Goal: Task Accomplishment & Management: Manage account settings

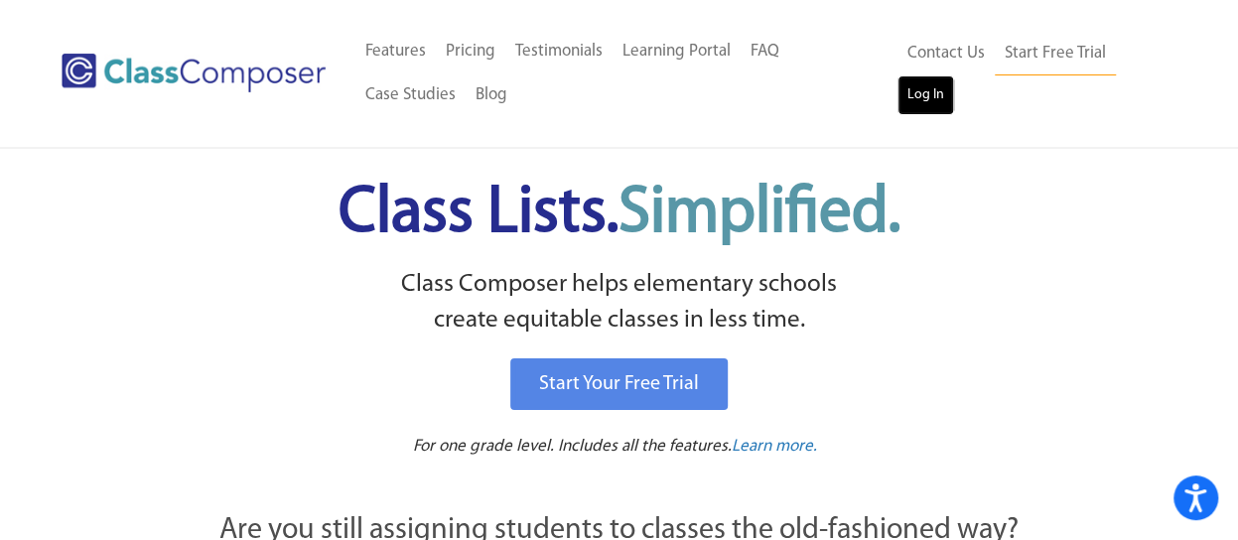
click at [918, 90] on link "Log In" at bounding box center [926, 95] width 57 height 40
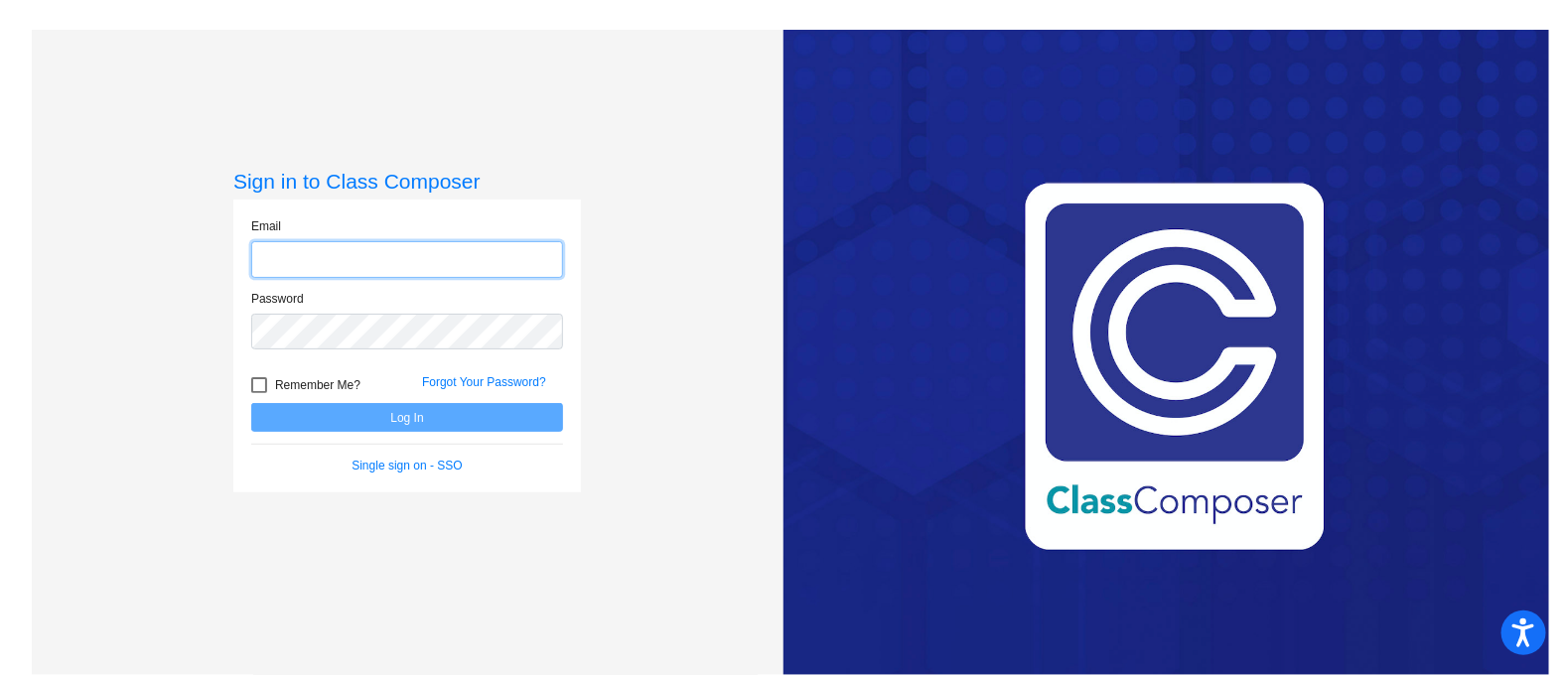
type input "[PERSON_NAME][EMAIL_ADDRESS][PERSON_NAME][DOMAIN_NAME]"
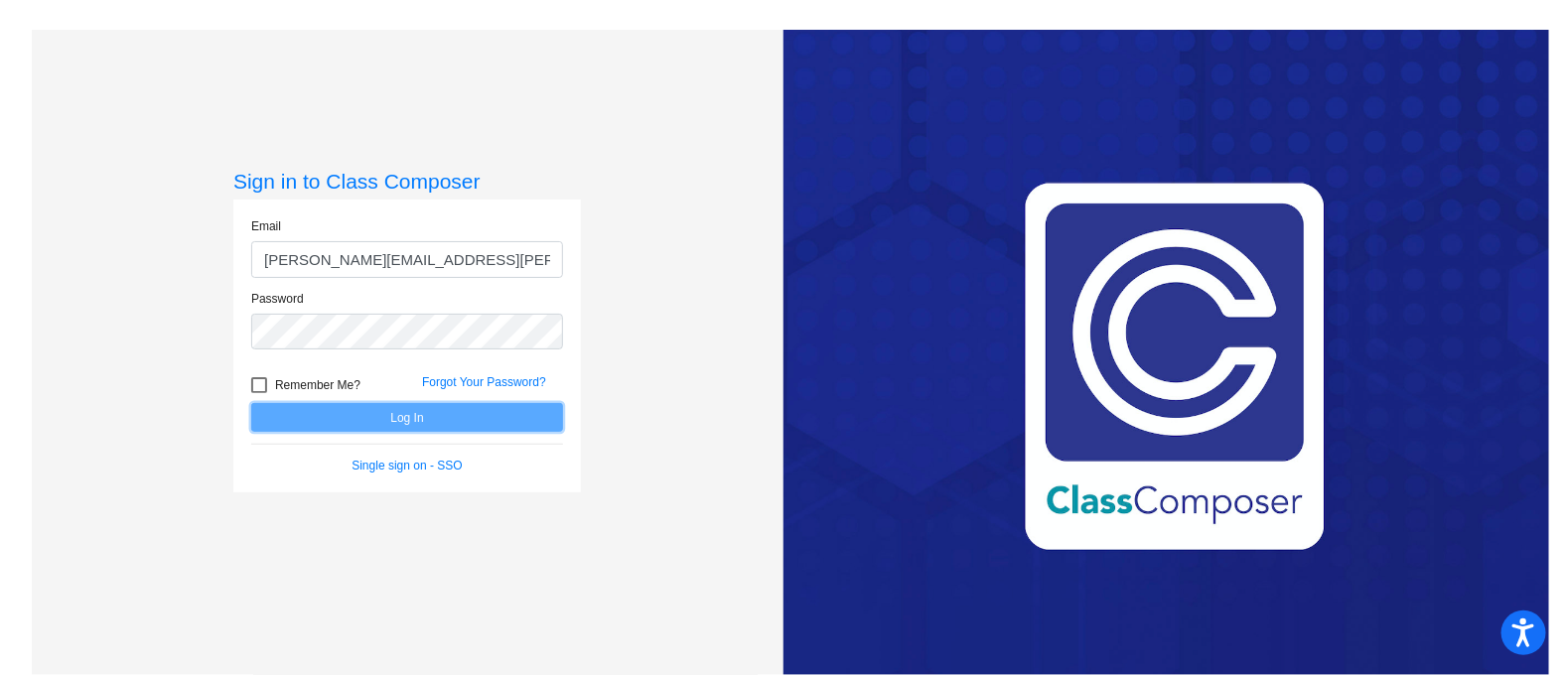
click at [492, 418] on button "Log In" at bounding box center [407, 417] width 312 height 29
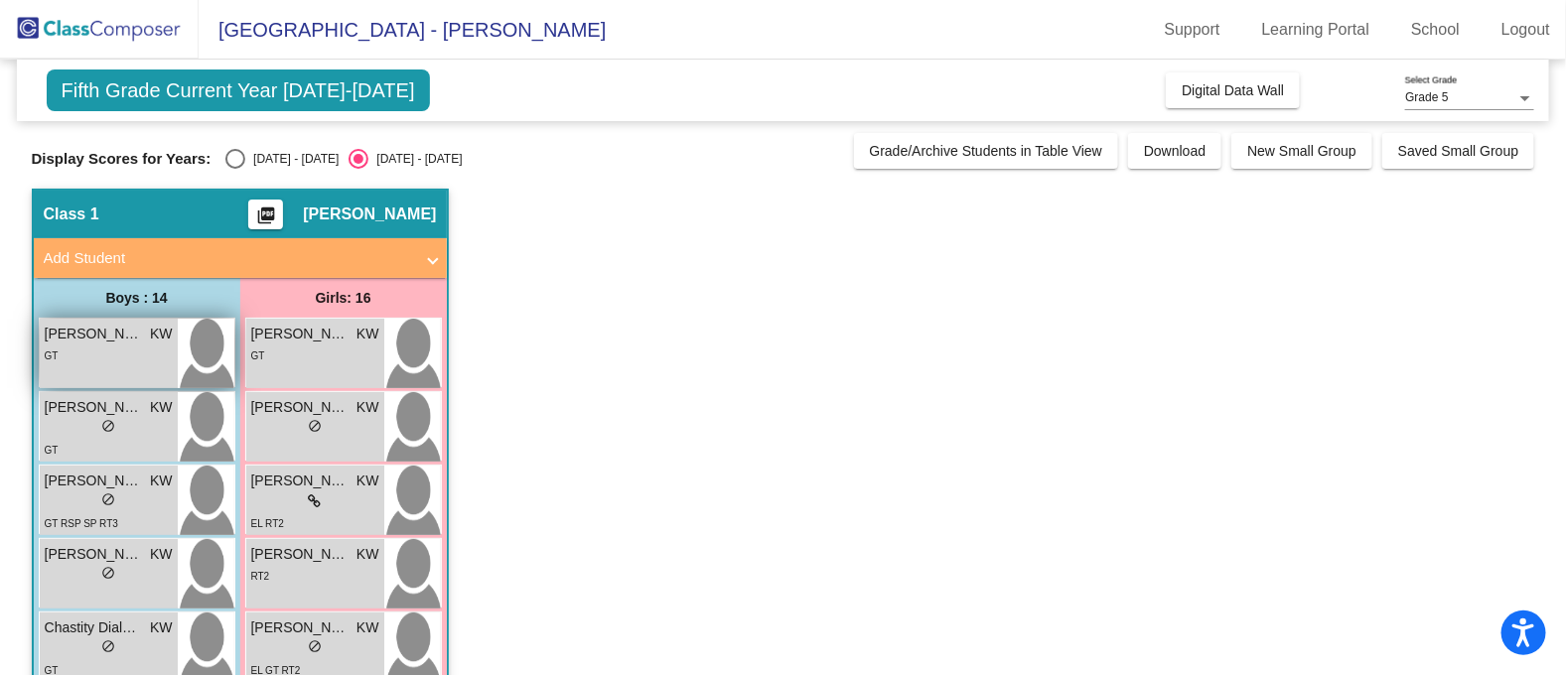
click at [134, 354] on div "GT" at bounding box center [109, 355] width 128 height 21
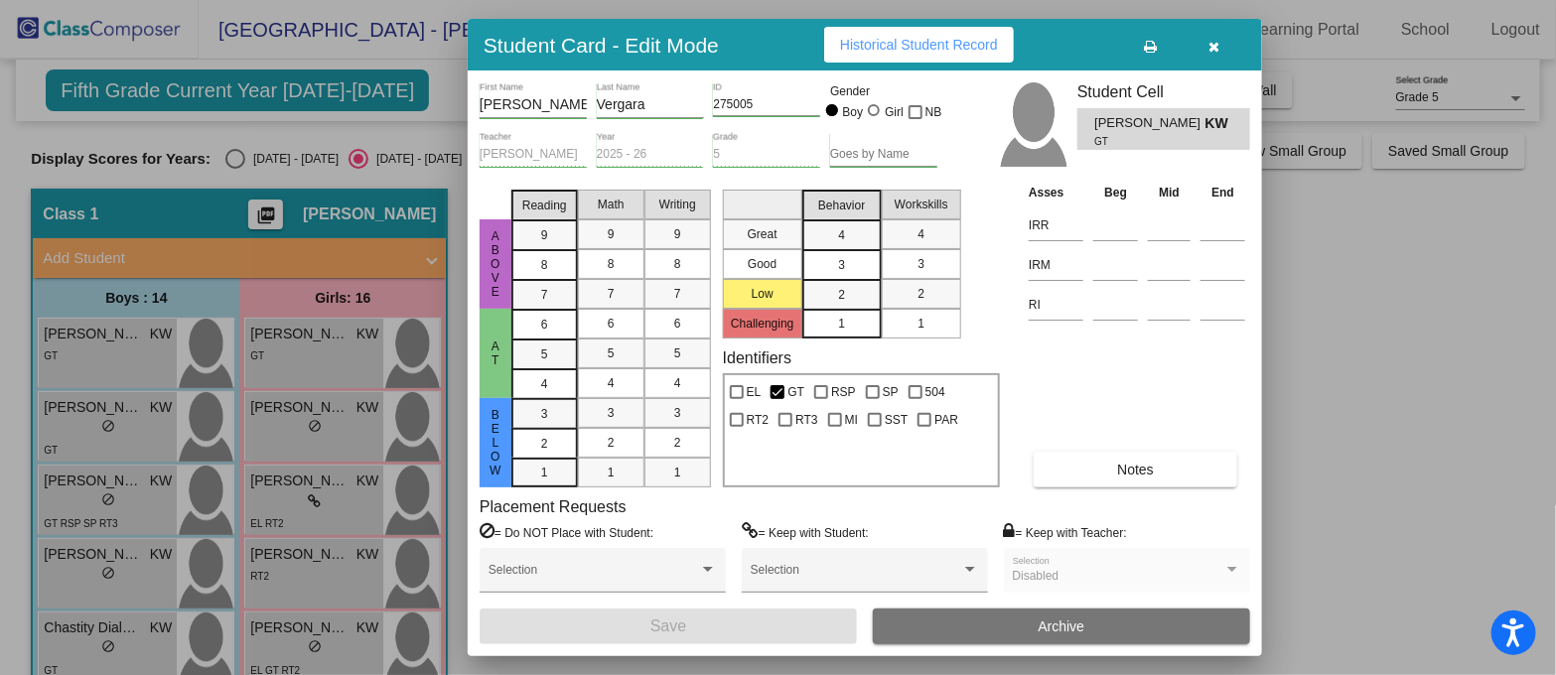
click at [1138, 465] on span "Notes" at bounding box center [1135, 470] width 37 height 16
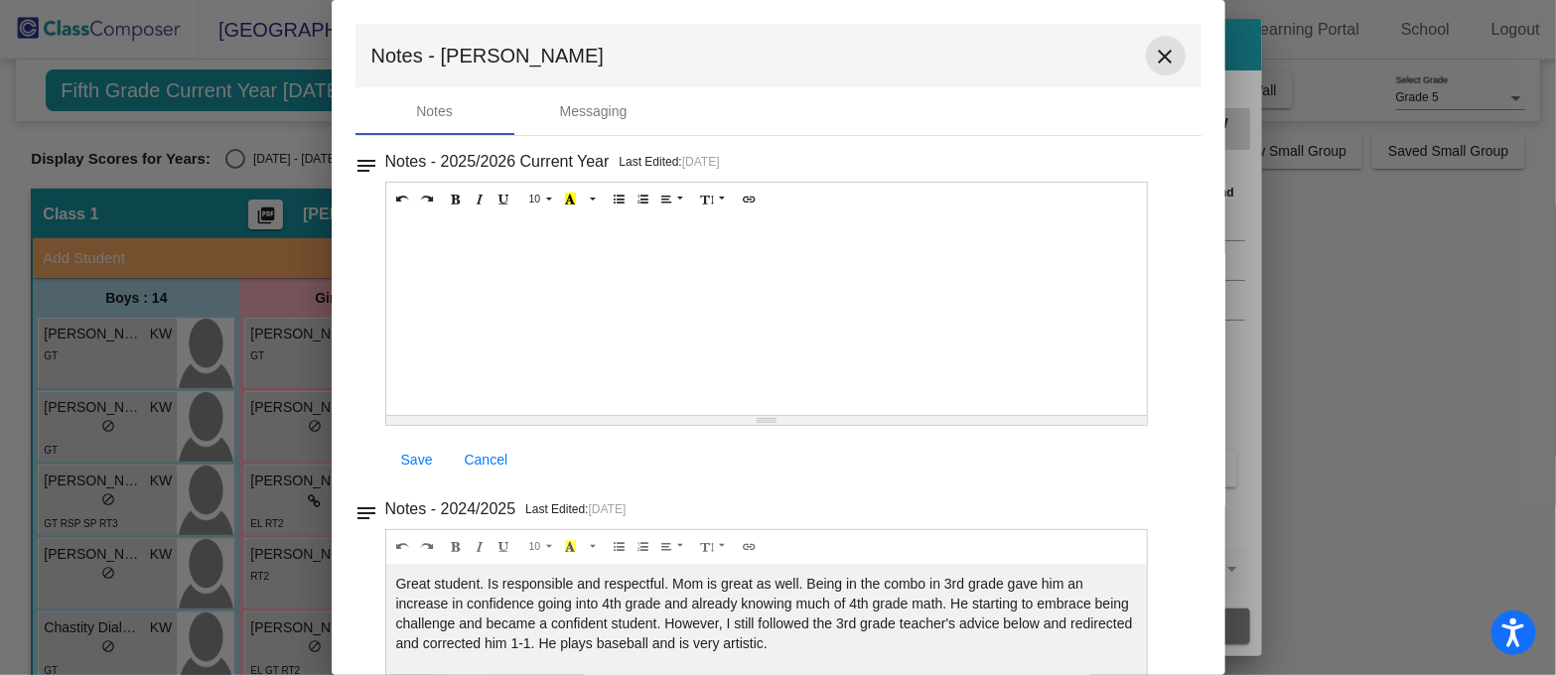
click at [1154, 48] on mat-icon "close" at bounding box center [1166, 57] width 24 height 24
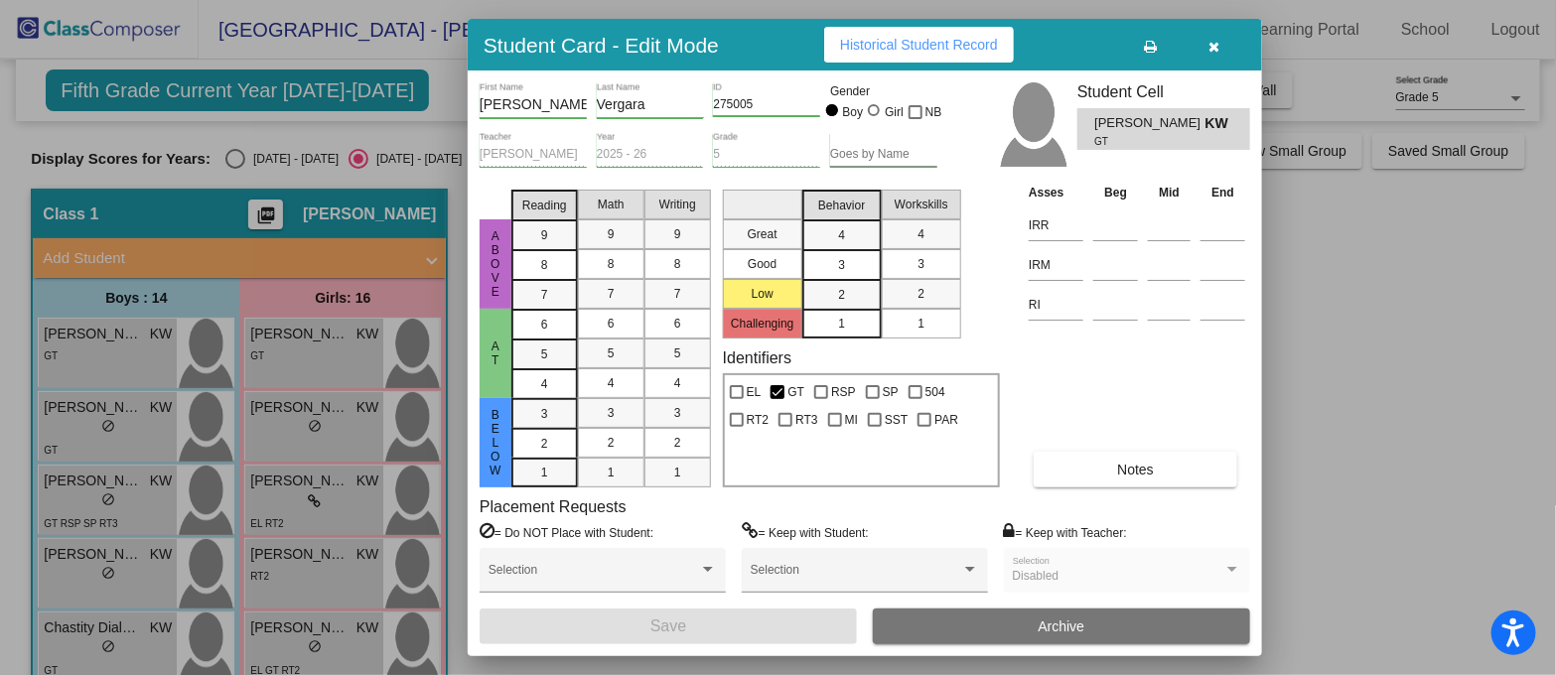
click at [95, 412] on div at bounding box center [778, 337] width 1556 height 675
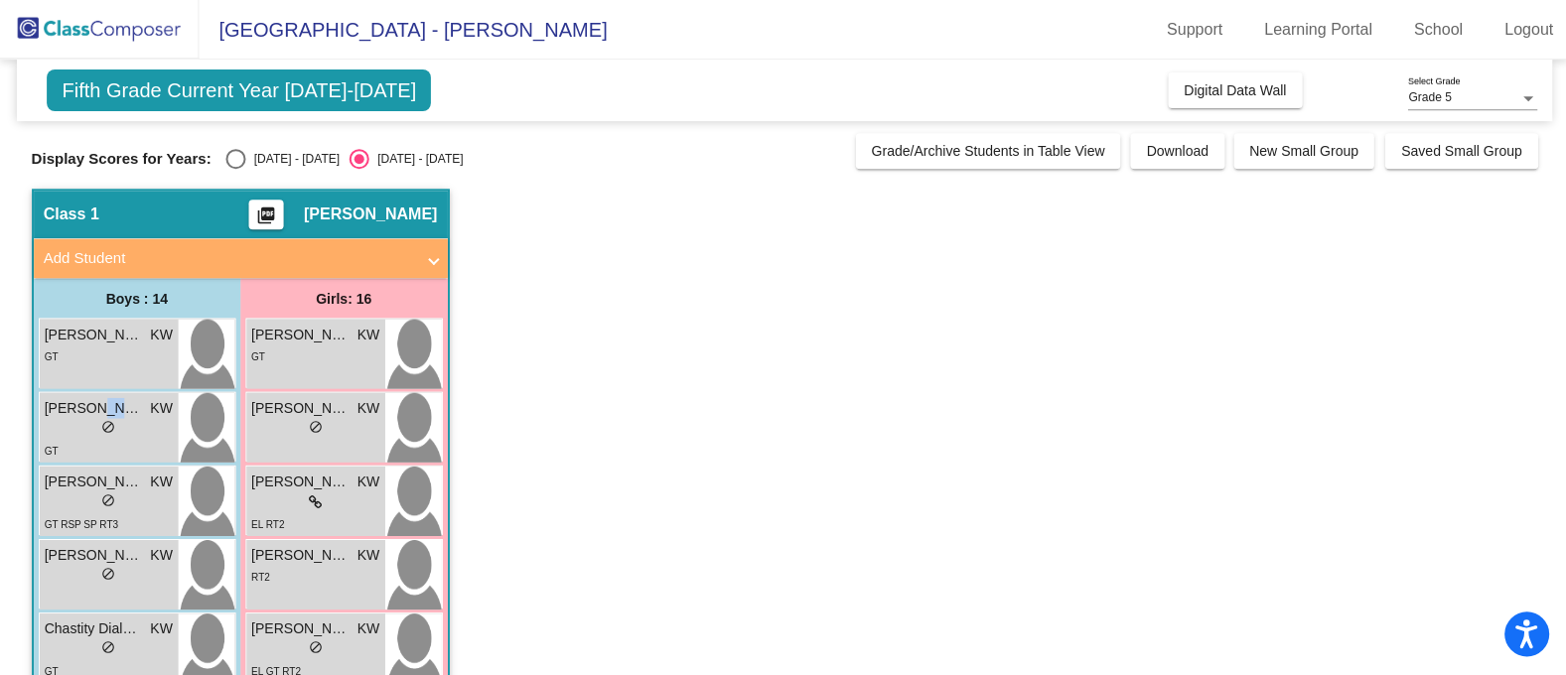
click at [95, 412] on span "Alan Ye" at bounding box center [94, 407] width 99 height 21
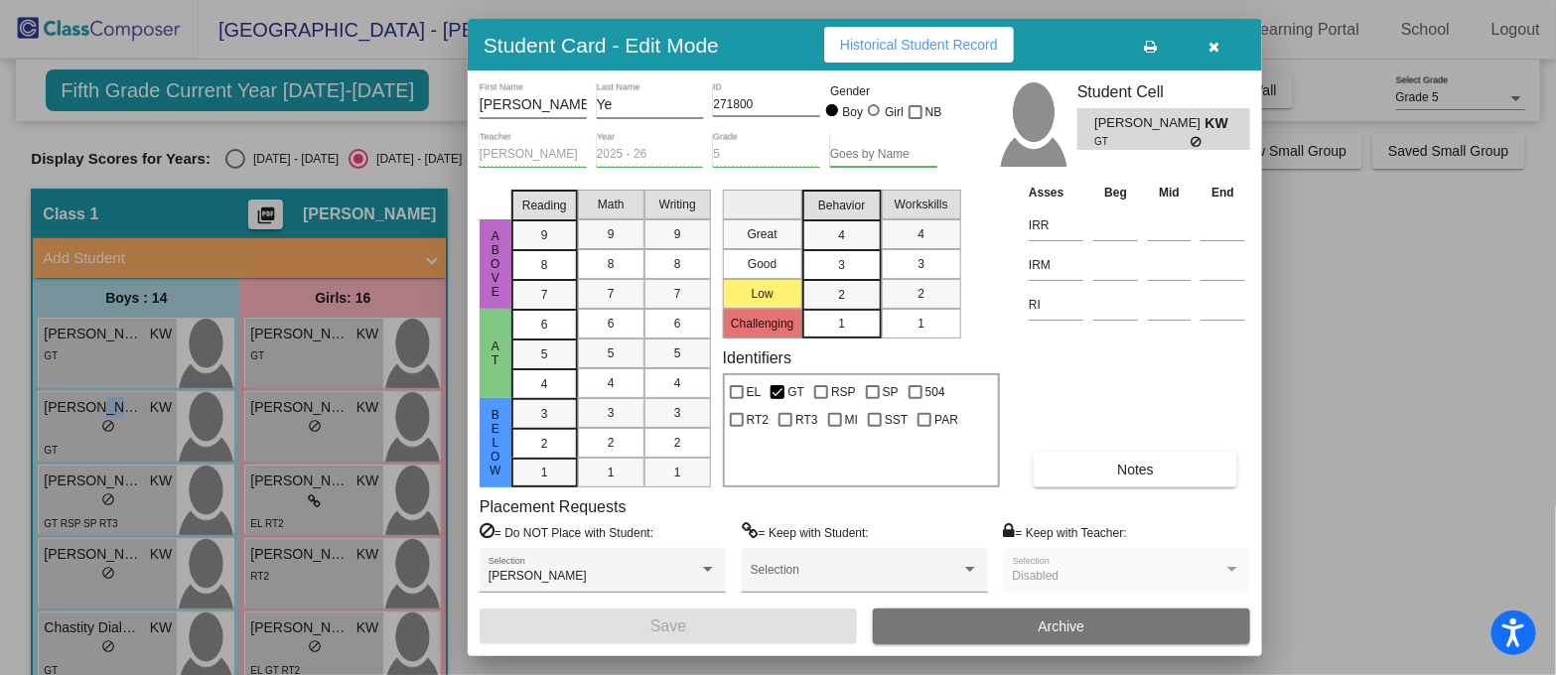
click at [1160, 466] on button "Notes" at bounding box center [1136, 470] width 204 height 36
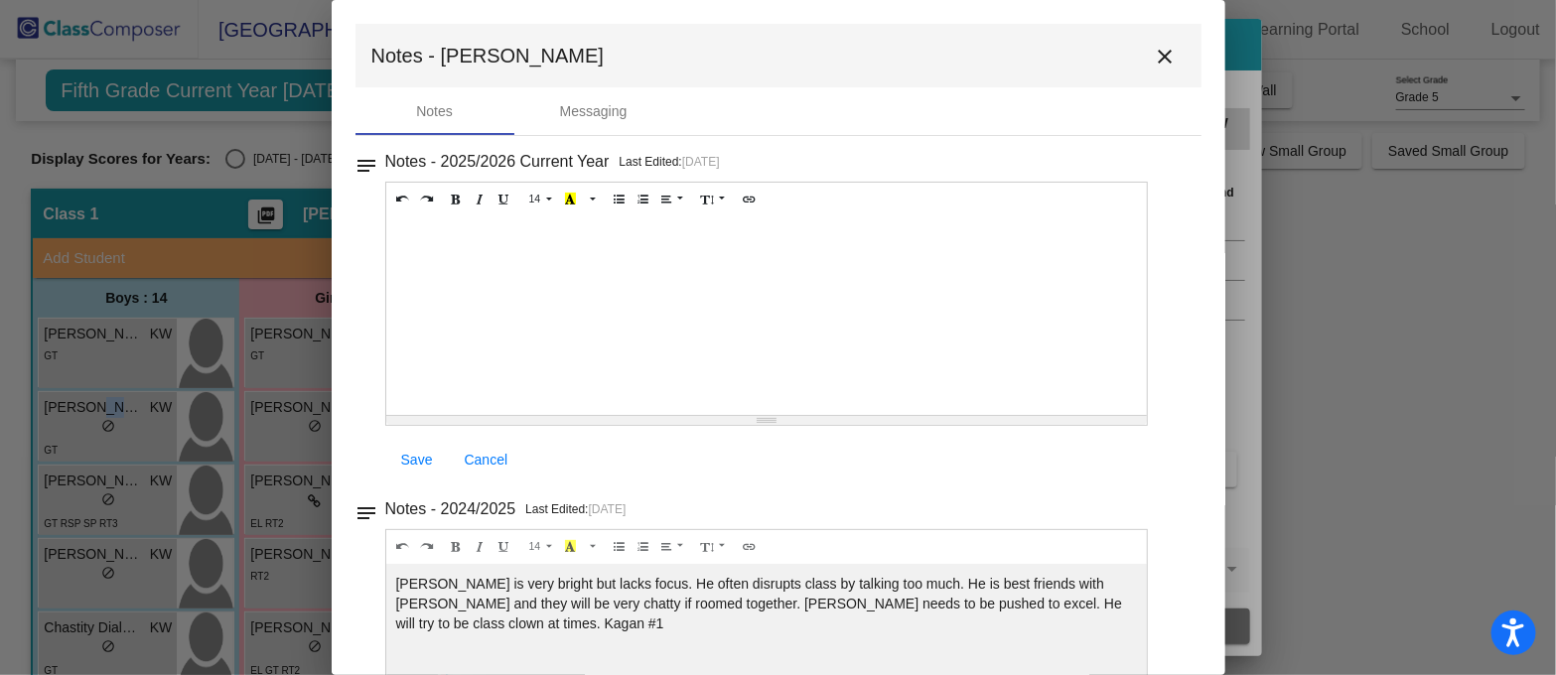
click at [1160, 54] on mat-icon "close" at bounding box center [1166, 57] width 24 height 24
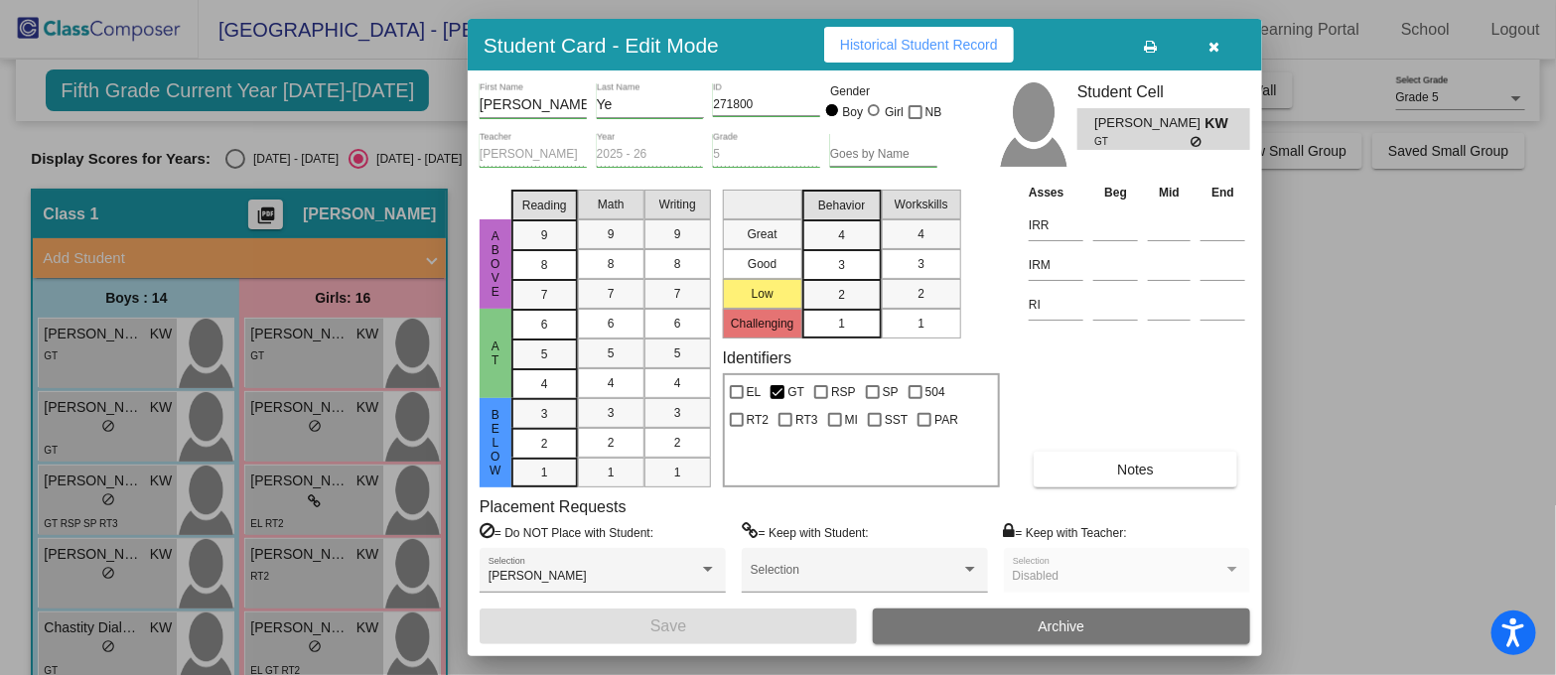
click at [73, 499] on div at bounding box center [778, 337] width 1556 height 675
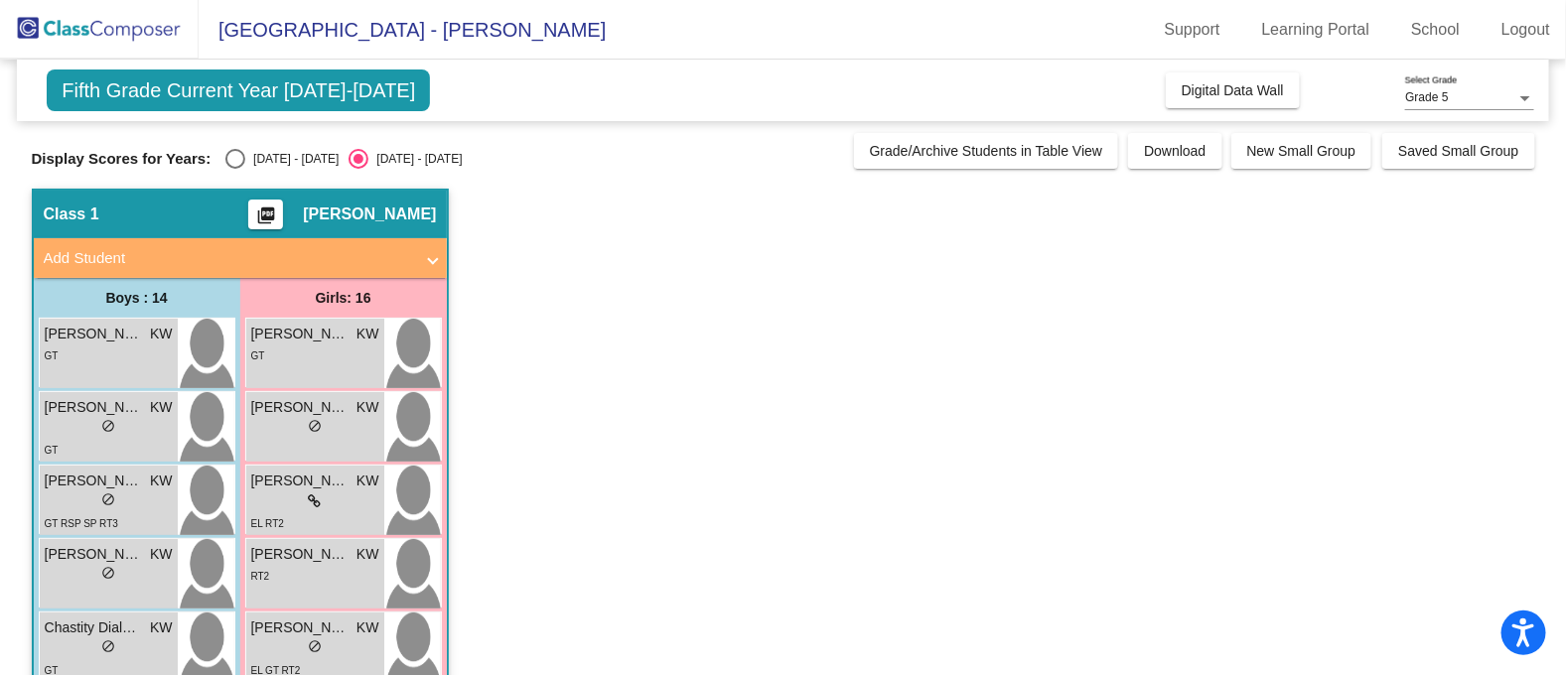
click at [73, 499] on div "lock do_not_disturb_alt" at bounding box center [109, 502] width 128 height 21
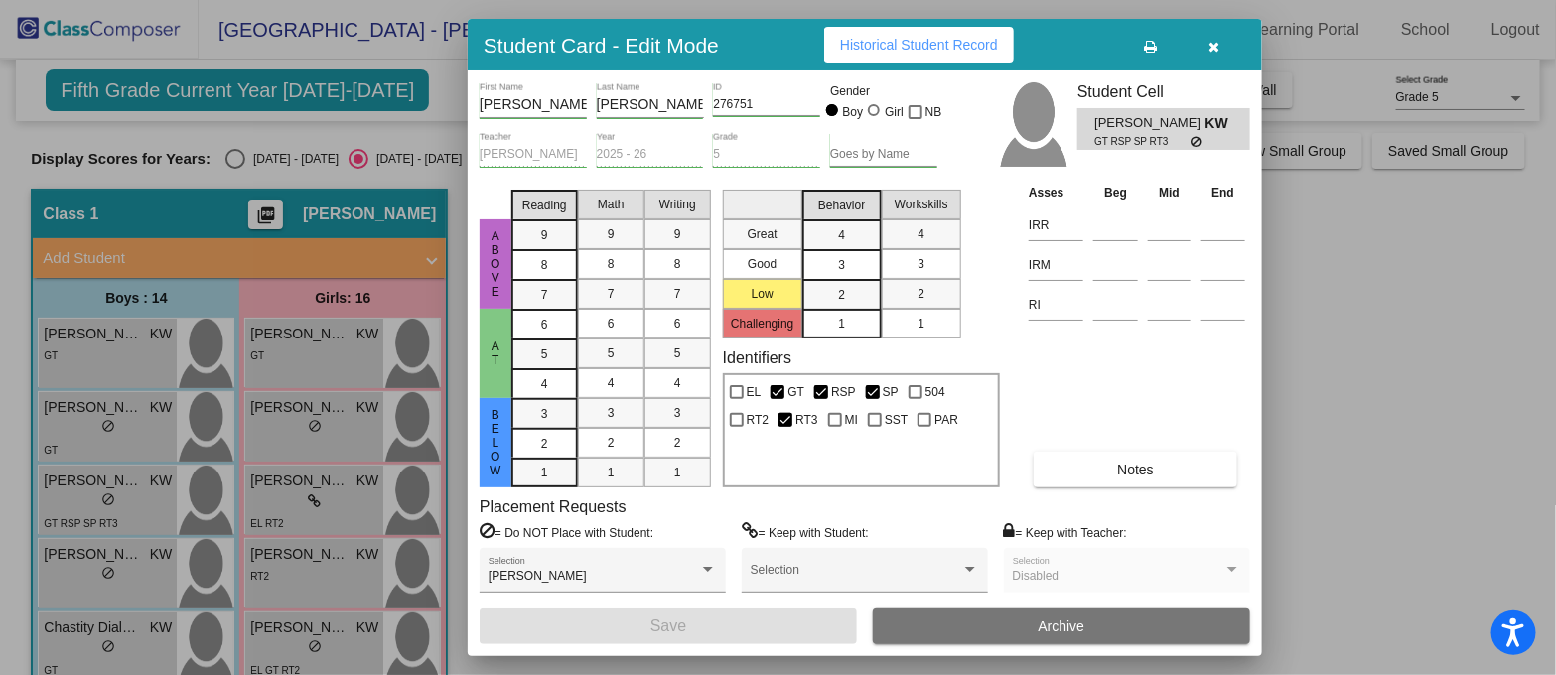
click at [1158, 469] on button "Notes" at bounding box center [1136, 470] width 204 height 36
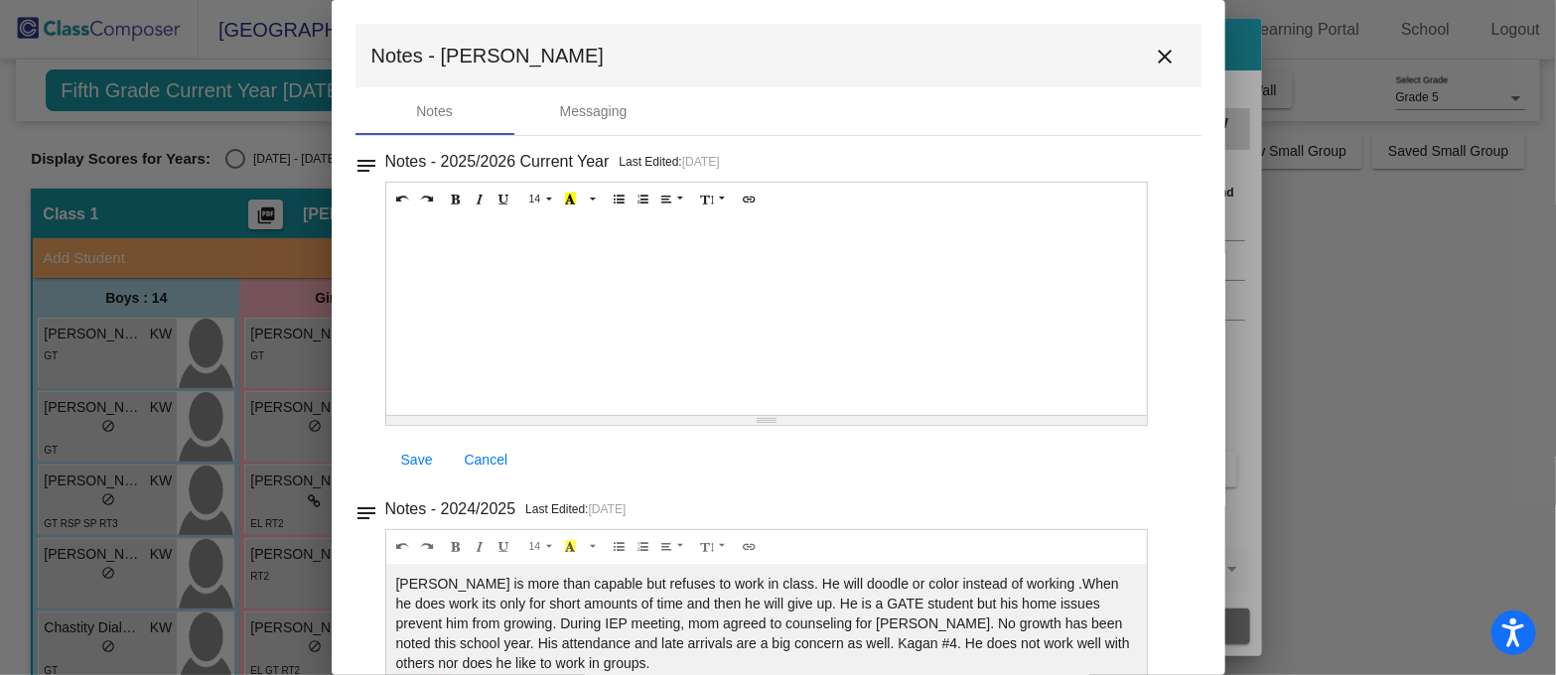
click at [1154, 45] on mat-icon "close" at bounding box center [1166, 57] width 24 height 24
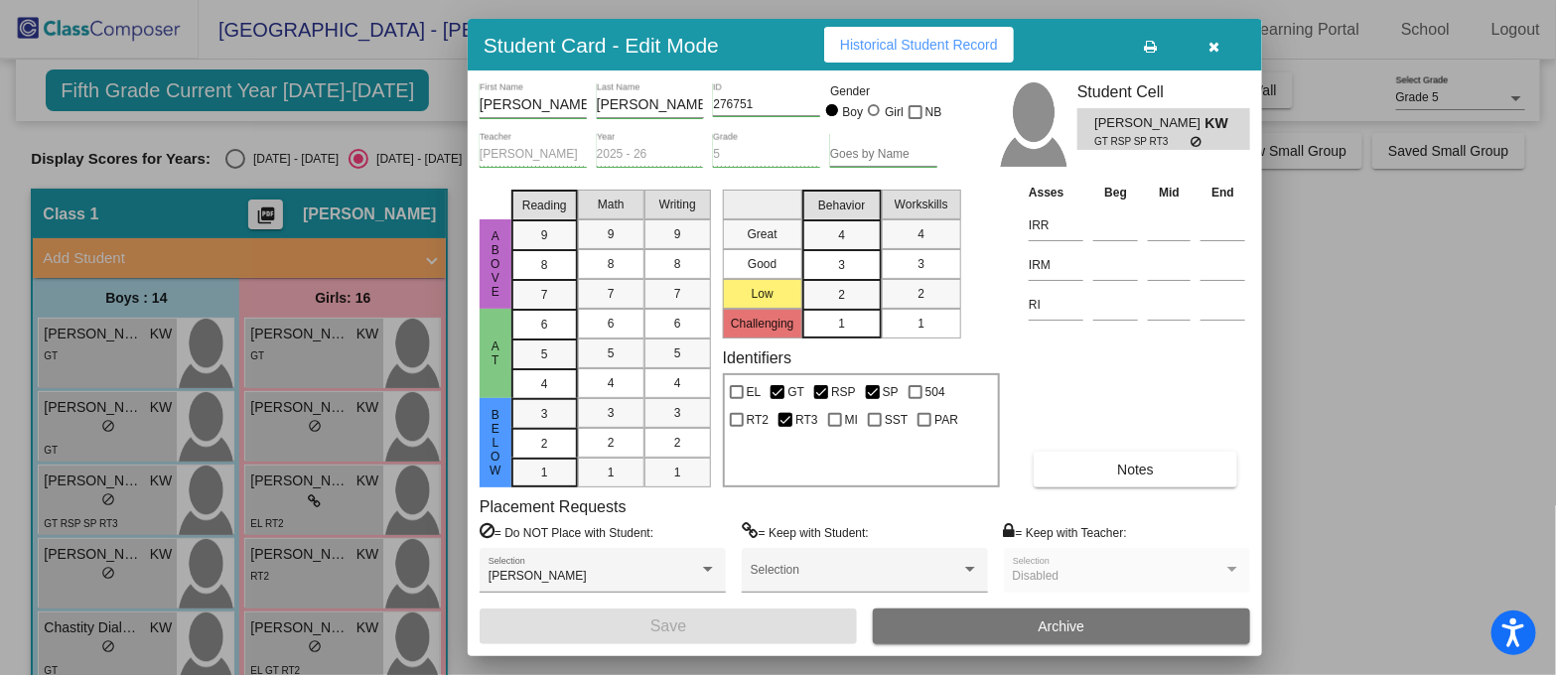
click at [76, 580] on div at bounding box center [778, 337] width 1556 height 675
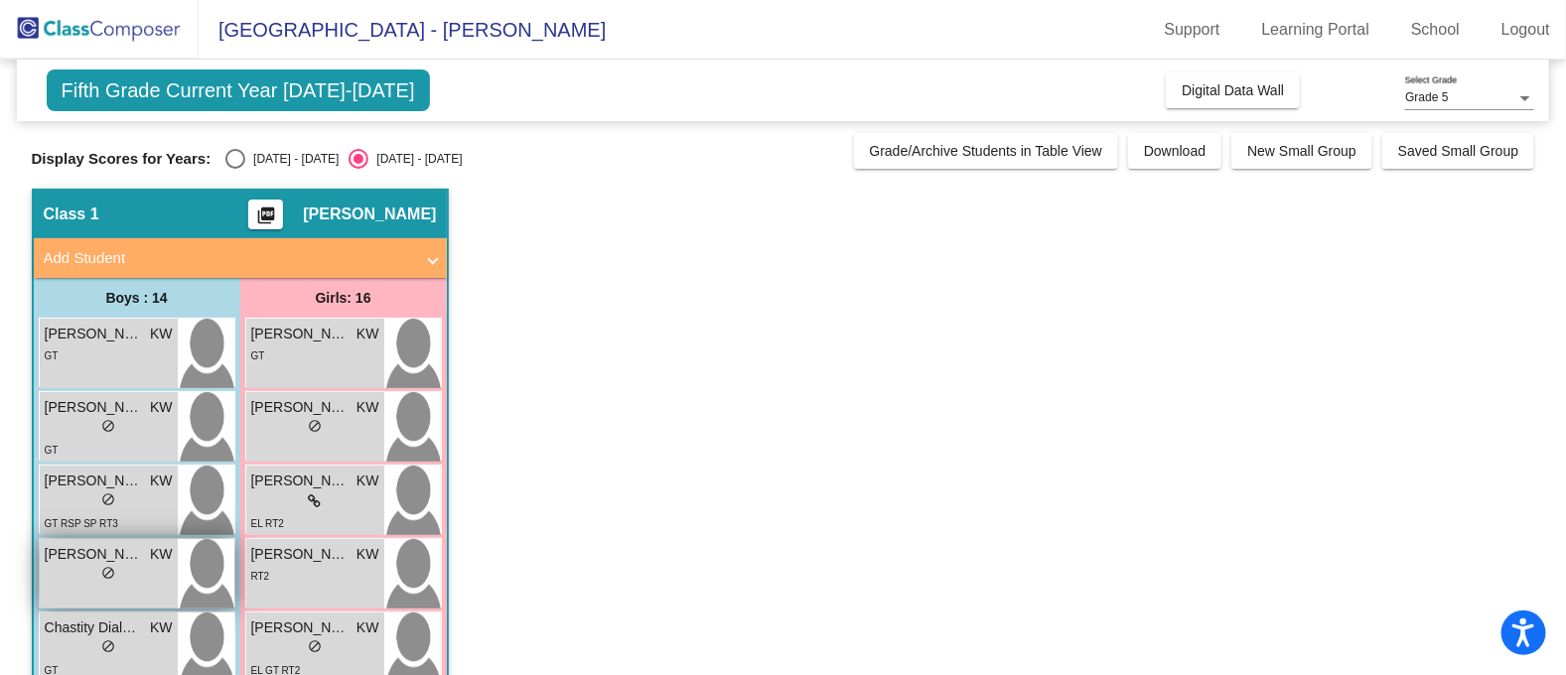
click at [76, 579] on div "lock do_not_disturb_alt" at bounding box center [109, 575] width 128 height 21
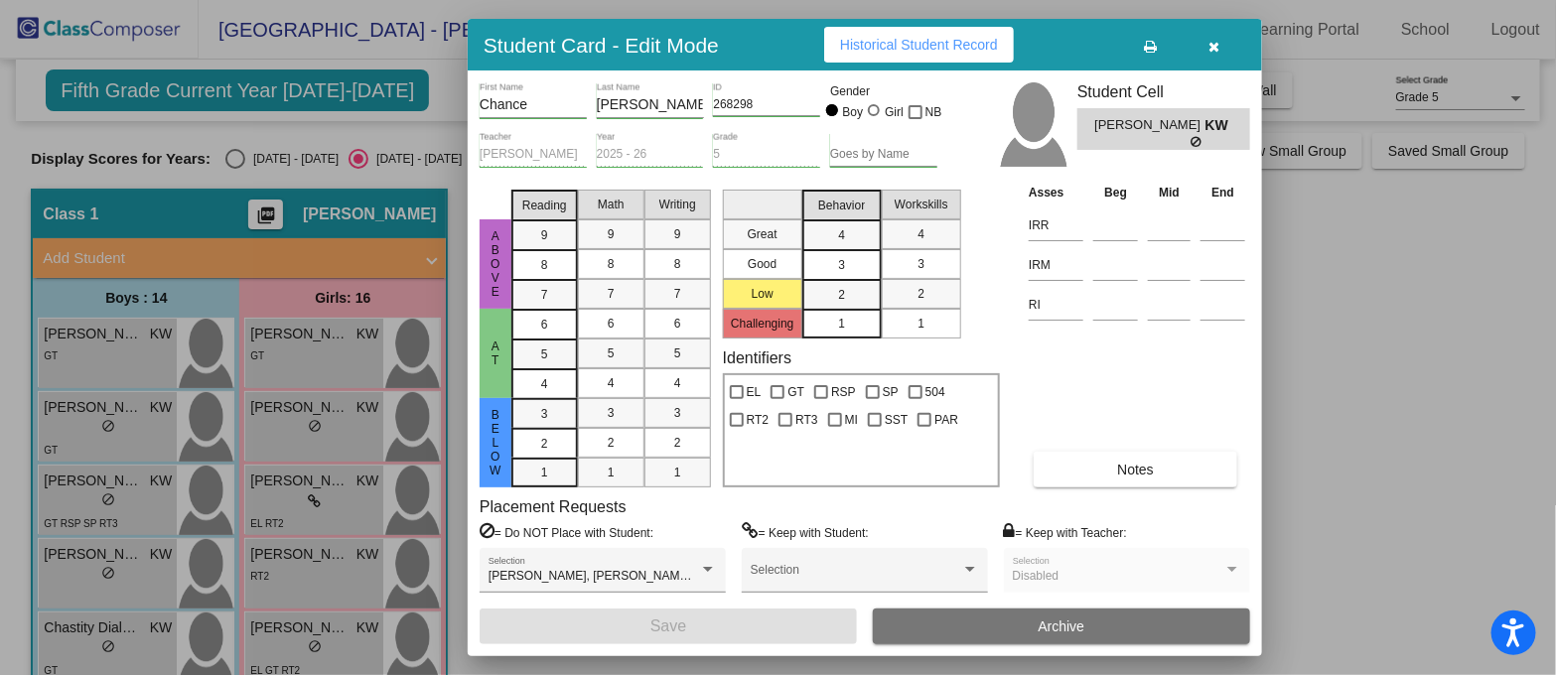
click at [1113, 471] on button "Notes" at bounding box center [1136, 470] width 204 height 36
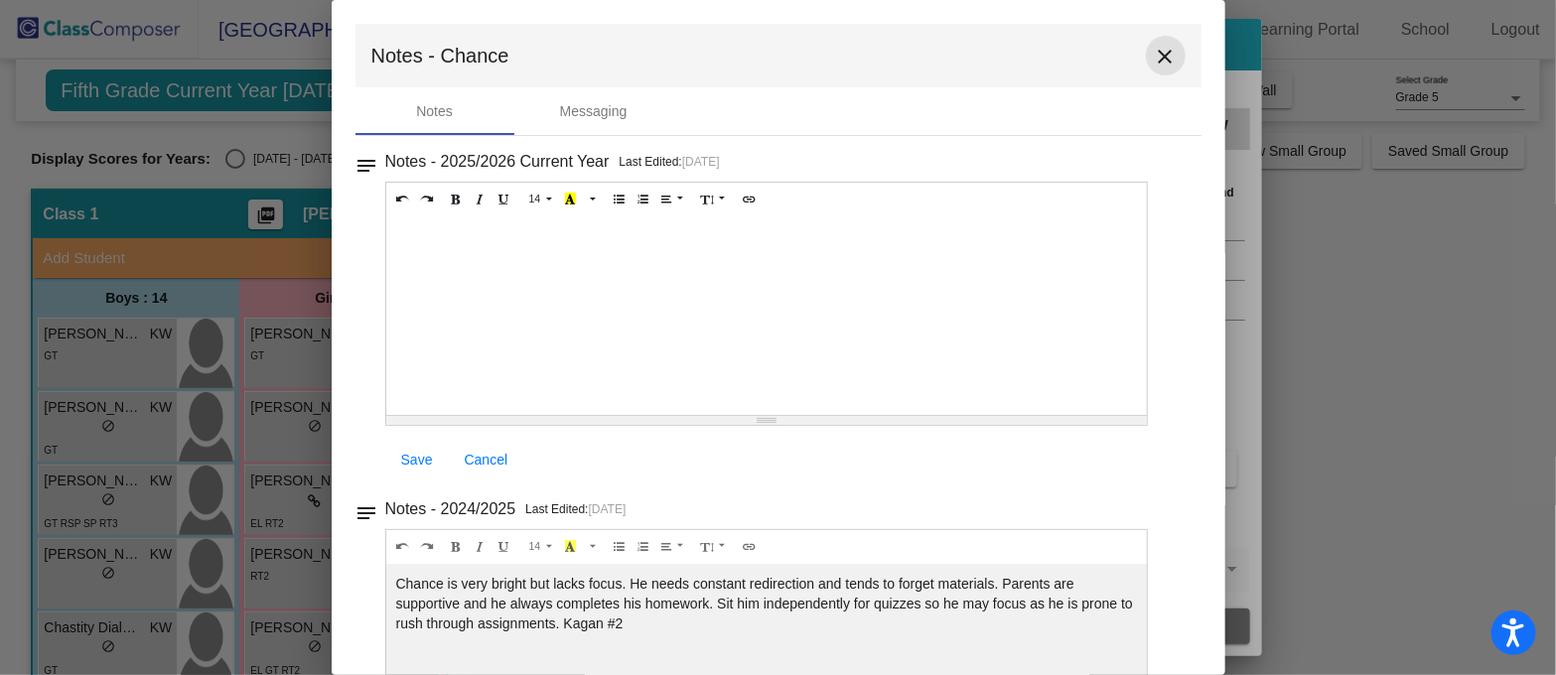
click at [1154, 52] on mat-icon "close" at bounding box center [1166, 57] width 24 height 24
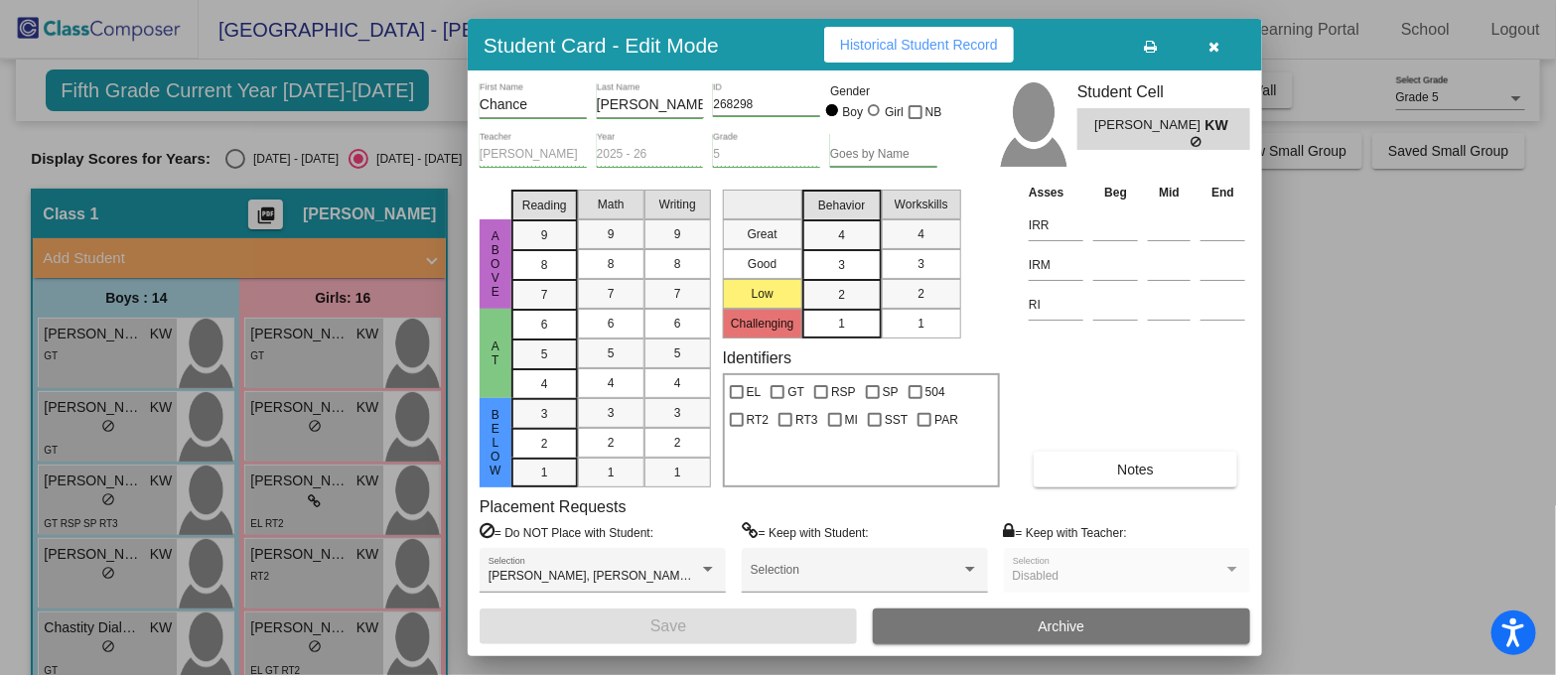
click at [131, 642] on div at bounding box center [778, 337] width 1556 height 675
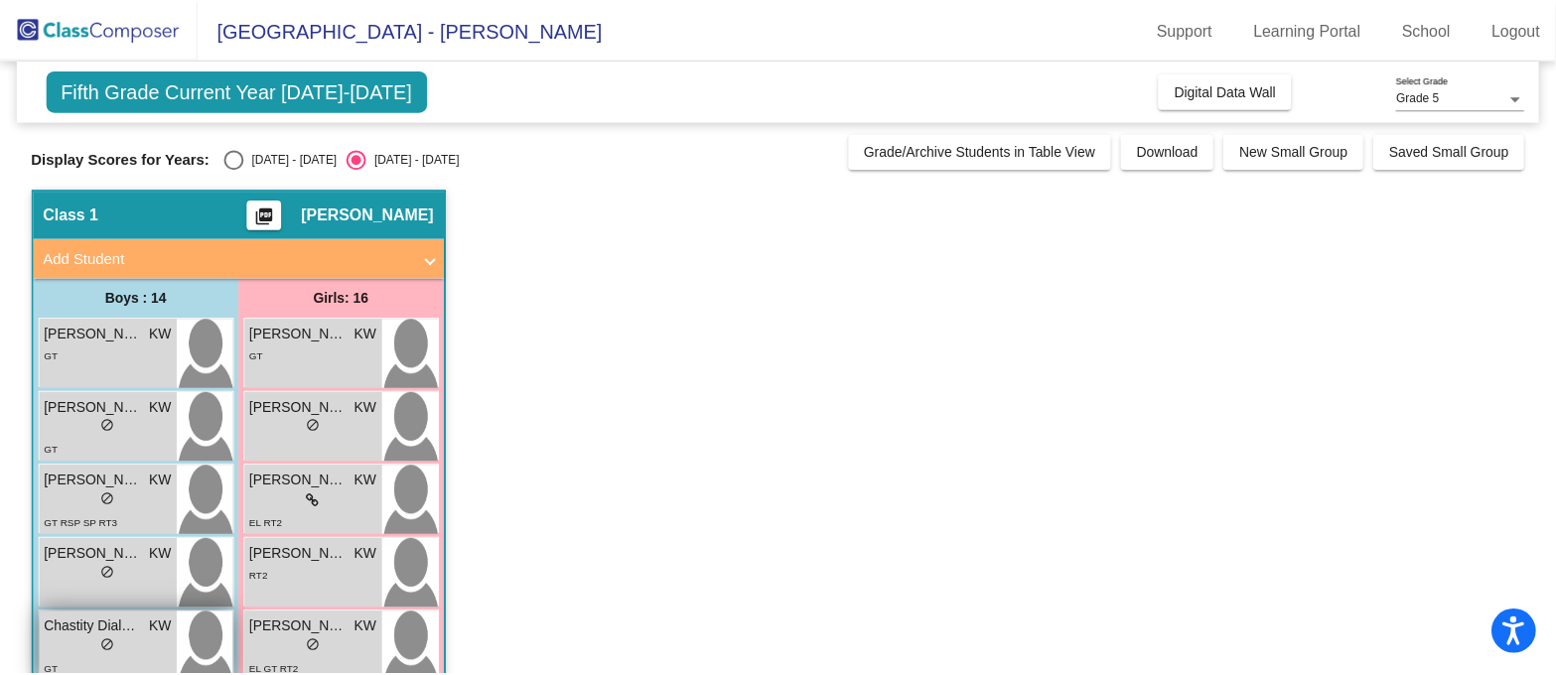
scroll to position [247, 0]
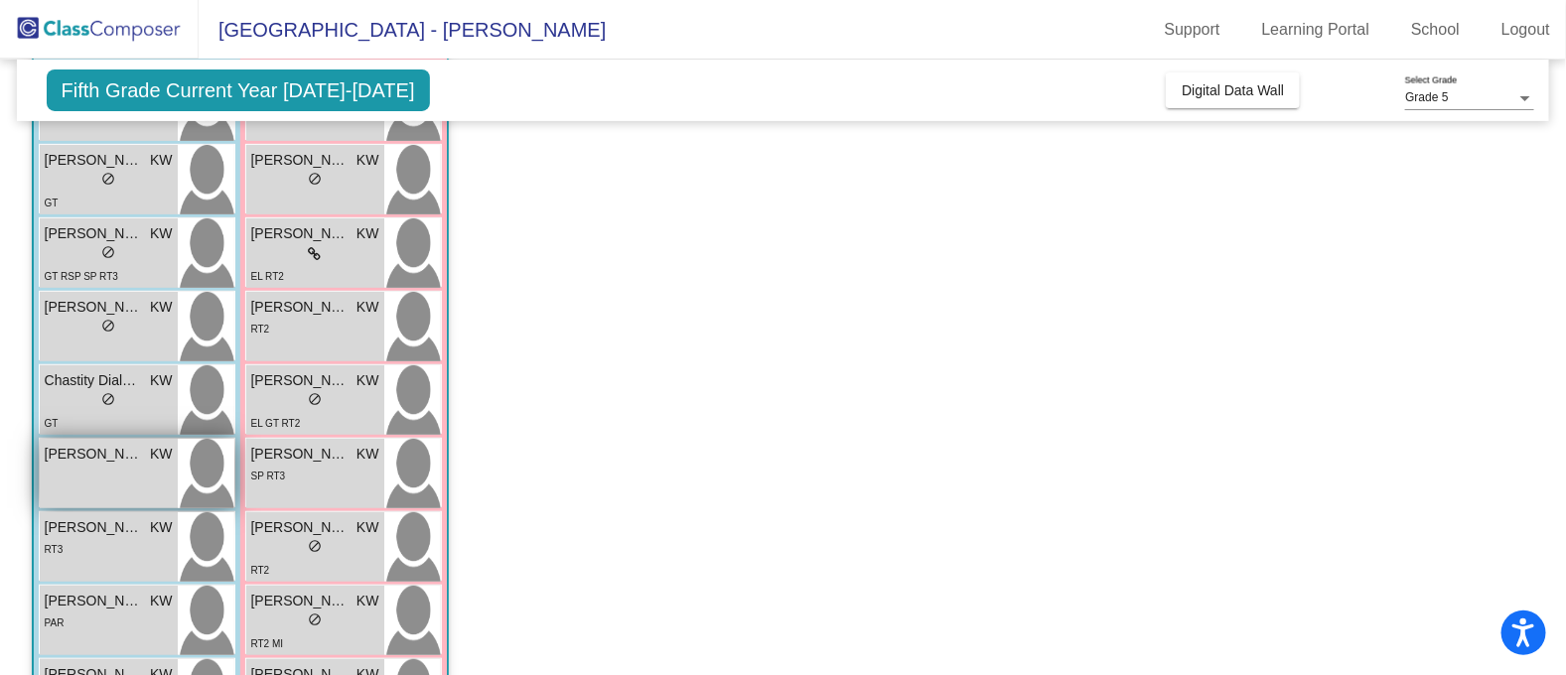
click at [90, 480] on div "Eduardo Barajas KW lock do_not_disturb_alt" at bounding box center [109, 474] width 138 height 70
click at [90, 484] on div "Eduardo Barajas KW lock do_not_disturb_alt" at bounding box center [109, 474] width 138 height 70
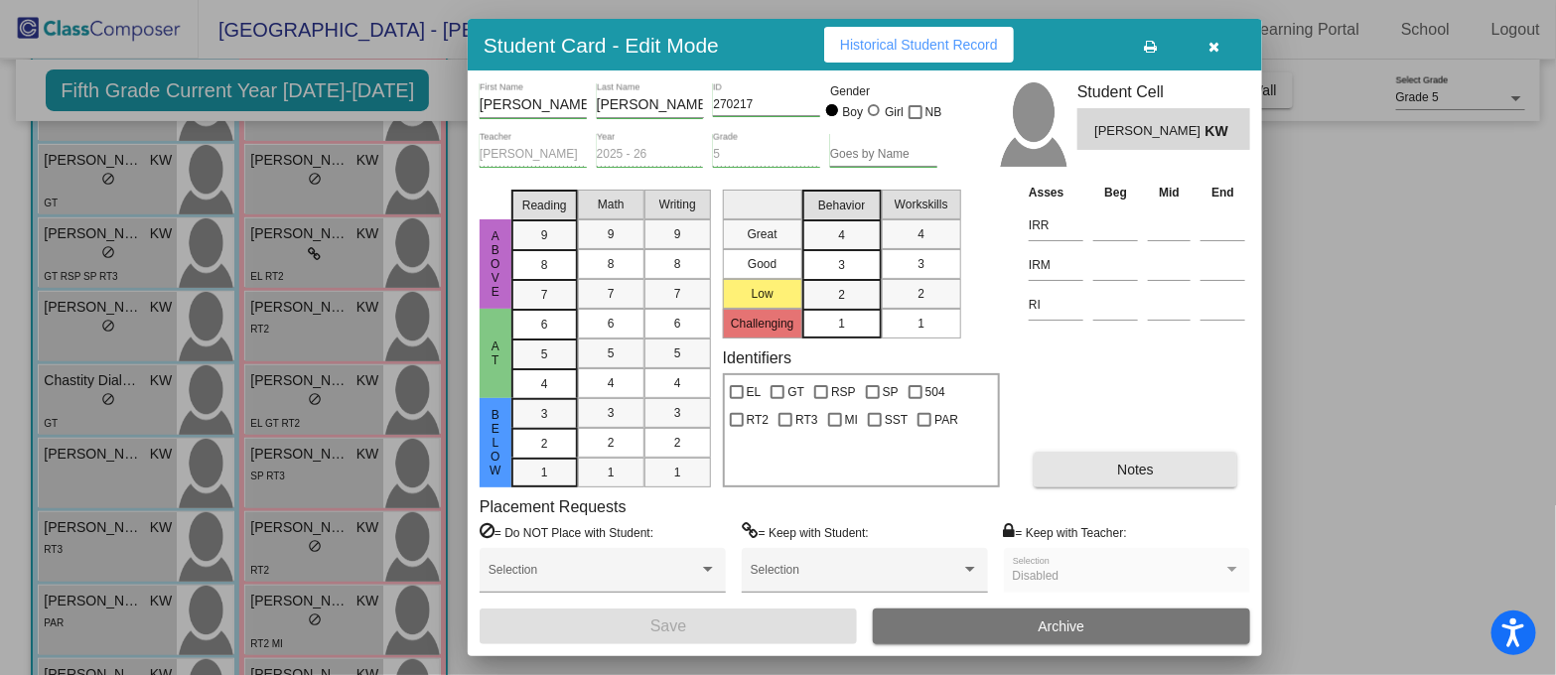
click at [1087, 470] on button "Notes" at bounding box center [1136, 470] width 204 height 36
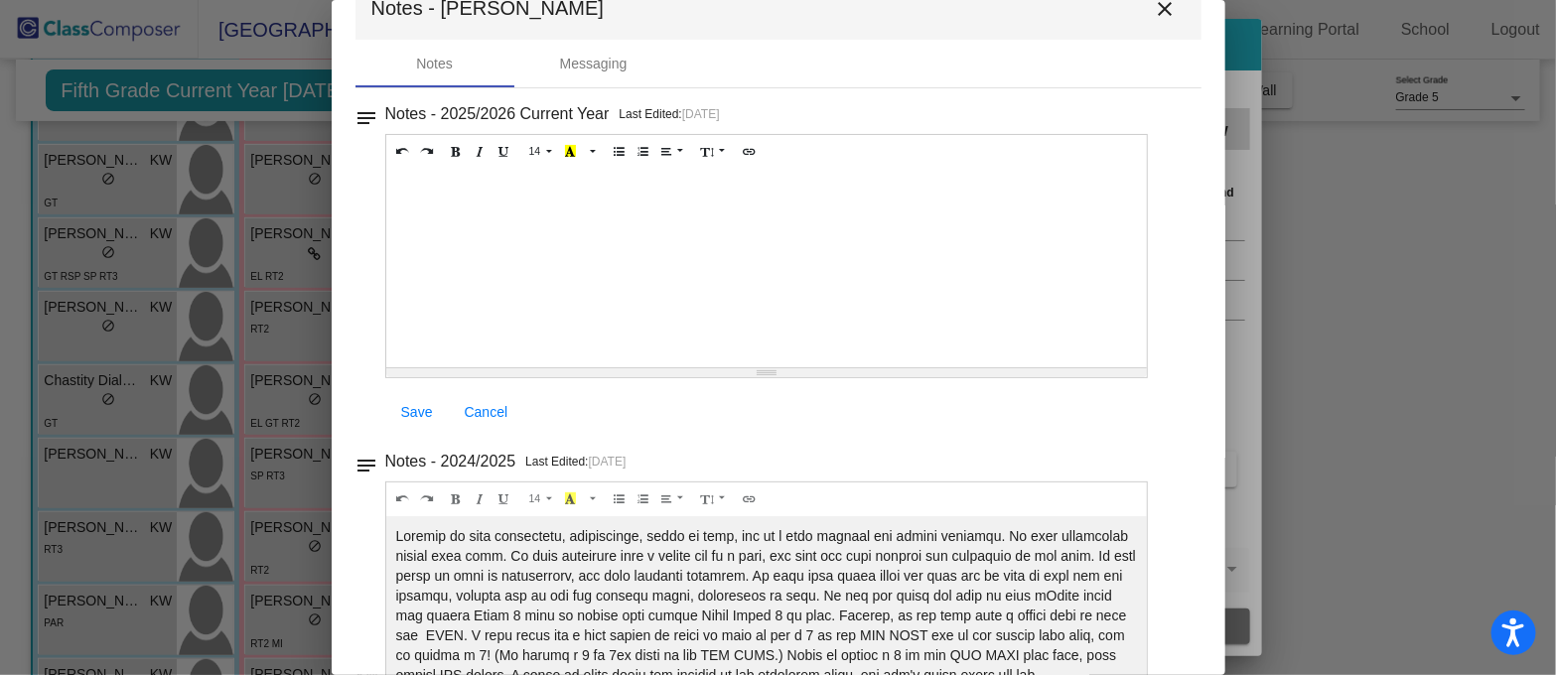
scroll to position [0, 0]
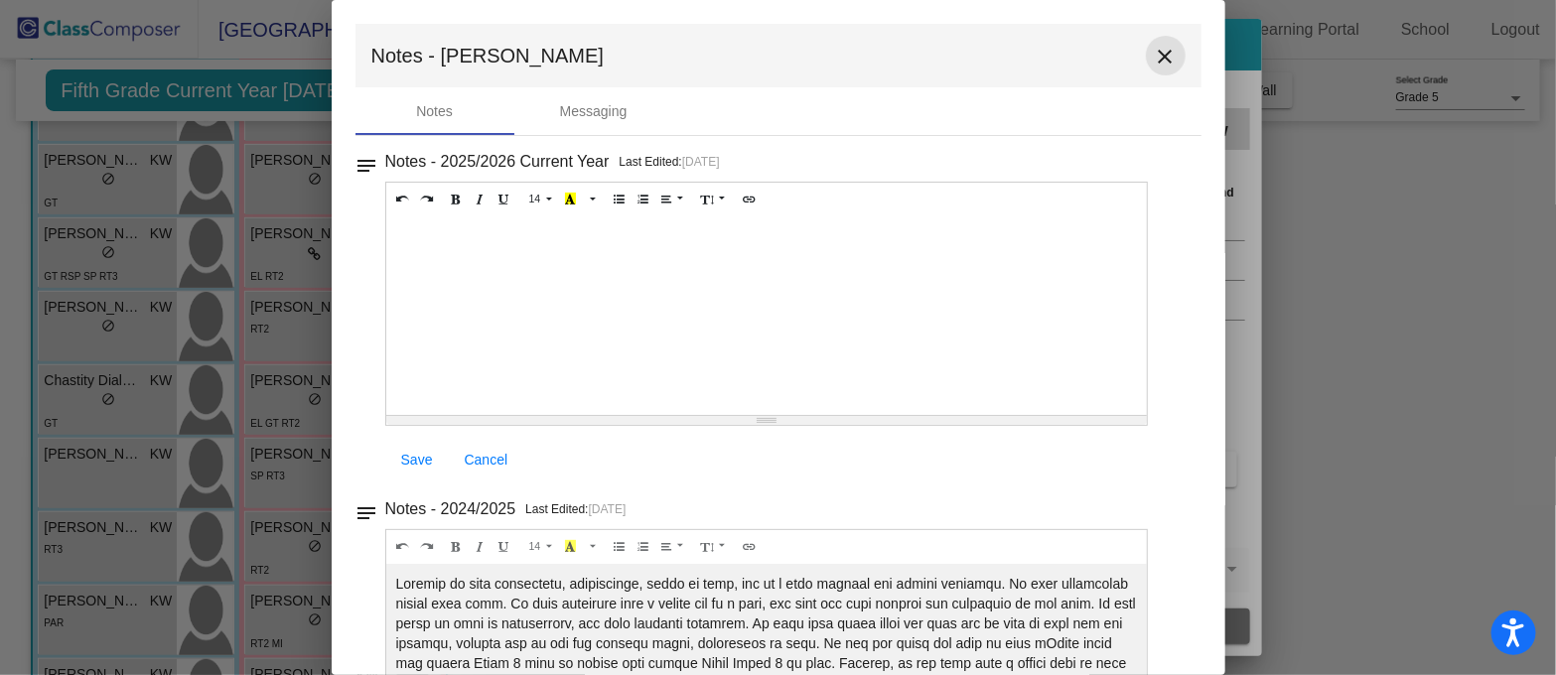
click at [1154, 52] on mat-icon "close" at bounding box center [1166, 57] width 24 height 24
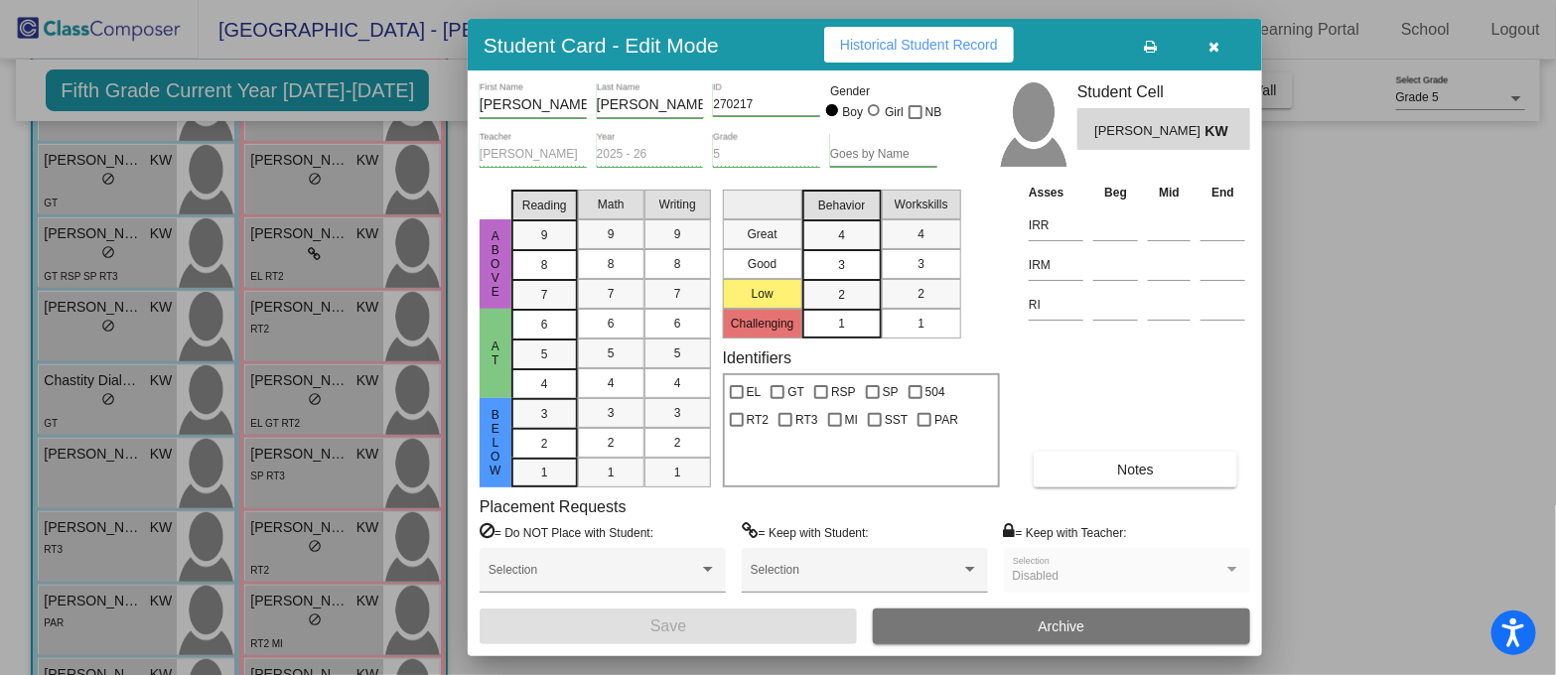
click at [113, 543] on div at bounding box center [778, 337] width 1556 height 675
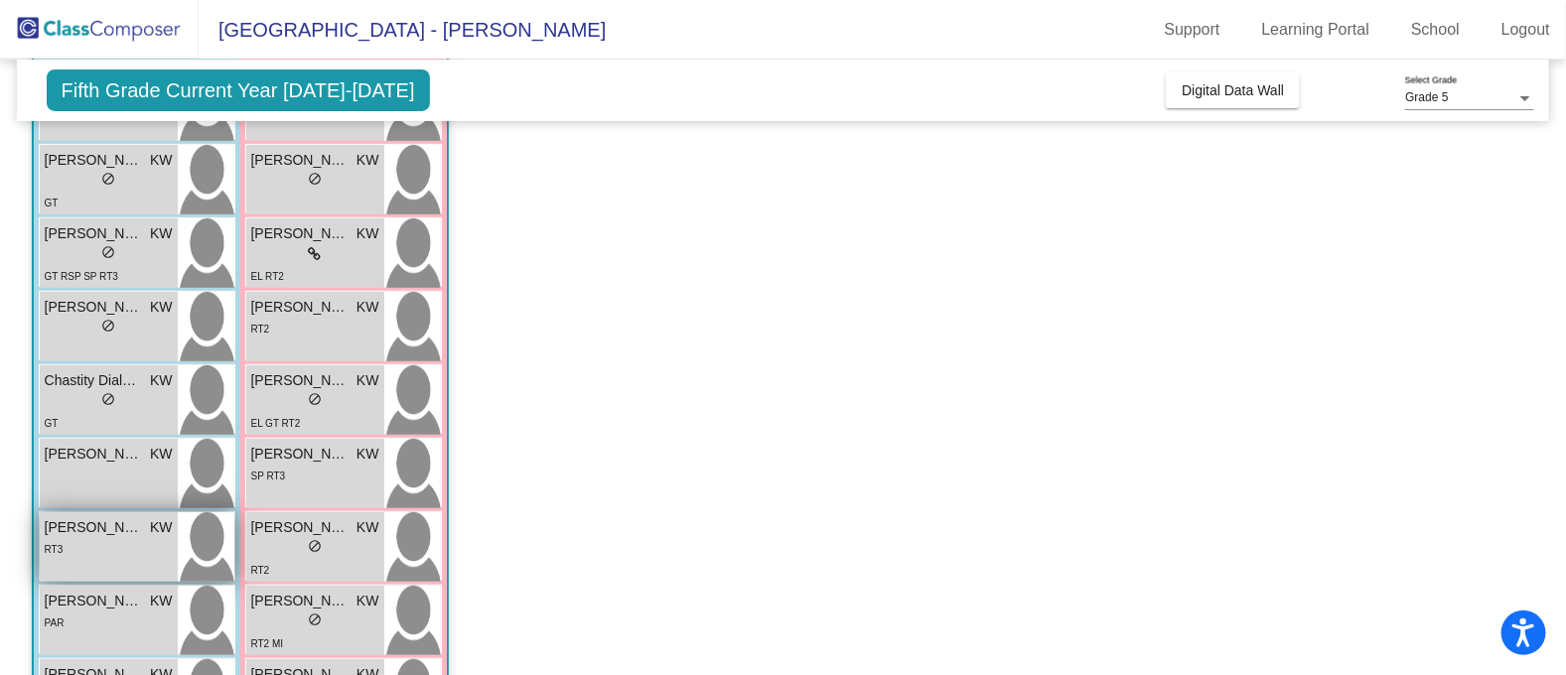
click at [83, 558] on div "Frank Chavez KW lock do_not_disturb_alt RT3" at bounding box center [109, 547] width 138 height 70
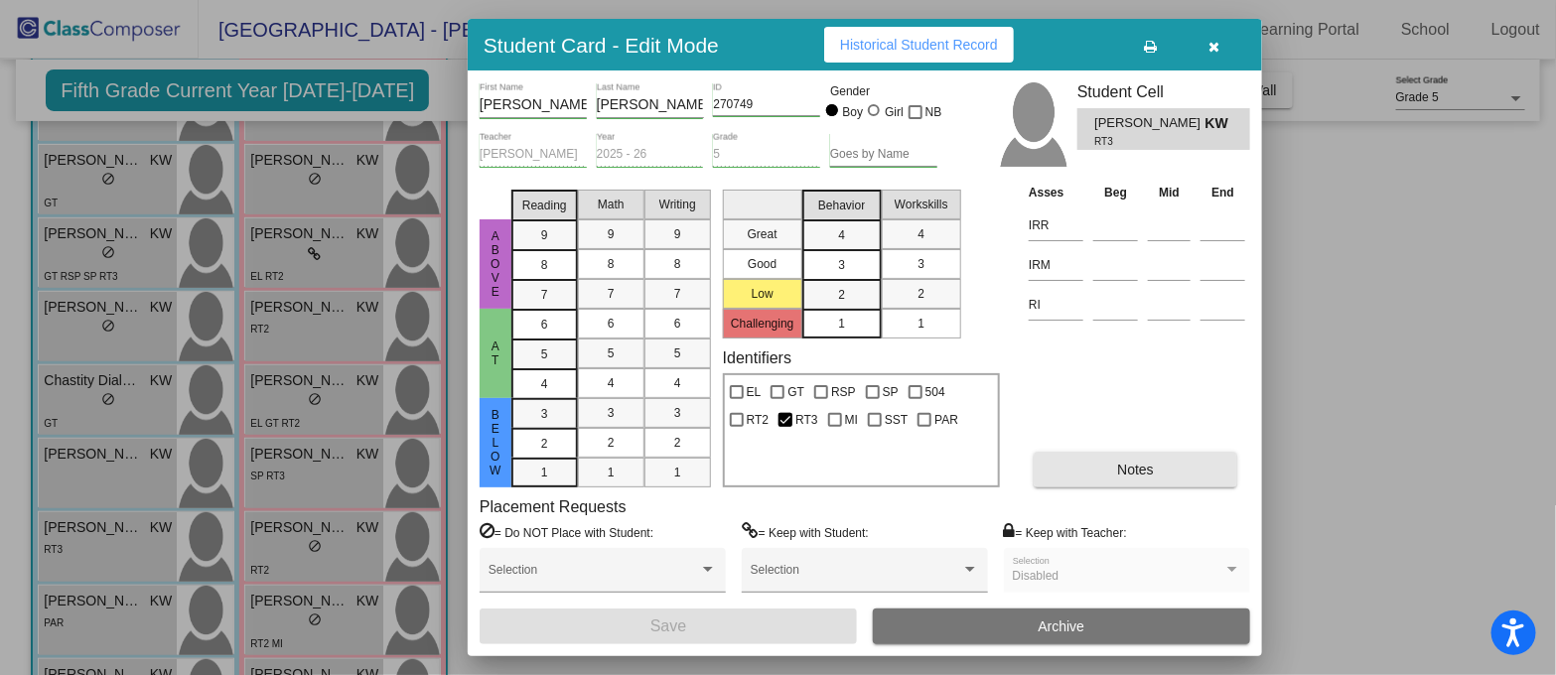
click at [1117, 470] on span "Notes" at bounding box center [1135, 470] width 37 height 16
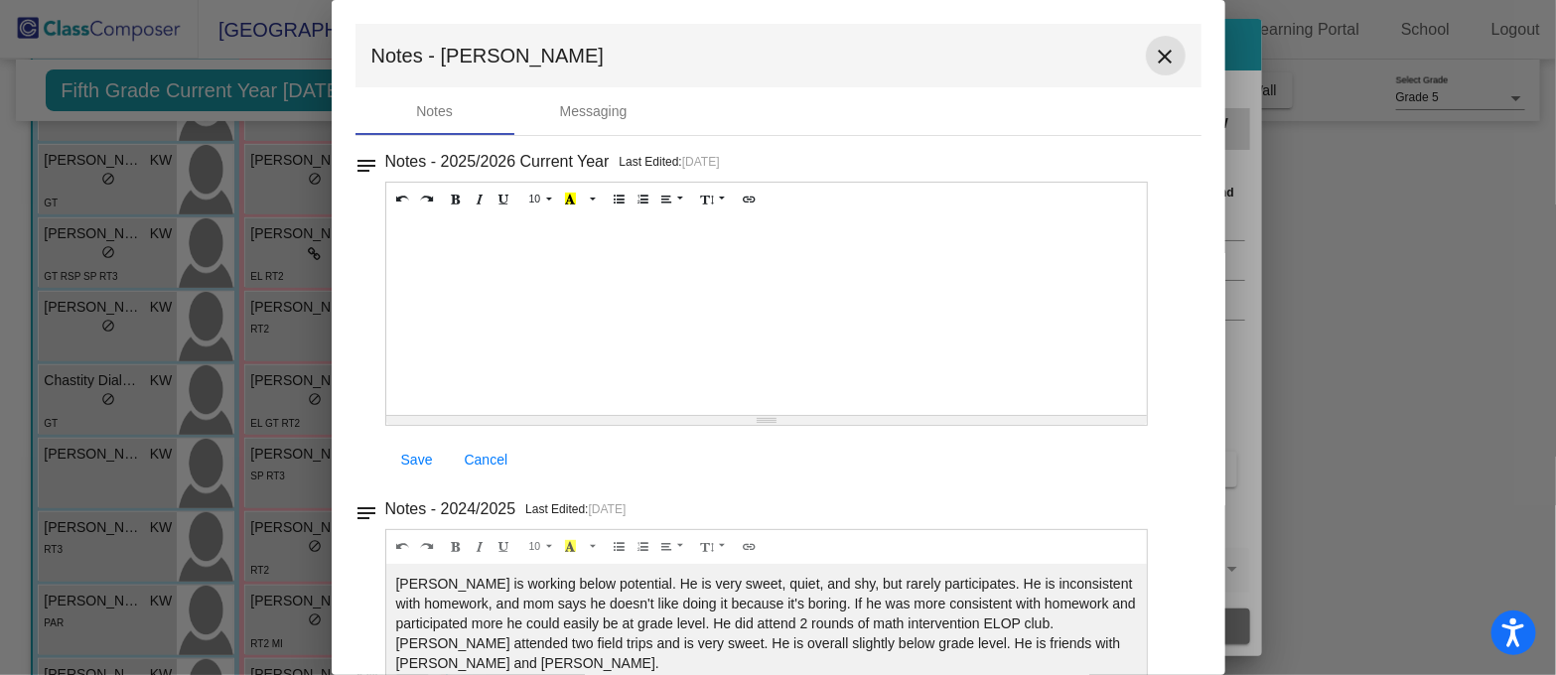
click at [1154, 55] on mat-icon "close" at bounding box center [1166, 57] width 24 height 24
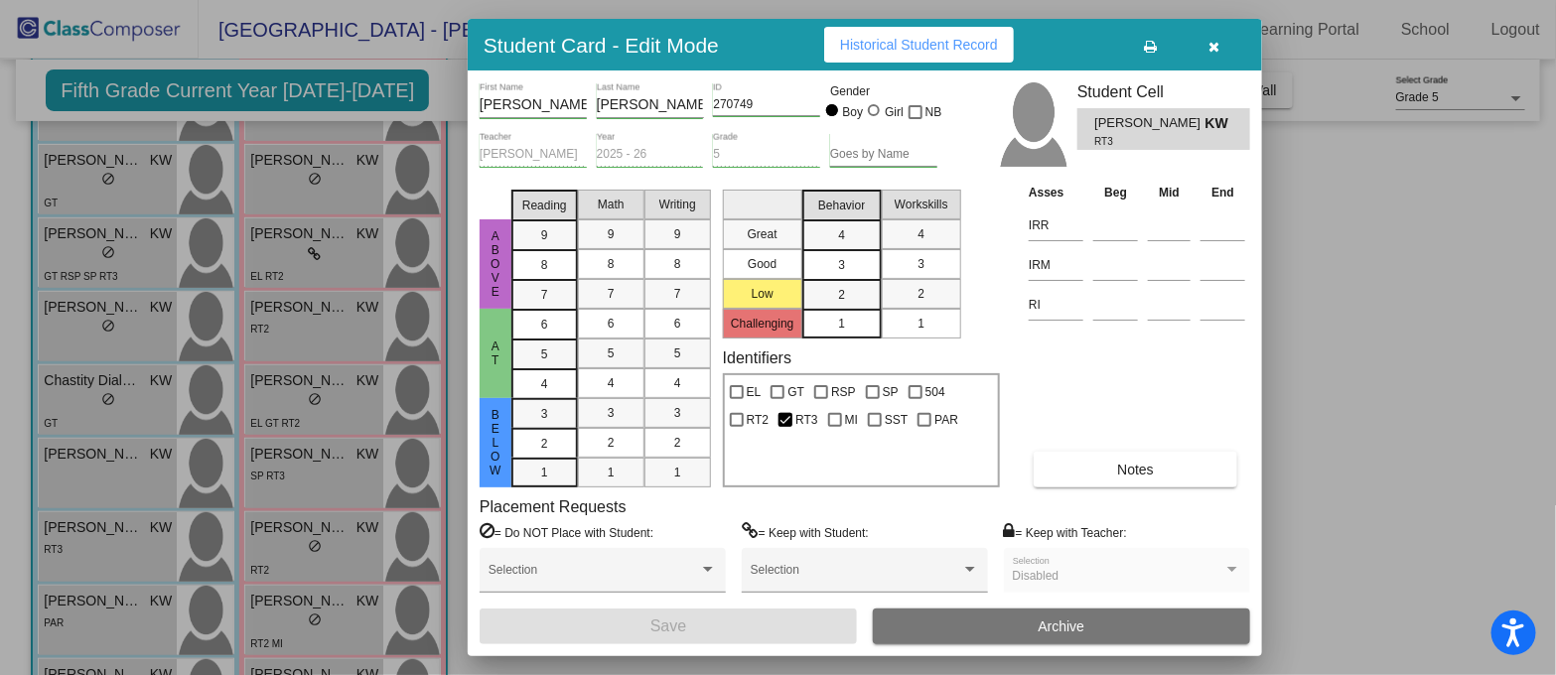
click at [1211, 48] on icon "button" at bounding box center [1214, 47] width 11 height 14
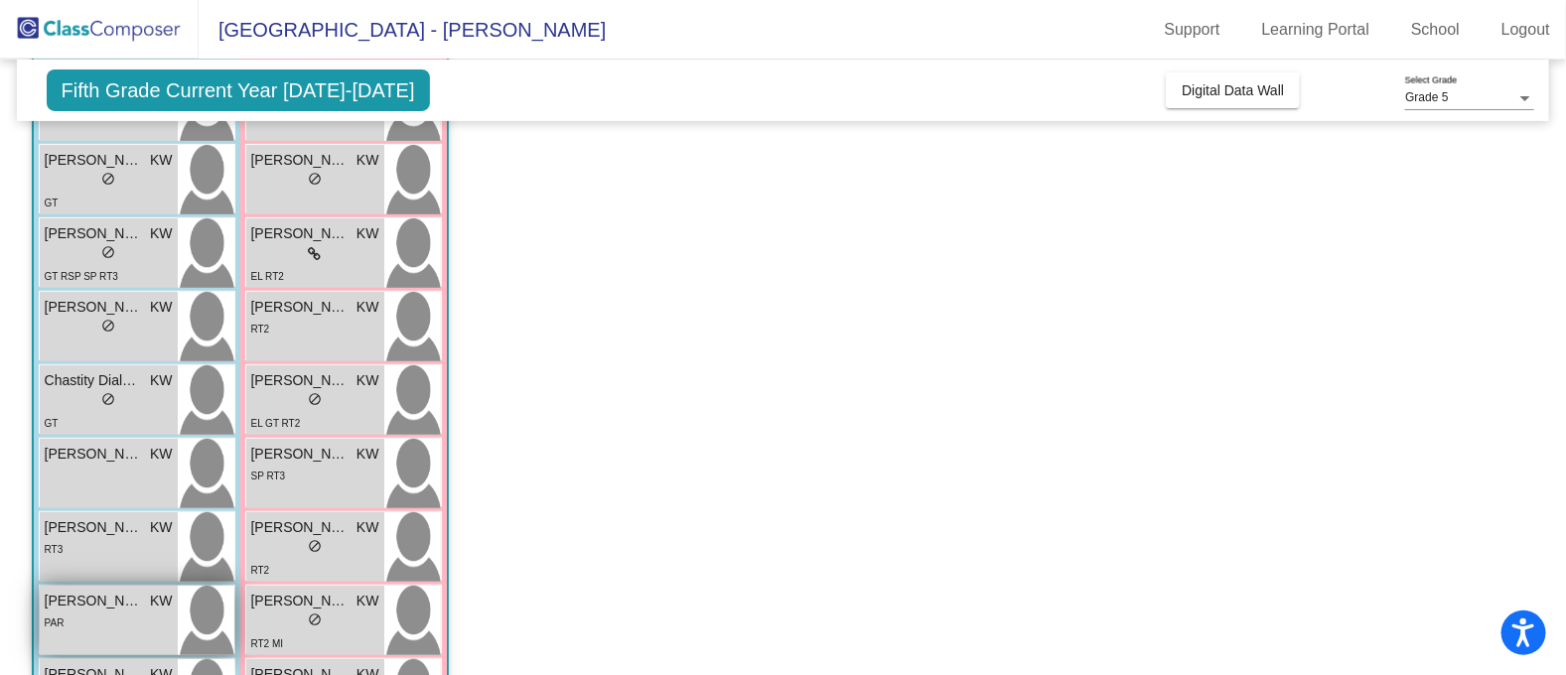
click at [122, 631] on div "Jeramiah Hurtado KW lock do_not_disturb_alt PAR" at bounding box center [109, 621] width 138 height 70
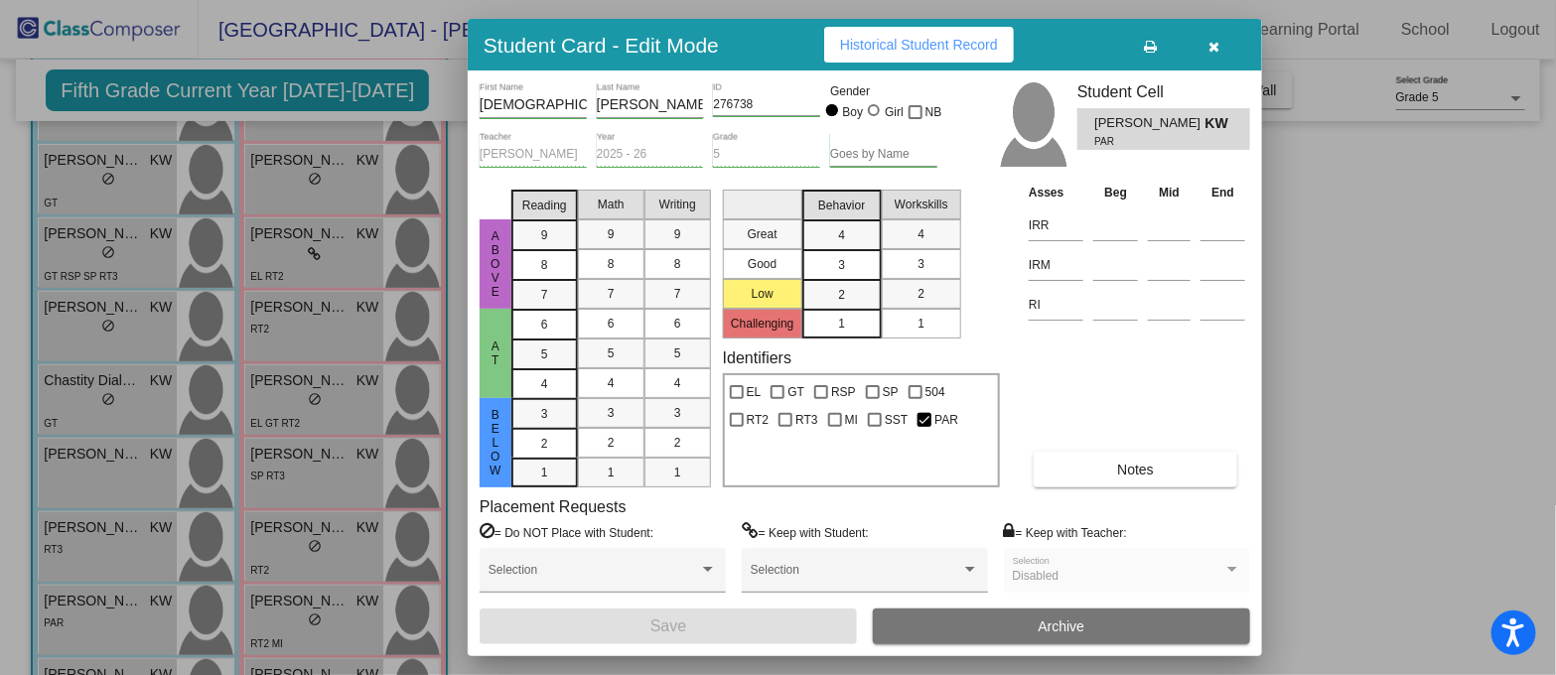
click at [1105, 472] on button "Notes" at bounding box center [1136, 470] width 204 height 36
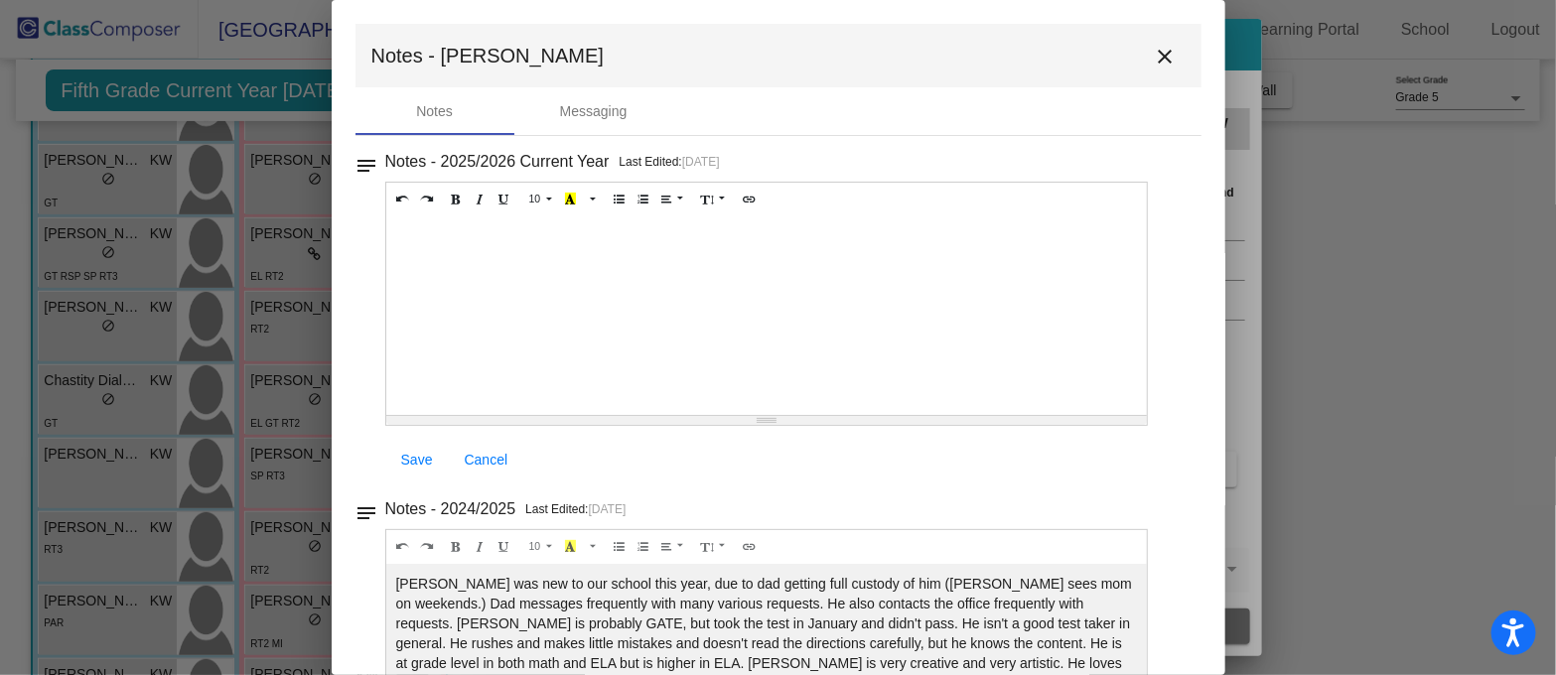
click at [1157, 57] on mat-icon "close" at bounding box center [1166, 57] width 24 height 24
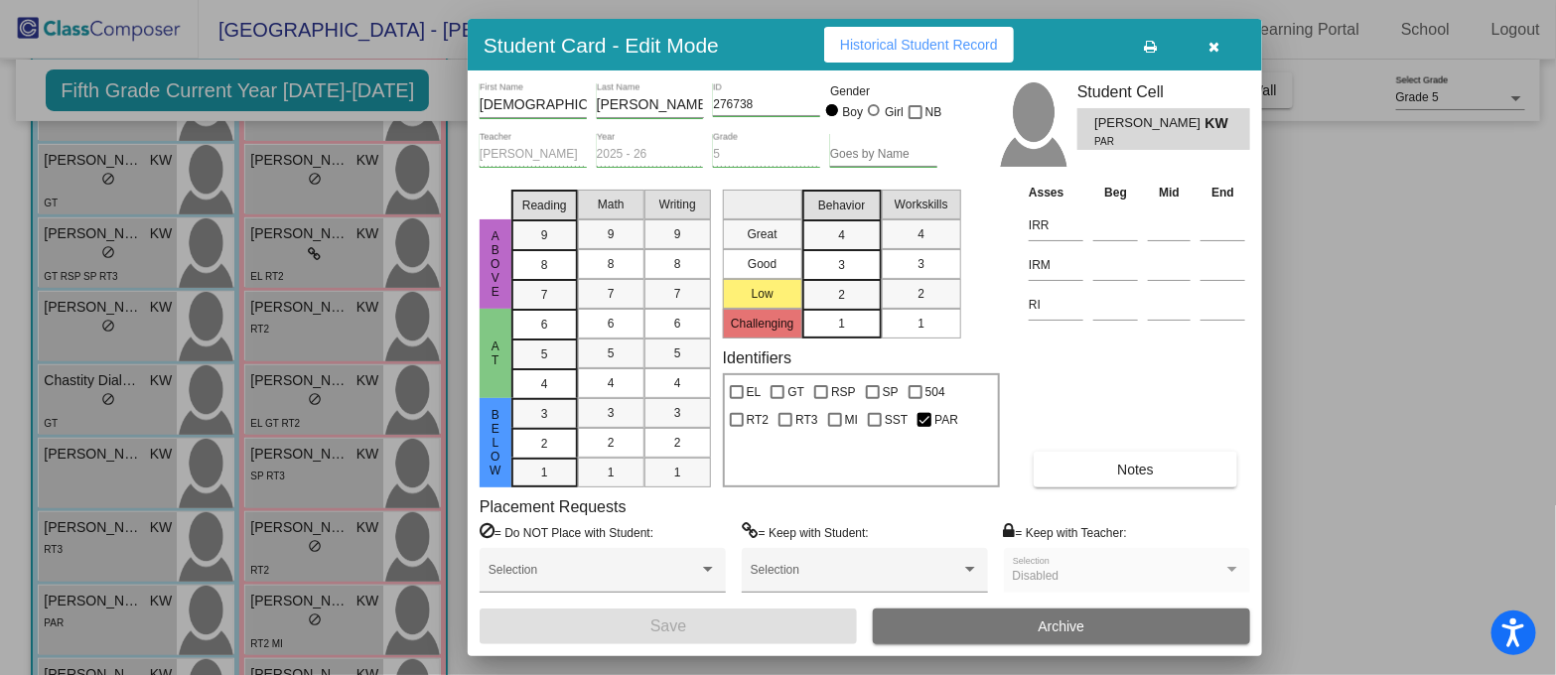
click at [1455, 437] on div at bounding box center [778, 337] width 1556 height 675
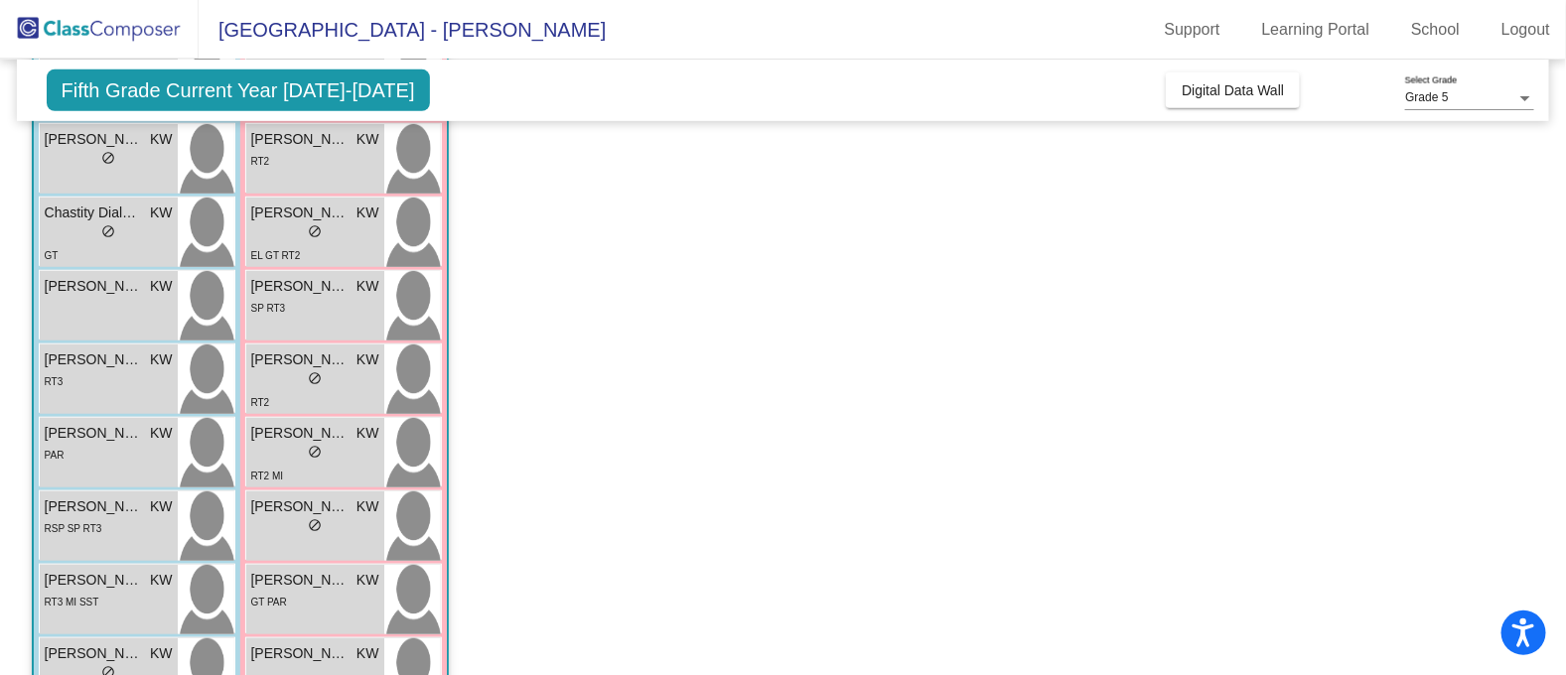
scroll to position [621, 0]
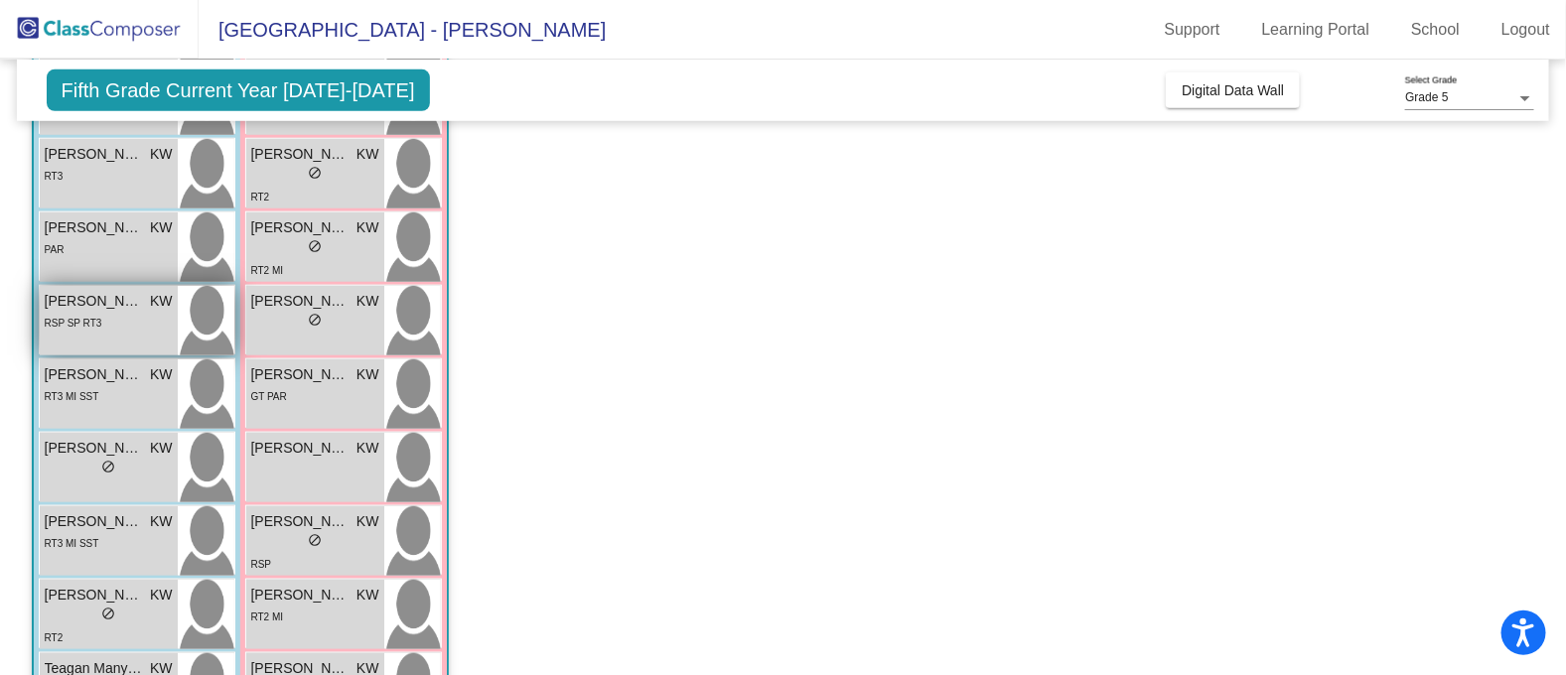
click at [117, 322] on div "RSP SP RT3" at bounding box center [109, 322] width 128 height 21
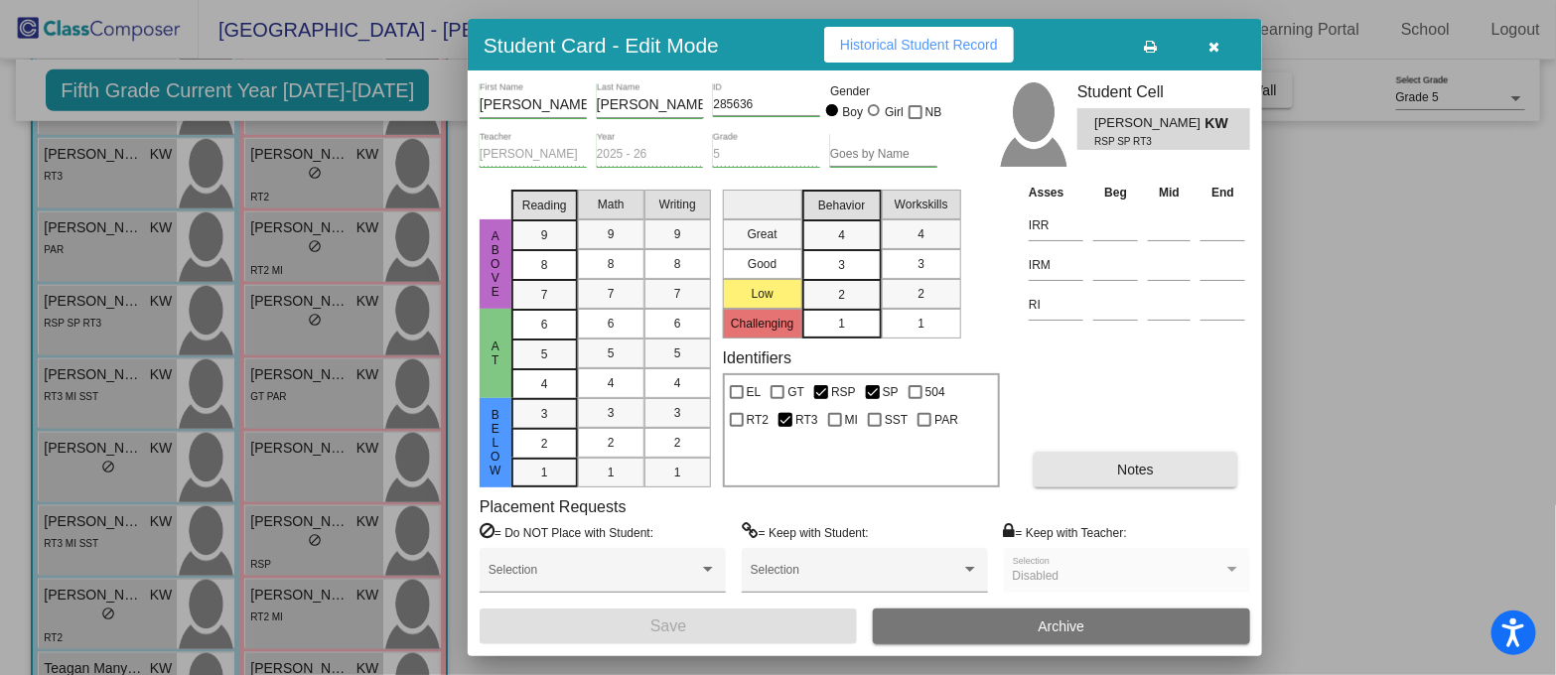
click at [1136, 468] on span "Notes" at bounding box center [1135, 470] width 37 height 16
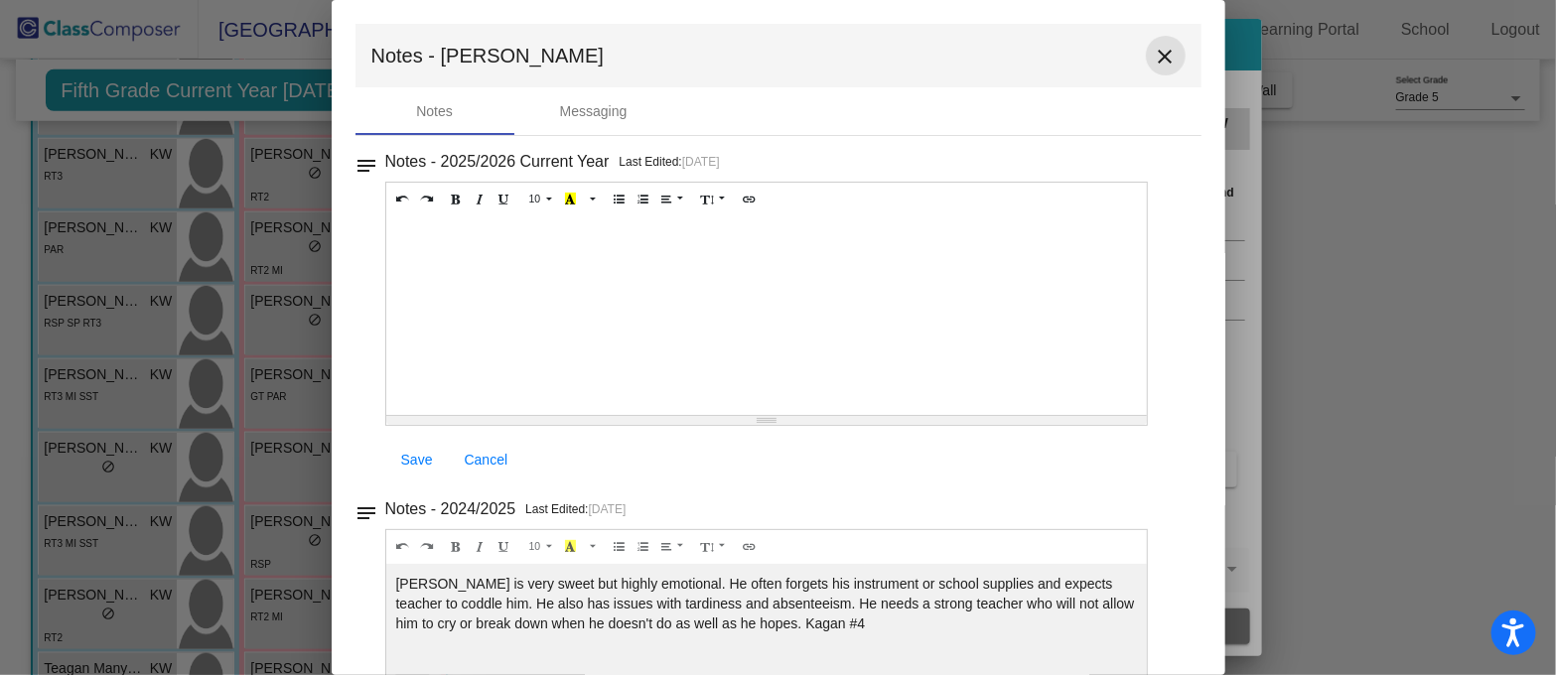
drag, startPoint x: 1174, startPoint y: 47, endPoint x: 1165, endPoint y: 52, distance: 10.2
click at [1175, 47] on mat-toolbar "Notes - Jonavan close" at bounding box center [778, 56] width 846 height 64
click at [1157, 47] on mat-icon "close" at bounding box center [1166, 57] width 24 height 24
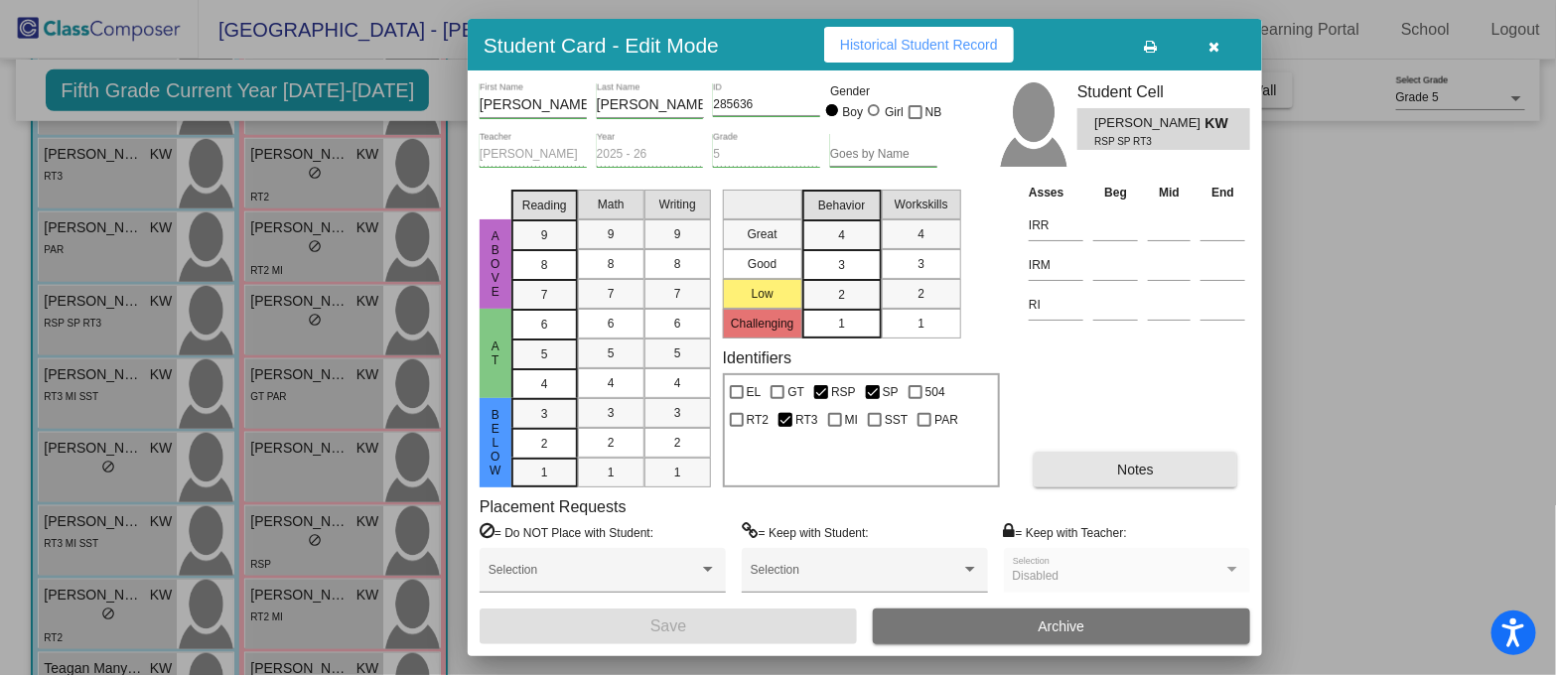
click at [1091, 470] on button "Notes" at bounding box center [1136, 470] width 204 height 36
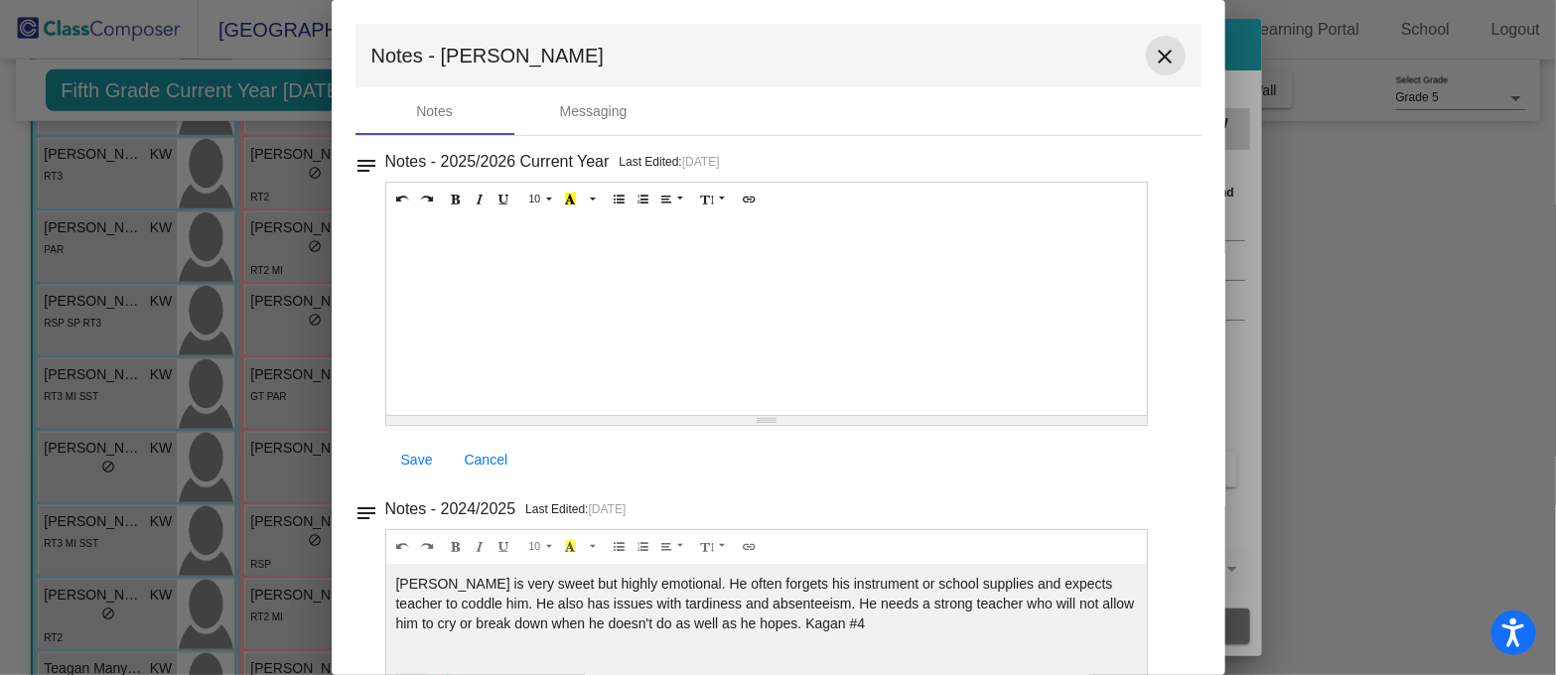
click at [1154, 50] on mat-icon "close" at bounding box center [1166, 57] width 24 height 24
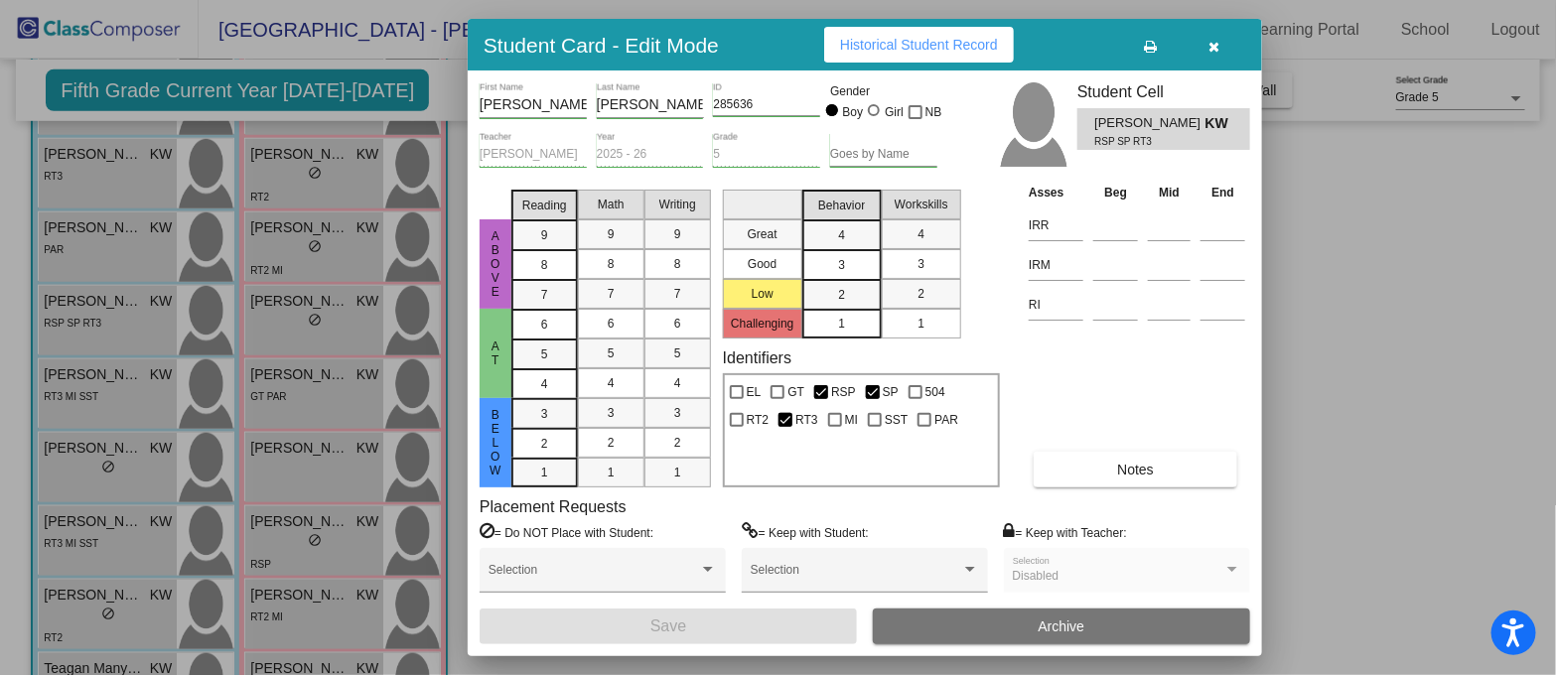
click at [1219, 44] on icon "button" at bounding box center [1214, 47] width 11 height 14
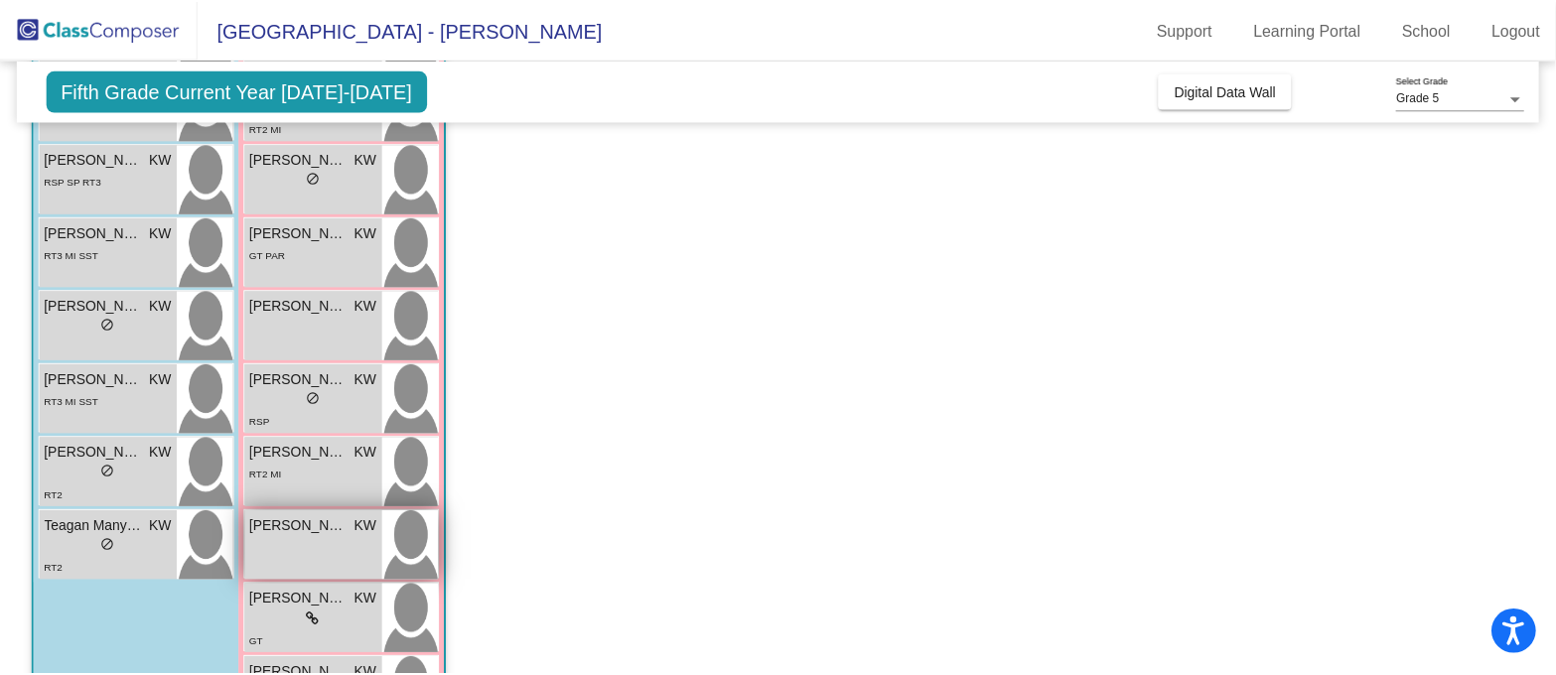
scroll to position [725, 0]
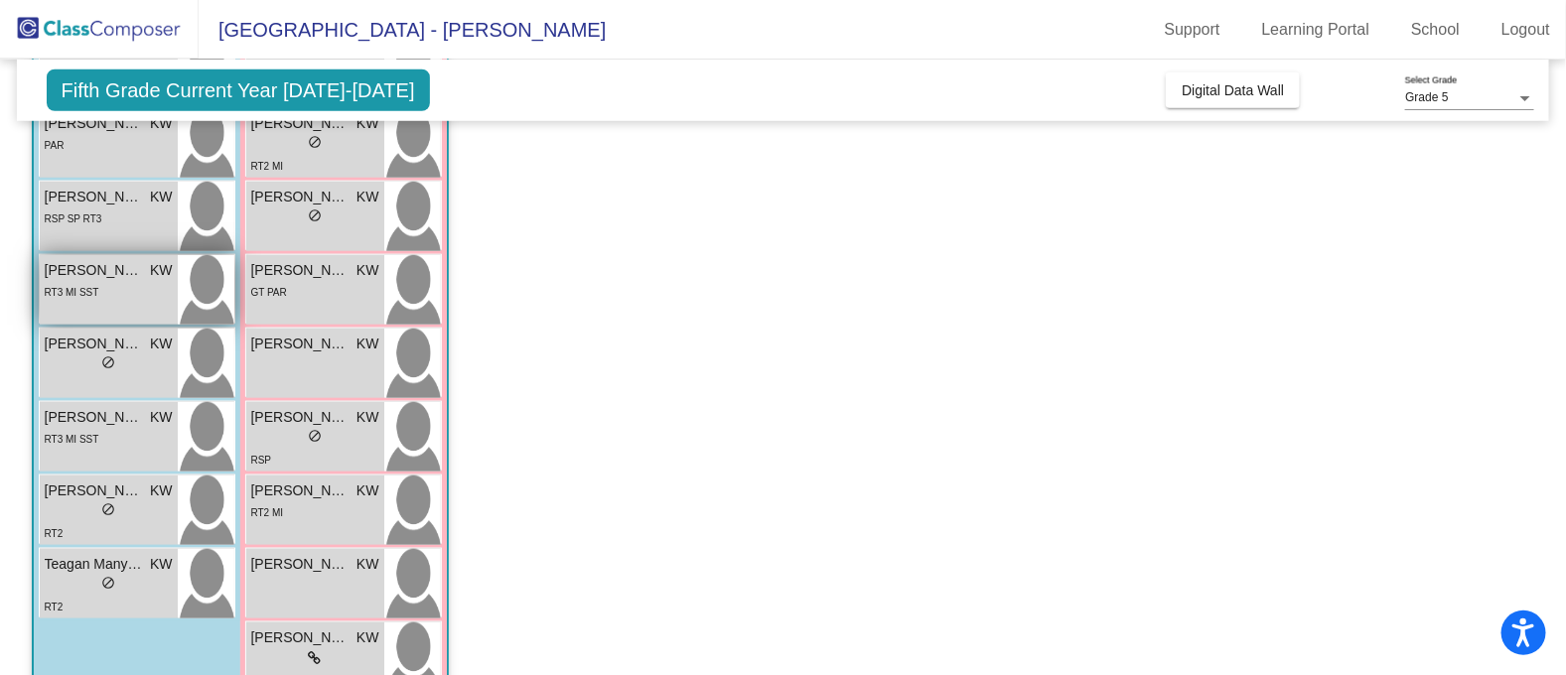
click at [114, 309] on div "Julien Alvarez KW lock do_not_disturb_alt RT3 MI SST" at bounding box center [109, 290] width 138 height 70
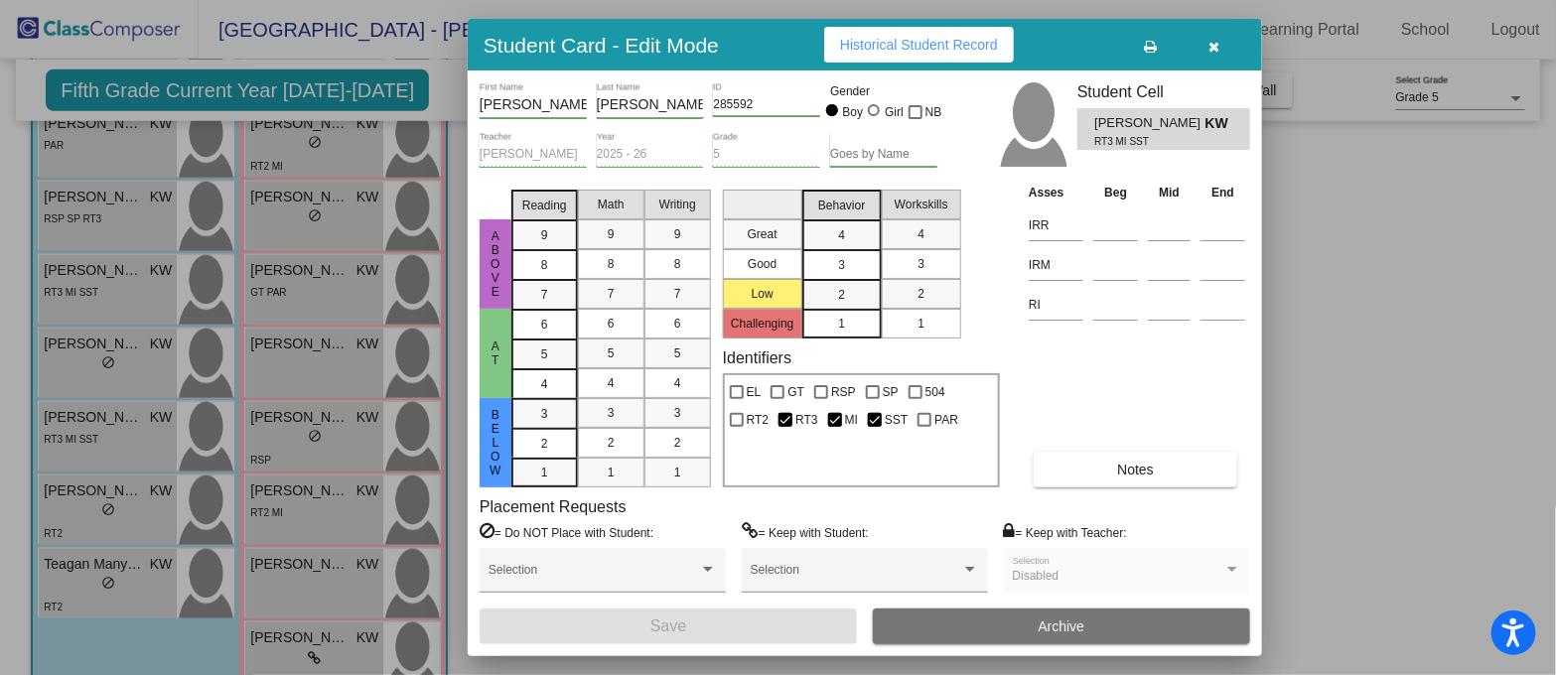
click at [1201, 478] on button "Notes" at bounding box center [1136, 470] width 204 height 36
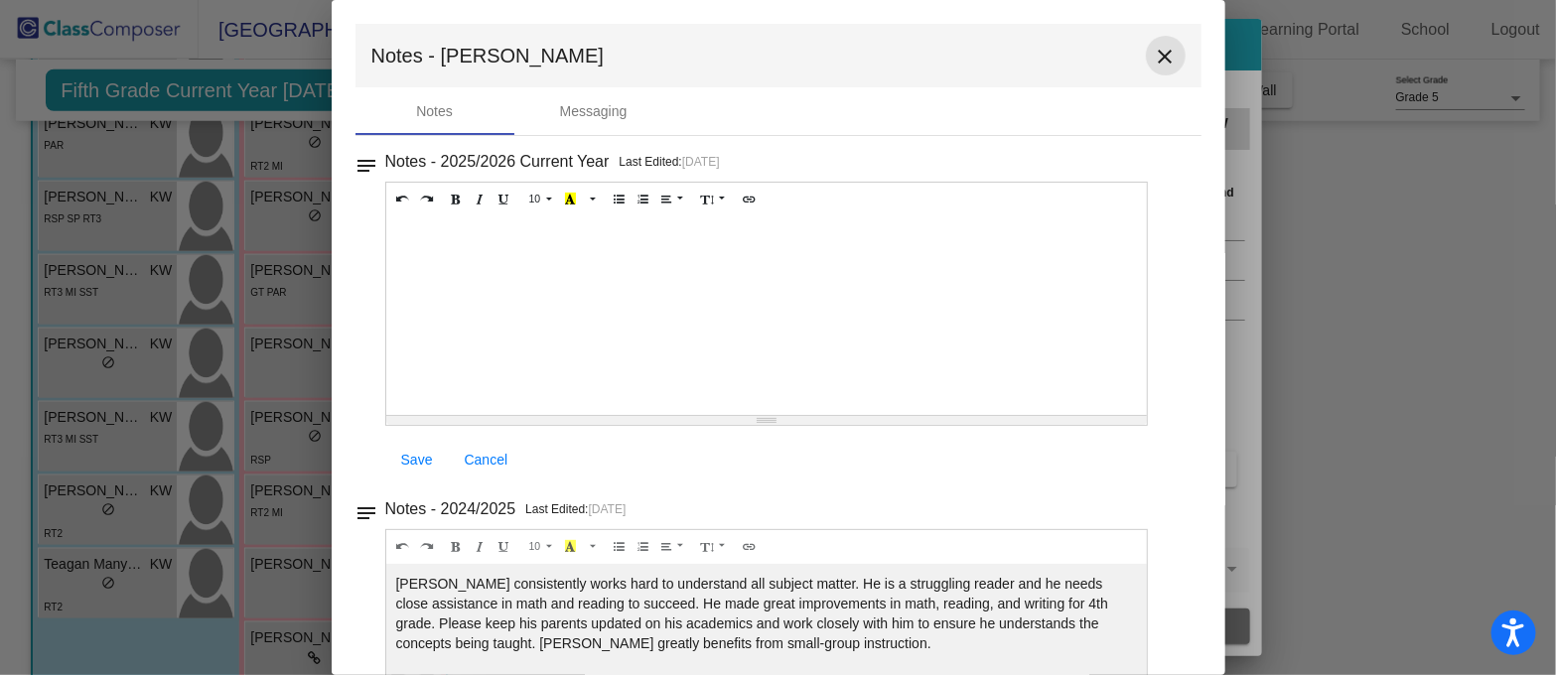
click at [1158, 46] on mat-icon "close" at bounding box center [1166, 57] width 24 height 24
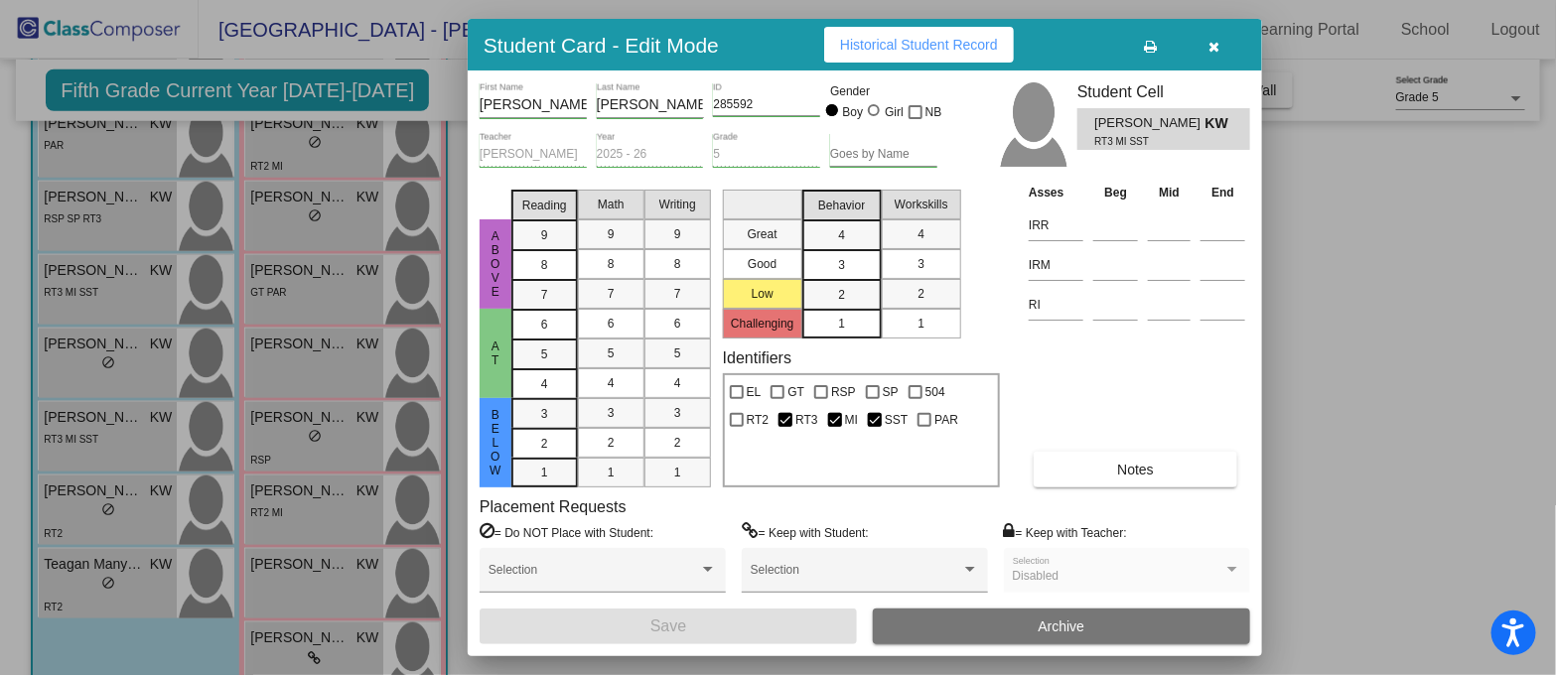
click at [1219, 41] on icon "button" at bounding box center [1214, 47] width 11 height 14
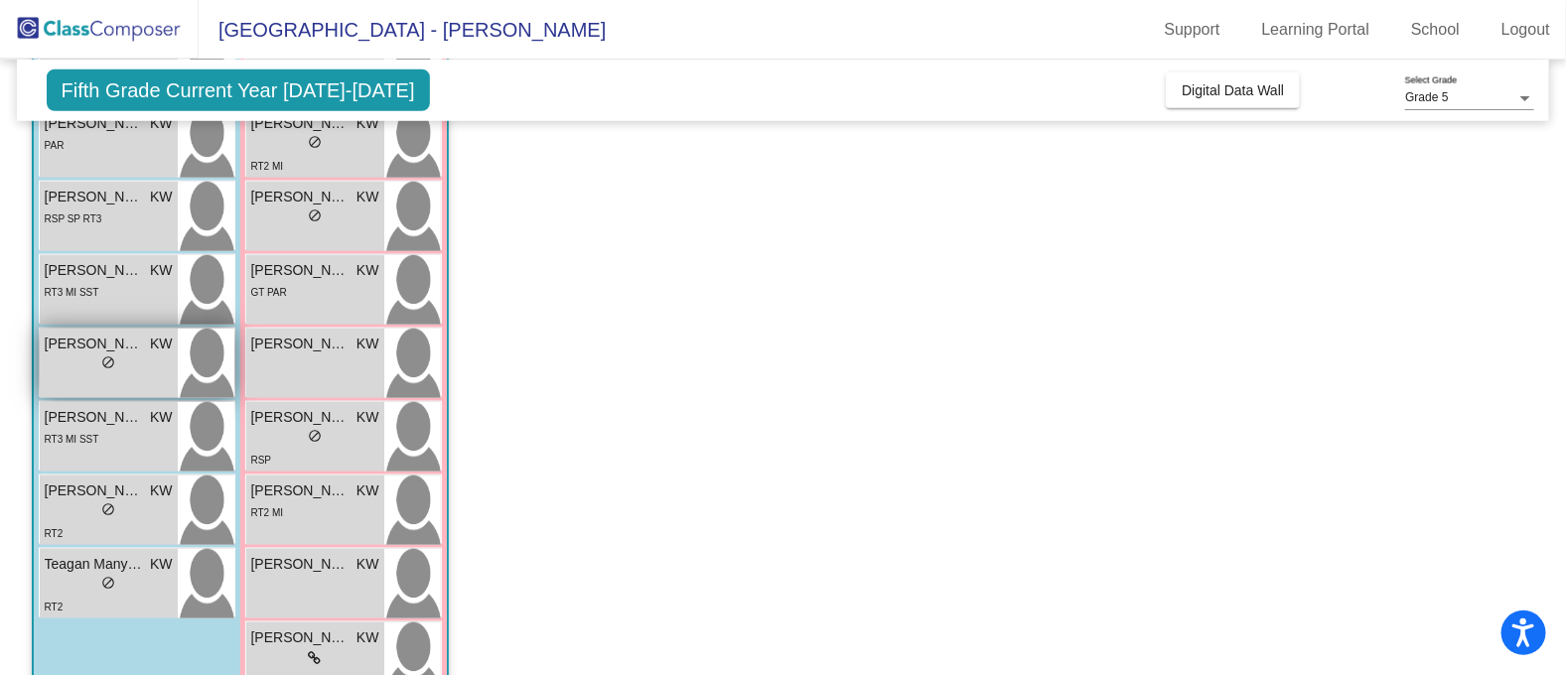
click at [69, 376] on div "Julio Romero KW lock do_not_disturb_alt" at bounding box center [109, 364] width 138 height 70
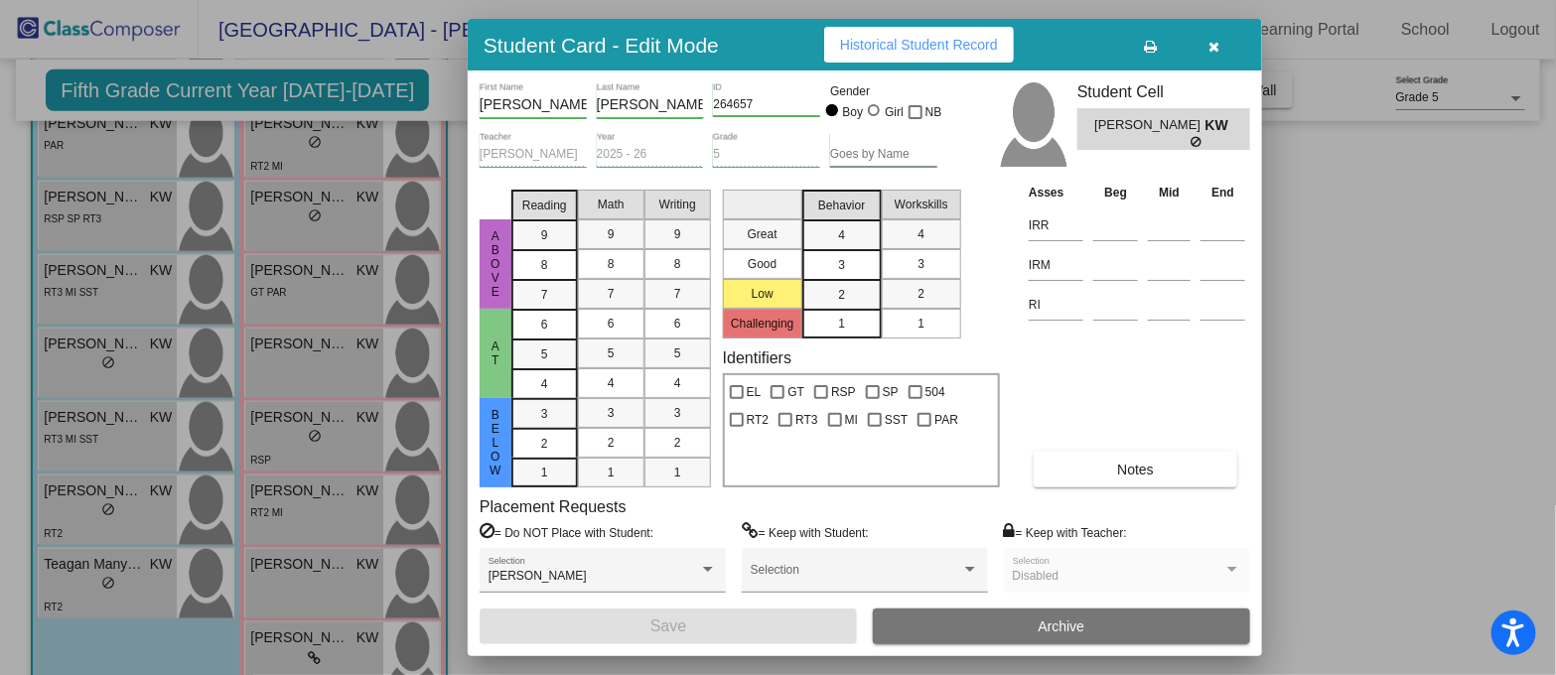
click at [1102, 469] on button "Notes" at bounding box center [1136, 470] width 204 height 36
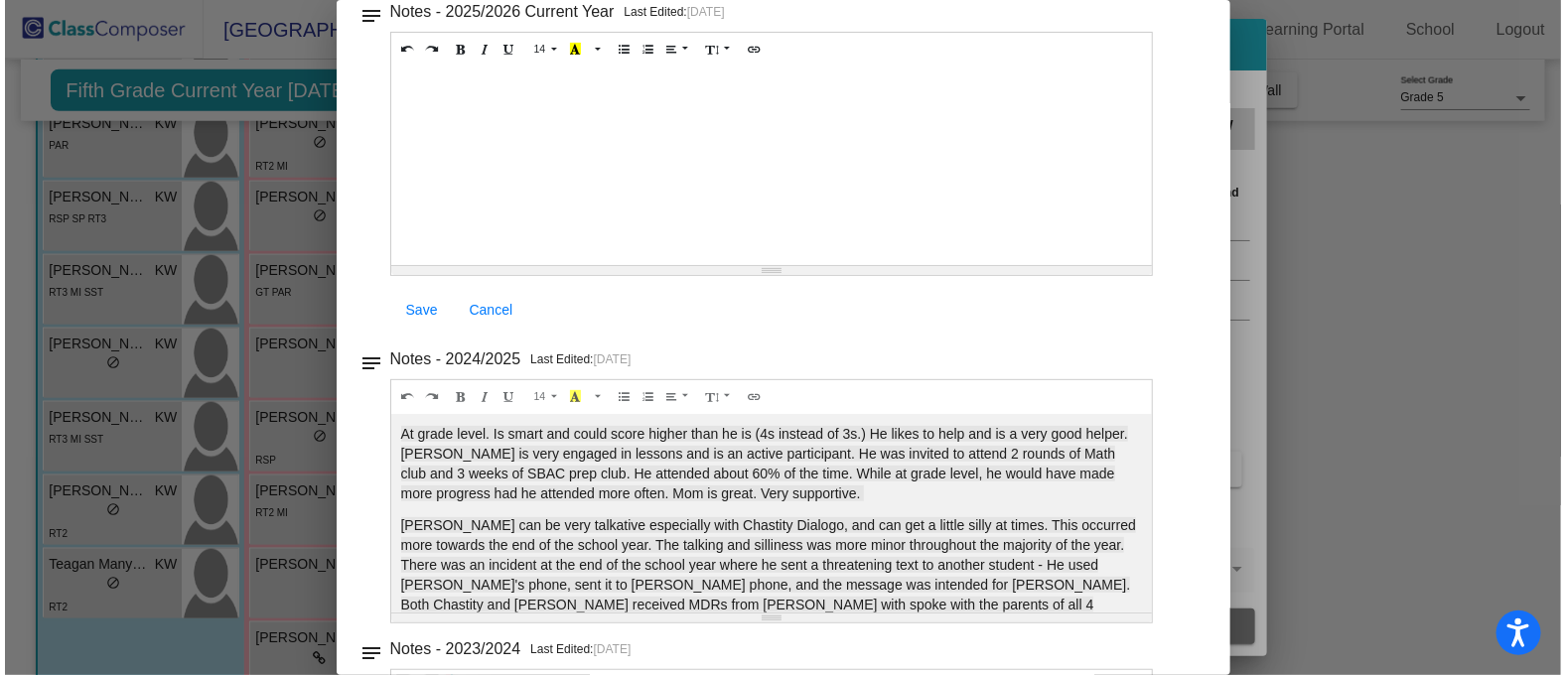
scroll to position [0, 0]
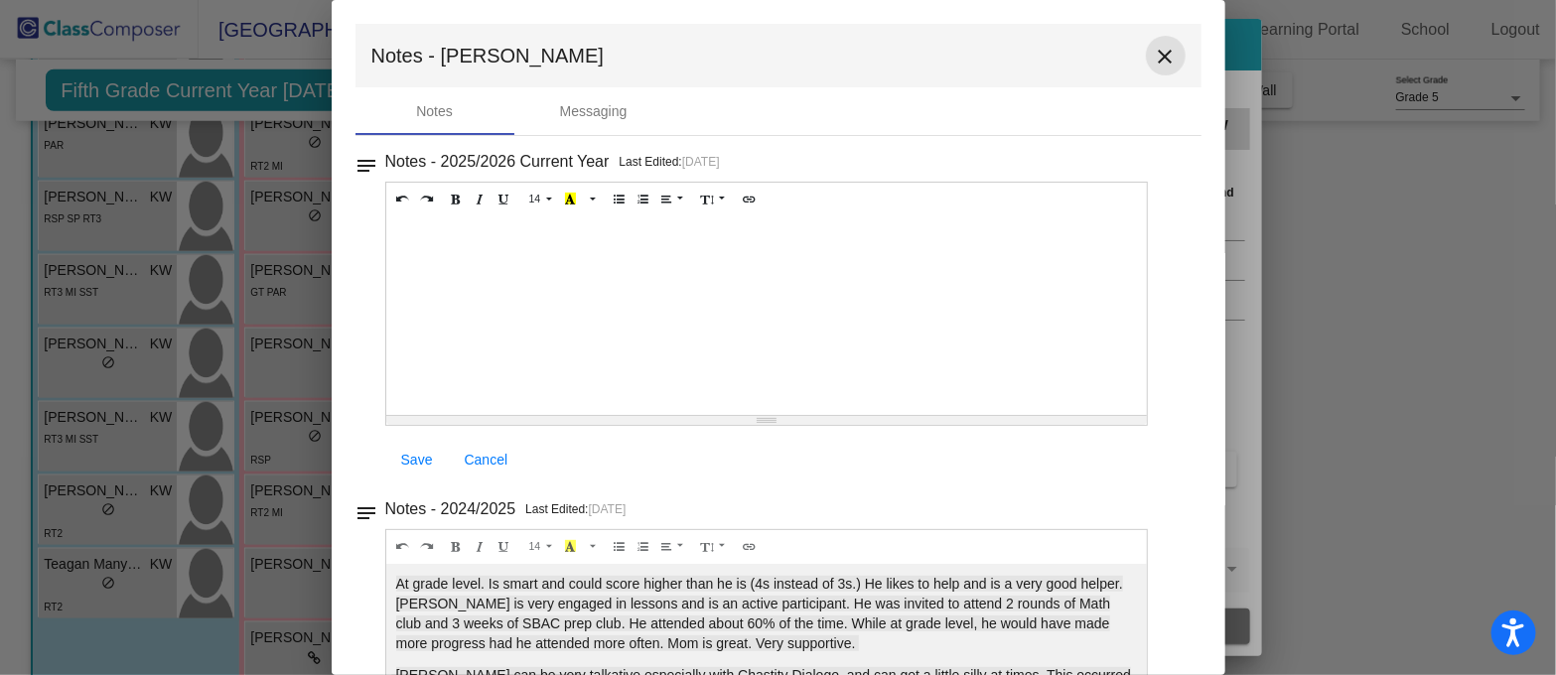
click at [1154, 52] on mat-icon "close" at bounding box center [1166, 57] width 24 height 24
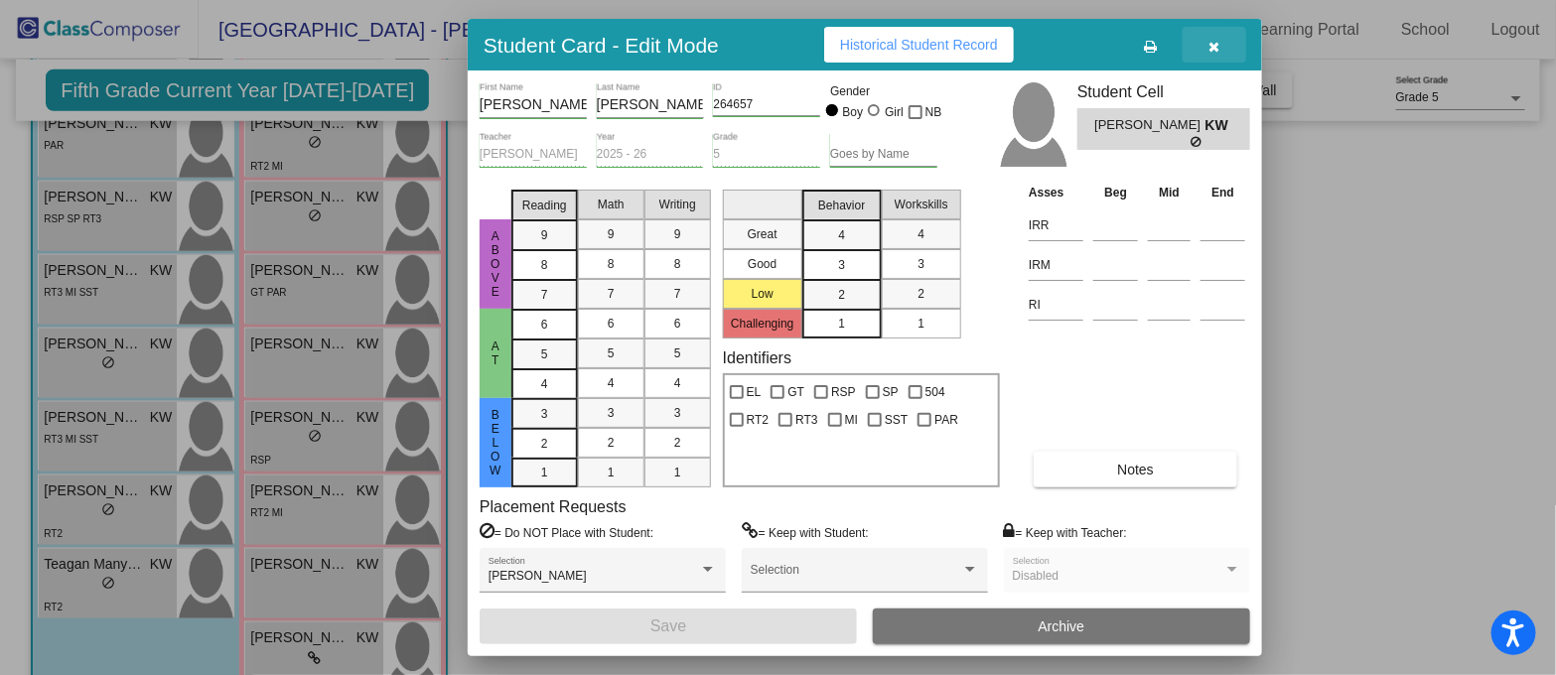
click at [1216, 40] on icon "button" at bounding box center [1214, 47] width 11 height 14
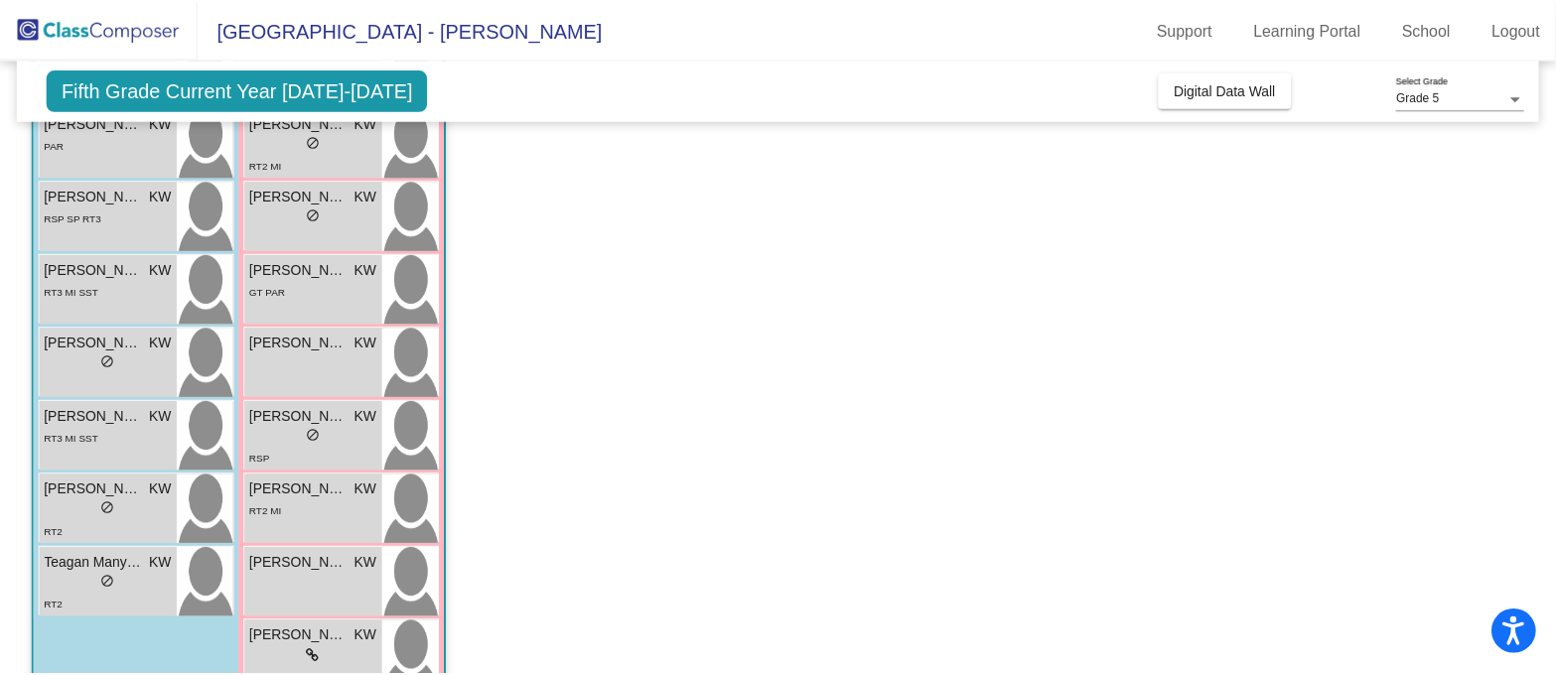
scroll to position [848, 0]
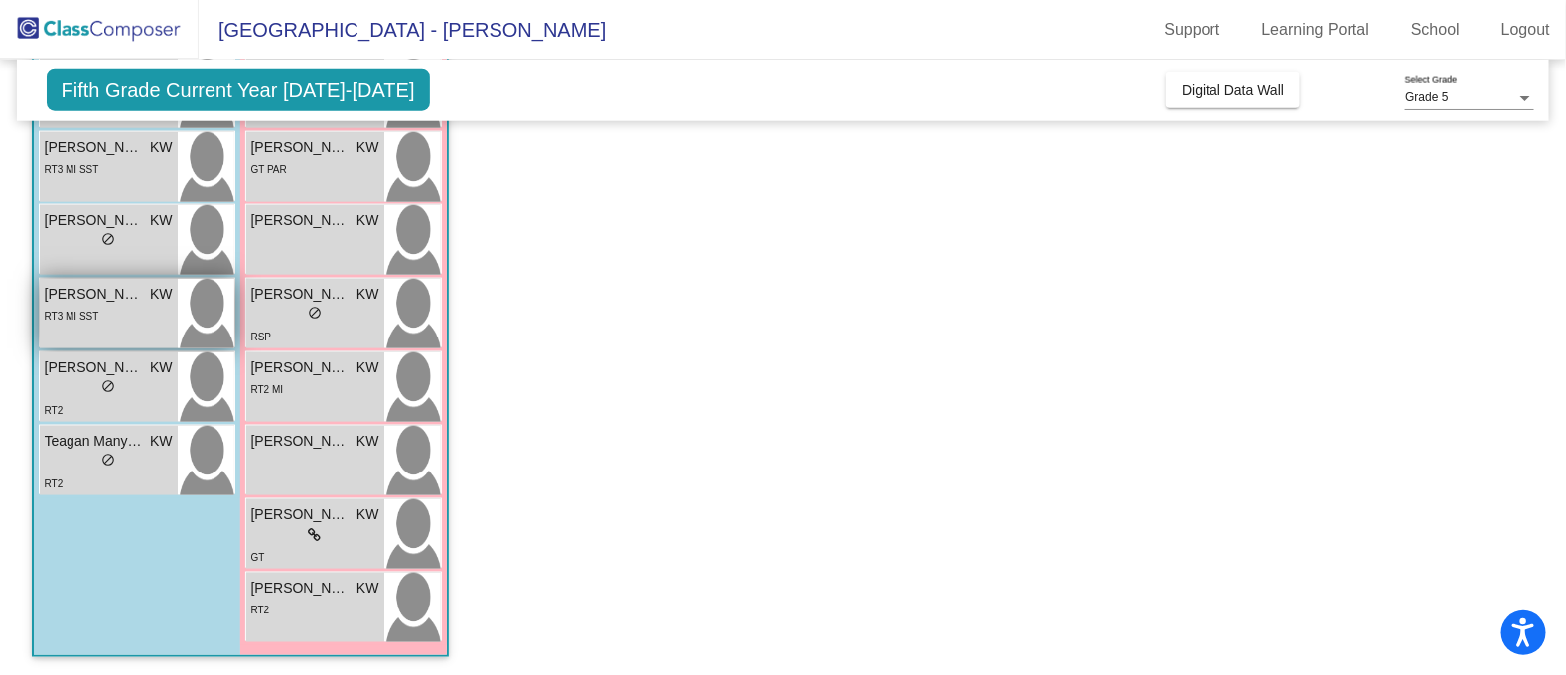
click at [110, 322] on div "RT3 MI SST" at bounding box center [109, 315] width 128 height 21
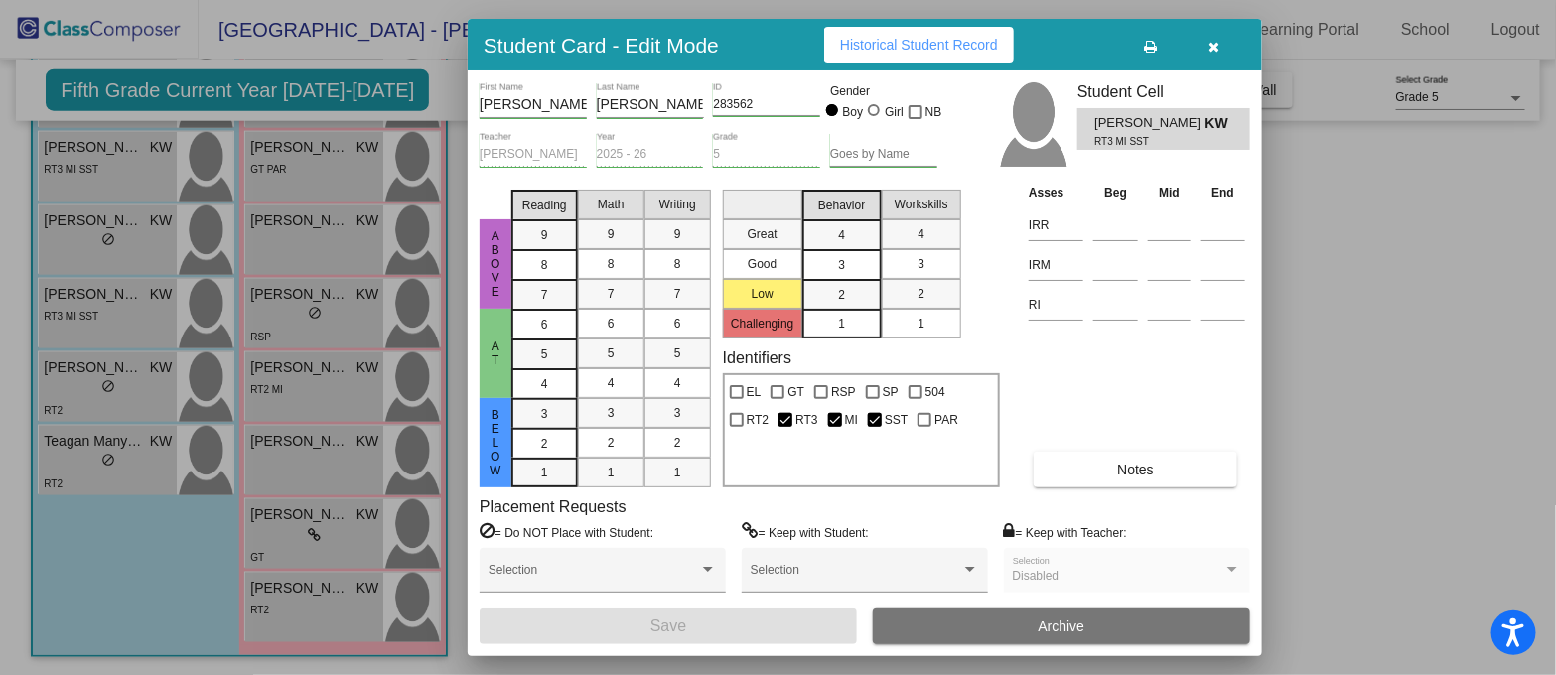
click at [1187, 469] on button "Notes" at bounding box center [1136, 470] width 204 height 36
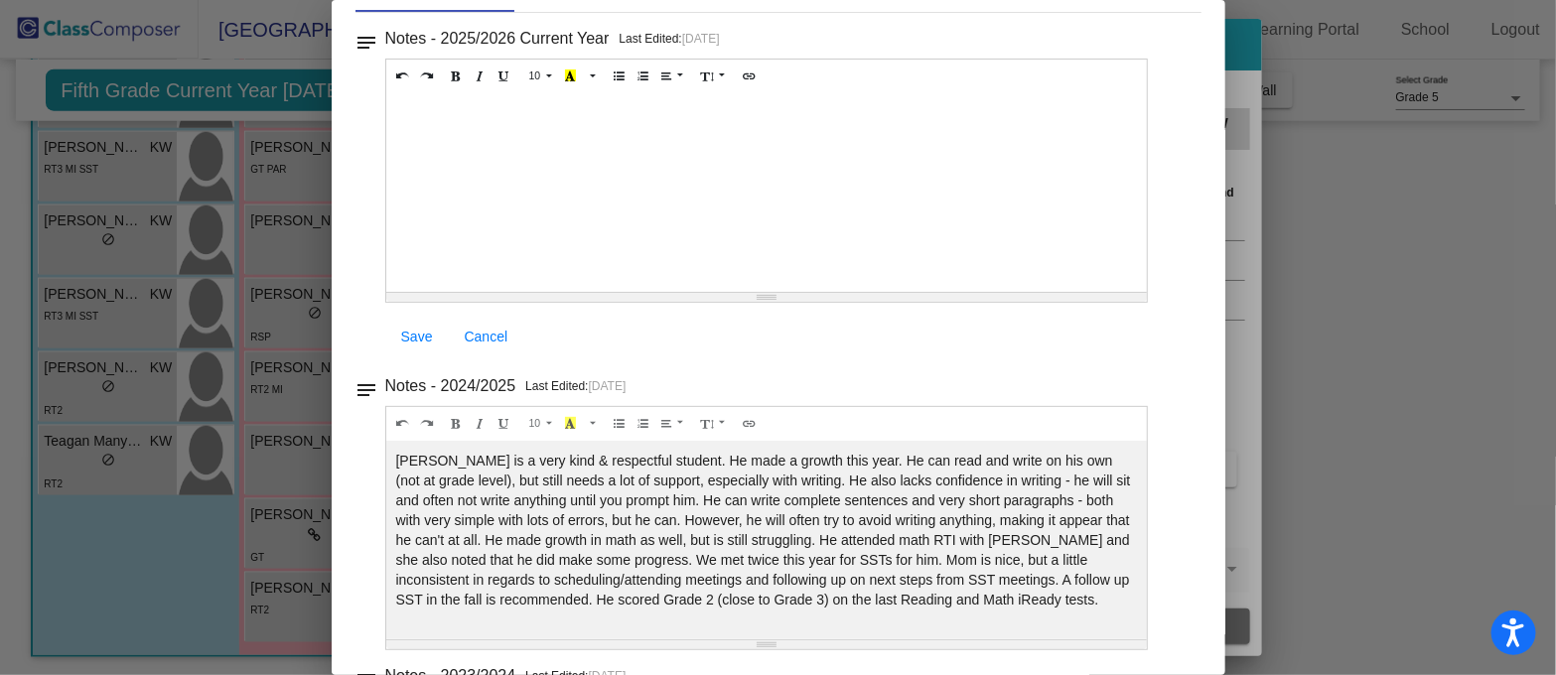
scroll to position [0, 0]
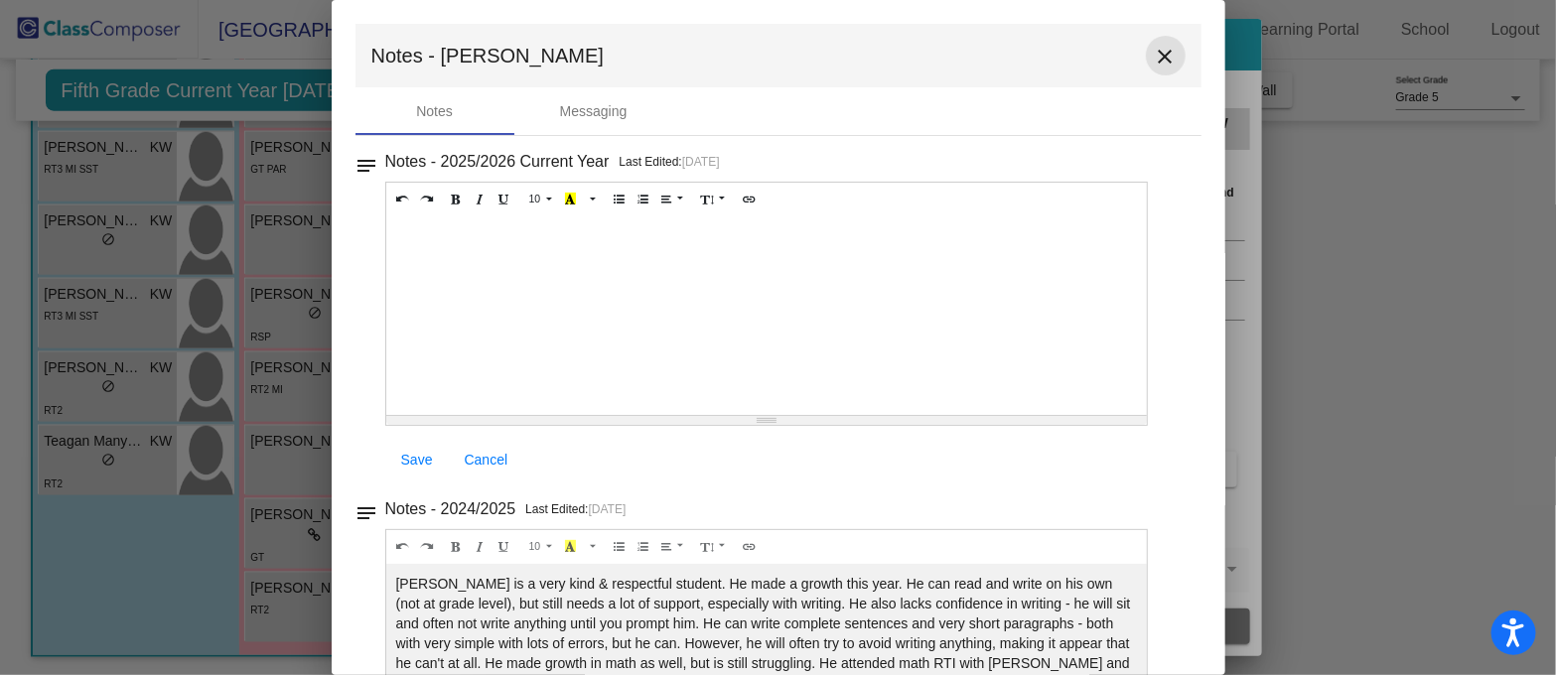
click at [1157, 55] on mat-icon "close" at bounding box center [1166, 57] width 24 height 24
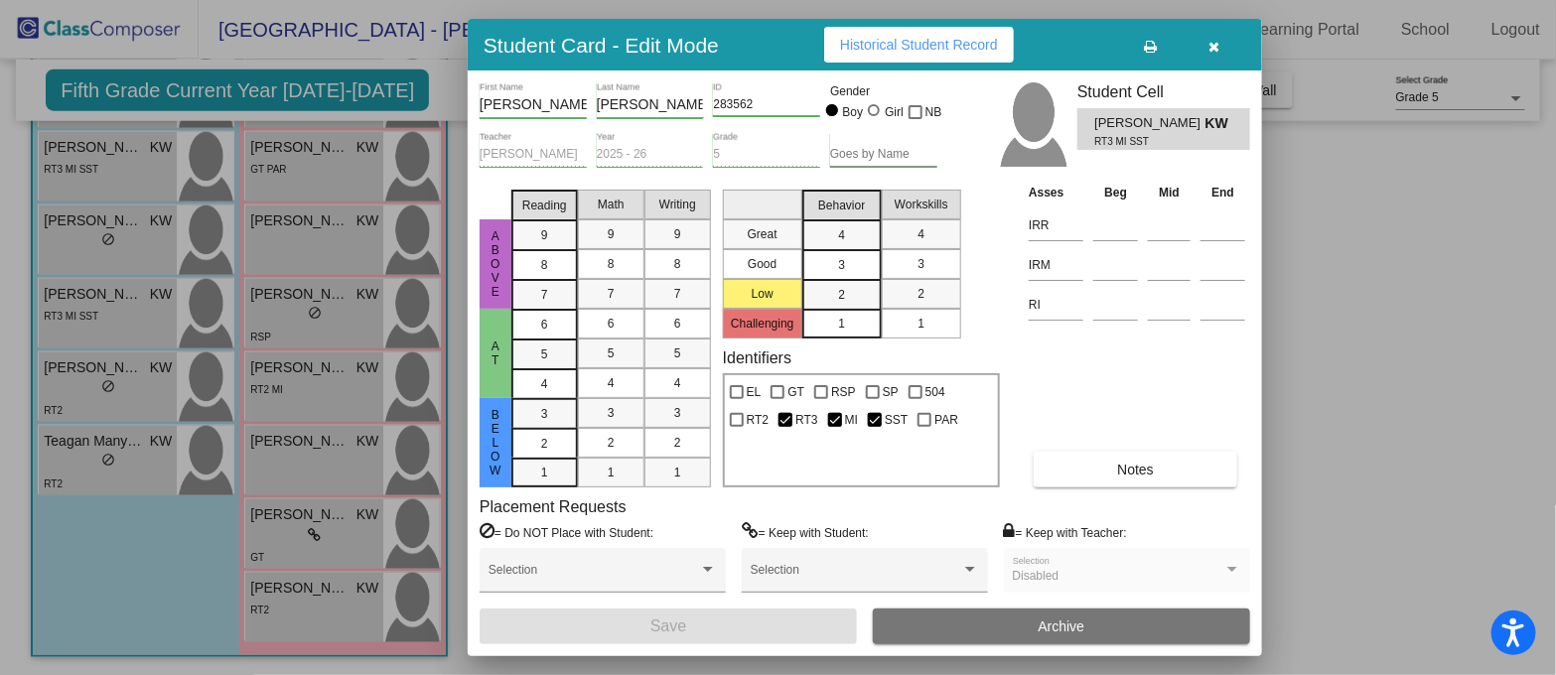
click at [143, 399] on div at bounding box center [778, 337] width 1556 height 675
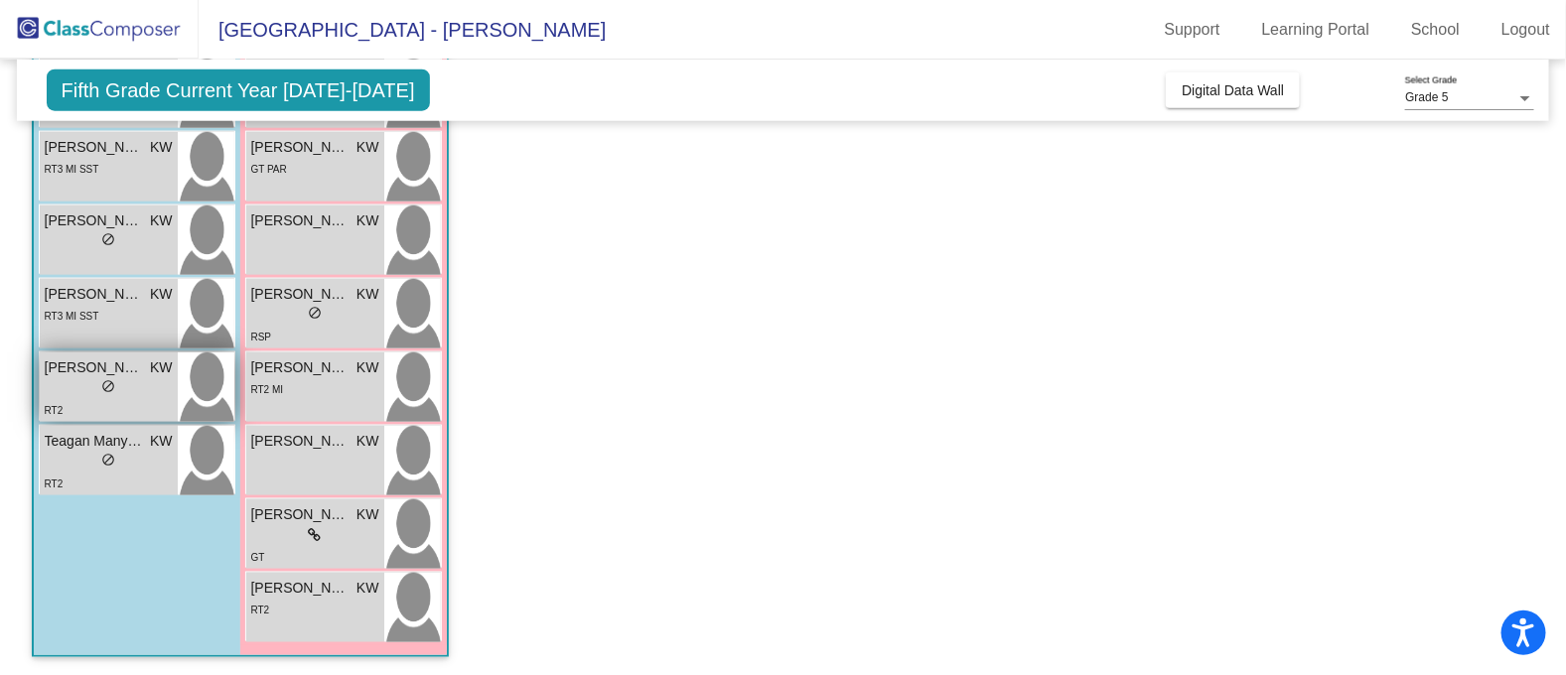
click at [132, 389] on div "lock do_not_disturb_alt" at bounding box center [109, 388] width 128 height 21
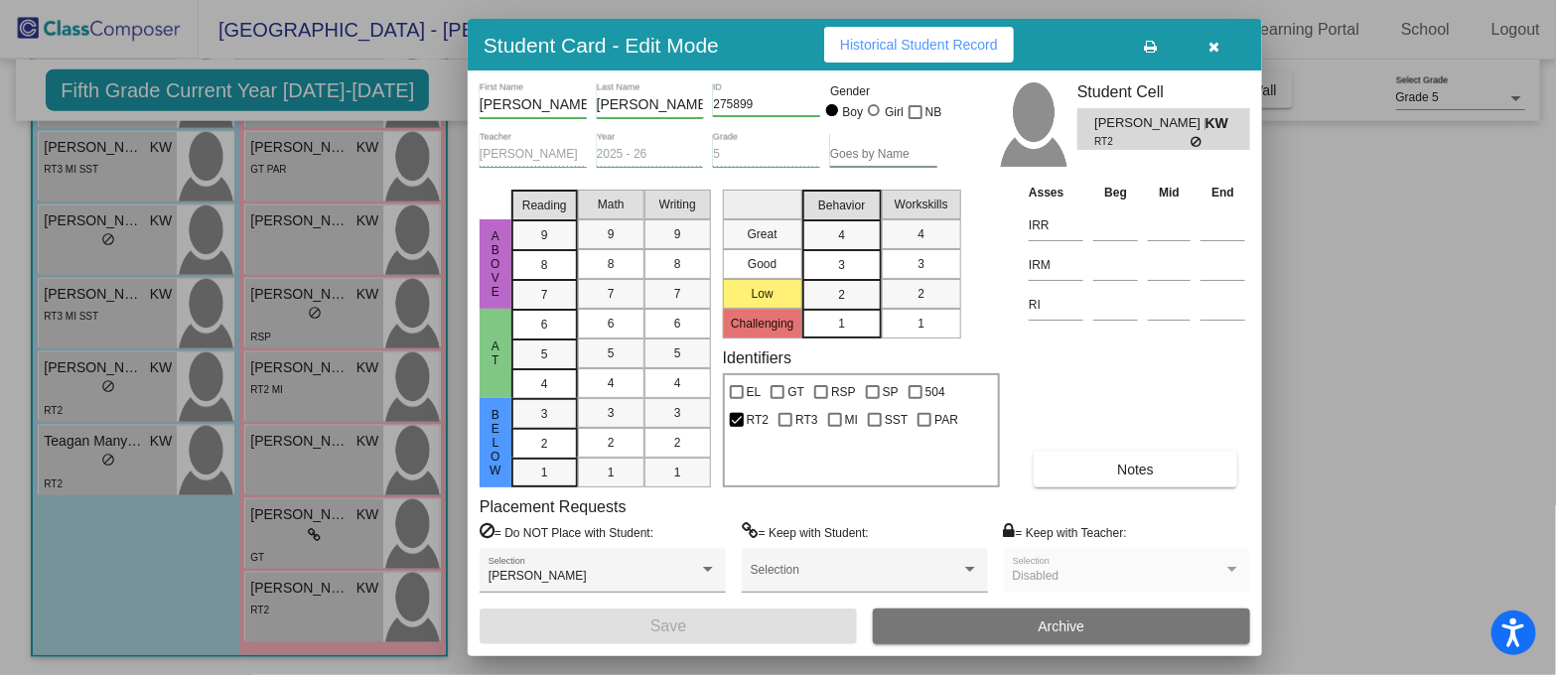
click at [1157, 471] on button "Notes" at bounding box center [1136, 470] width 204 height 36
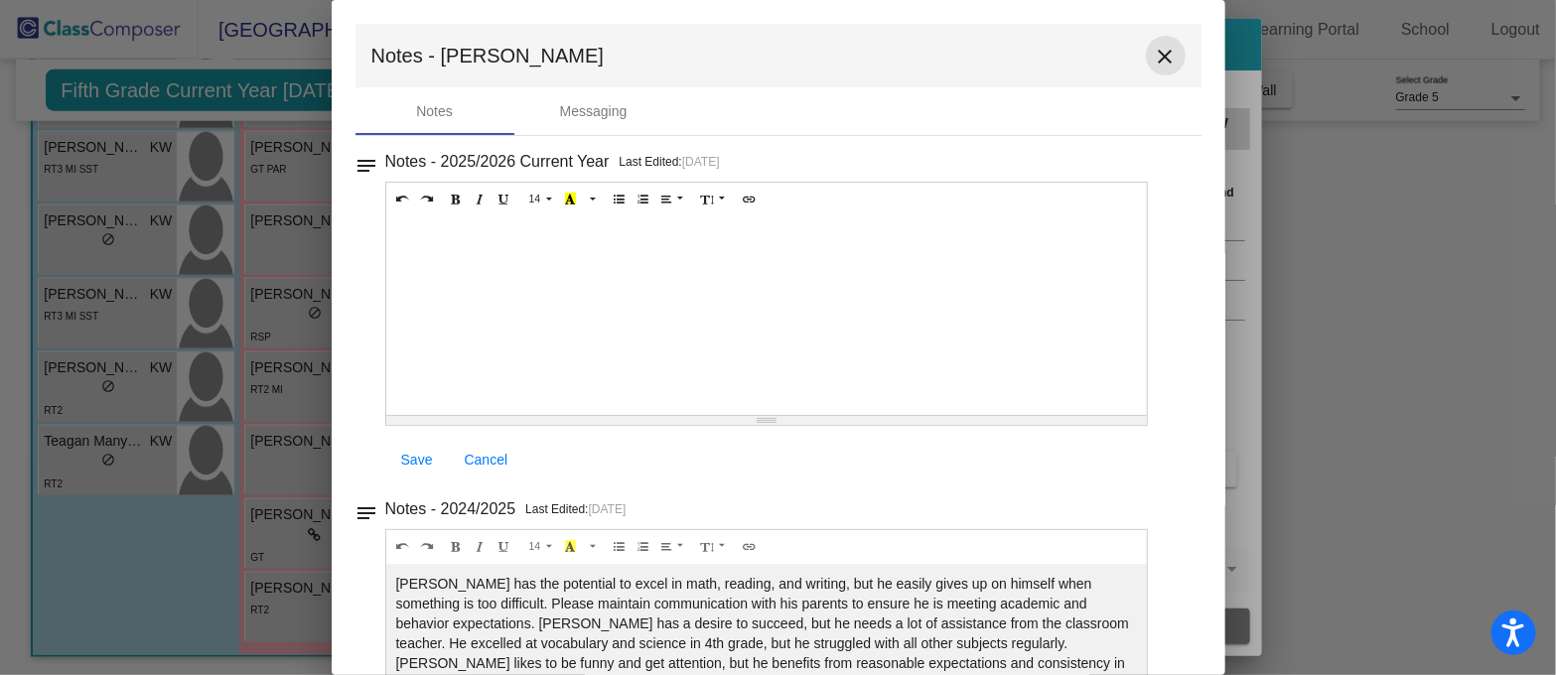
click at [1154, 51] on mat-icon "close" at bounding box center [1166, 57] width 24 height 24
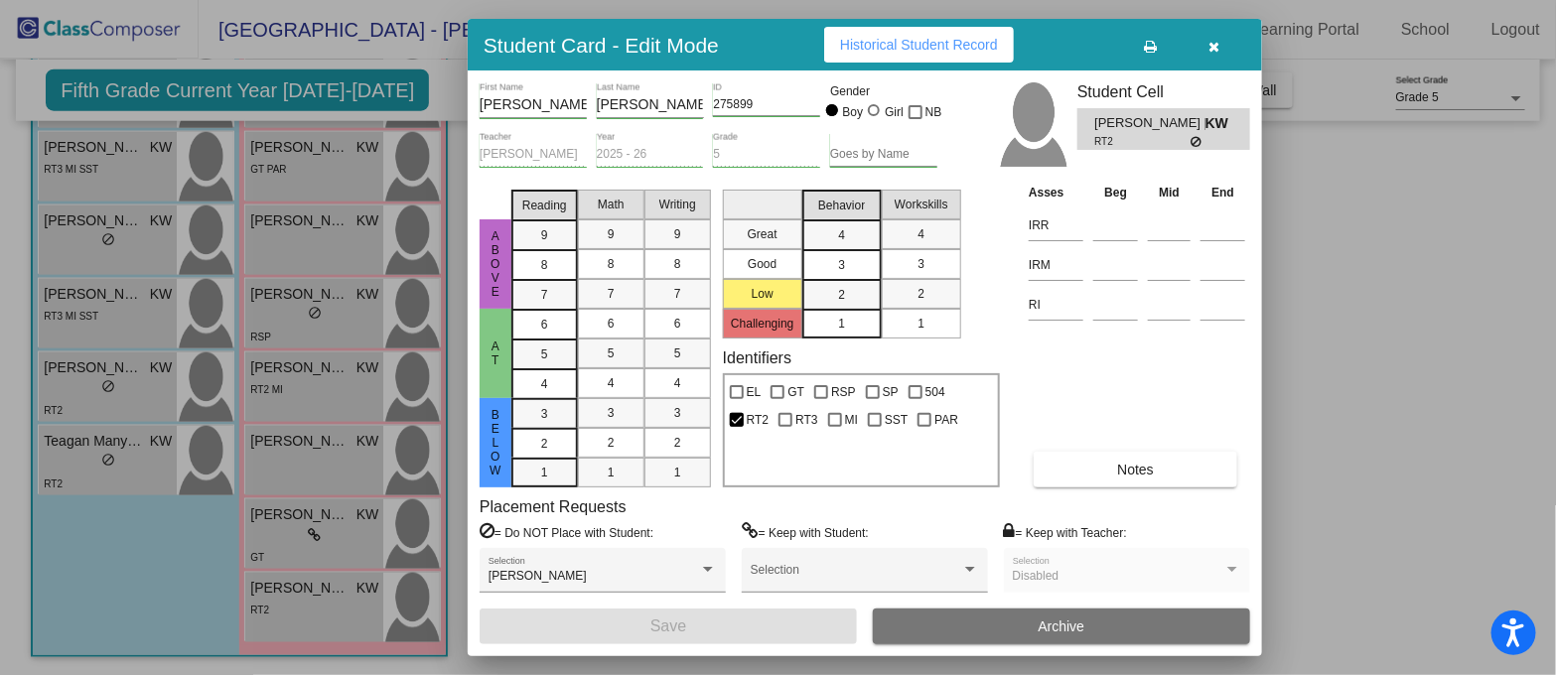
click at [61, 456] on div at bounding box center [778, 337] width 1556 height 675
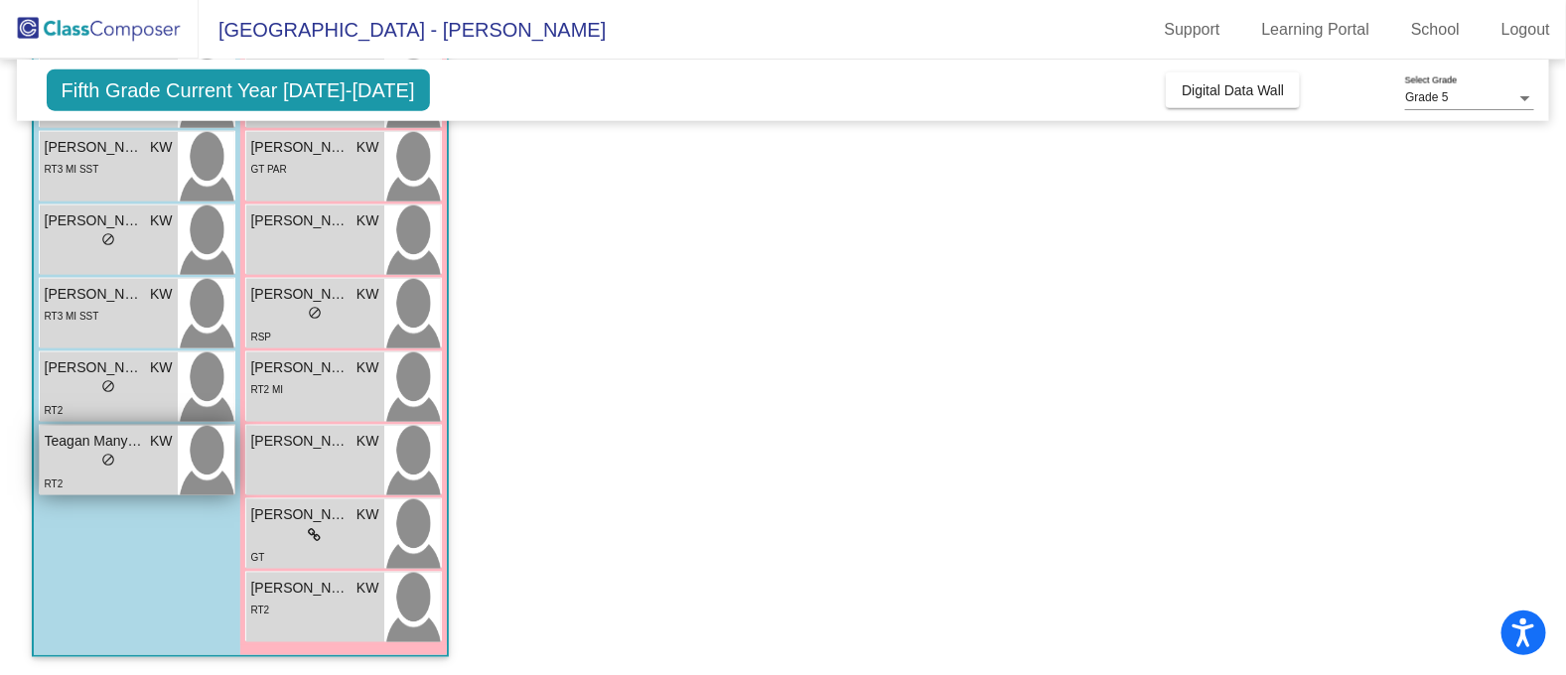
click at [72, 452] on div "lock do_not_disturb_alt" at bounding box center [109, 462] width 128 height 21
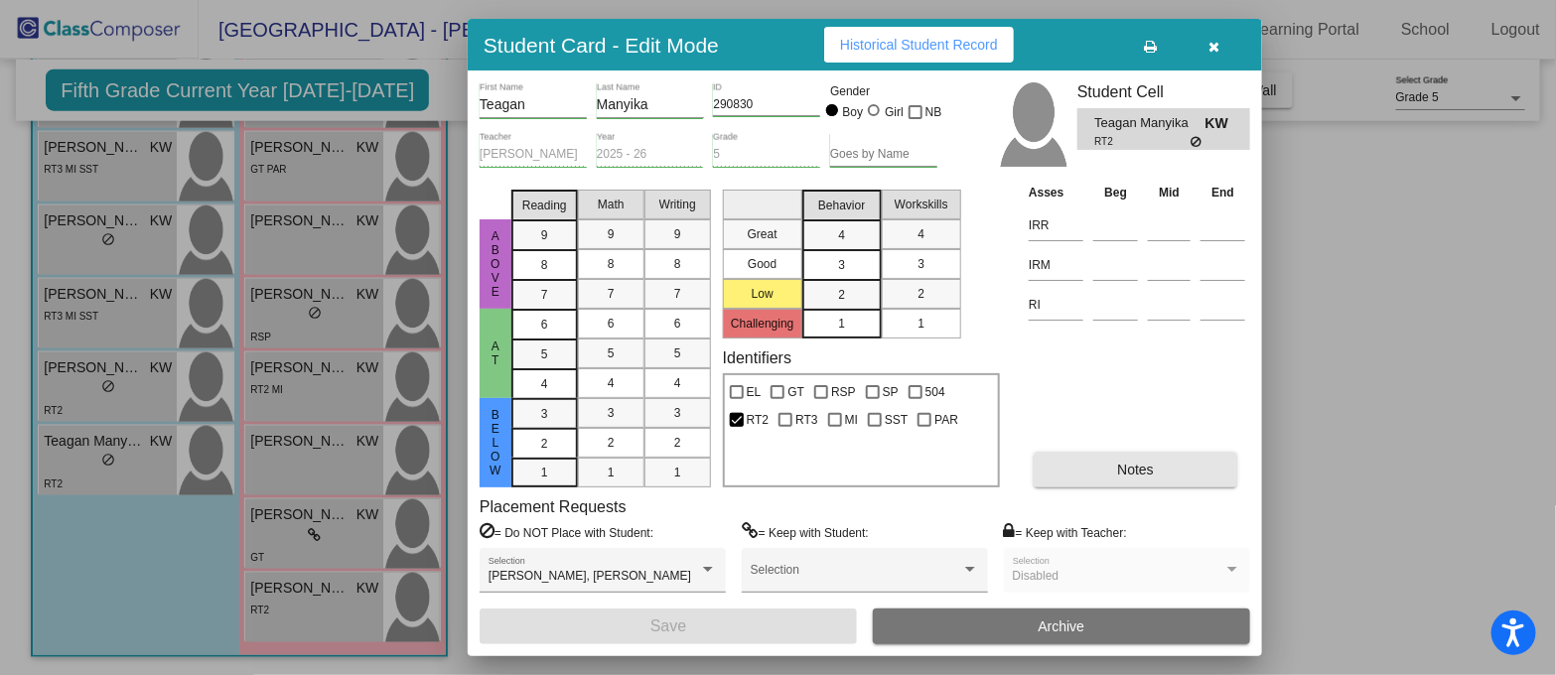
click at [1177, 465] on button "Notes" at bounding box center [1136, 470] width 204 height 36
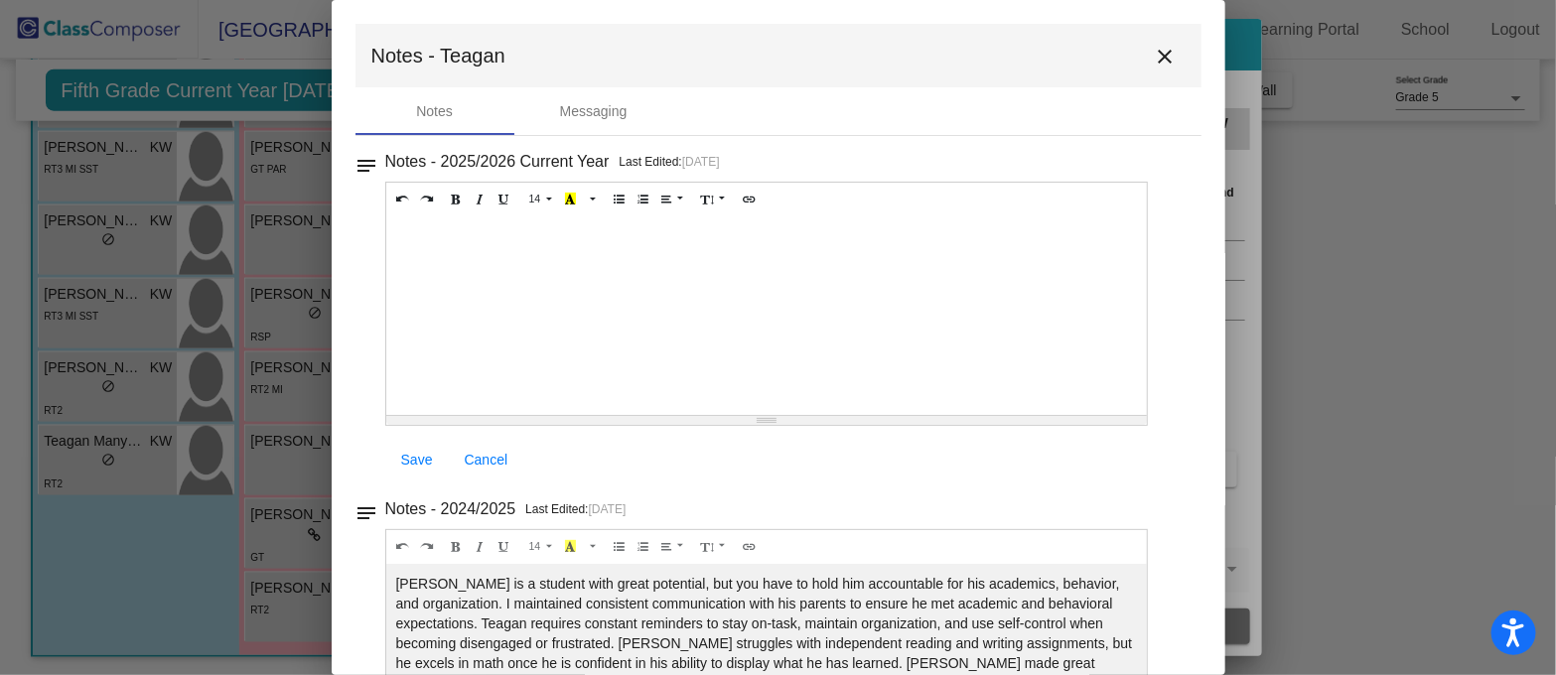
click at [1154, 62] on mat-icon "close" at bounding box center [1166, 57] width 24 height 24
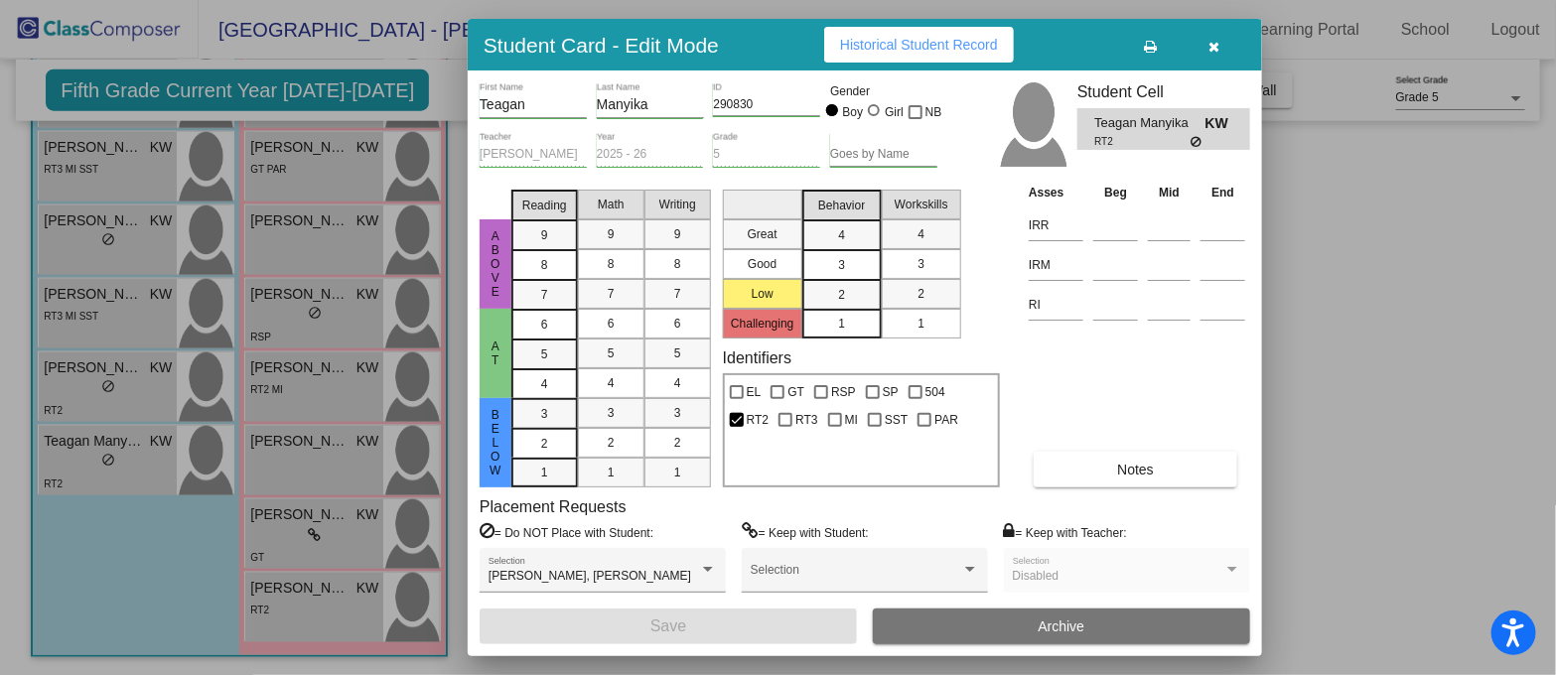
click at [1216, 37] on span "button" at bounding box center [1214, 45] width 11 height 16
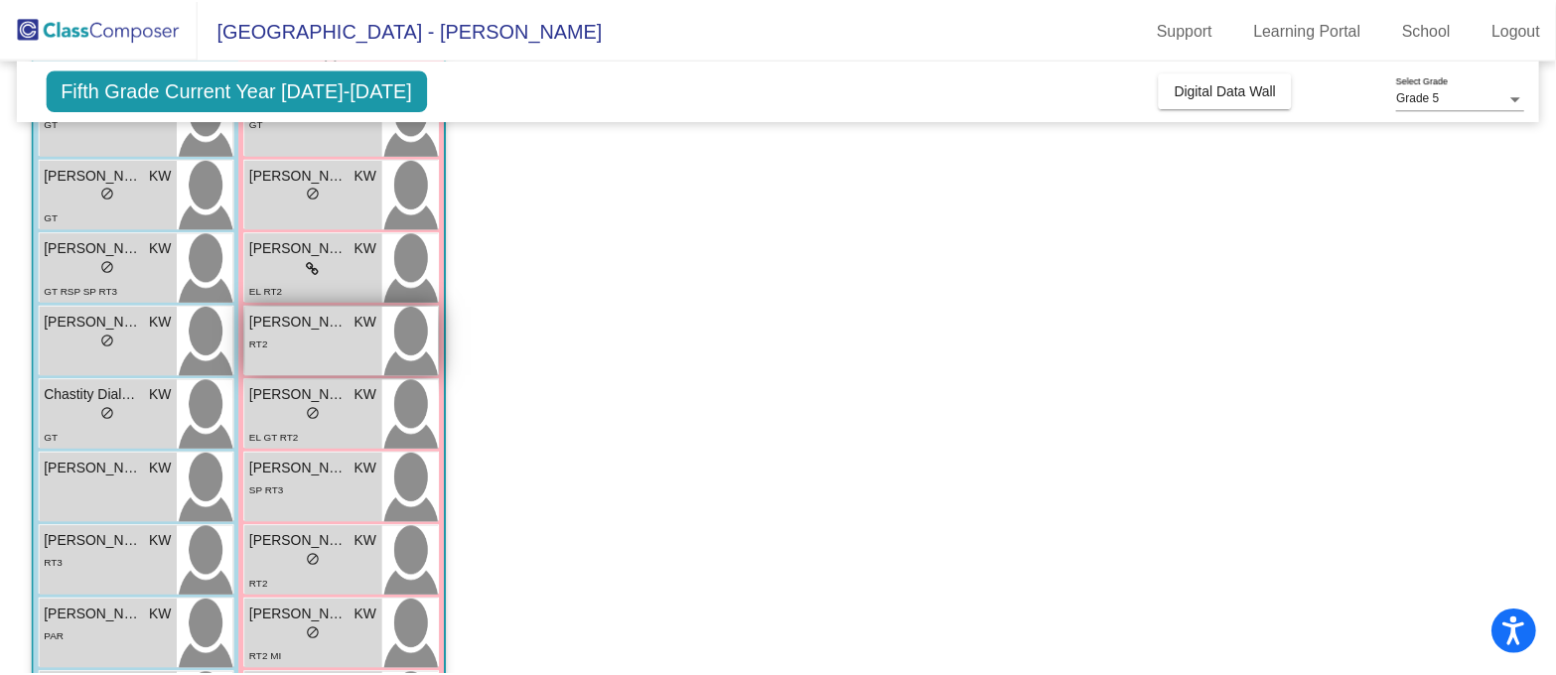
scroll to position [103, 0]
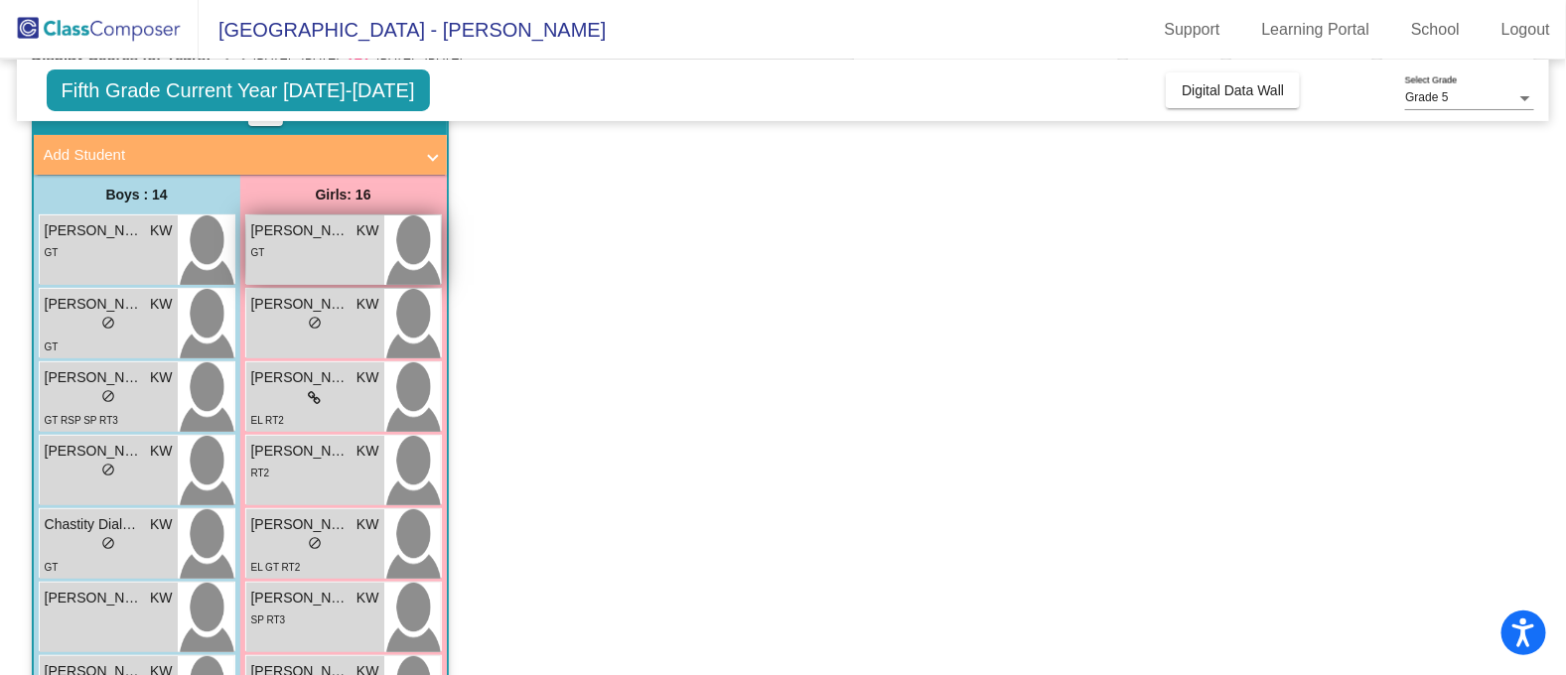
click at [319, 246] on div "GT" at bounding box center [315, 251] width 128 height 21
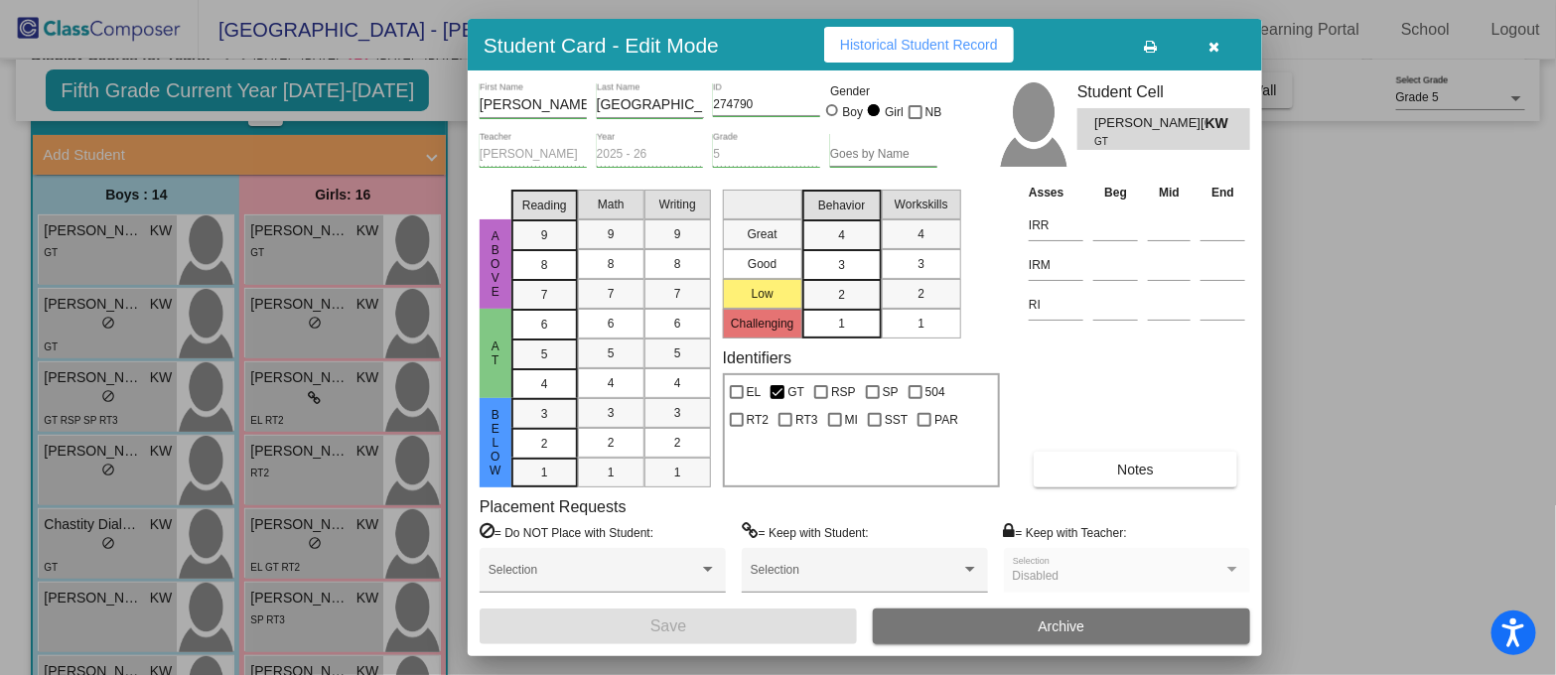
click at [1054, 456] on button "Notes" at bounding box center [1136, 470] width 204 height 36
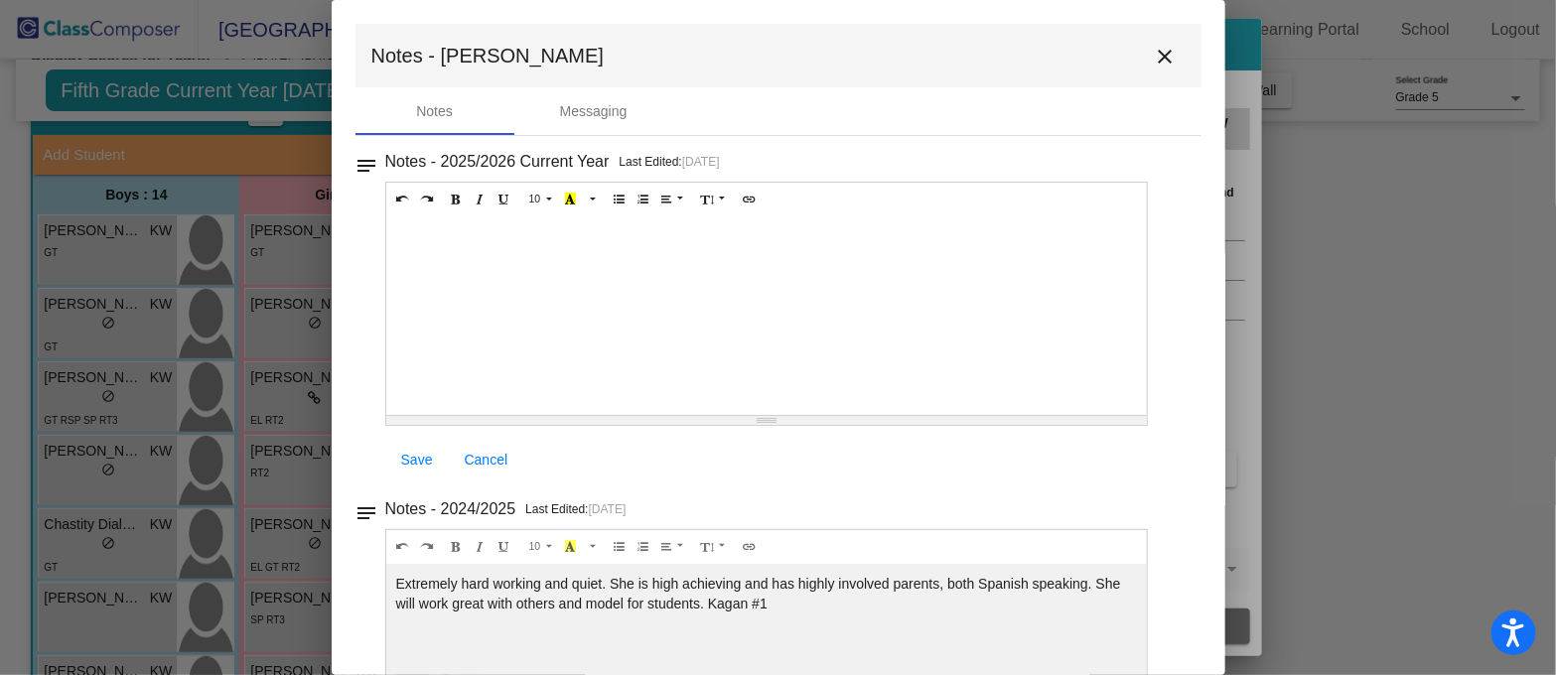
click at [1166, 52] on mat-icon "close" at bounding box center [1166, 57] width 24 height 24
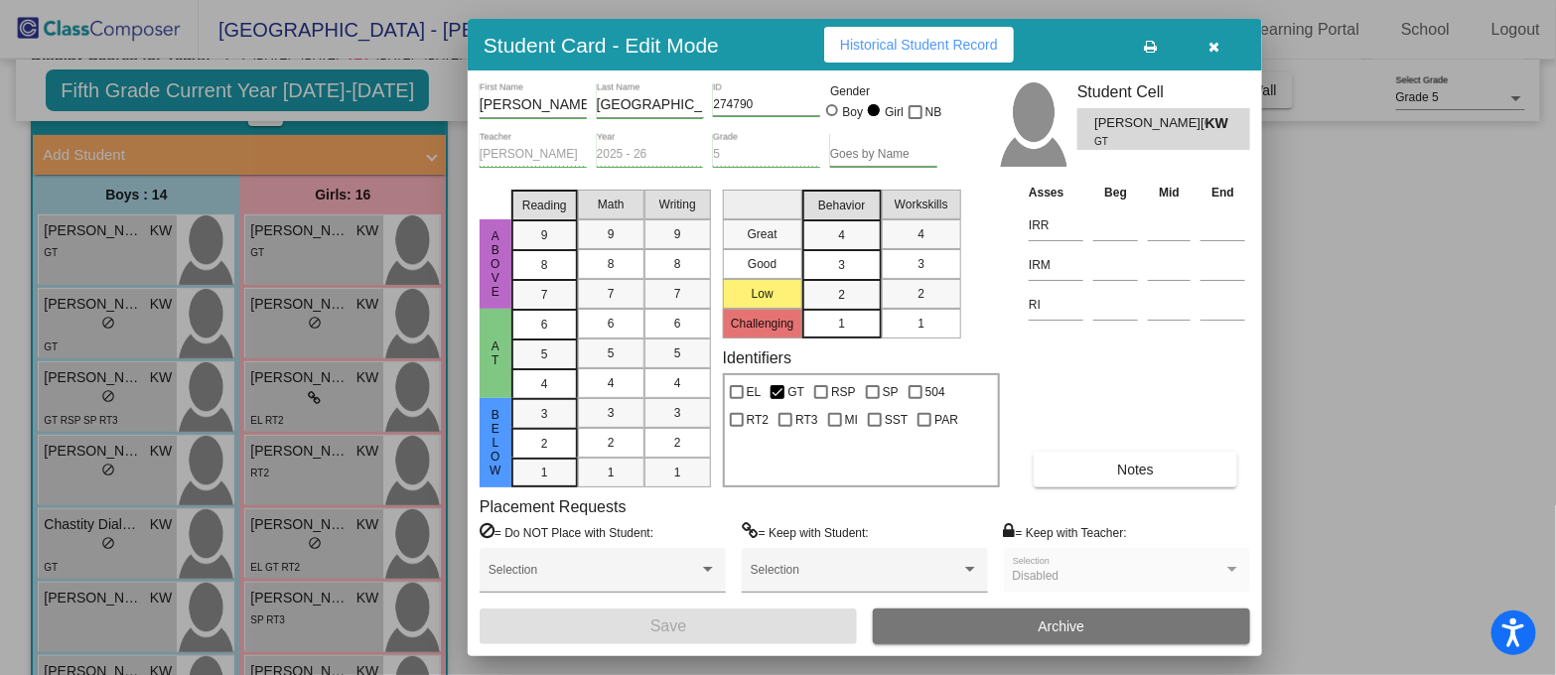
click at [1225, 37] on button "button" at bounding box center [1215, 45] width 64 height 36
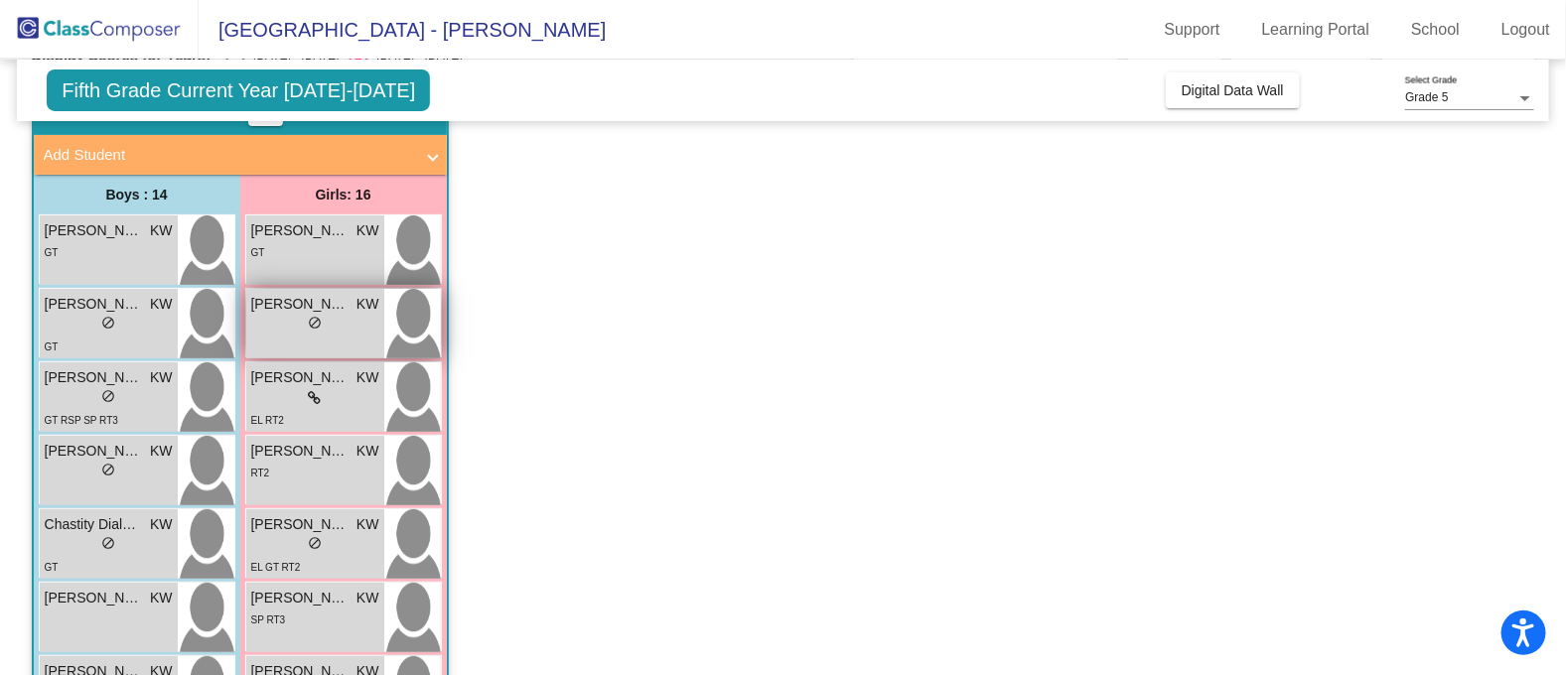
click at [285, 325] on div "lock do_not_disturb_alt" at bounding box center [315, 325] width 128 height 21
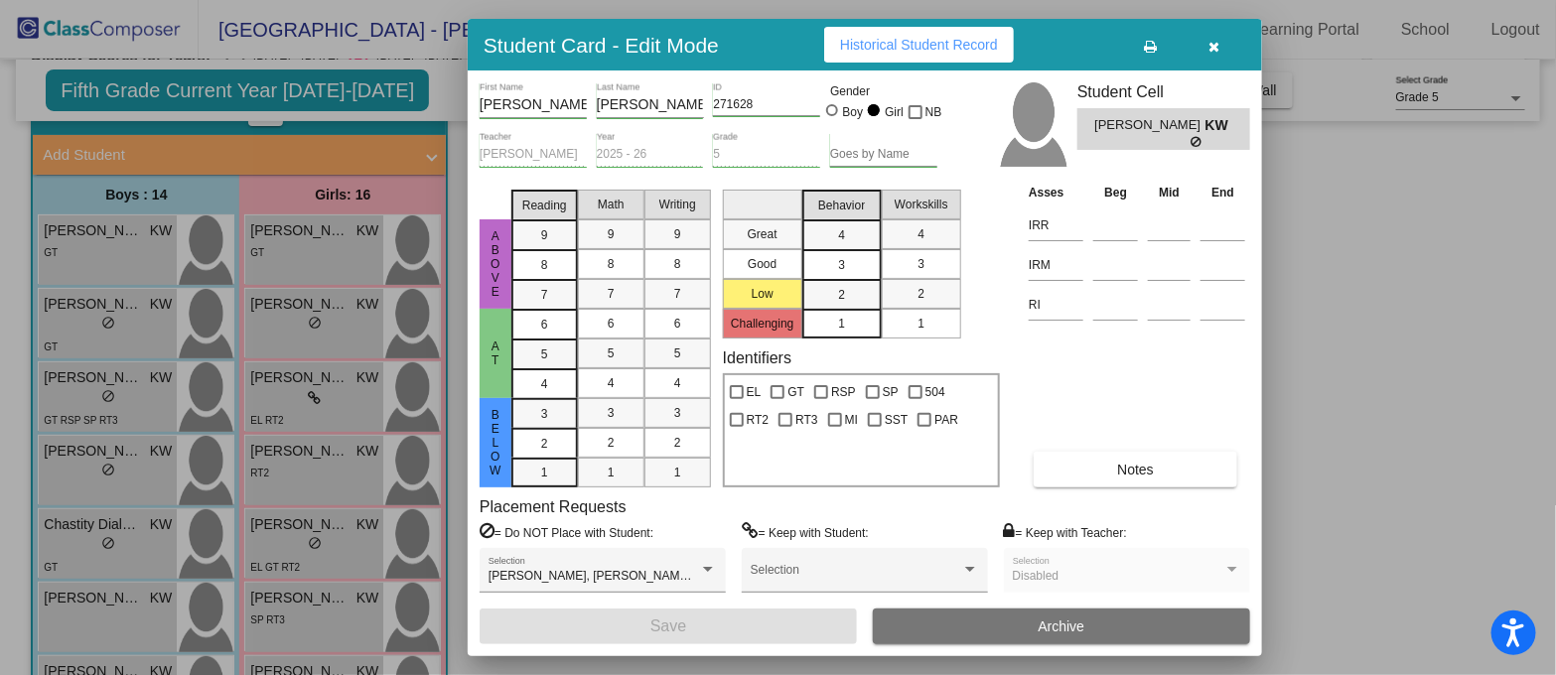
click at [1050, 471] on button "Notes" at bounding box center [1136, 470] width 204 height 36
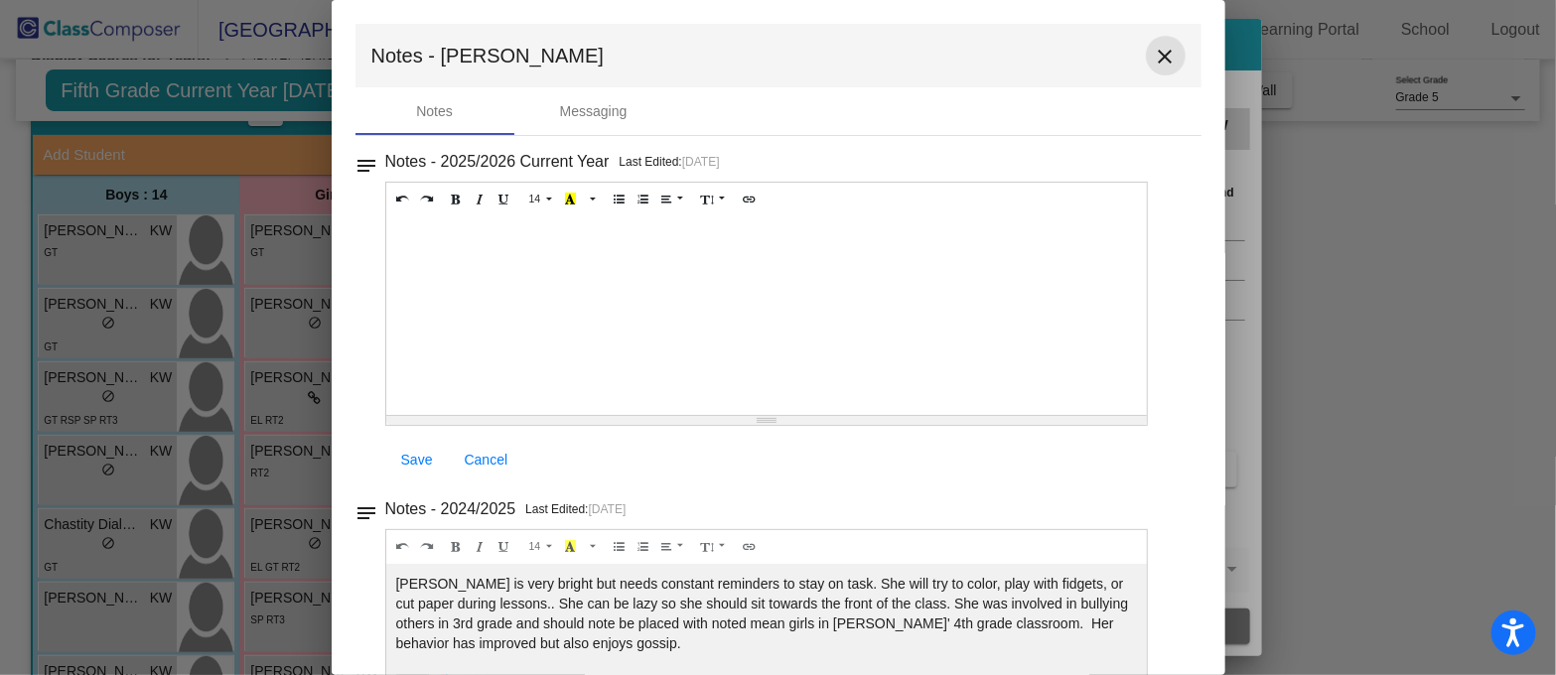
click at [1167, 52] on button "close" at bounding box center [1166, 56] width 40 height 40
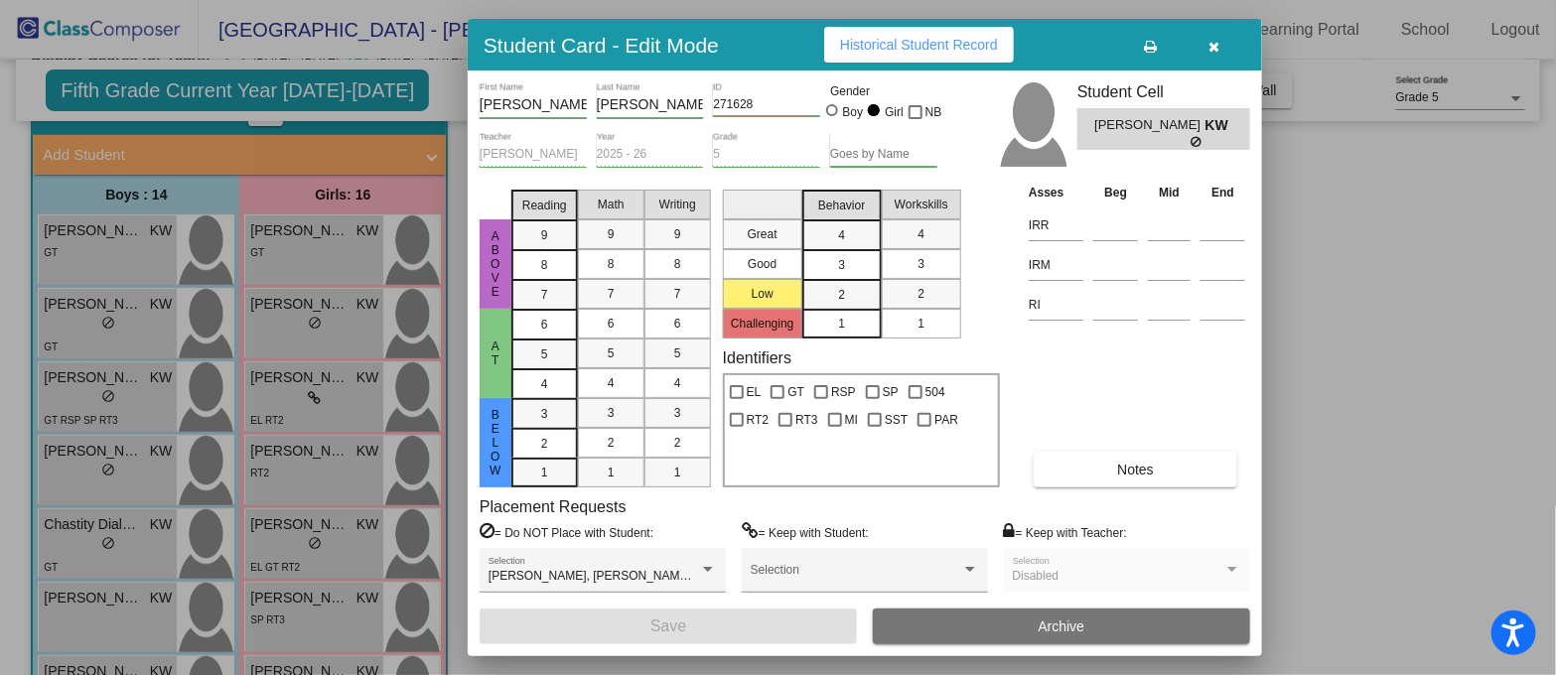
click at [290, 410] on div at bounding box center [778, 337] width 1556 height 675
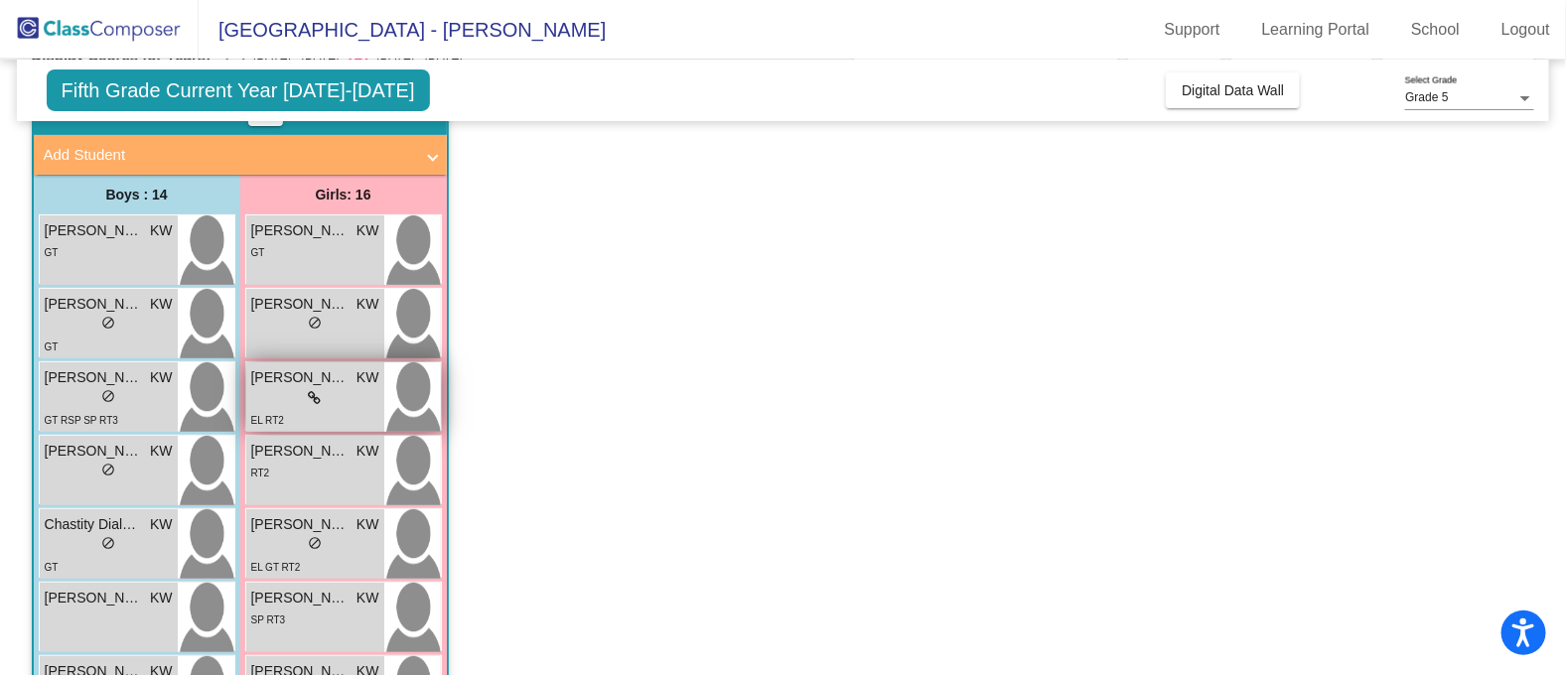
click at [350, 409] on div "EL RT2" at bounding box center [315, 419] width 128 height 21
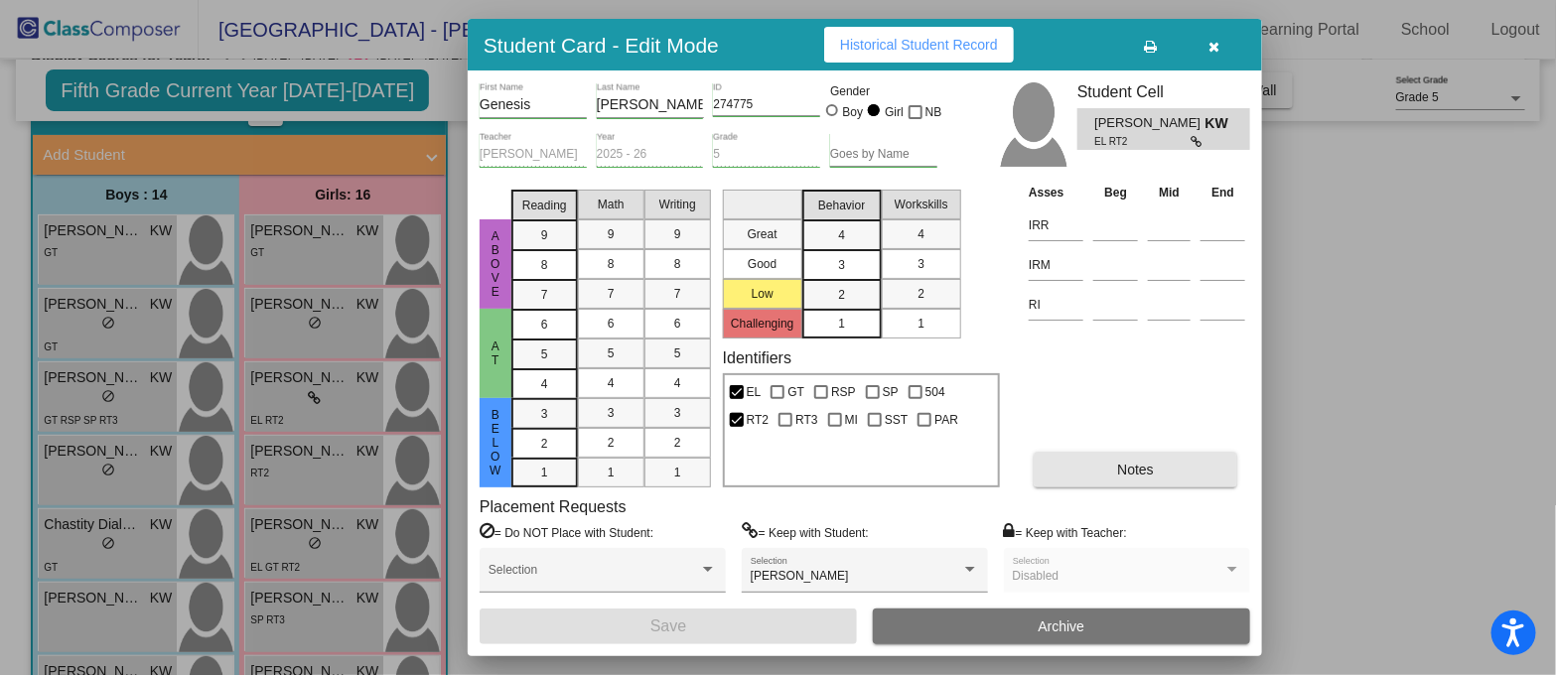
click at [1137, 472] on span "Notes" at bounding box center [1135, 470] width 37 height 16
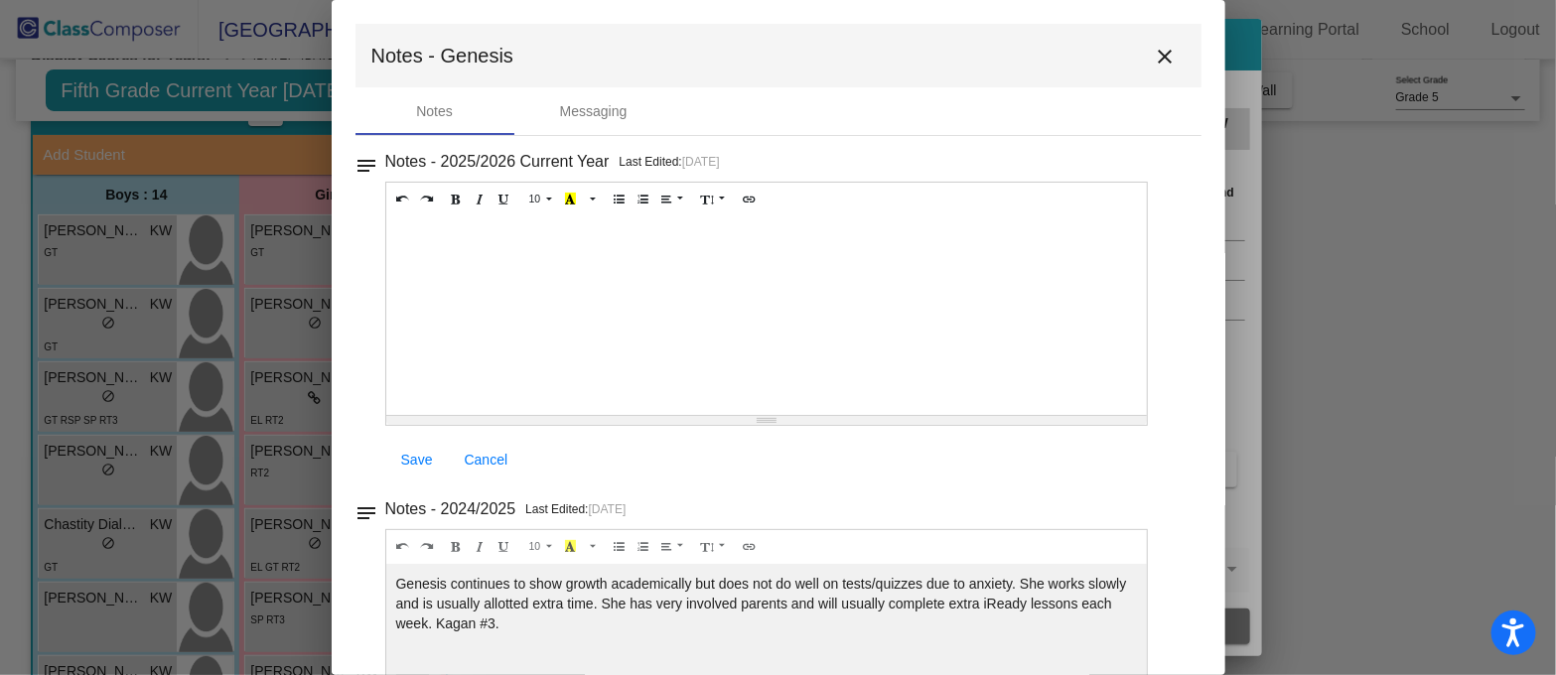
click at [1158, 46] on mat-icon "close" at bounding box center [1166, 57] width 24 height 24
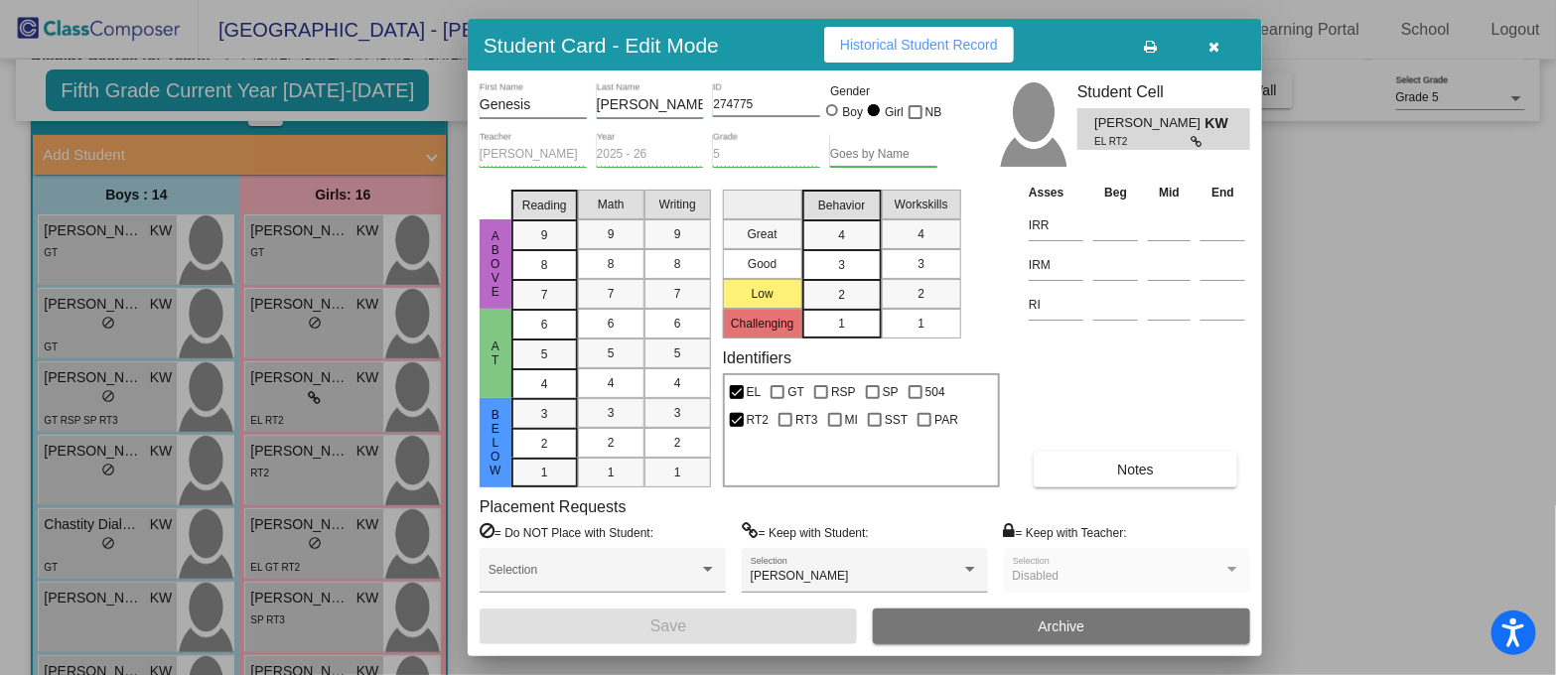
click at [303, 479] on div at bounding box center [778, 337] width 1556 height 675
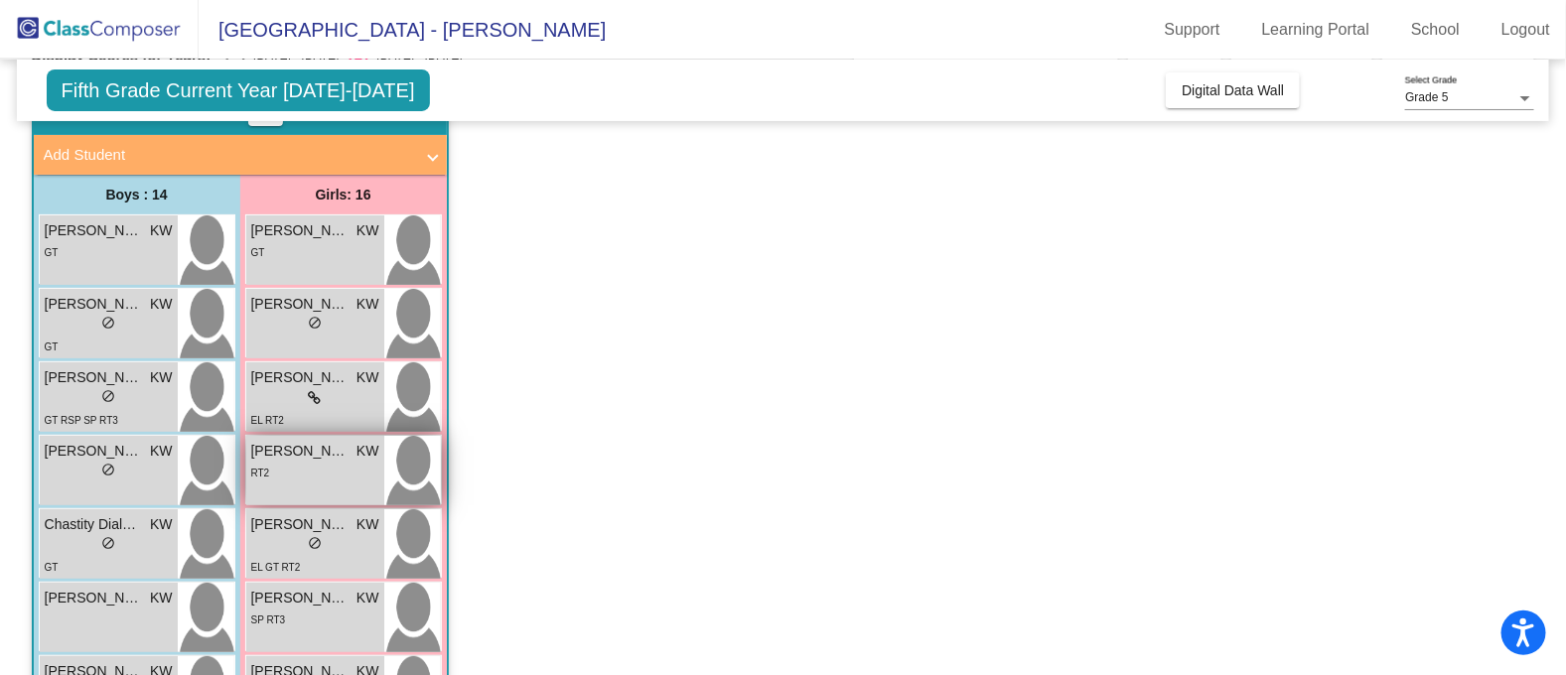
click at [334, 486] on div "Giselle Toscano KW lock do_not_disturb_alt RT2" at bounding box center [315, 471] width 138 height 70
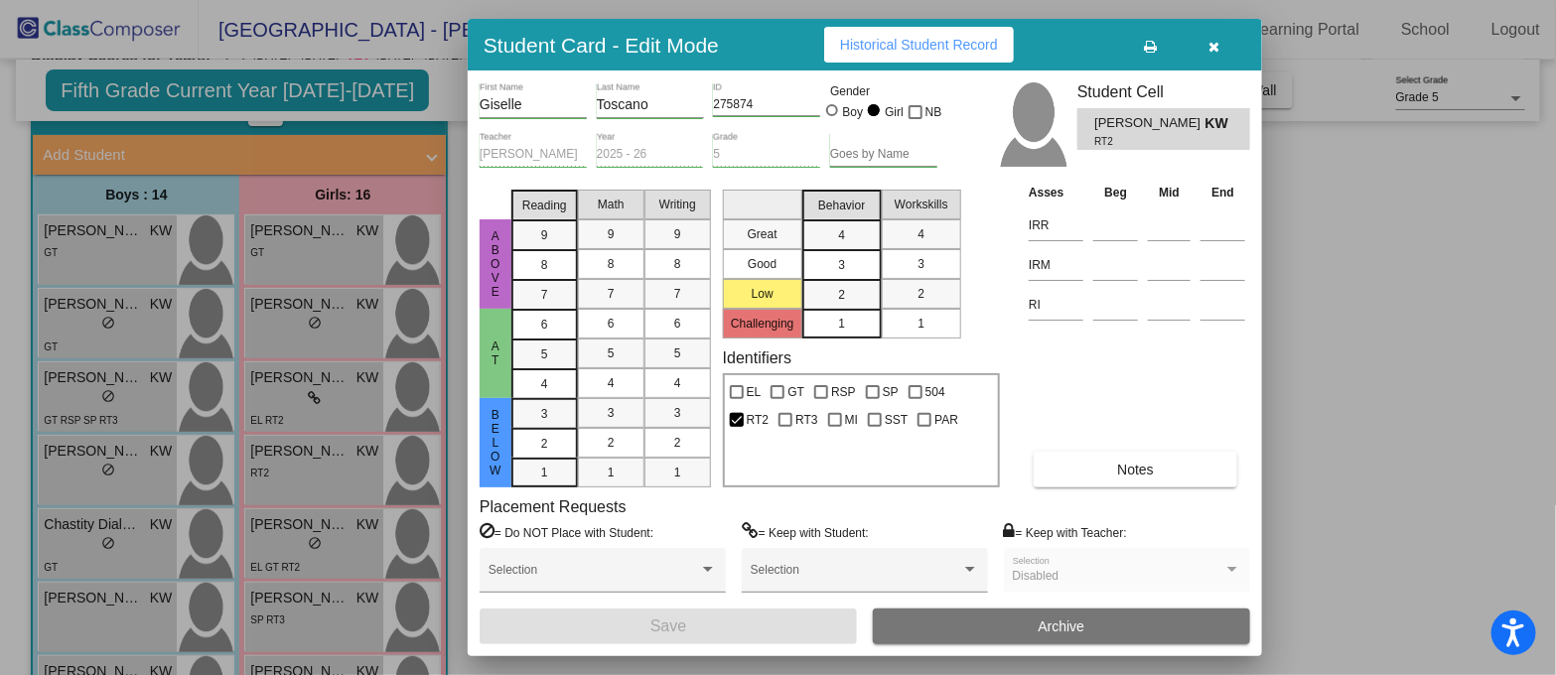
click at [1091, 466] on button "Notes" at bounding box center [1136, 470] width 204 height 36
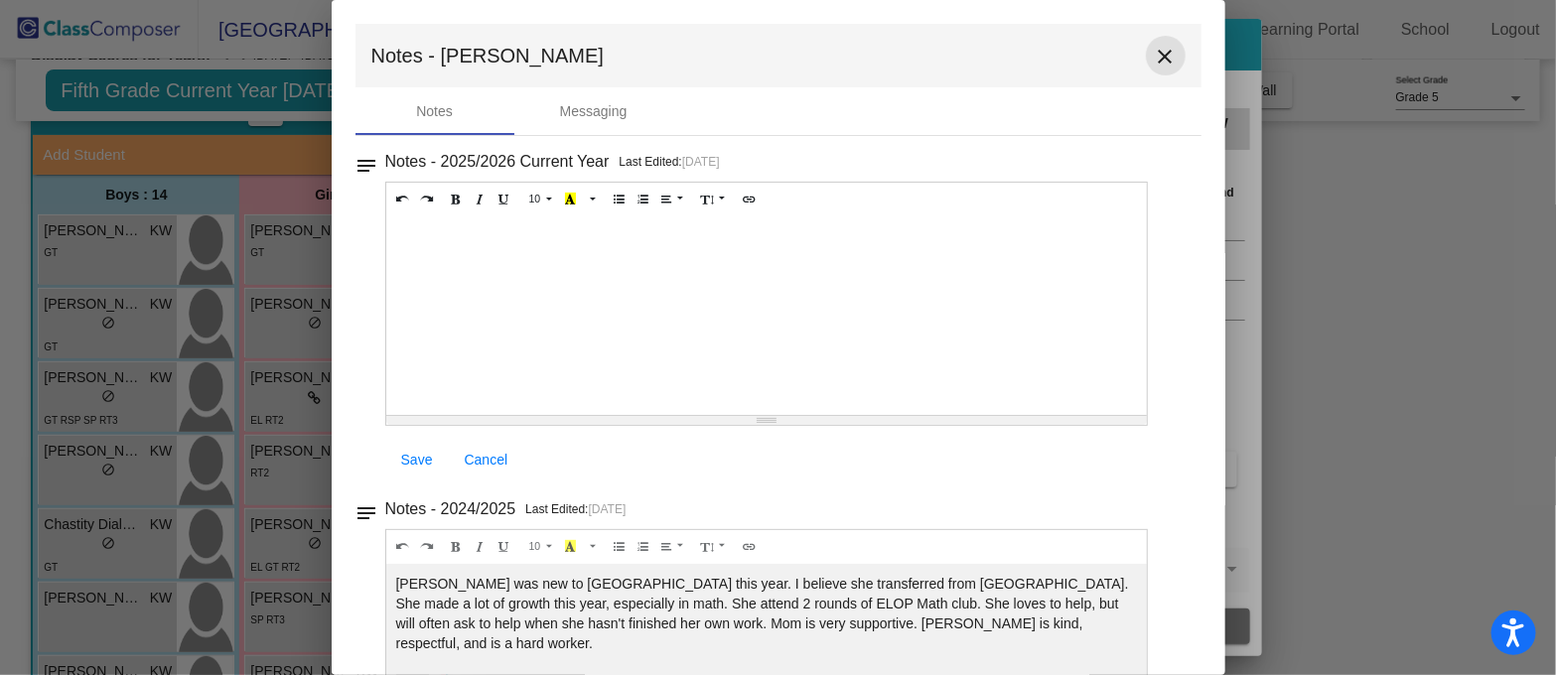
click at [1162, 58] on mat-icon "close" at bounding box center [1166, 57] width 24 height 24
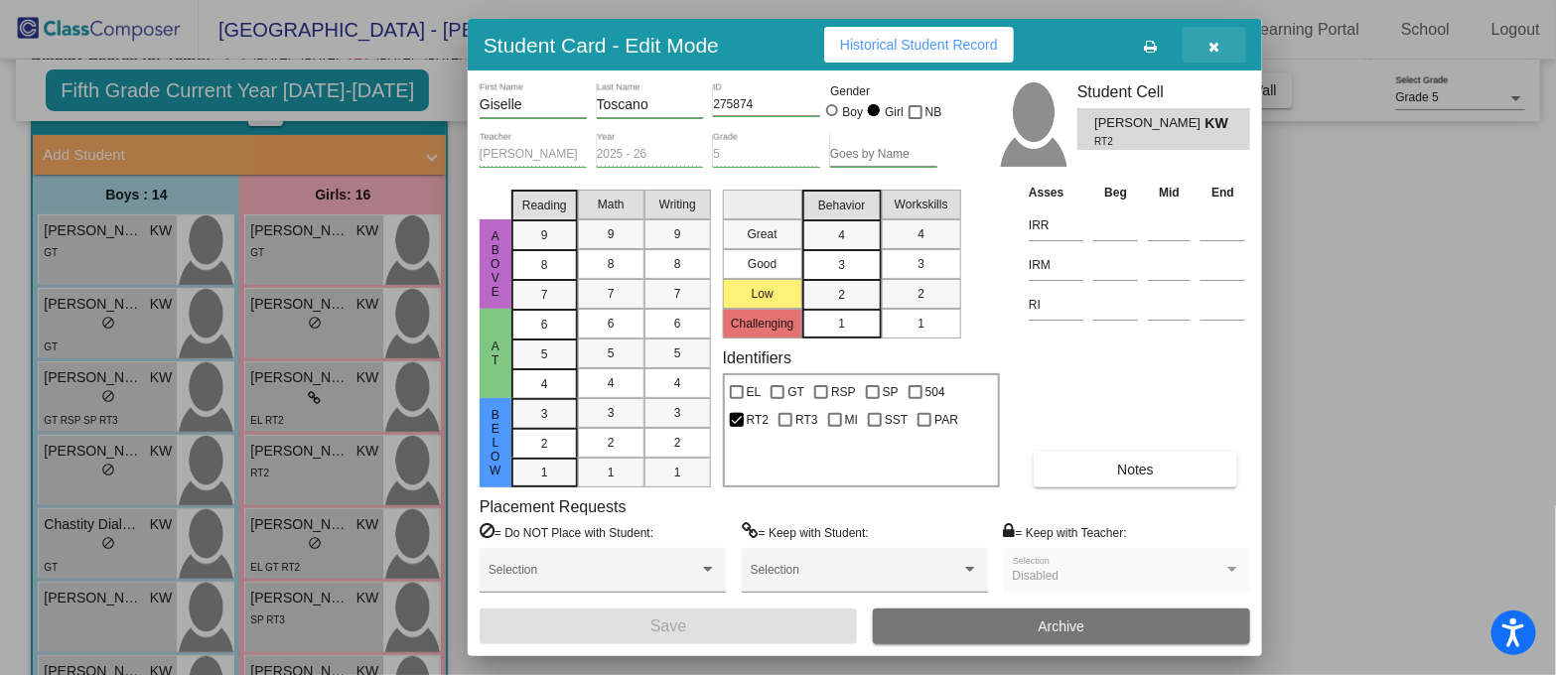
click at [1216, 37] on span "button" at bounding box center [1214, 45] width 11 height 16
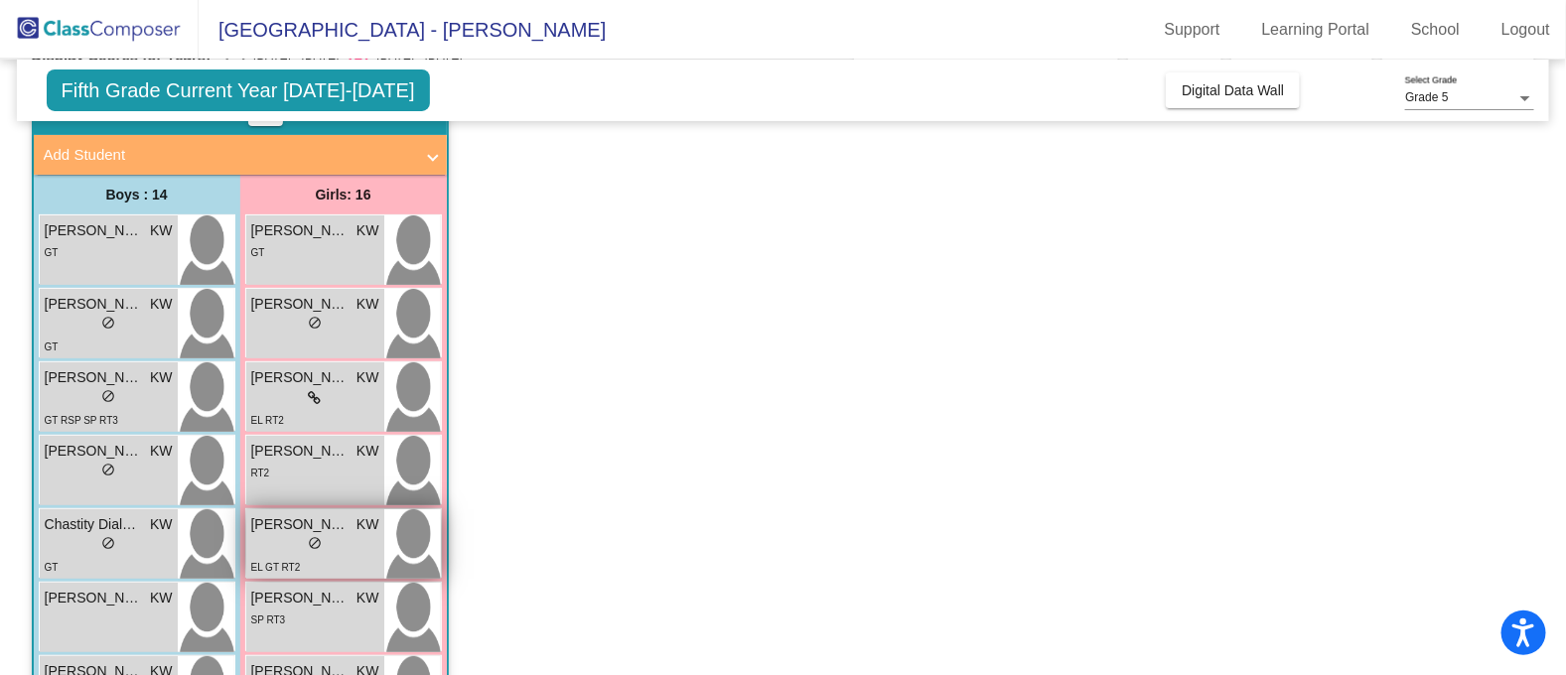
click at [329, 548] on div "lock do_not_disturb_alt" at bounding box center [315, 545] width 128 height 21
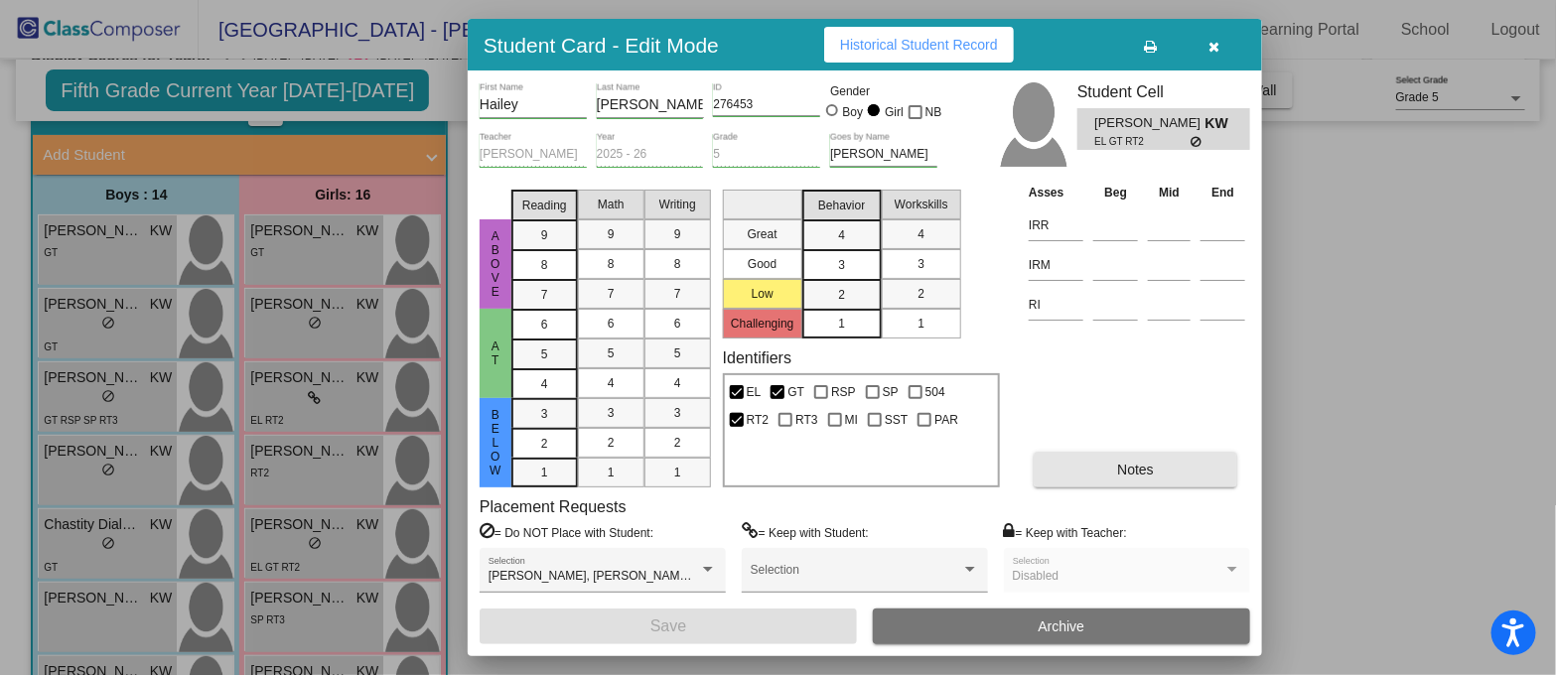
click at [1097, 467] on button "Notes" at bounding box center [1136, 470] width 204 height 36
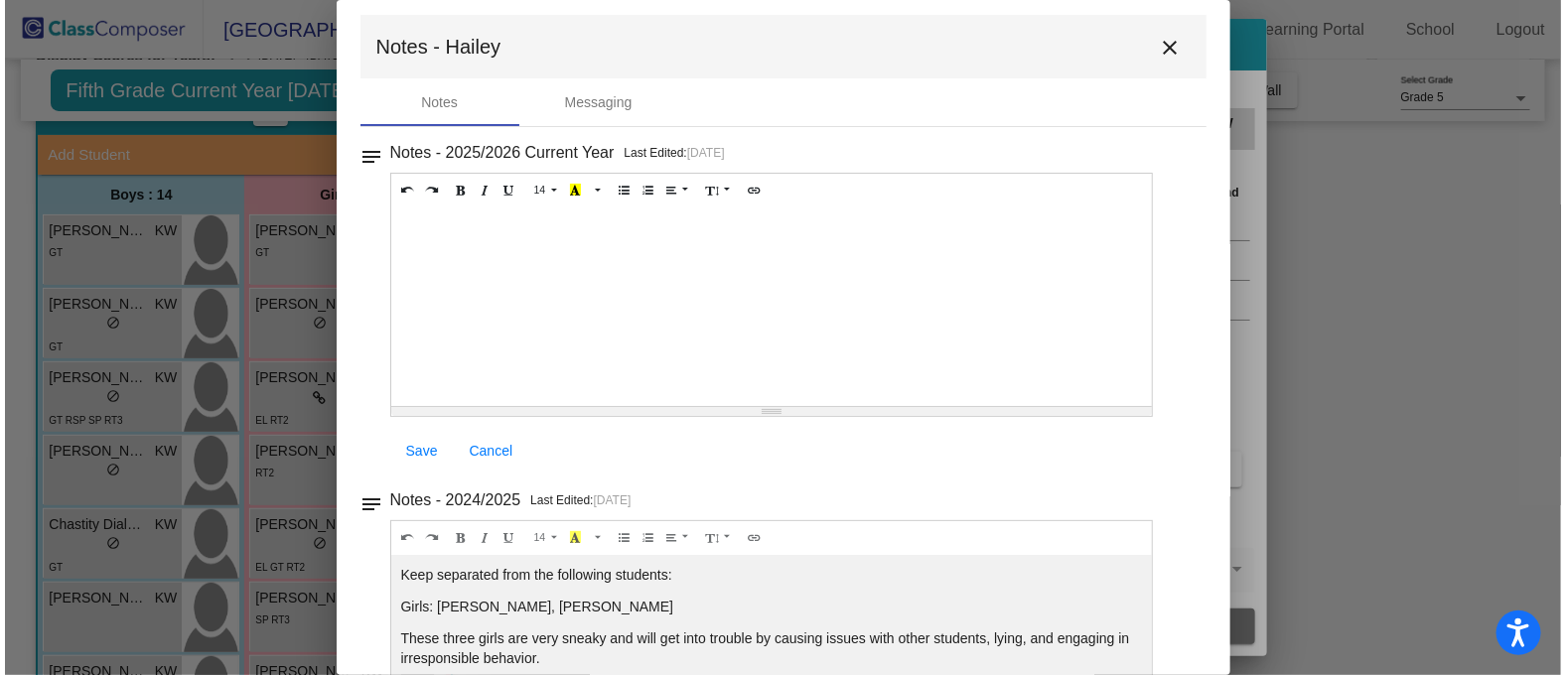
scroll to position [0, 0]
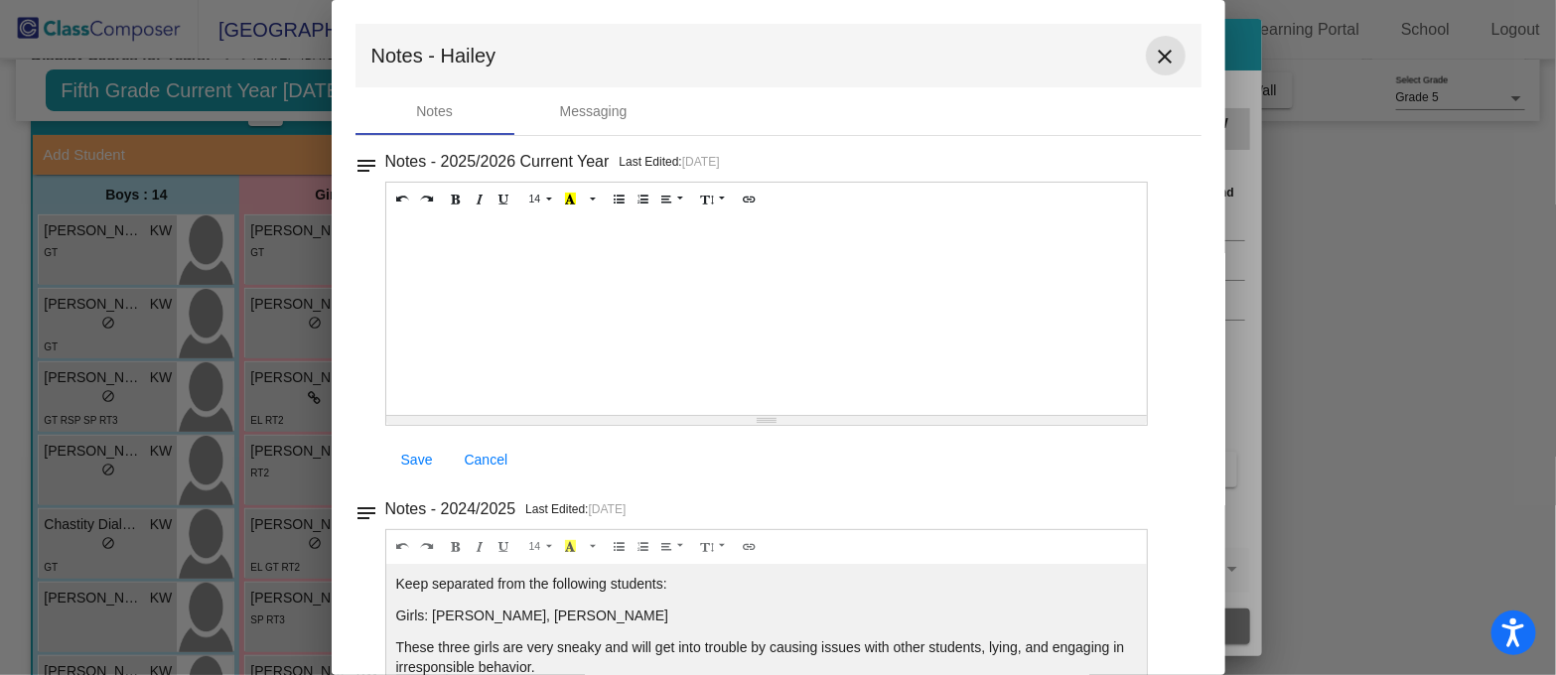
drag, startPoint x: 1153, startPoint y: 47, endPoint x: 1495, endPoint y: 126, distance: 351.7
click at [1154, 49] on mat-icon "close" at bounding box center [1166, 57] width 24 height 24
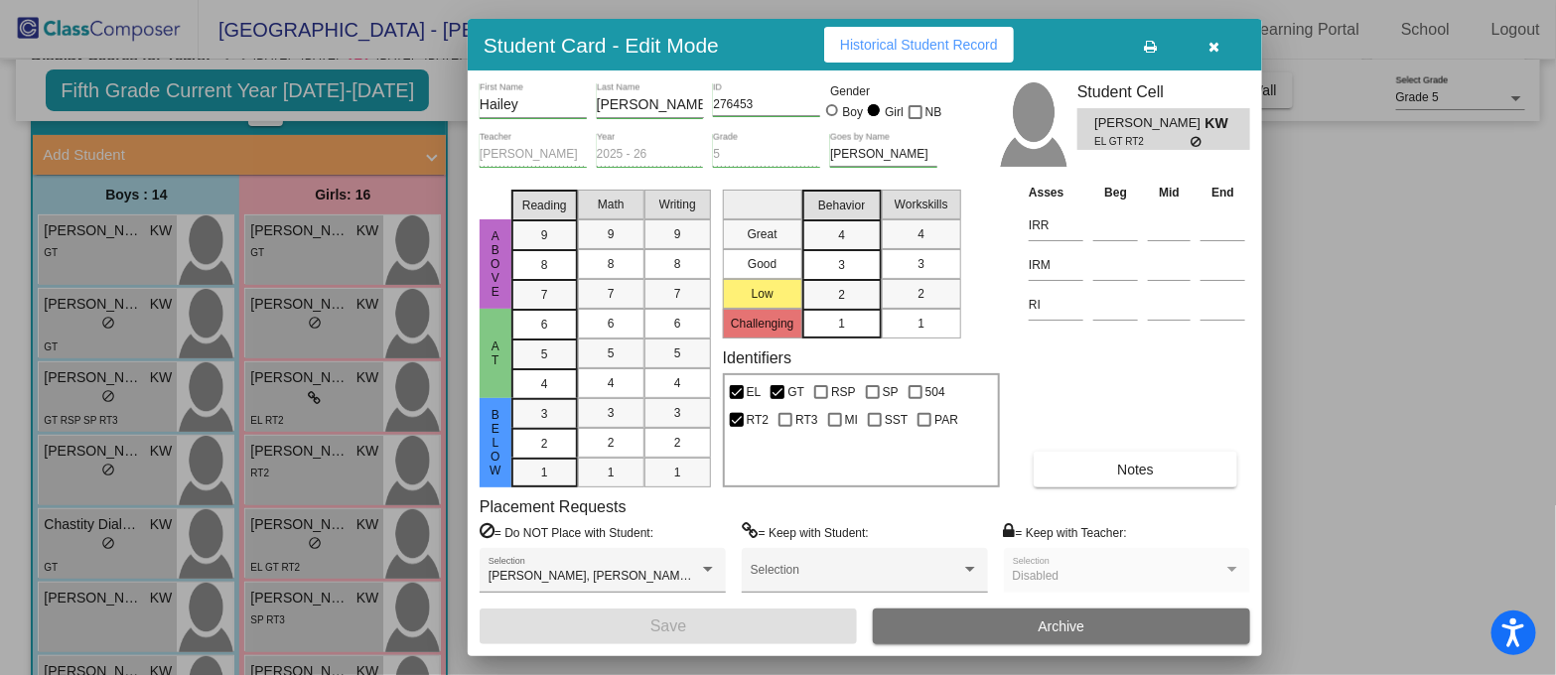
click at [1212, 45] on icon "button" at bounding box center [1214, 47] width 11 height 14
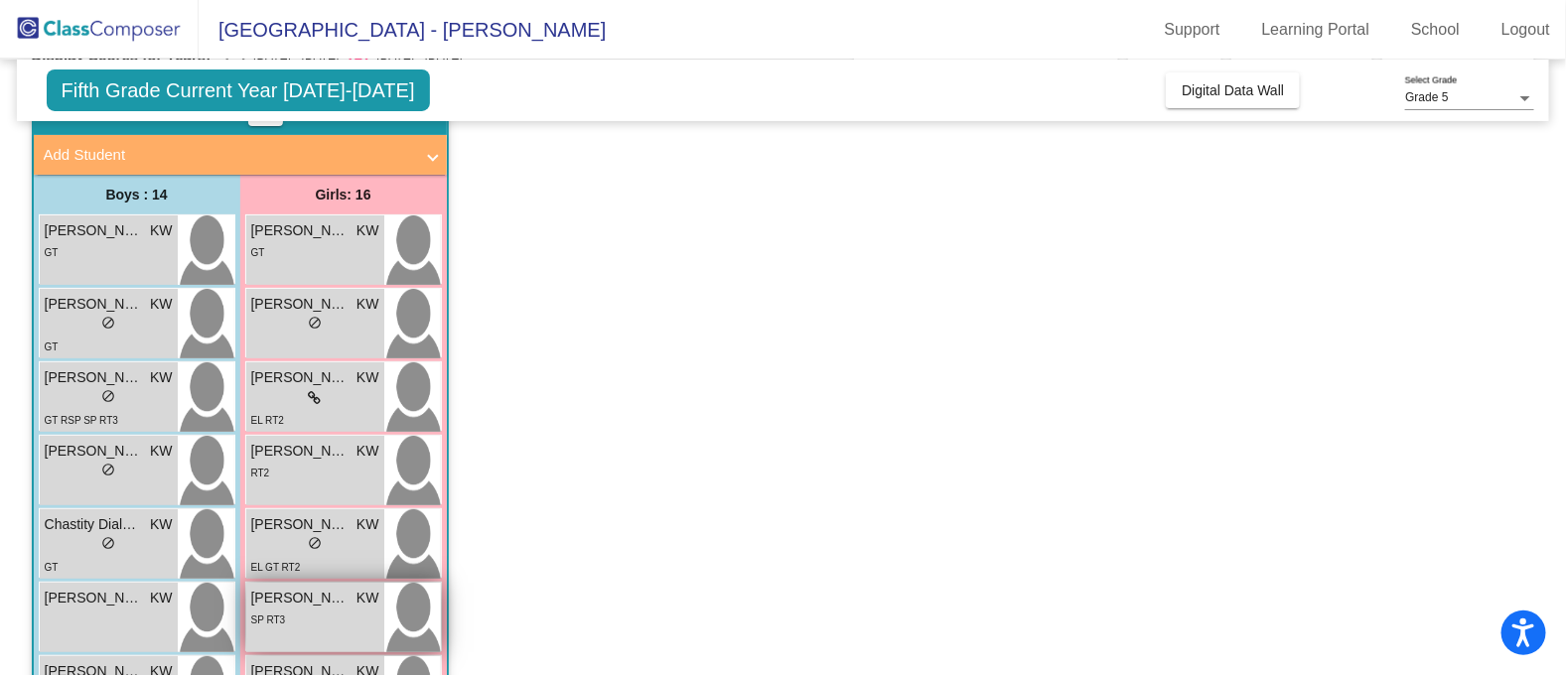
click at [335, 627] on div "SP RT3" at bounding box center [315, 619] width 128 height 21
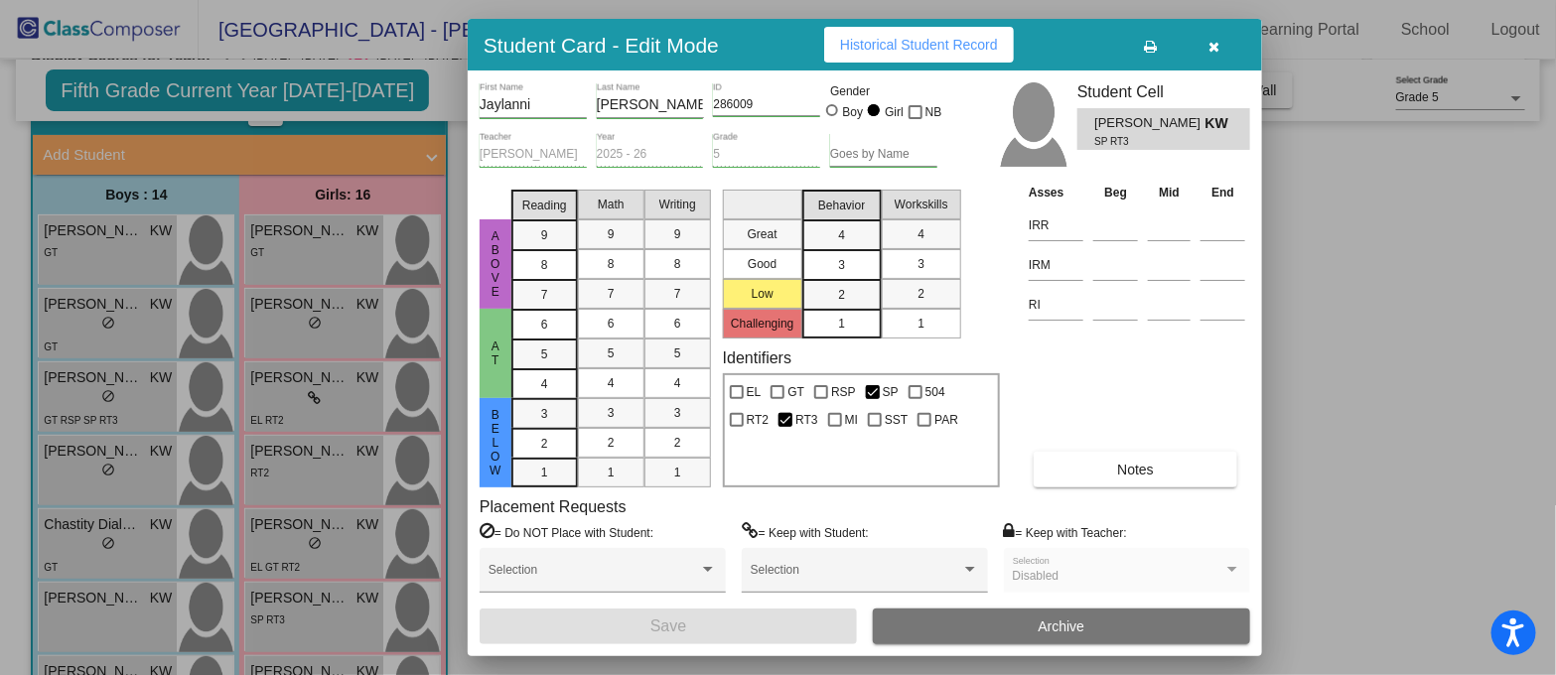
click at [1083, 461] on button "Notes" at bounding box center [1136, 470] width 204 height 36
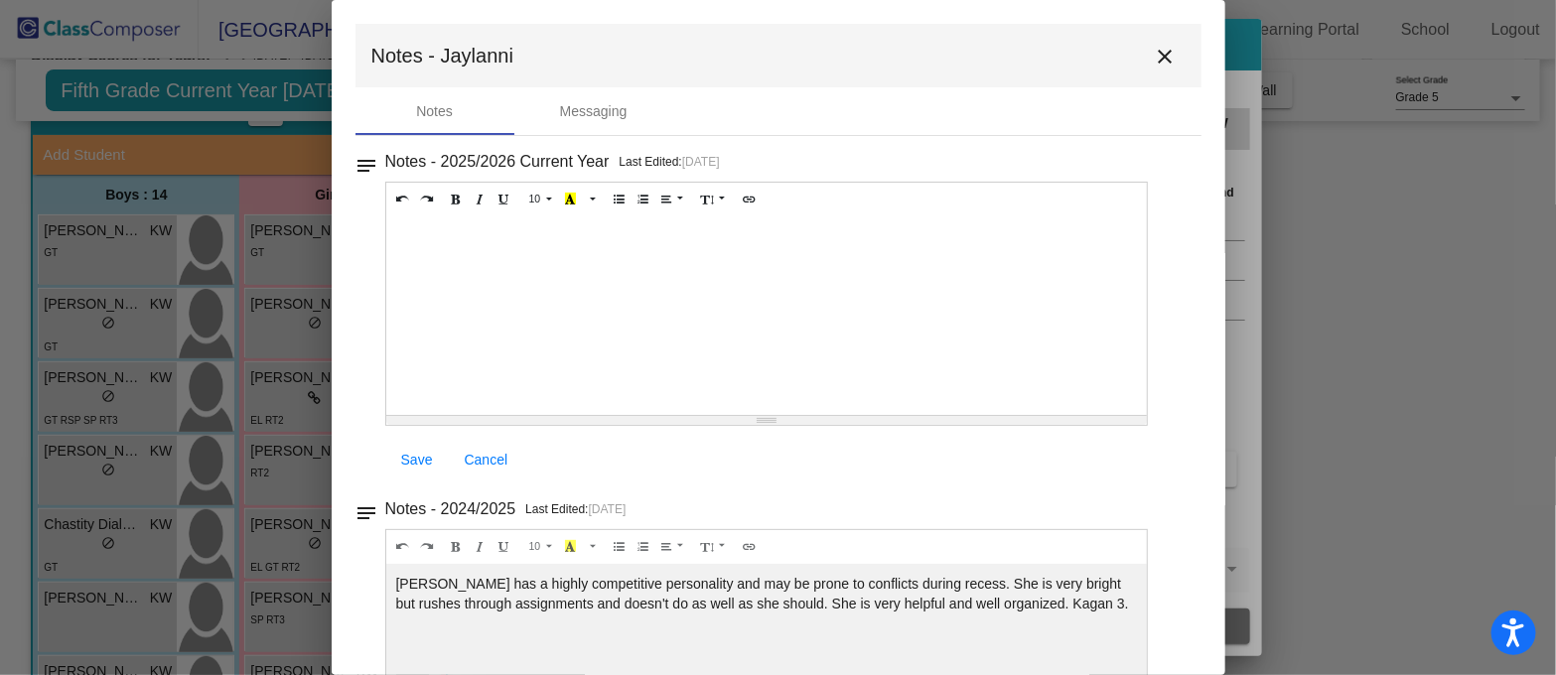
click at [1154, 62] on mat-icon "close" at bounding box center [1166, 57] width 24 height 24
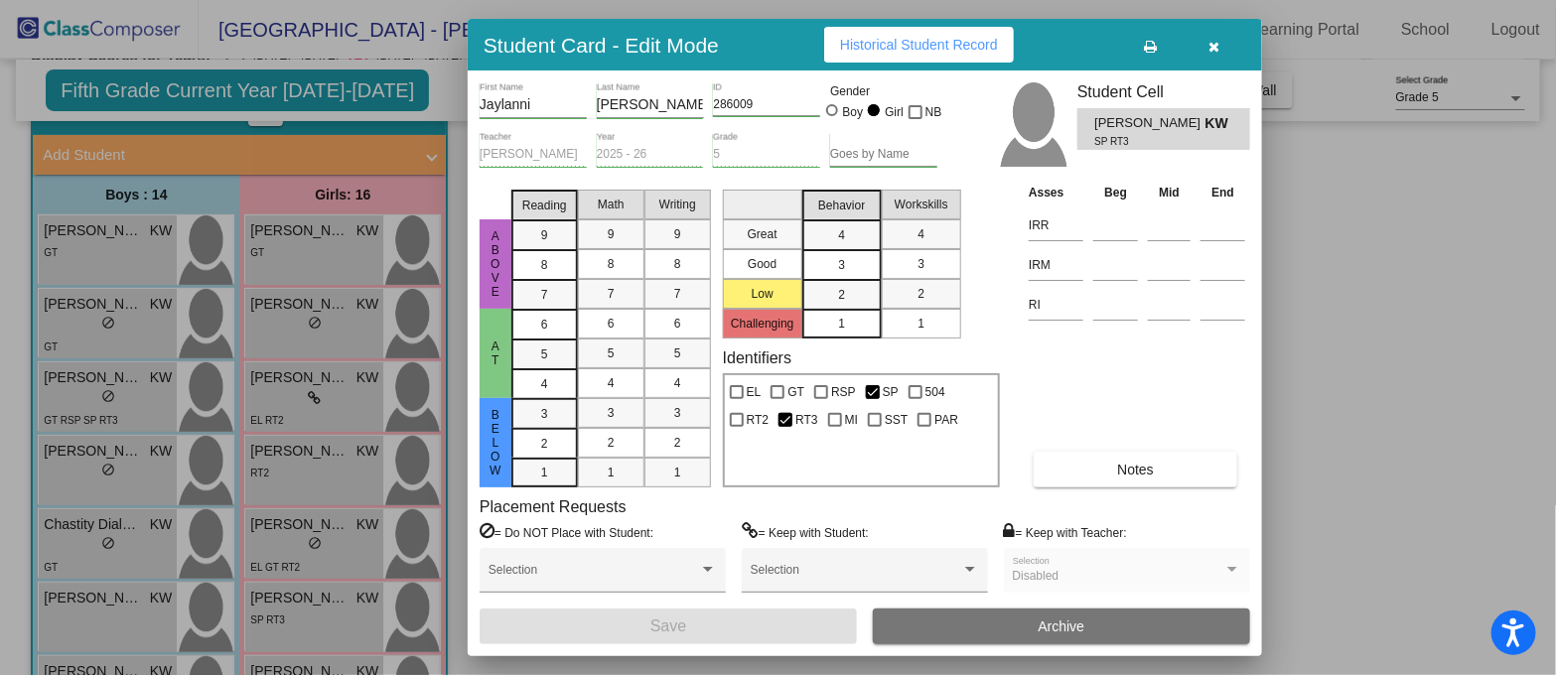
click at [1209, 47] on icon "button" at bounding box center [1214, 47] width 11 height 14
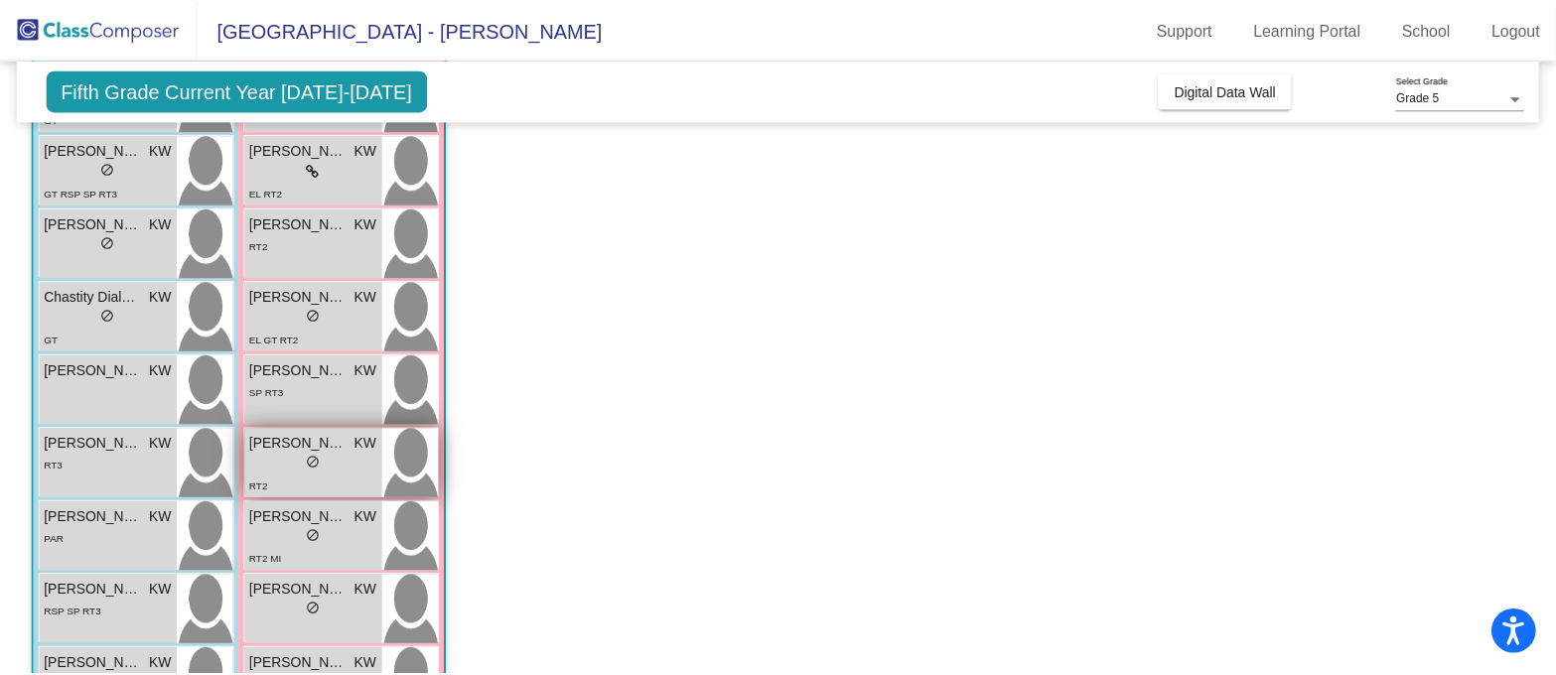
scroll to position [353, 0]
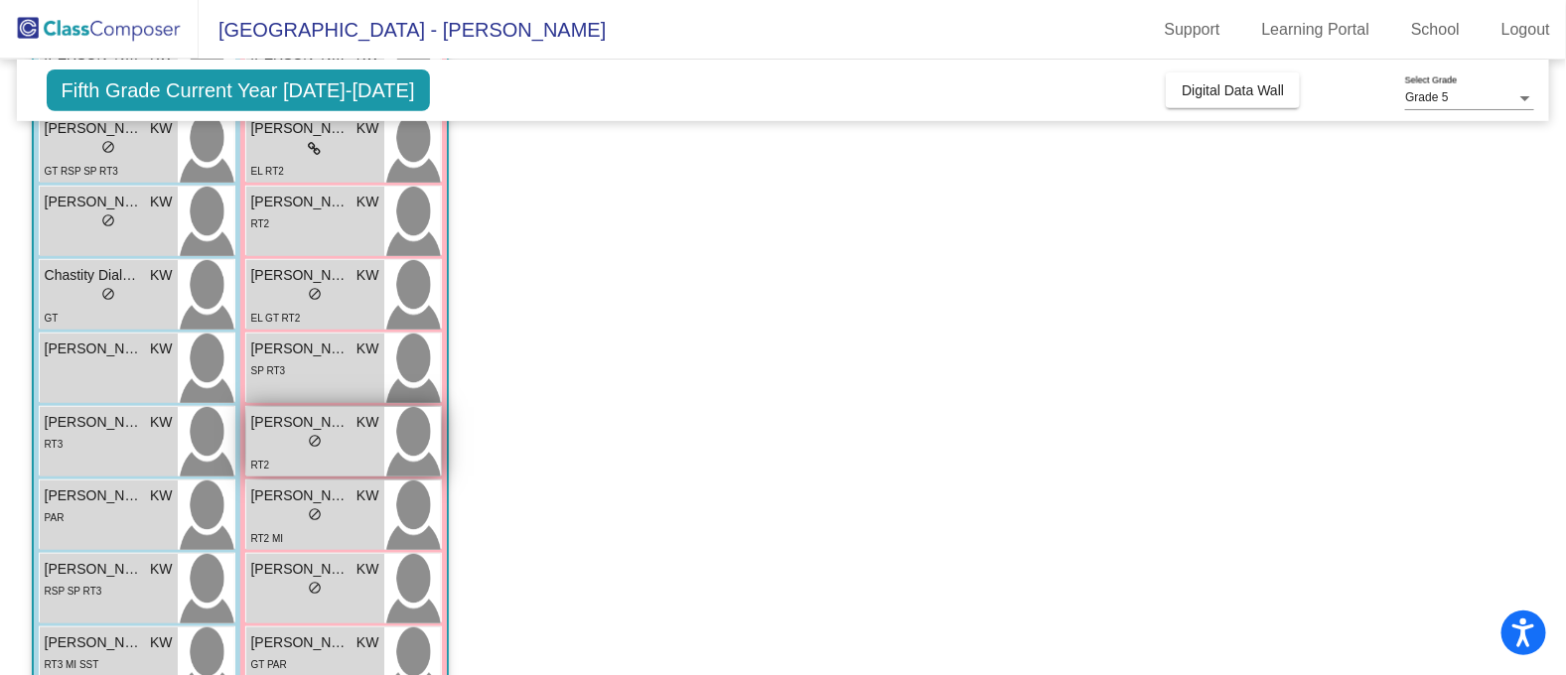
click at [264, 444] on div "lock do_not_disturb_alt" at bounding box center [315, 443] width 128 height 21
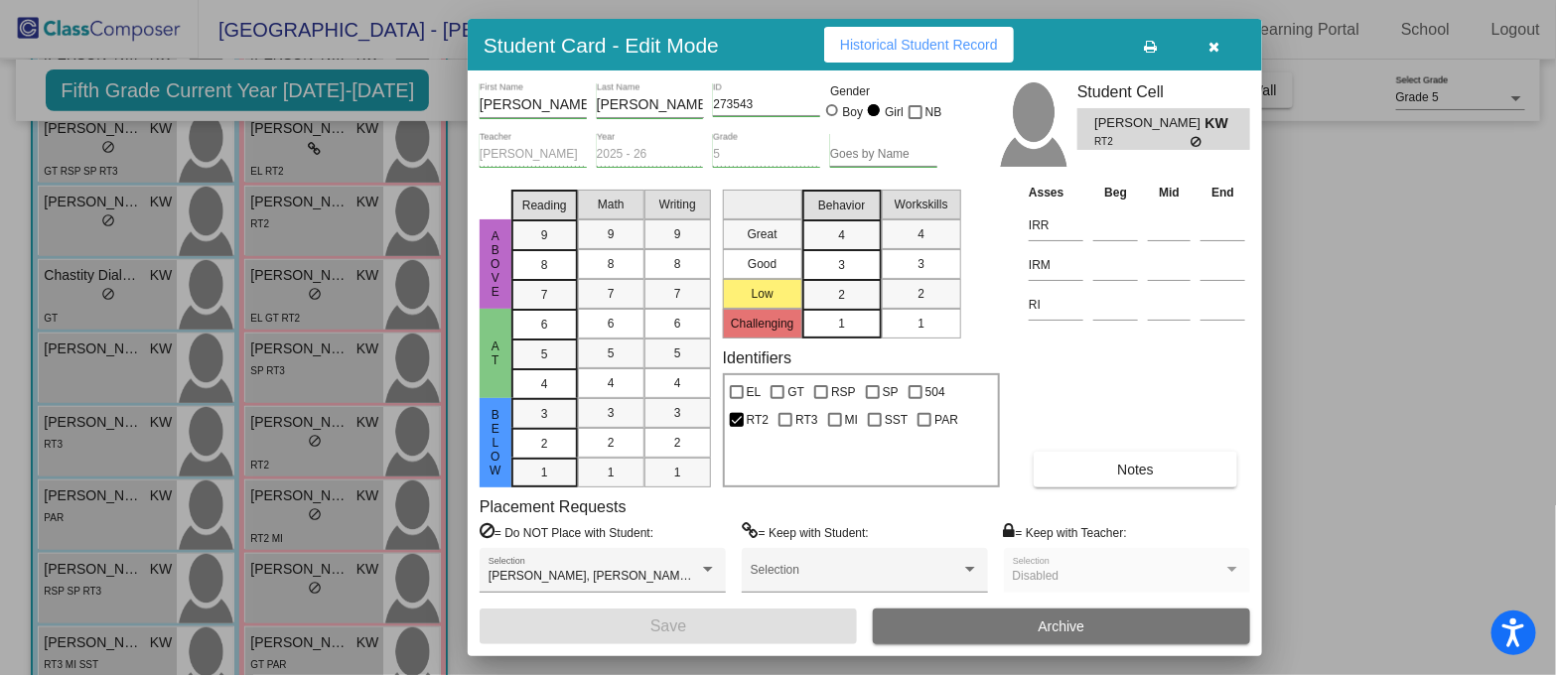
click at [1104, 469] on button "Notes" at bounding box center [1136, 470] width 204 height 36
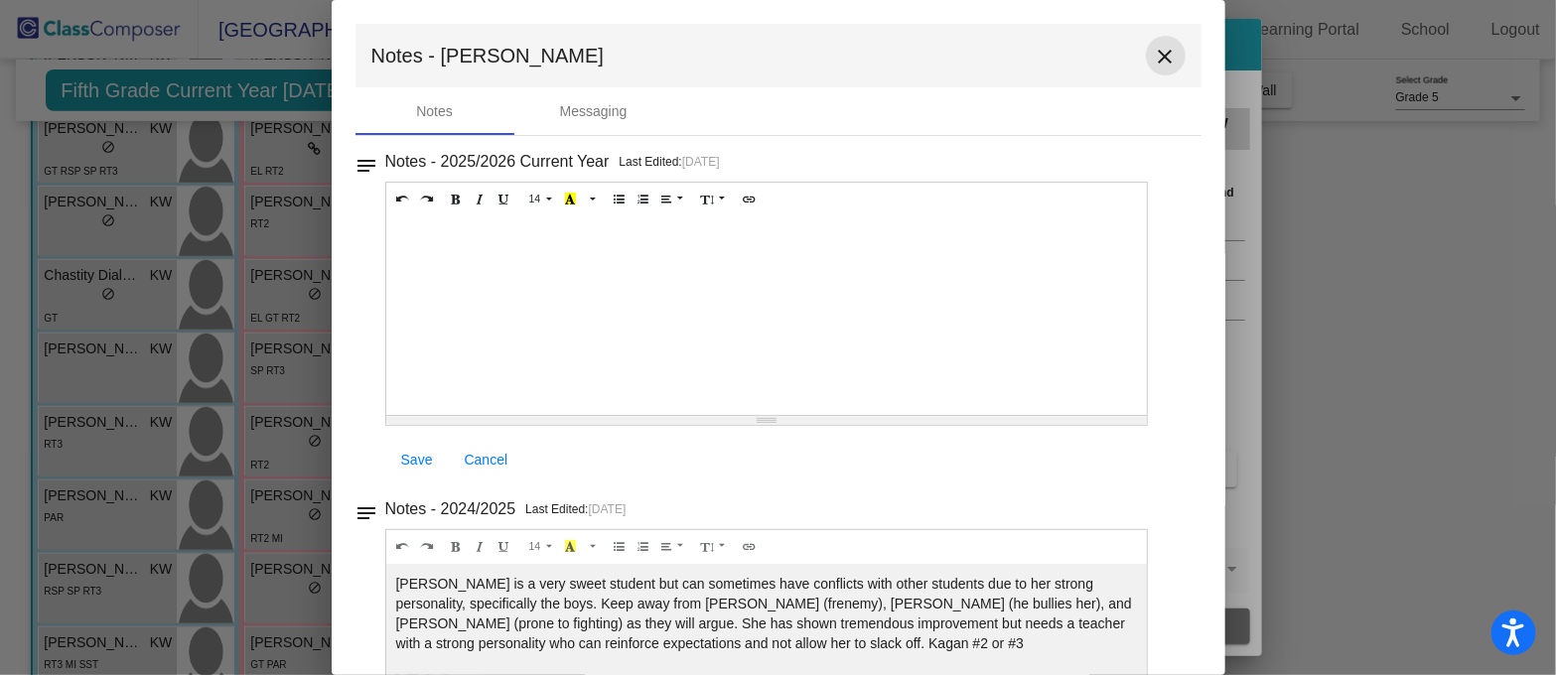
click at [1155, 47] on mat-icon "close" at bounding box center [1166, 57] width 24 height 24
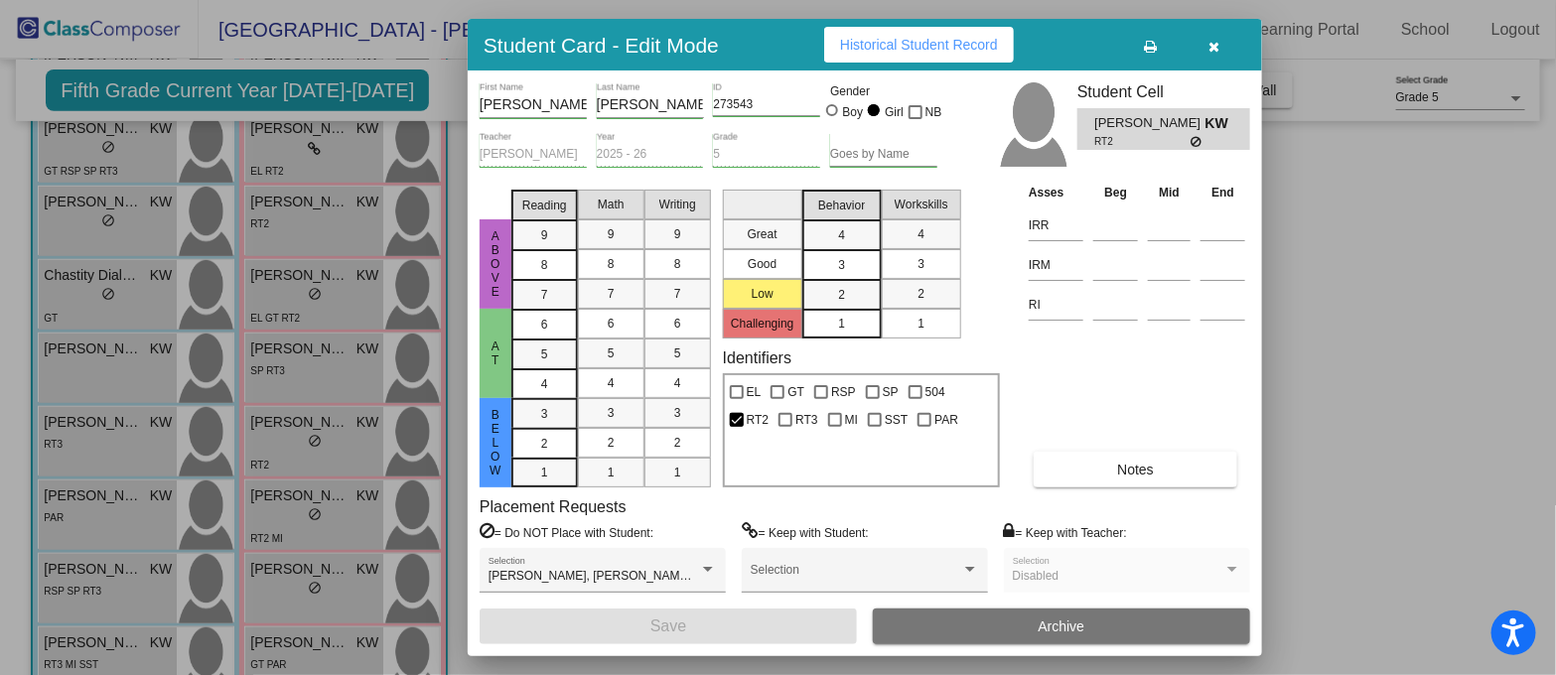
click at [1215, 49] on icon "button" at bounding box center [1214, 47] width 11 height 14
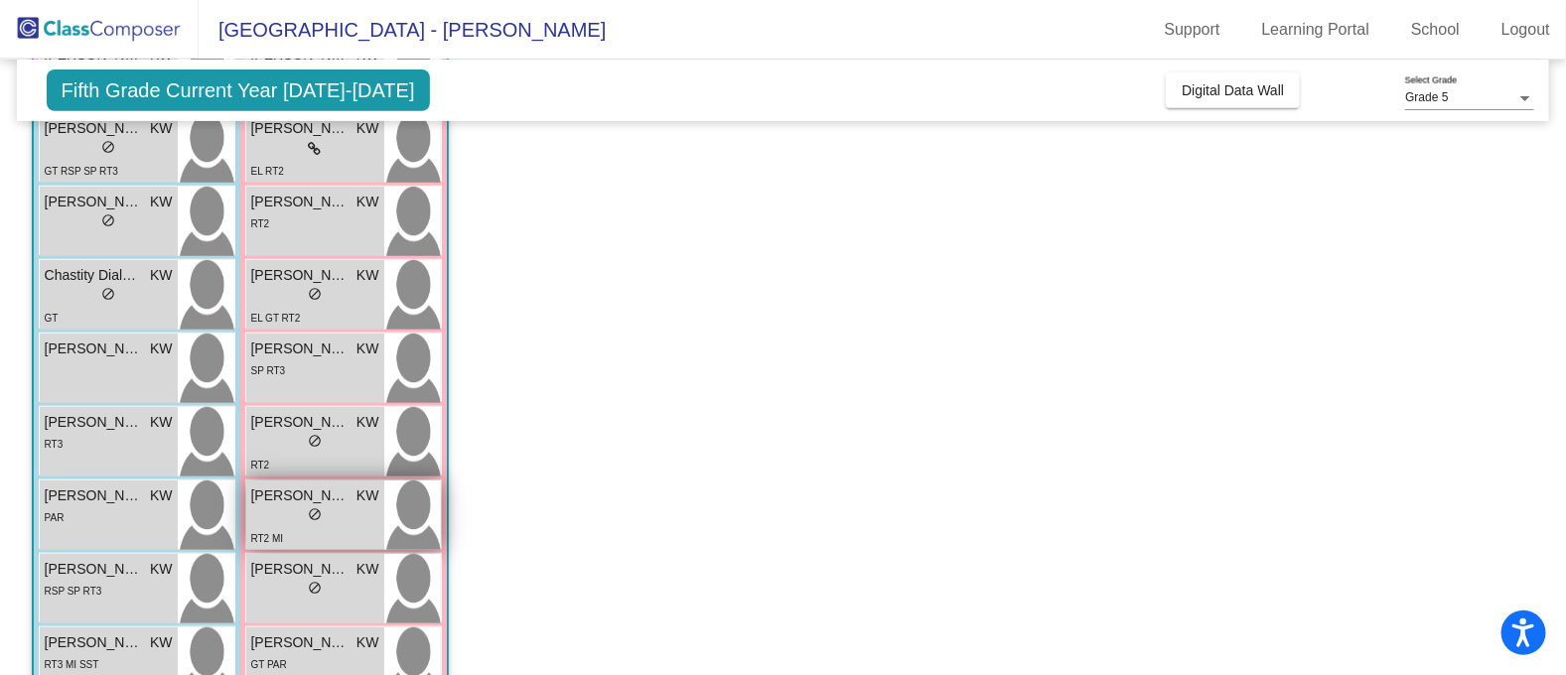
click at [339, 523] on div "lock do_not_disturb_alt" at bounding box center [315, 516] width 128 height 21
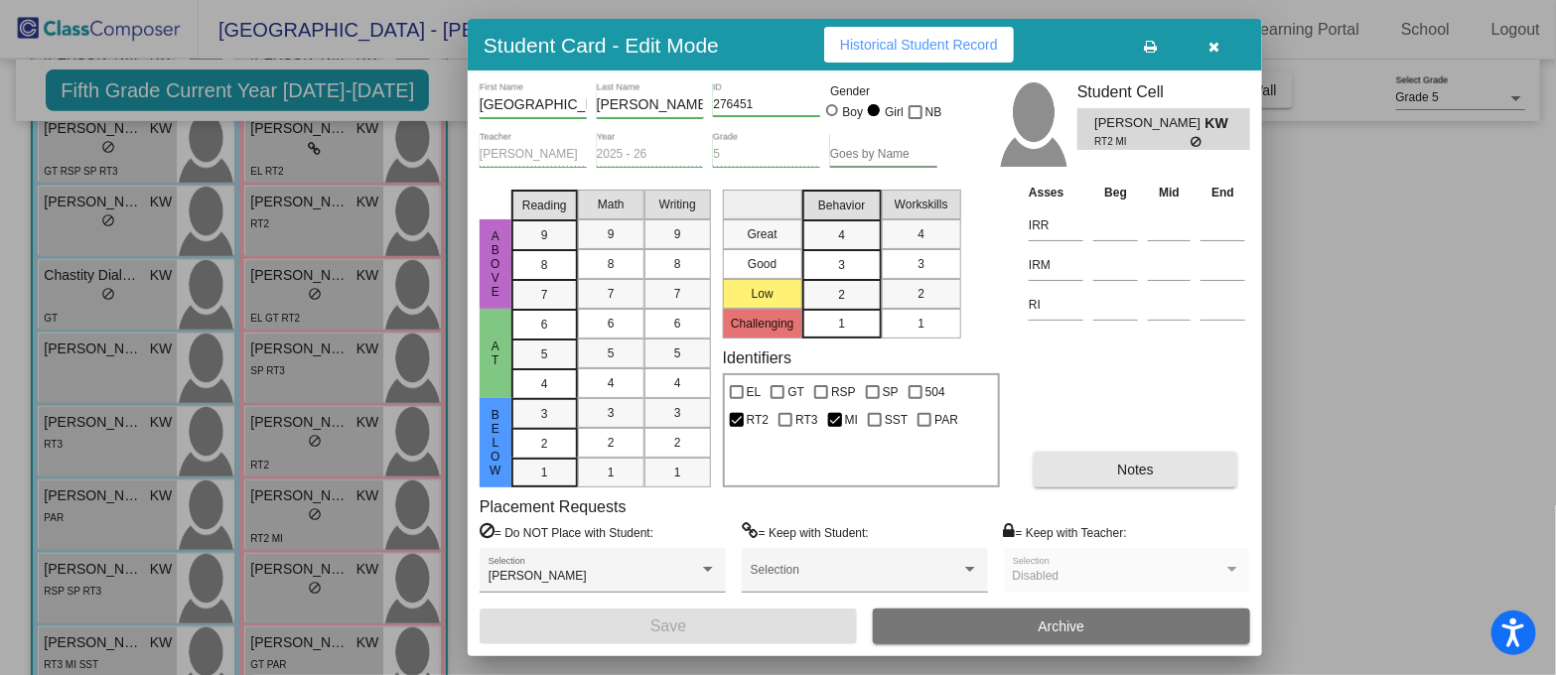
click at [1071, 467] on button "Notes" at bounding box center [1136, 470] width 204 height 36
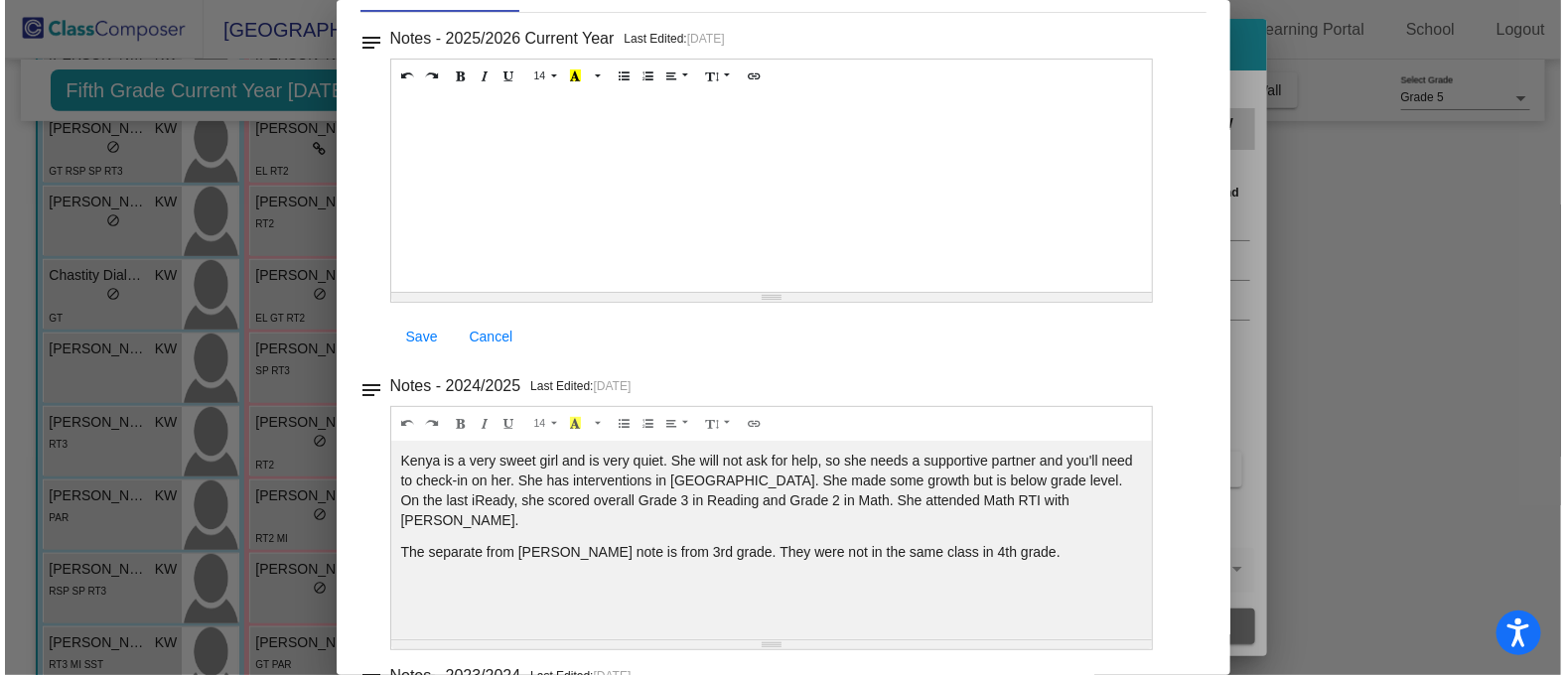
scroll to position [0, 0]
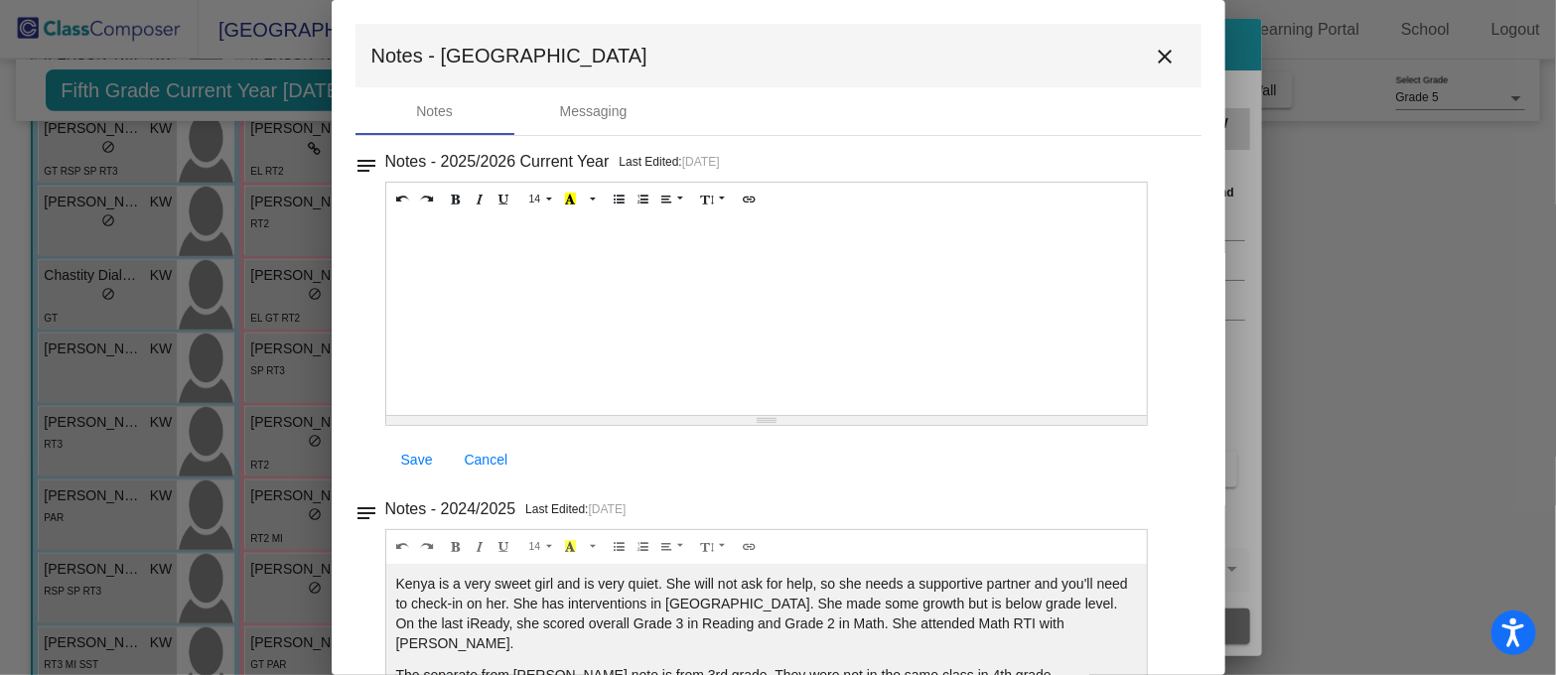
click at [1154, 50] on mat-icon "close" at bounding box center [1166, 57] width 24 height 24
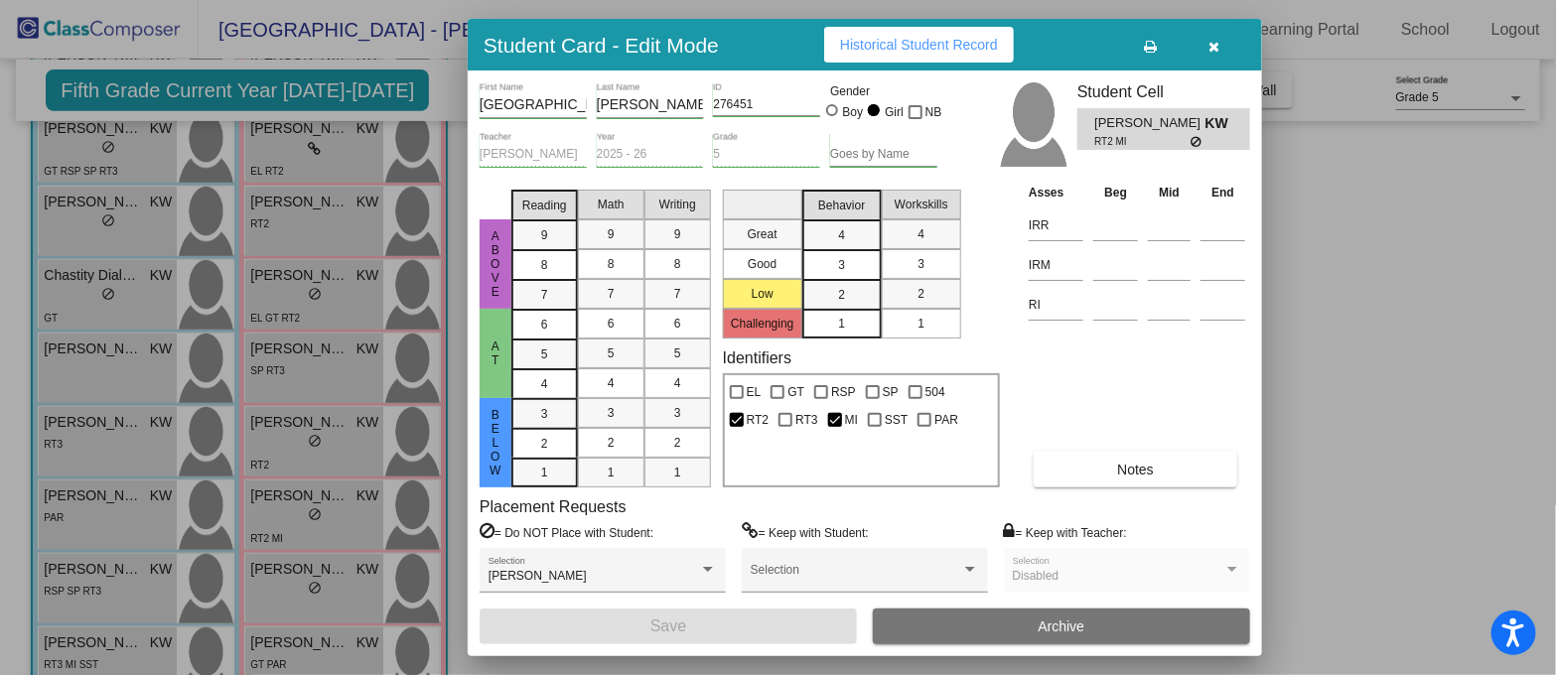
click at [1217, 51] on icon "button" at bounding box center [1214, 47] width 11 height 14
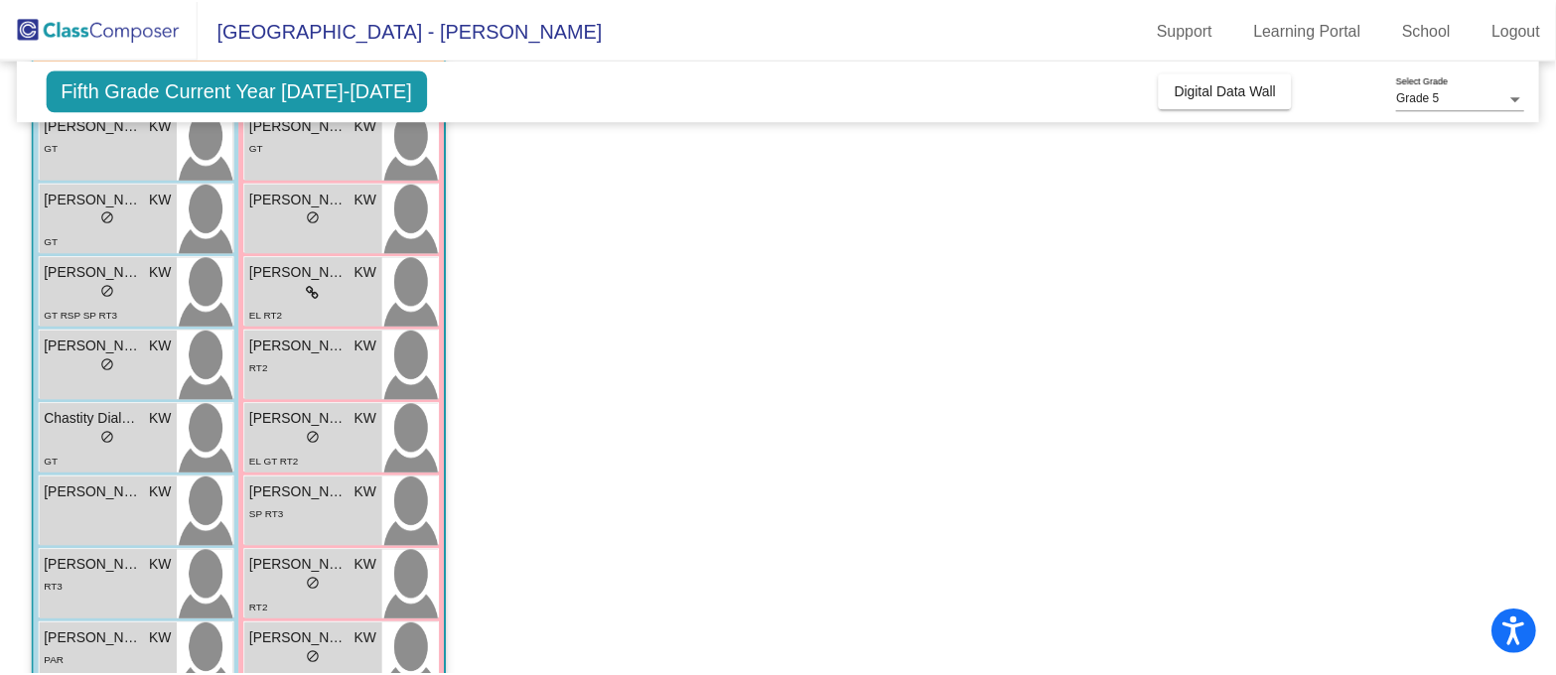
scroll to position [353, 0]
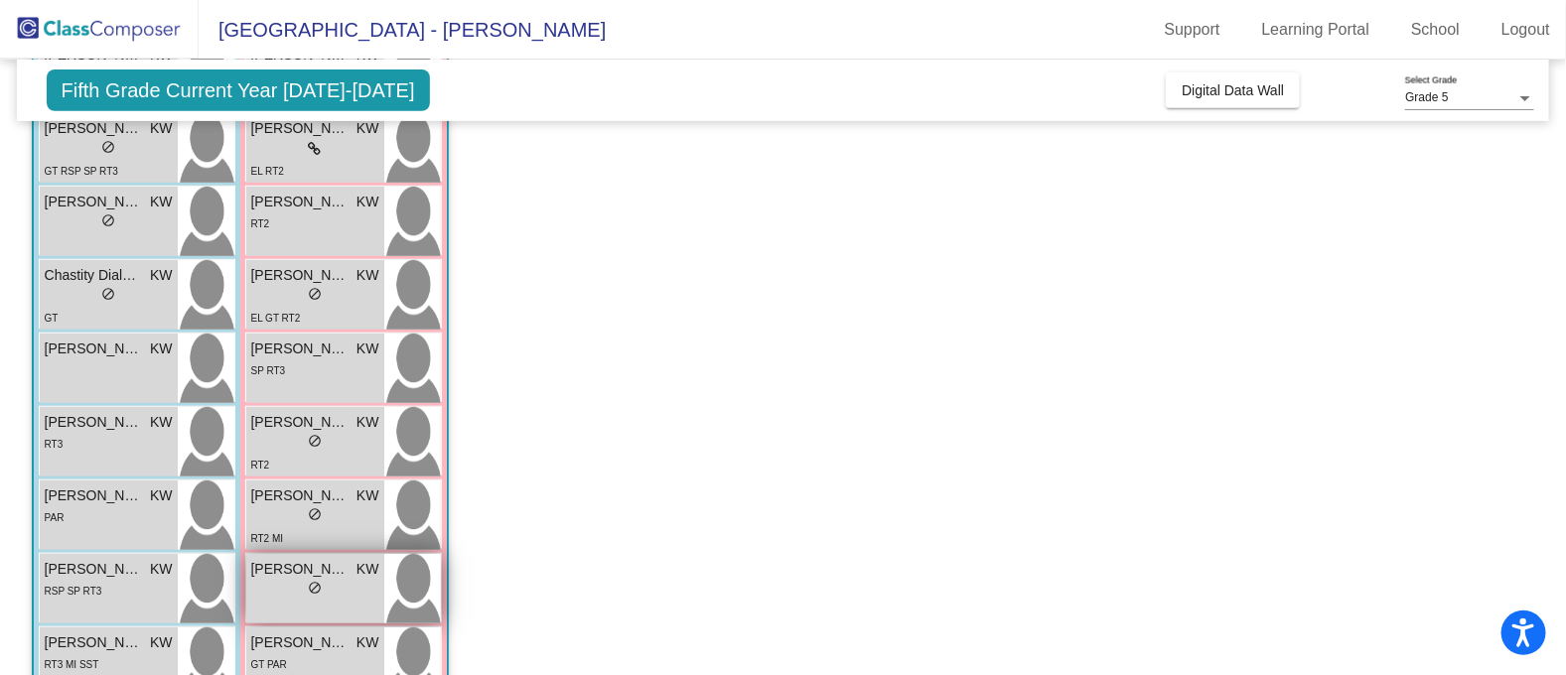
click at [351, 607] on div "Khloe Dominguez KW lock do_not_disturb_alt" at bounding box center [315, 589] width 138 height 70
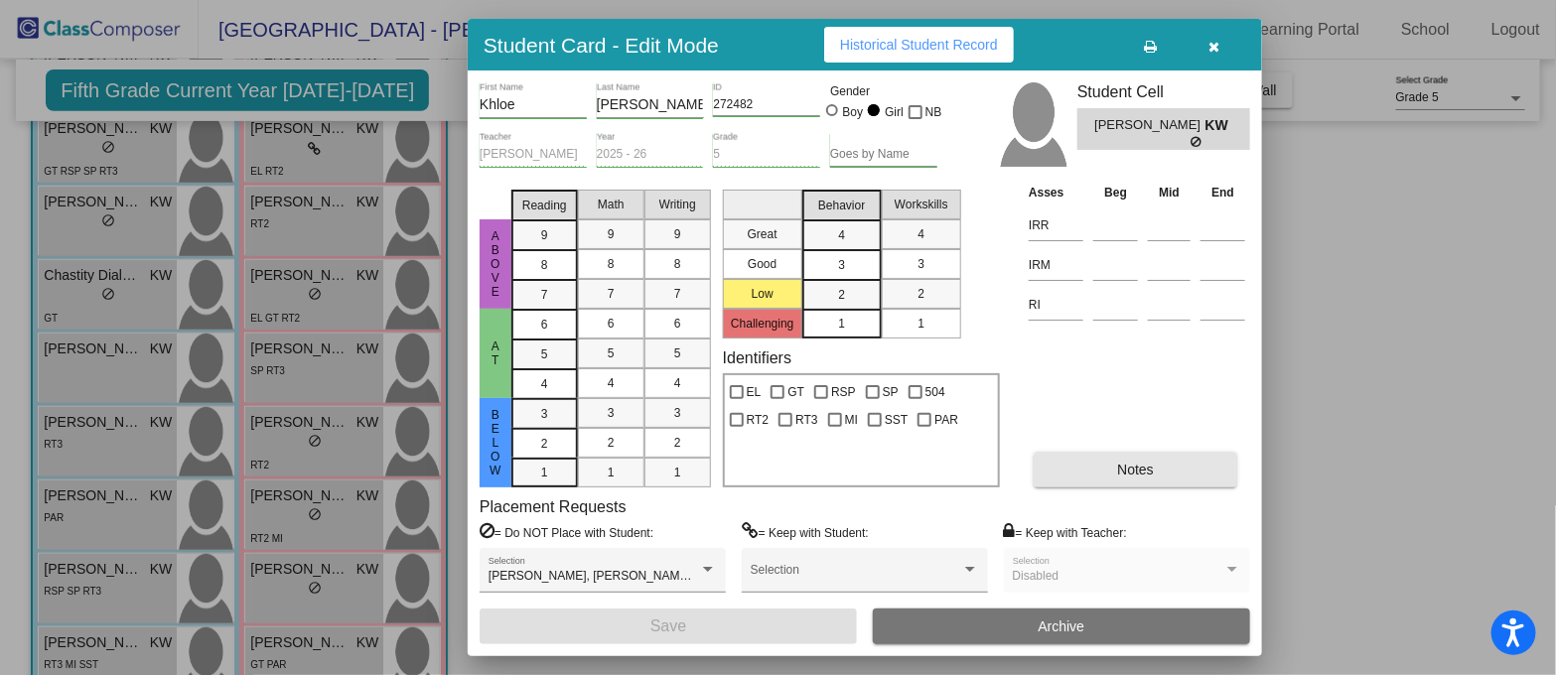
click at [1130, 474] on span "Notes" at bounding box center [1135, 470] width 37 height 16
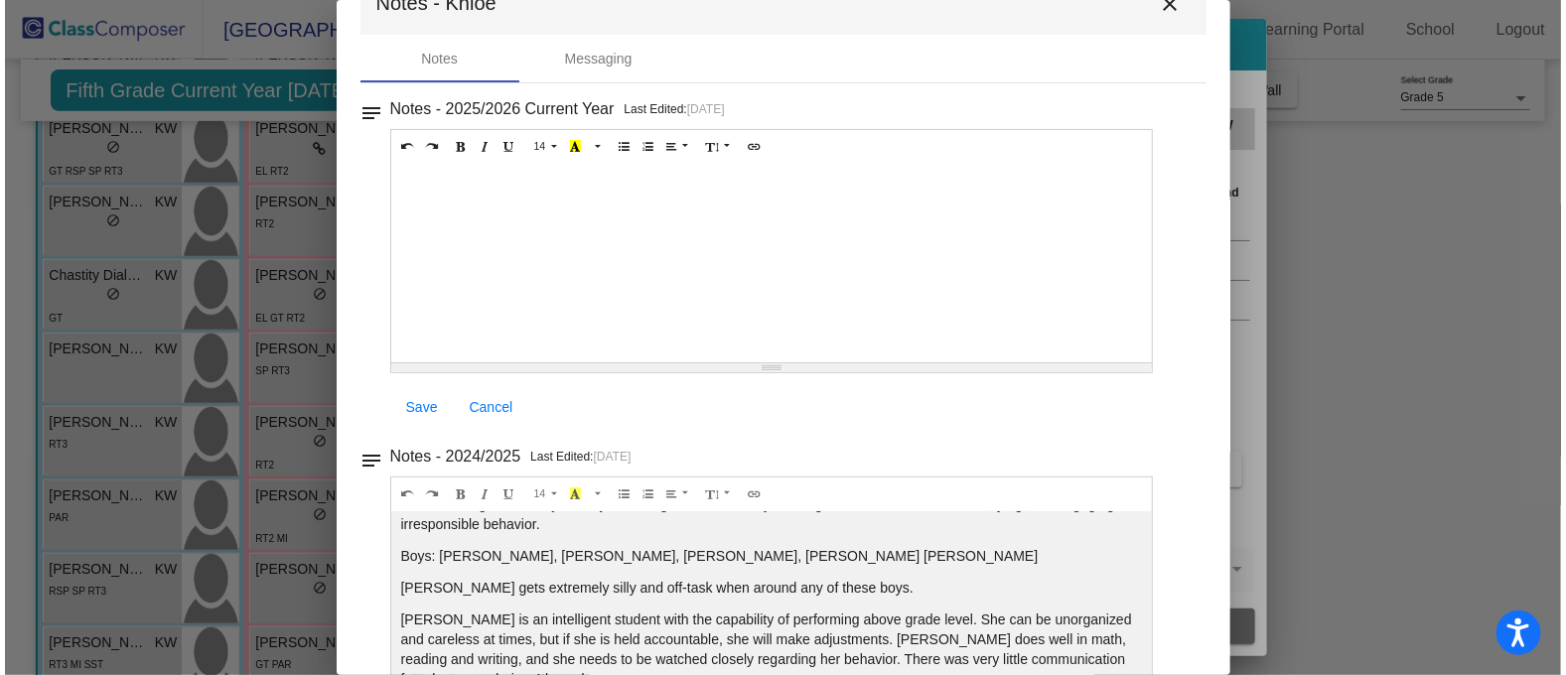
scroll to position [0, 0]
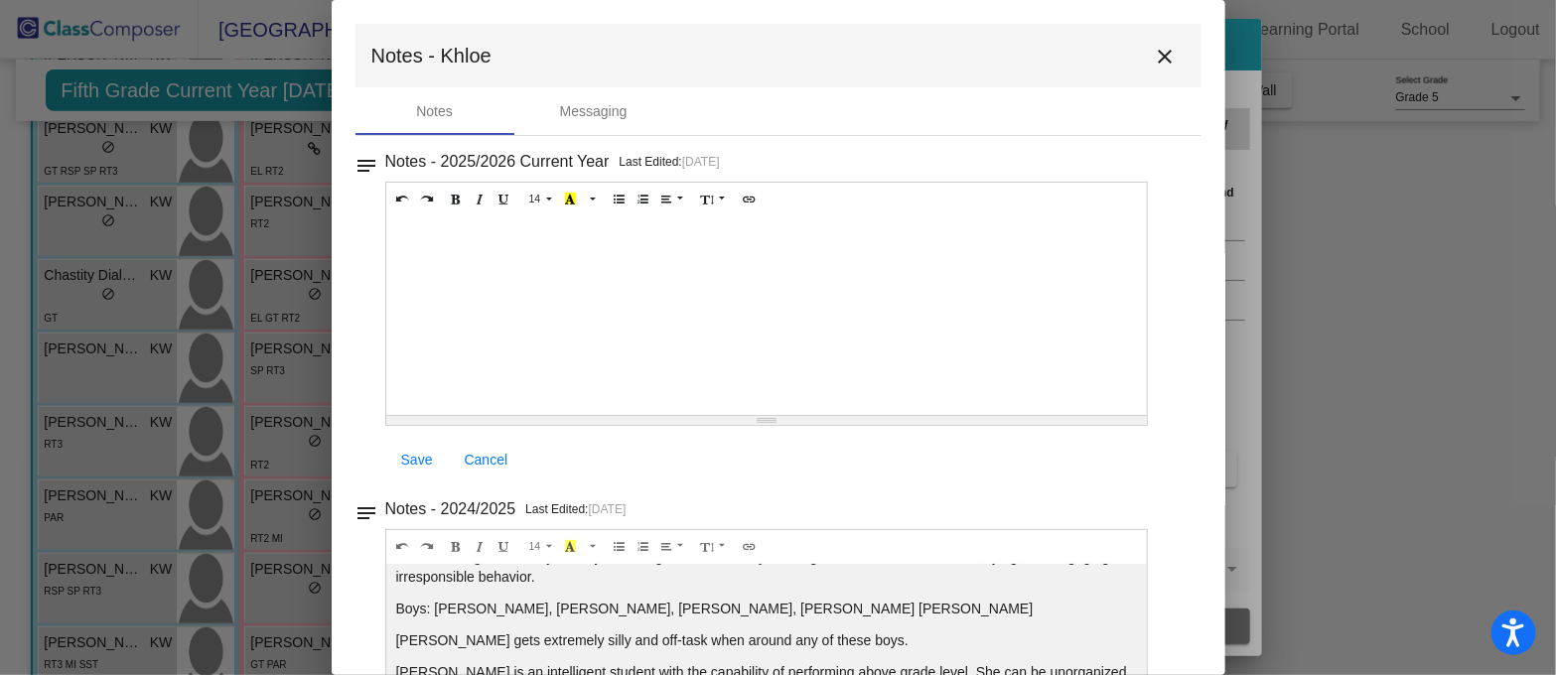
click at [1162, 60] on mat-icon "close" at bounding box center [1166, 57] width 24 height 24
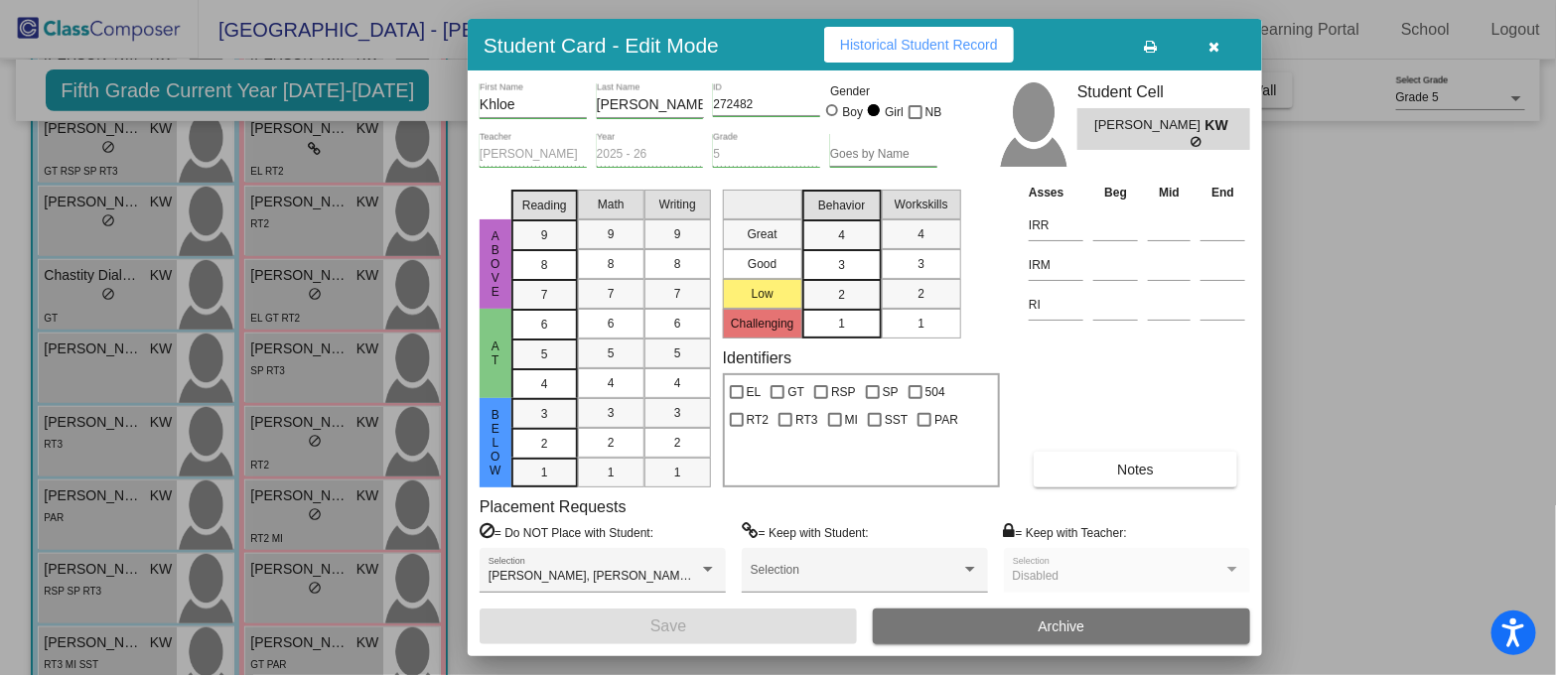
click at [1218, 47] on icon "button" at bounding box center [1214, 47] width 11 height 14
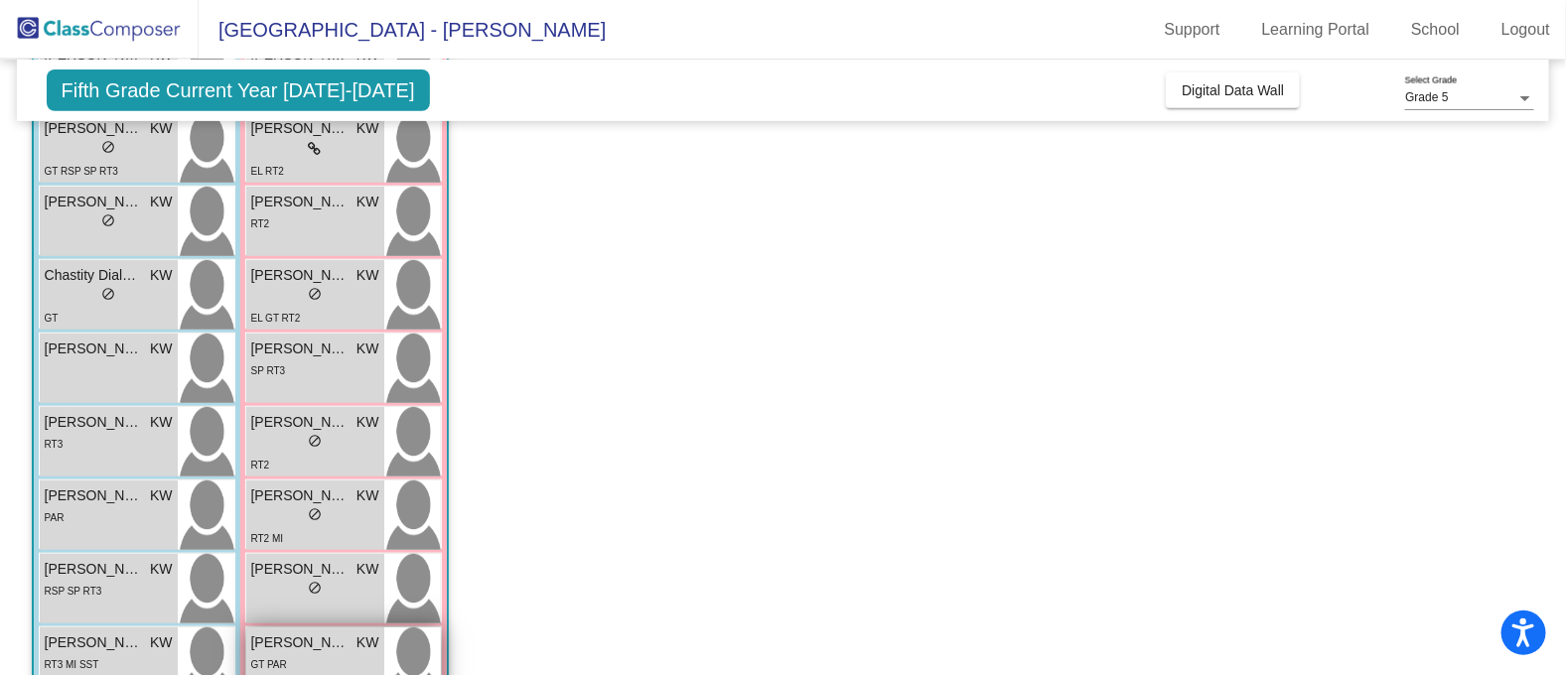
click at [355, 659] on div "GT PAR" at bounding box center [315, 663] width 128 height 21
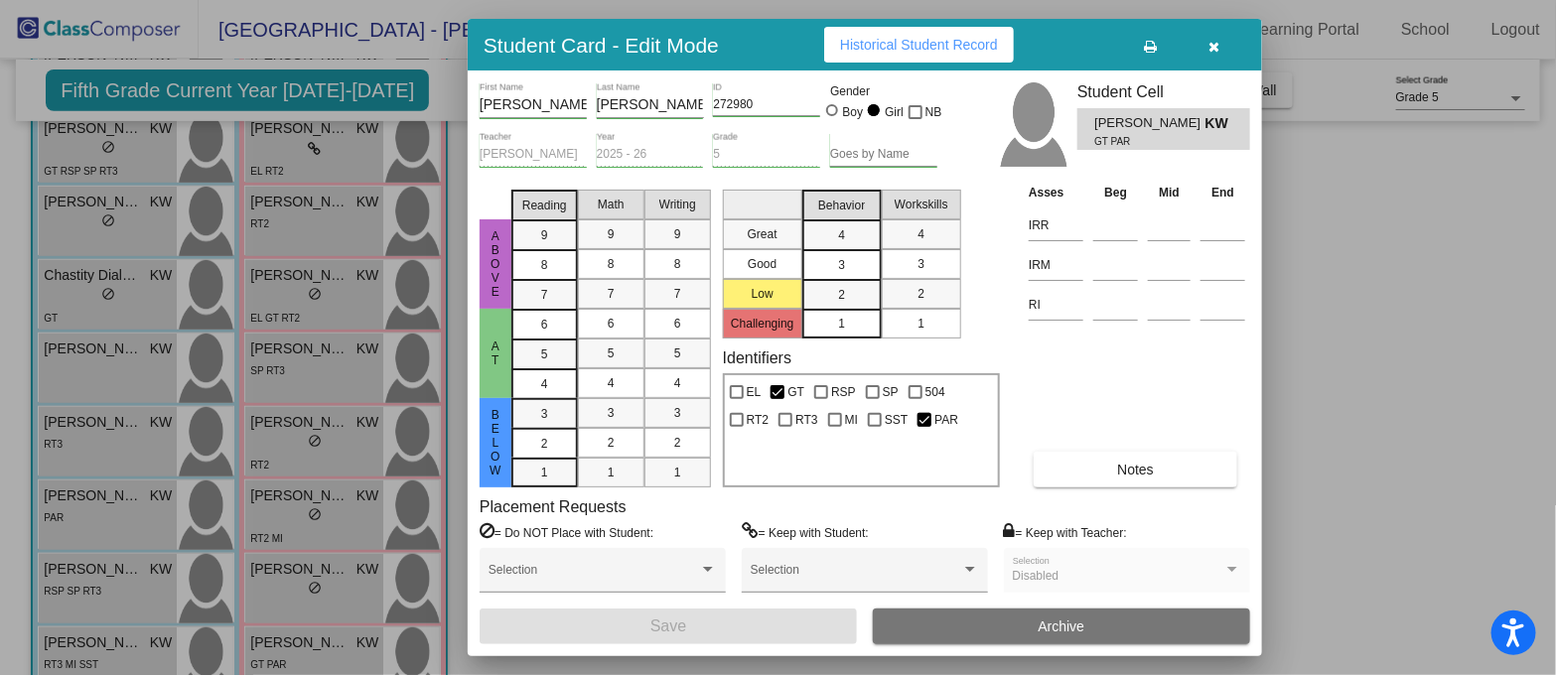
click at [1112, 469] on button "Notes" at bounding box center [1136, 470] width 204 height 36
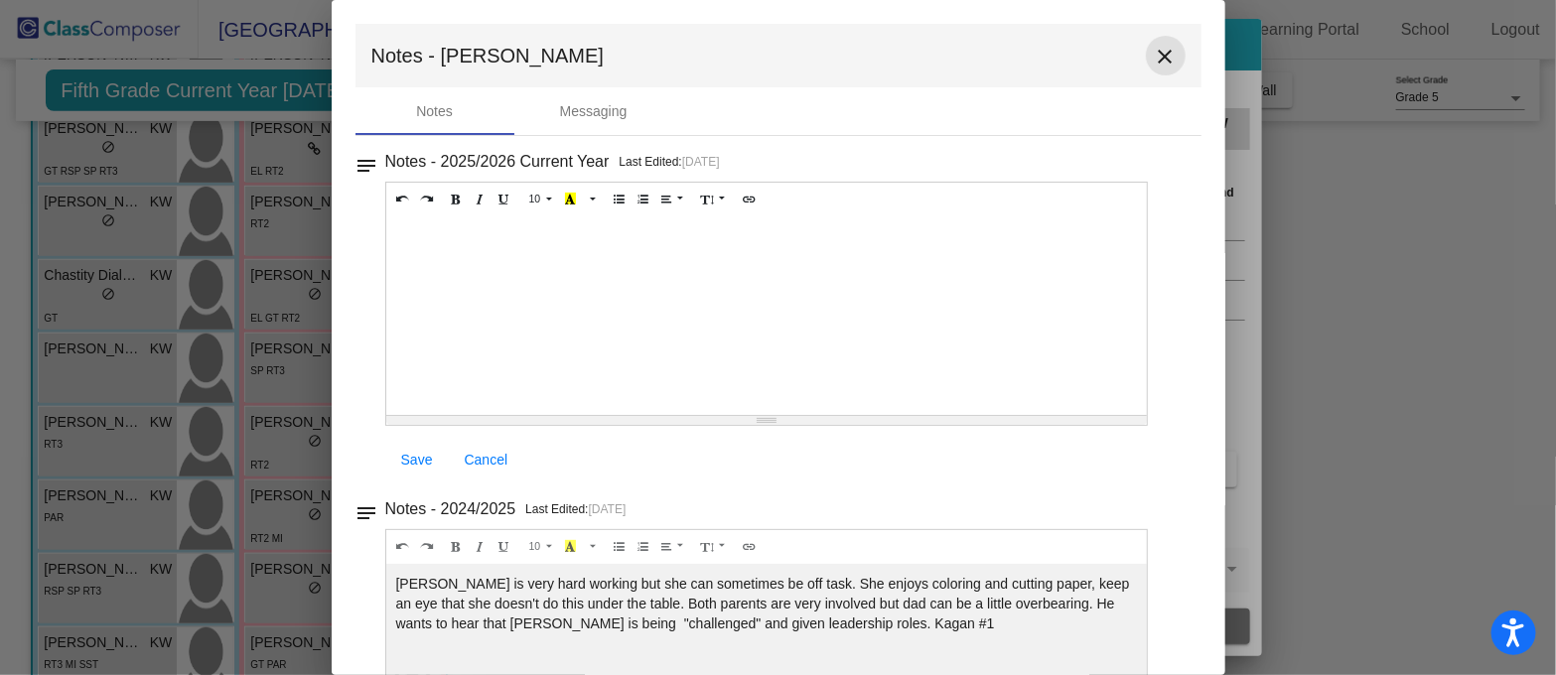
click at [1154, 47] on mat-icon "close" at bounding box center [1166, 57] width 24 height 24
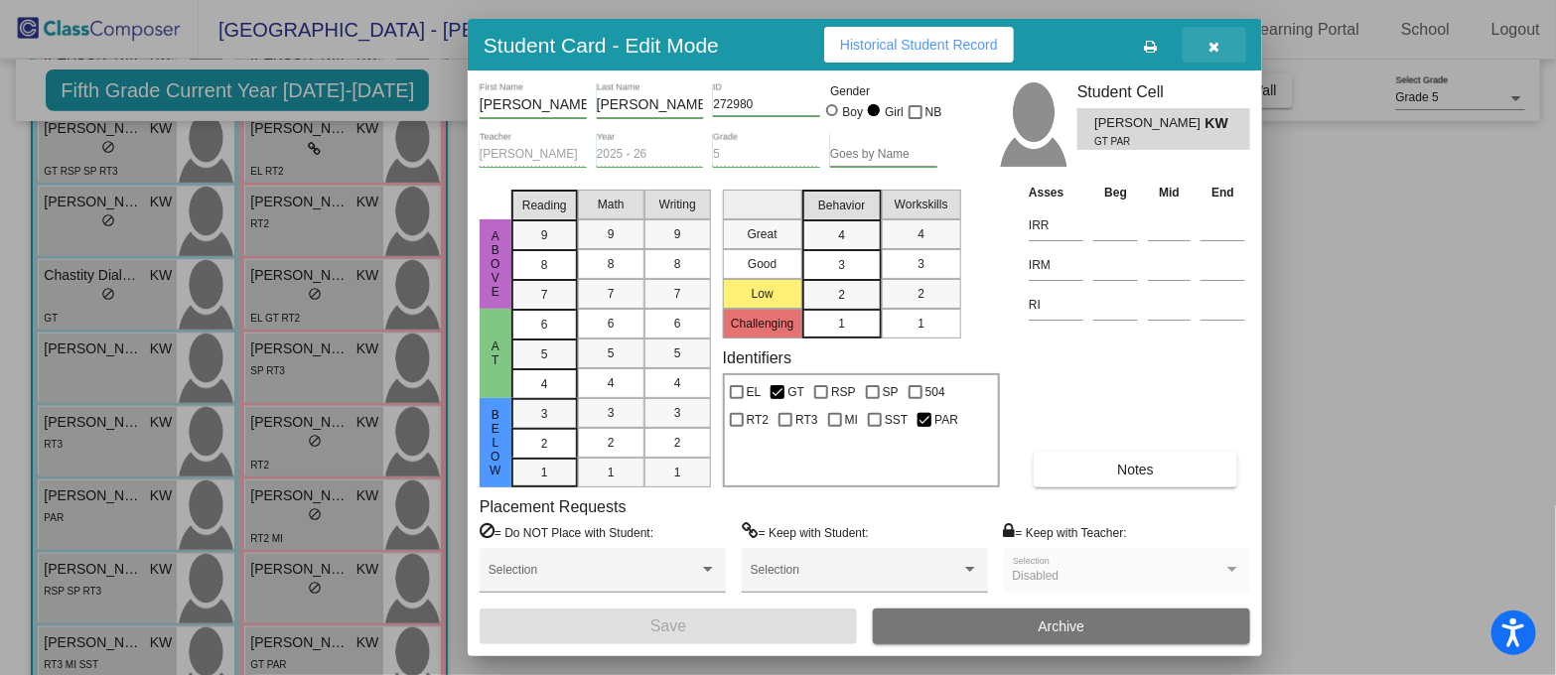
click at [1221, 42] on button "button" at bounding box center [1215, 45] width 64 height 36
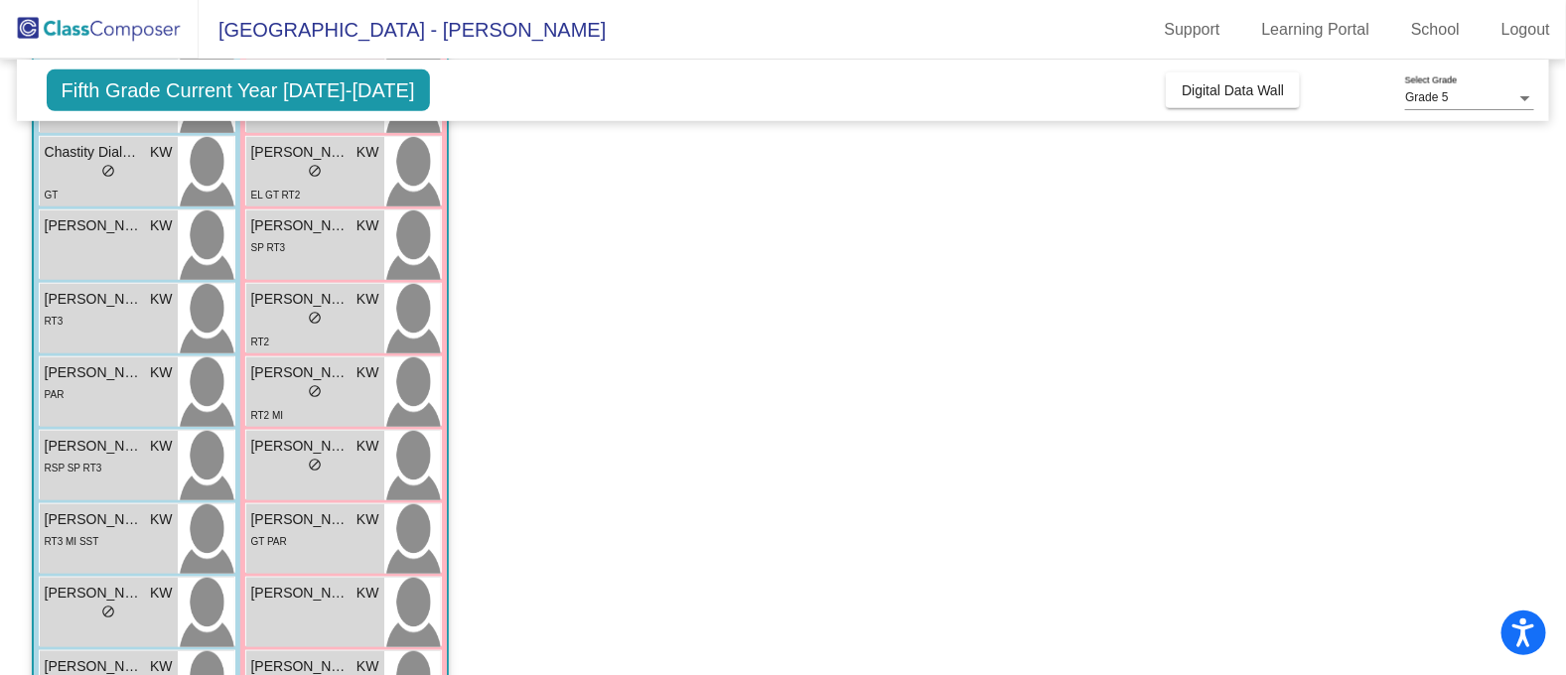
scroll to position [601, 0]
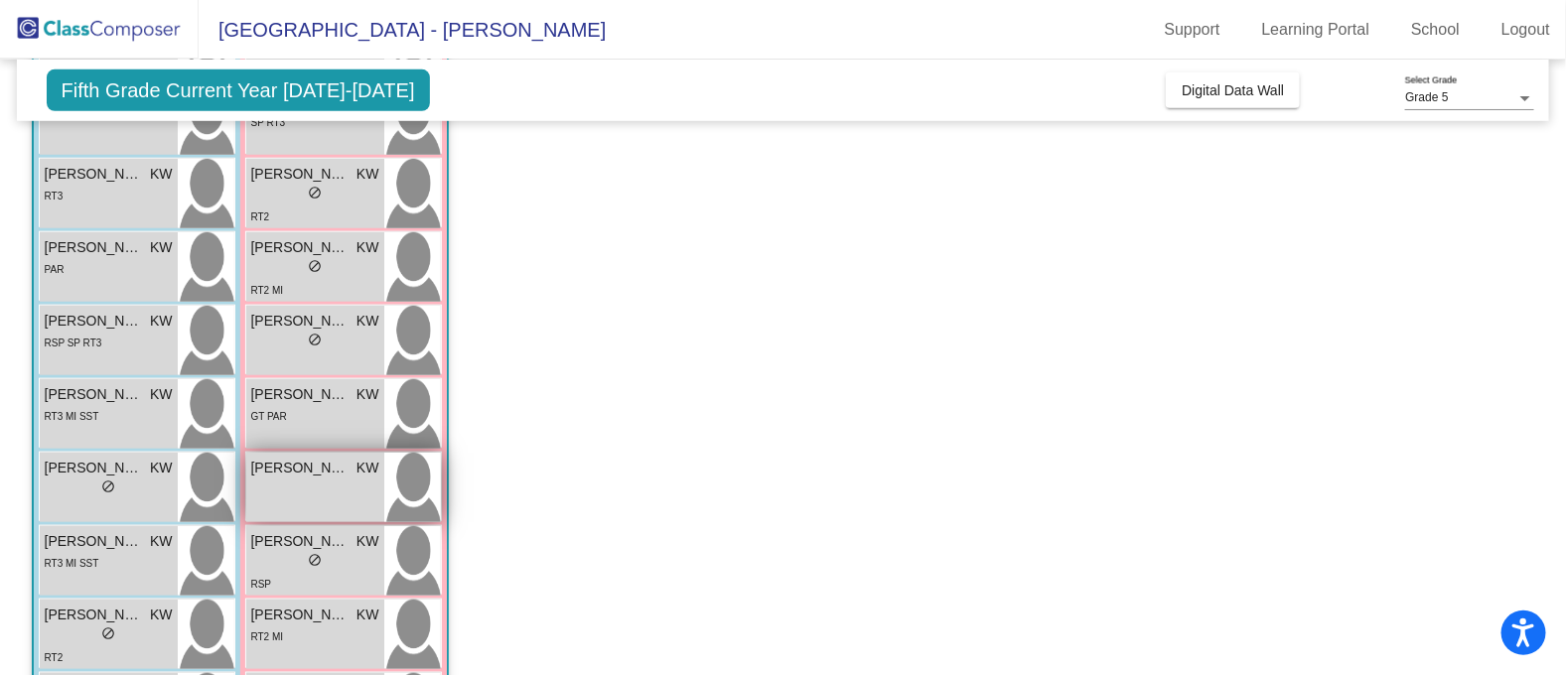
click at [328, 497] on div "Lexie Hernandez KW lock do_not_disturb_alt" at bounding box center [315, 488] width 138 height 70
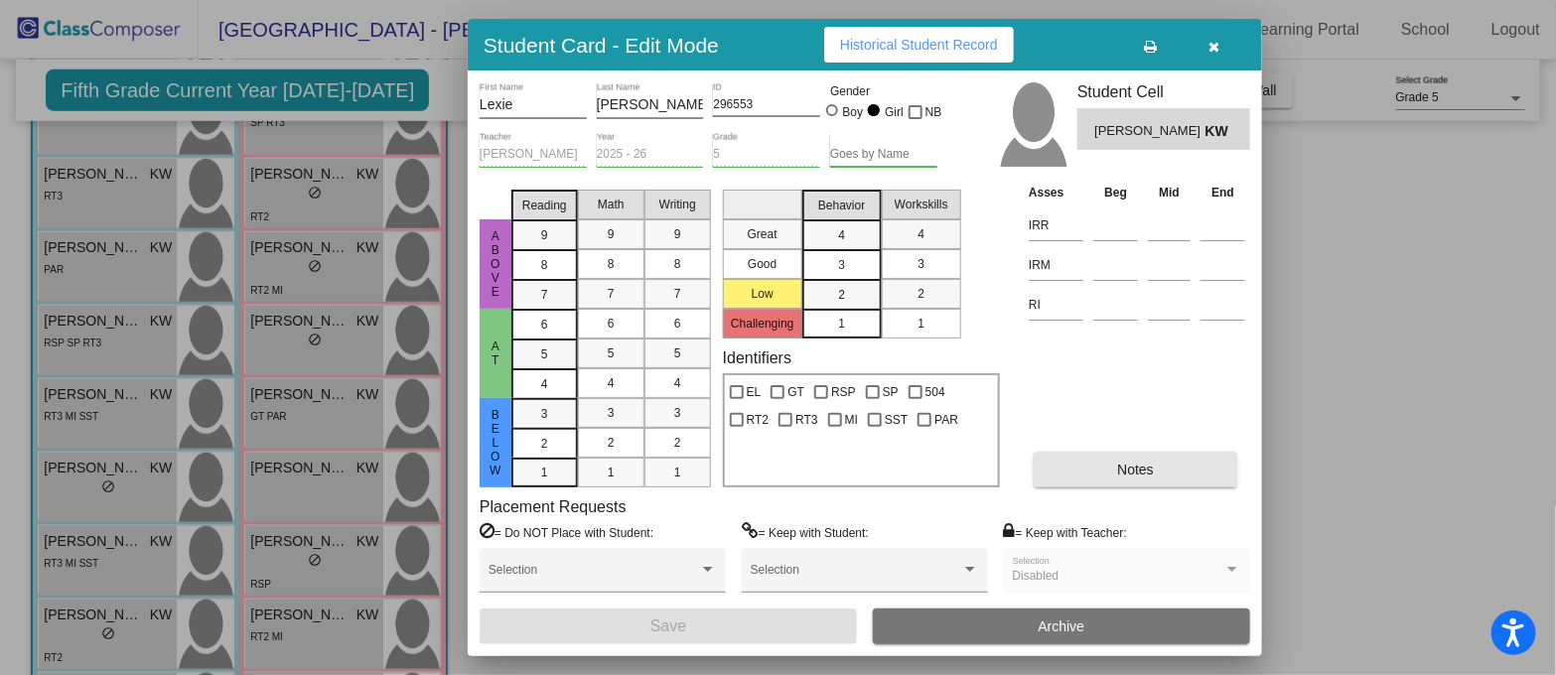
click at [1136, 469] on span "Notes" at bounding box center [1135, 470] width 37 height 16
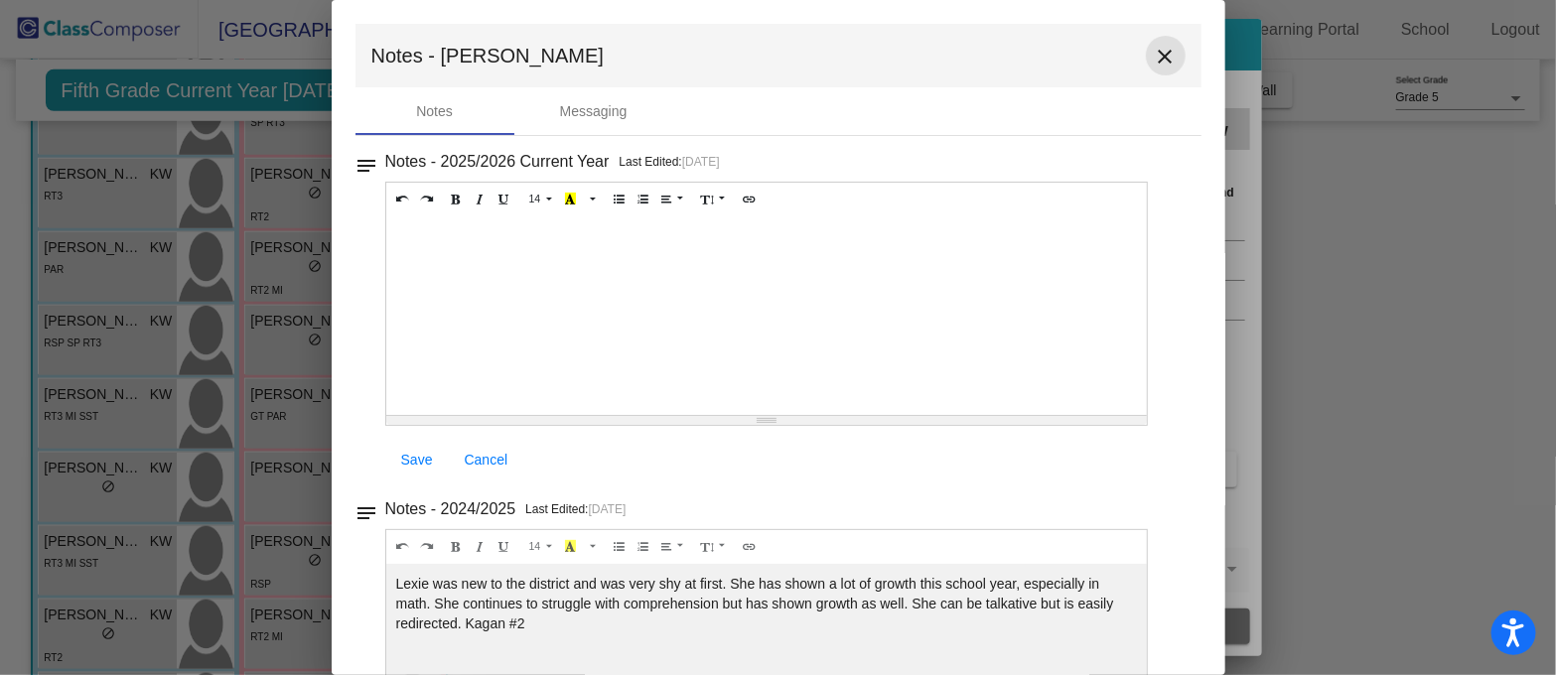
click at [1154, 56] on mat-icon "close" at bounding box center [1166, 57] width 24 height 24
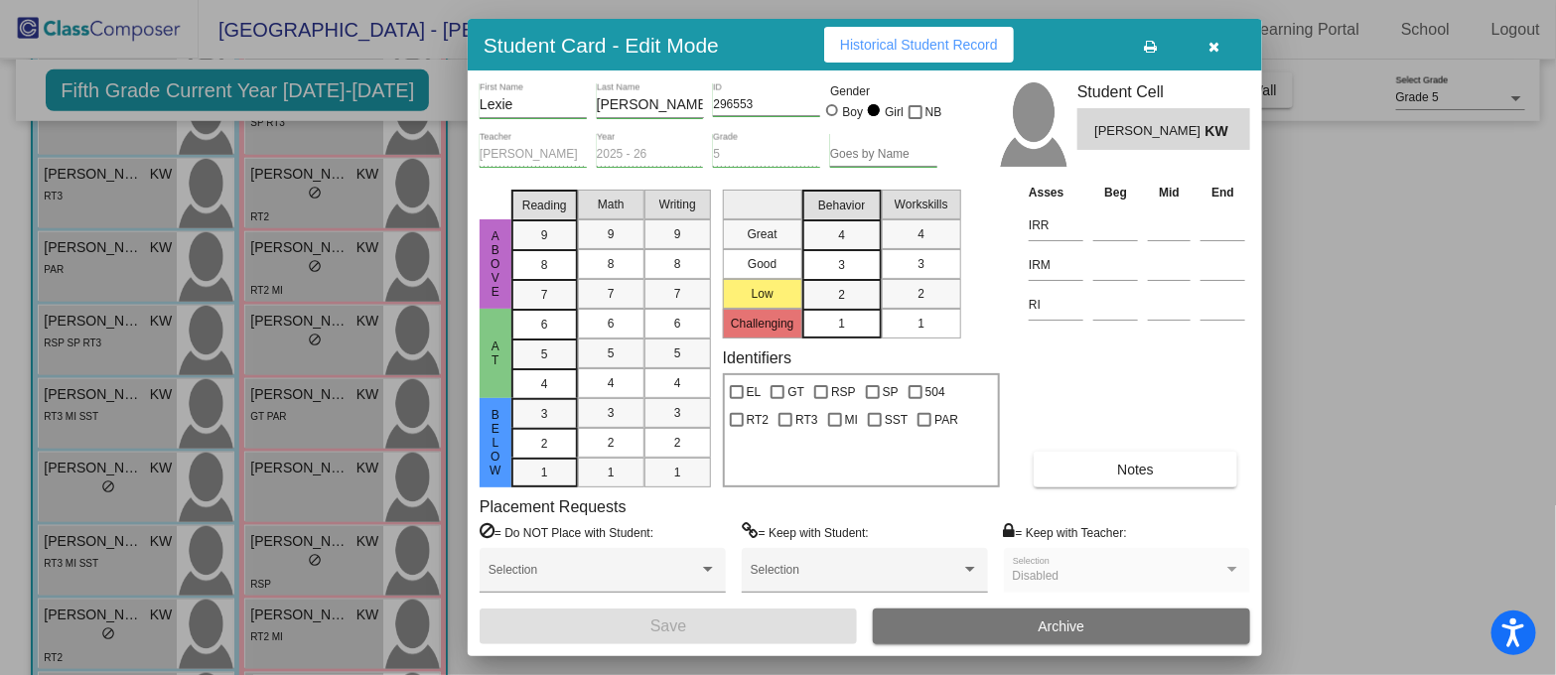
click at [1216, 43] on icon "button" at bounding box center [1214, 47] width 11 height 14
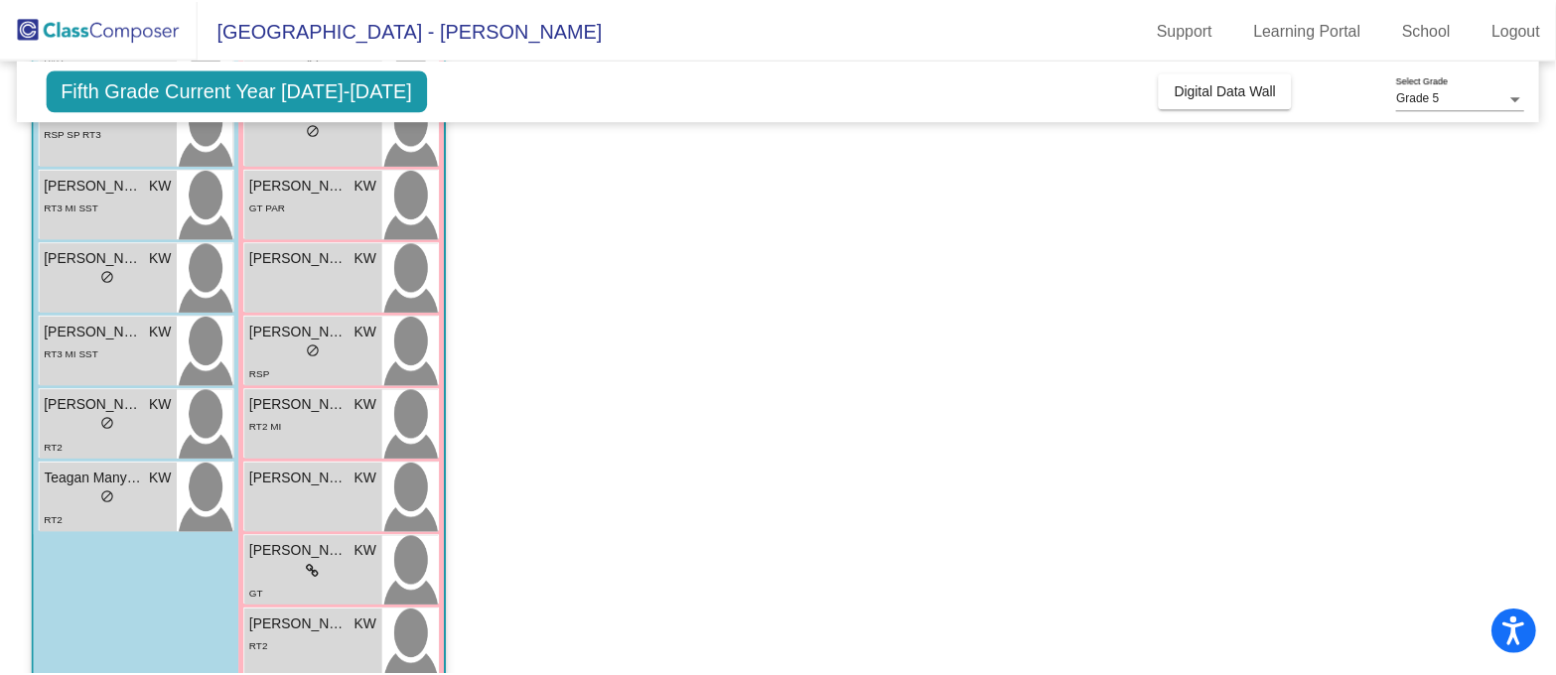
scroll to position [848, 0]
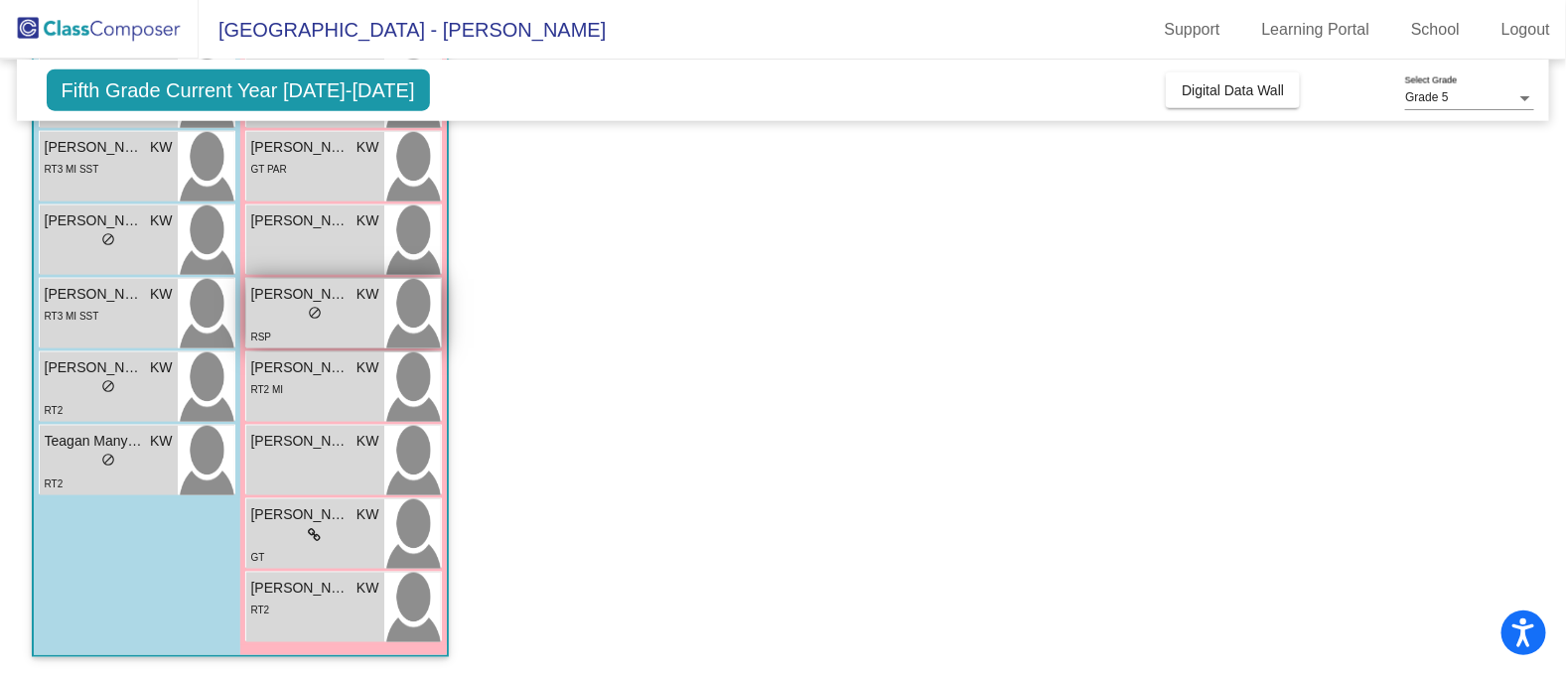
click at [364, 315] on div "lock do_not_disturb_alt" at bounding box center [315, 315] width 128 height 21
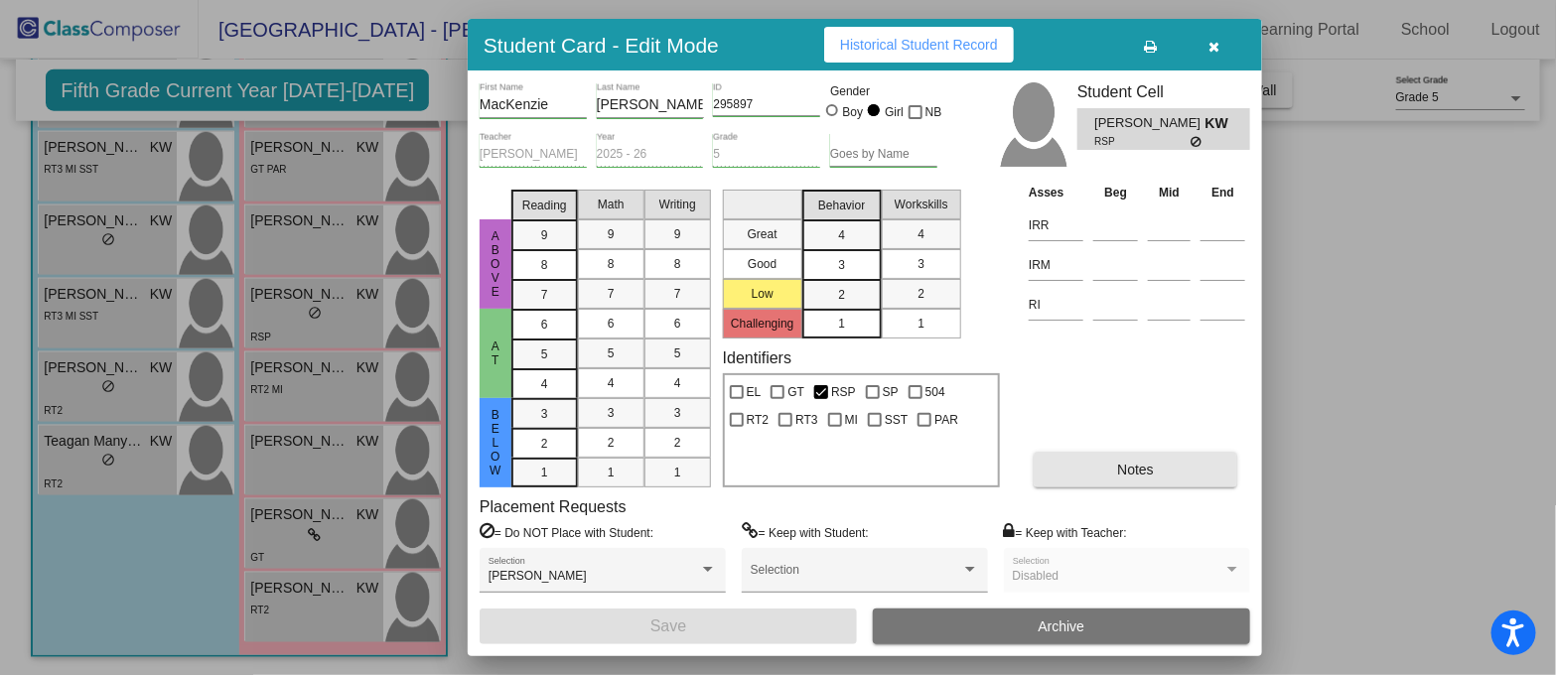
click at [1201, 469] on button "Notes" at bounding box center [1136, 470] width 204 height 36
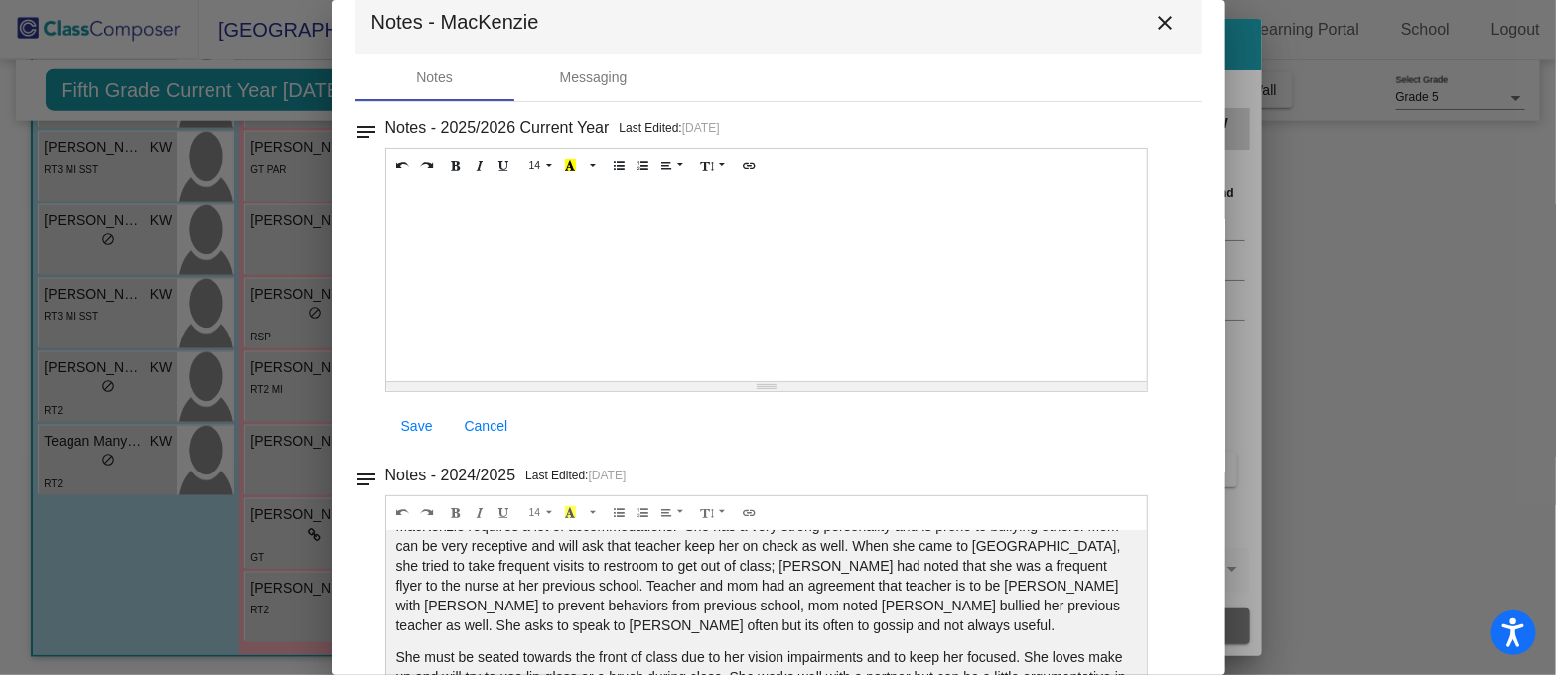
scroll to position [0, 0]
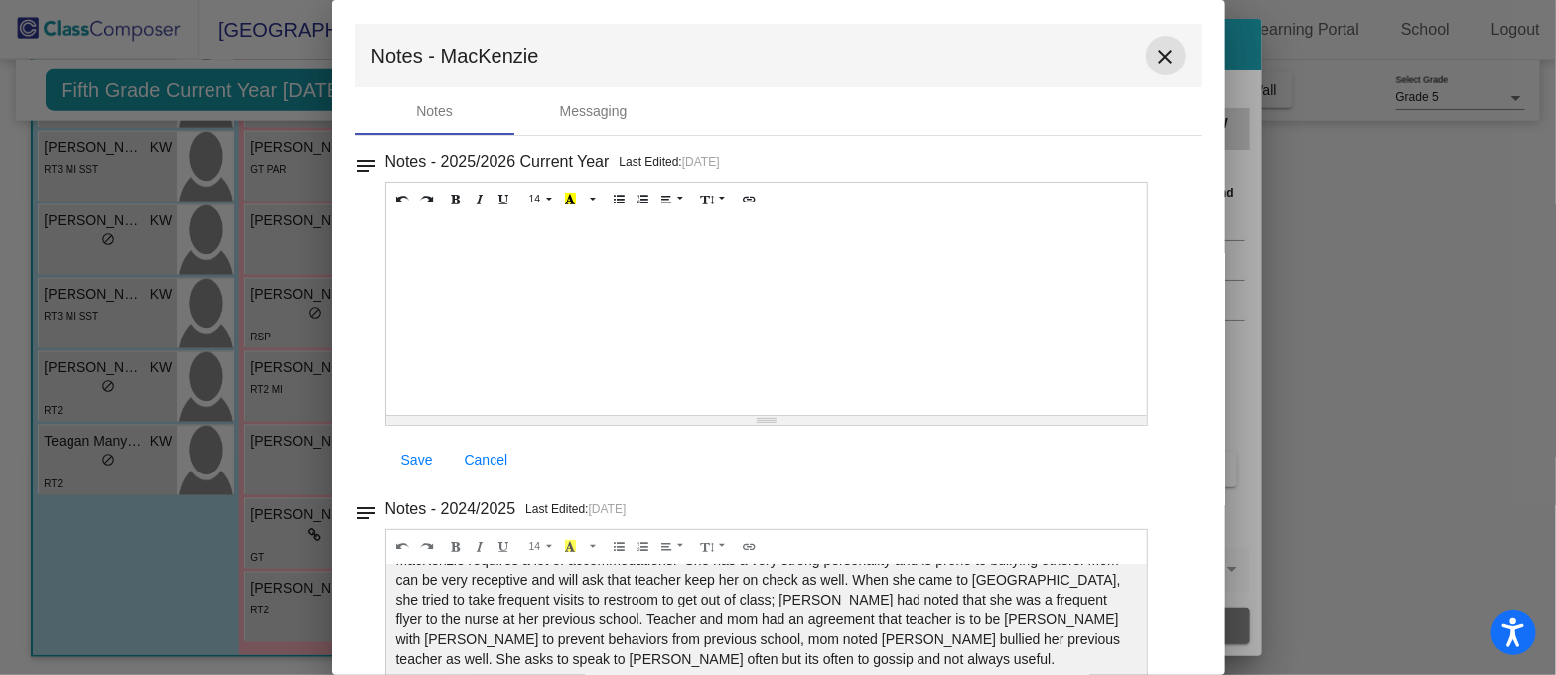
click at [1154, 46] on mat-icon "close" at bounding box center [1166, 57] width 24 height 24
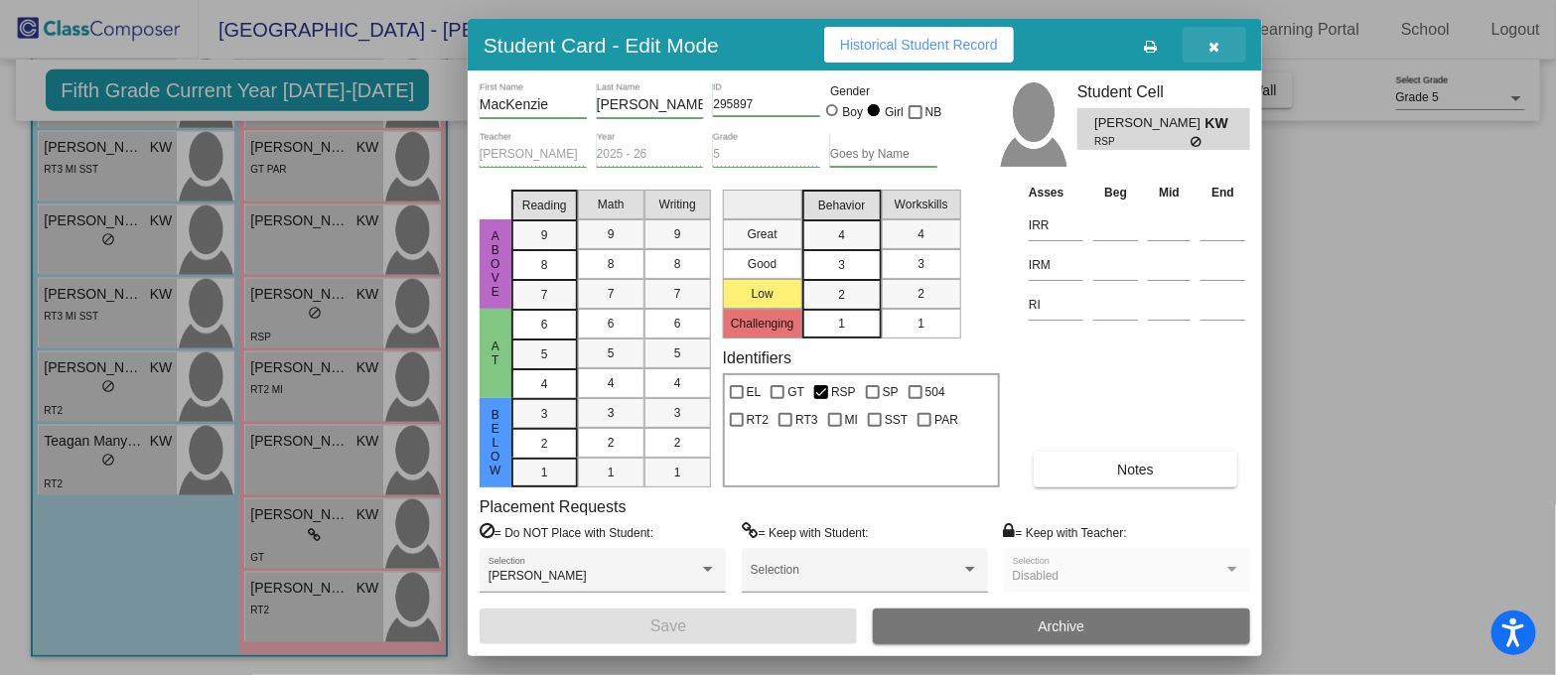
click at [1221, 47] on button "button" at bounding box center [1215, 45] width 64 height 36
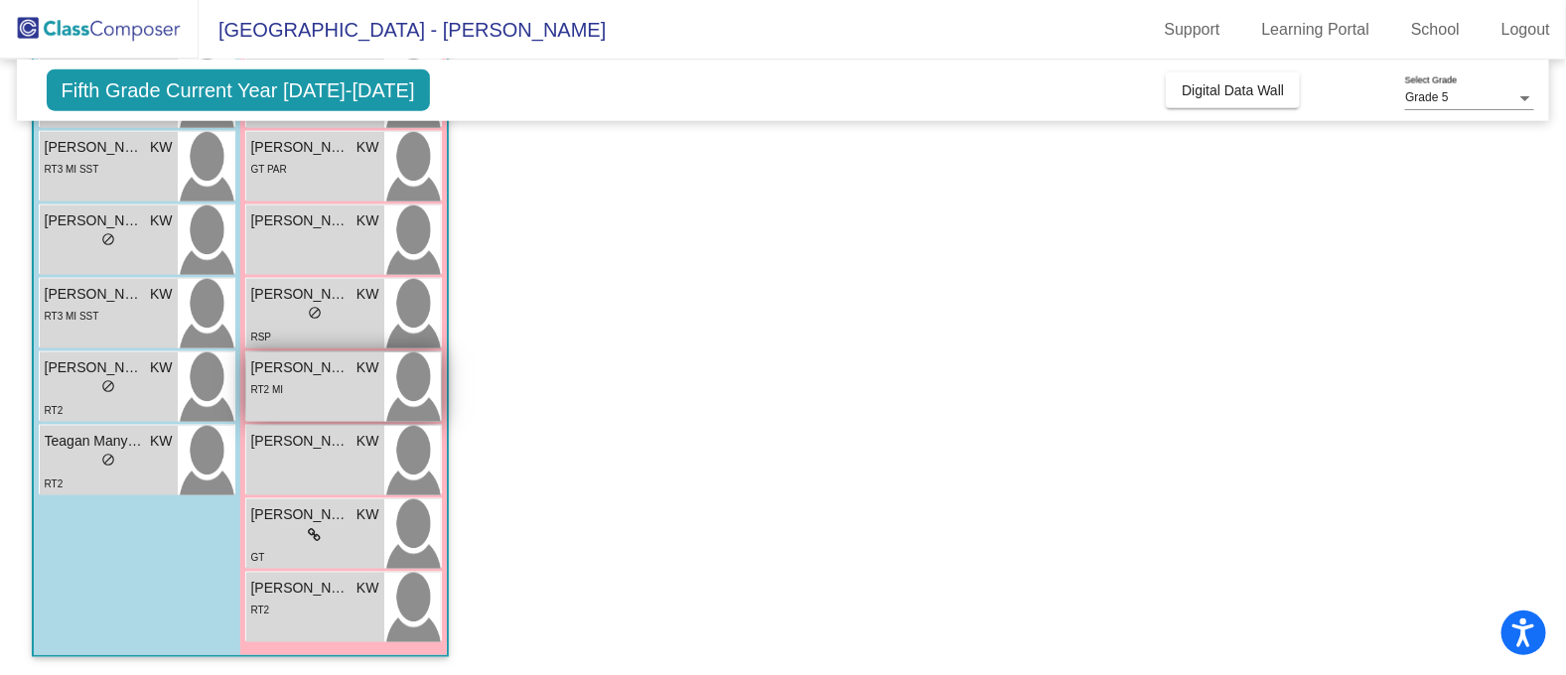
click at [338, 394] on div "RT2 MI" at bounding box center [315, 388] width 128 height 21
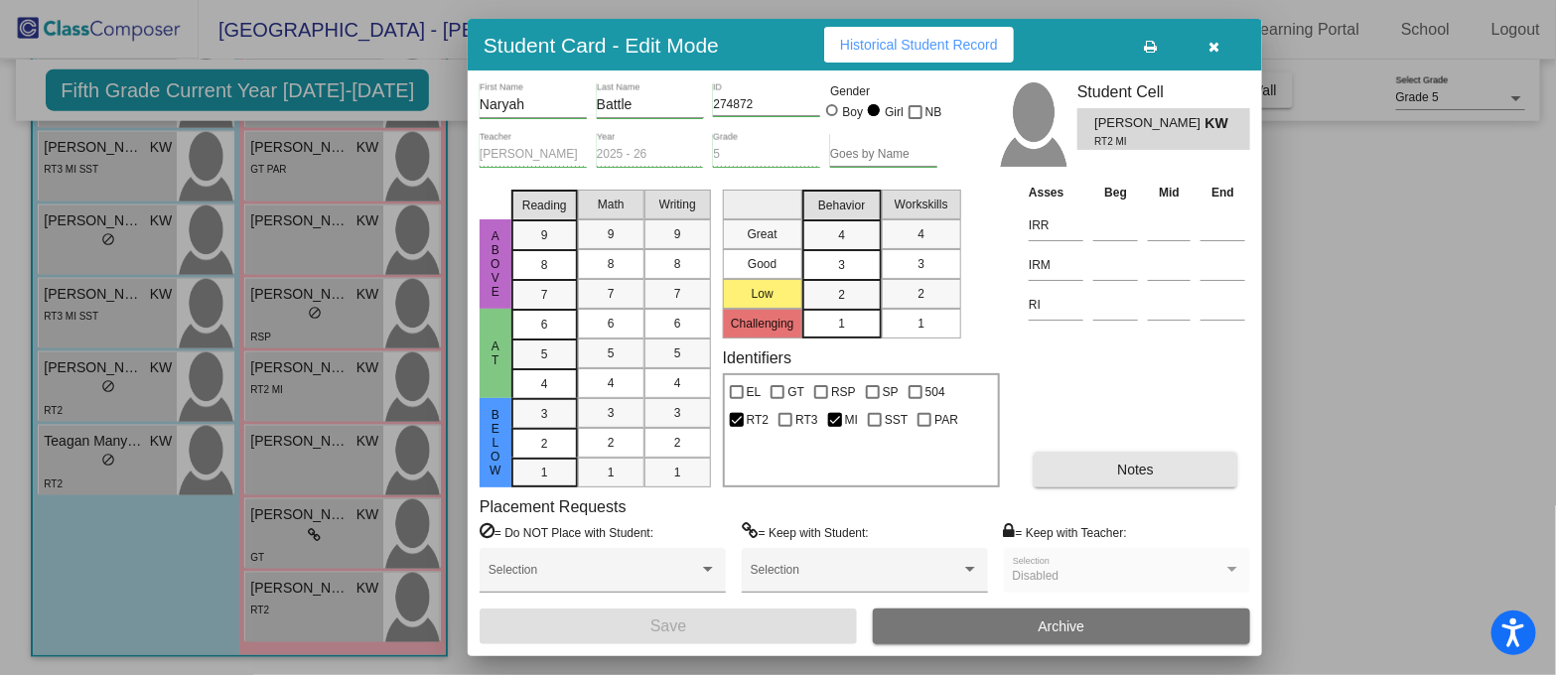
click at [1092, 472] on button "Notes" at bounding box center [1136, 470] width 204 height 36
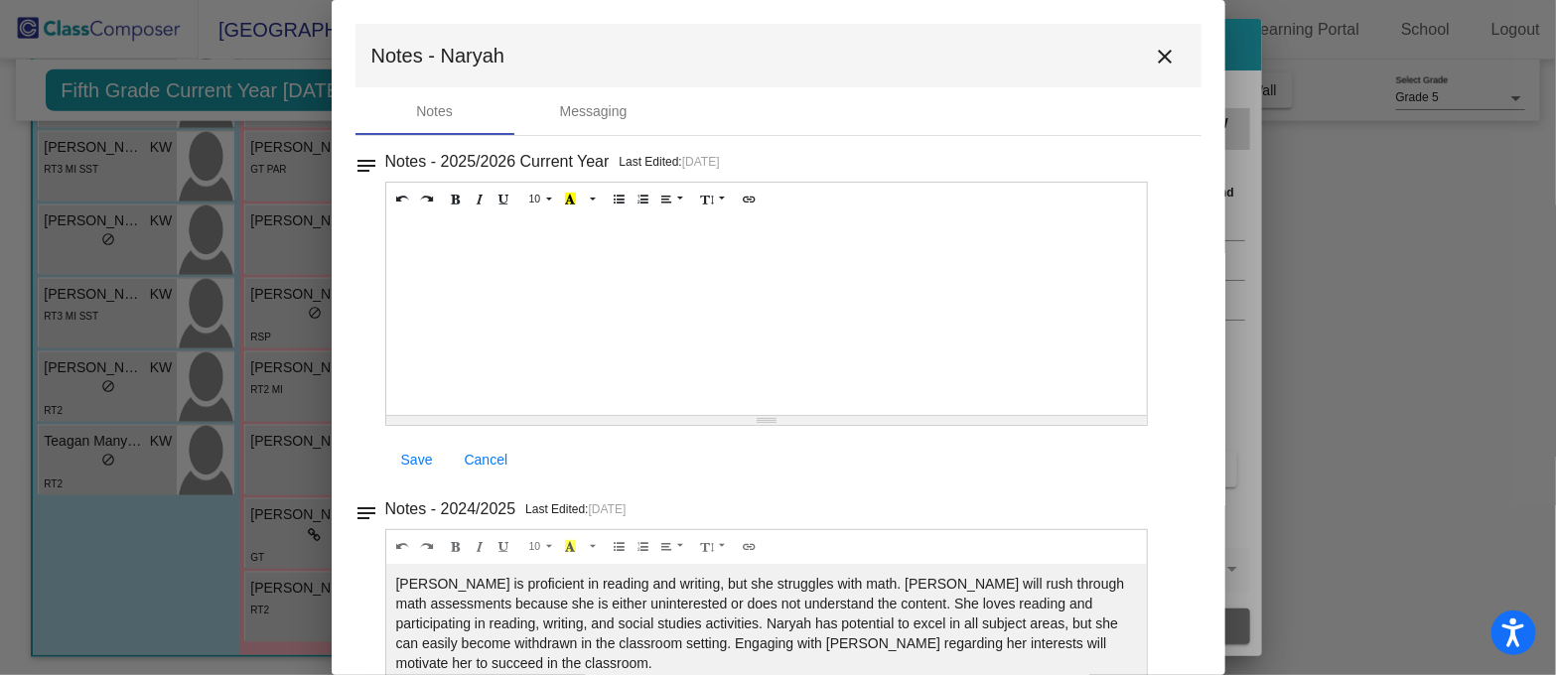
click at [1156, 60] on mat-icon "close" at bounding box center [1166, 57] width 24 height 24
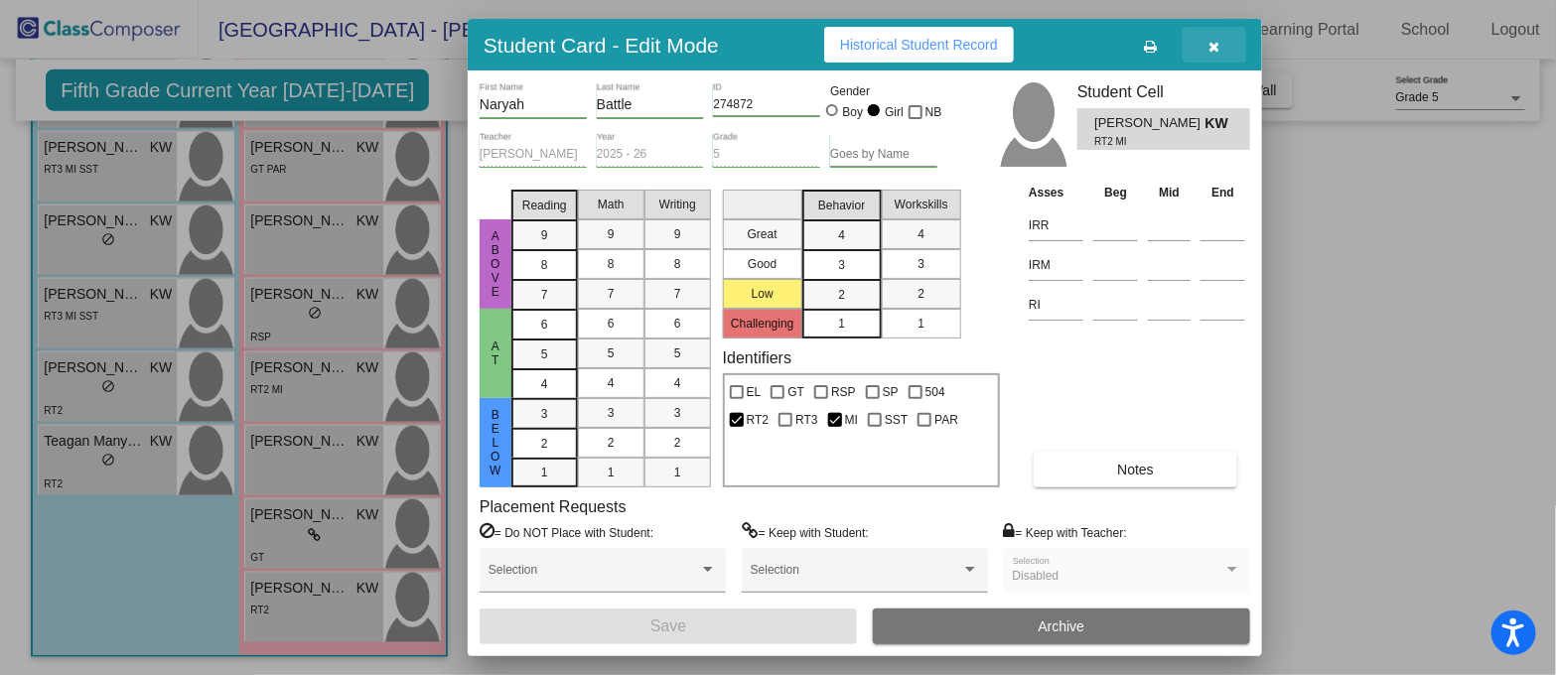
click at [1213, 46] on icon "button" at bounding box center [1214, 47] width 11 height 14
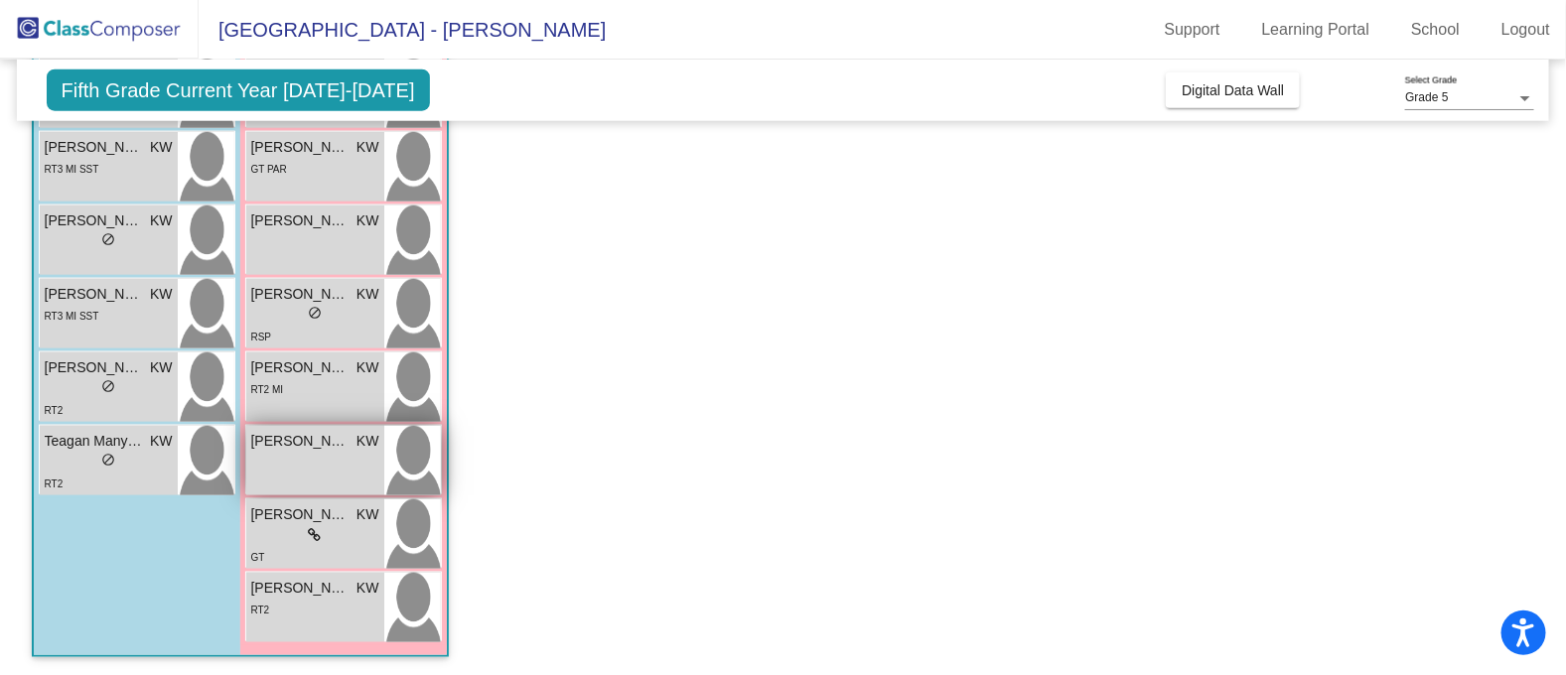
click at [278, 461] on div "Sofia Dorado KW lock do_not_disturb_alt" at bounding box center [315, 461] width 138 height 70
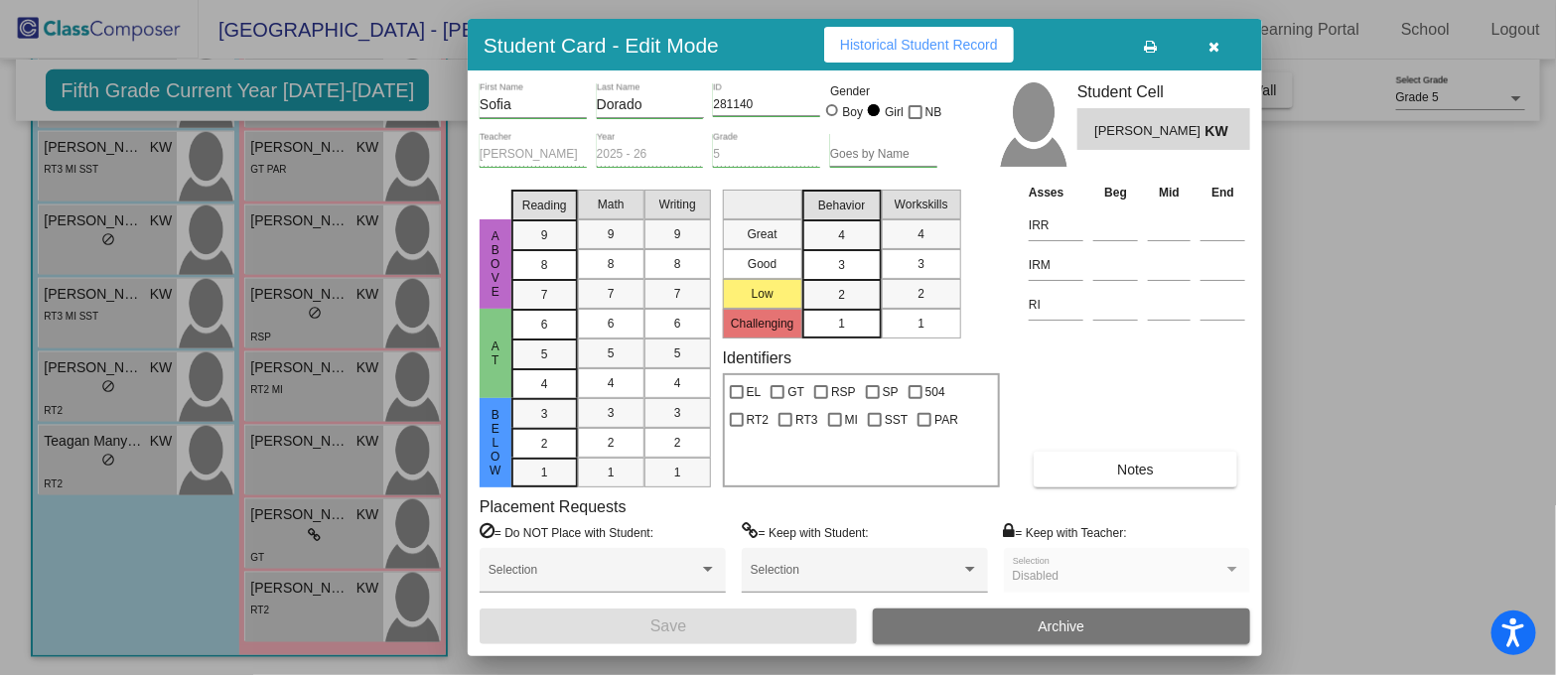
click at [1080, 471] on button "Notes" at bounding box center [1136, 470] width 204 height 36
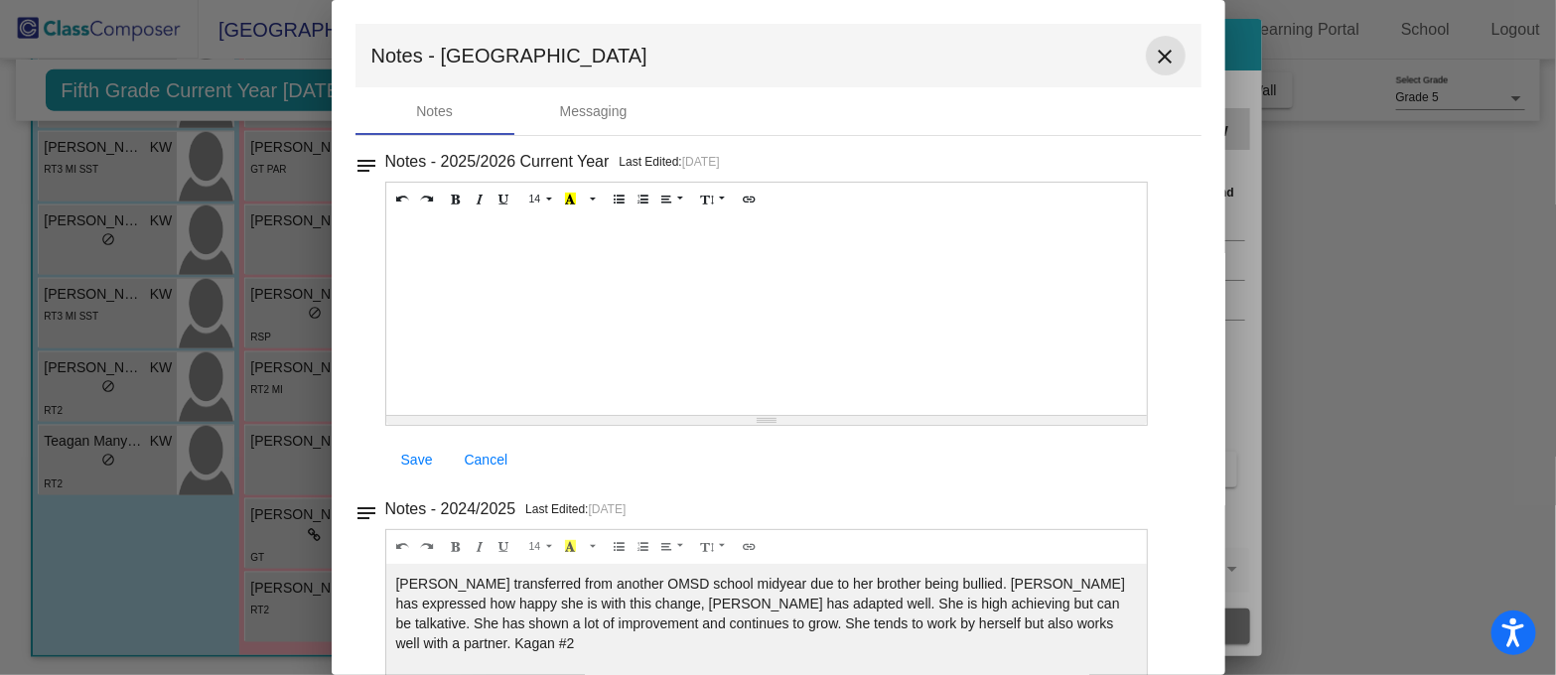
click at [1156, 45] on mat-icon "close" at bounding box center [1166, 57] width 24 height 24
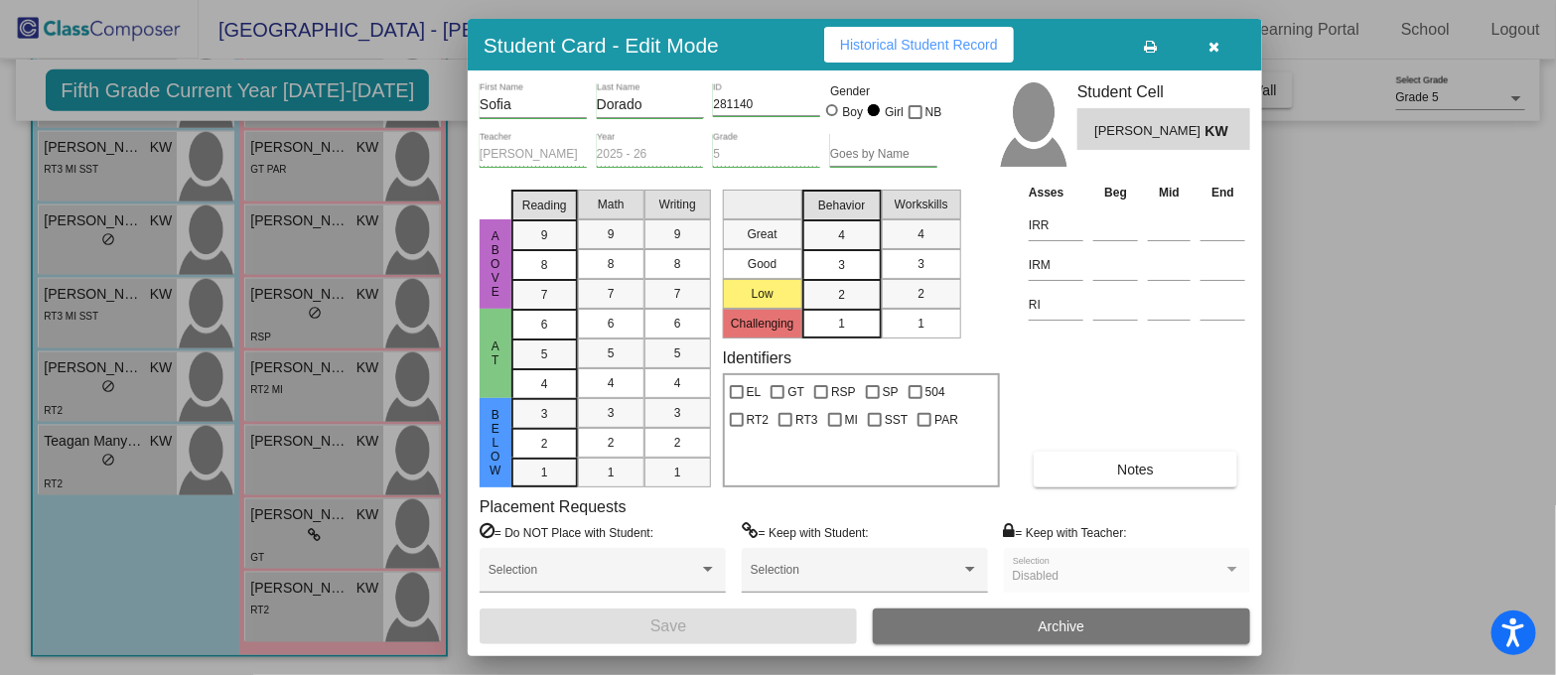
click at [1221, 47] on button "button" at bounding box center [1215, 45] width 64 height 36
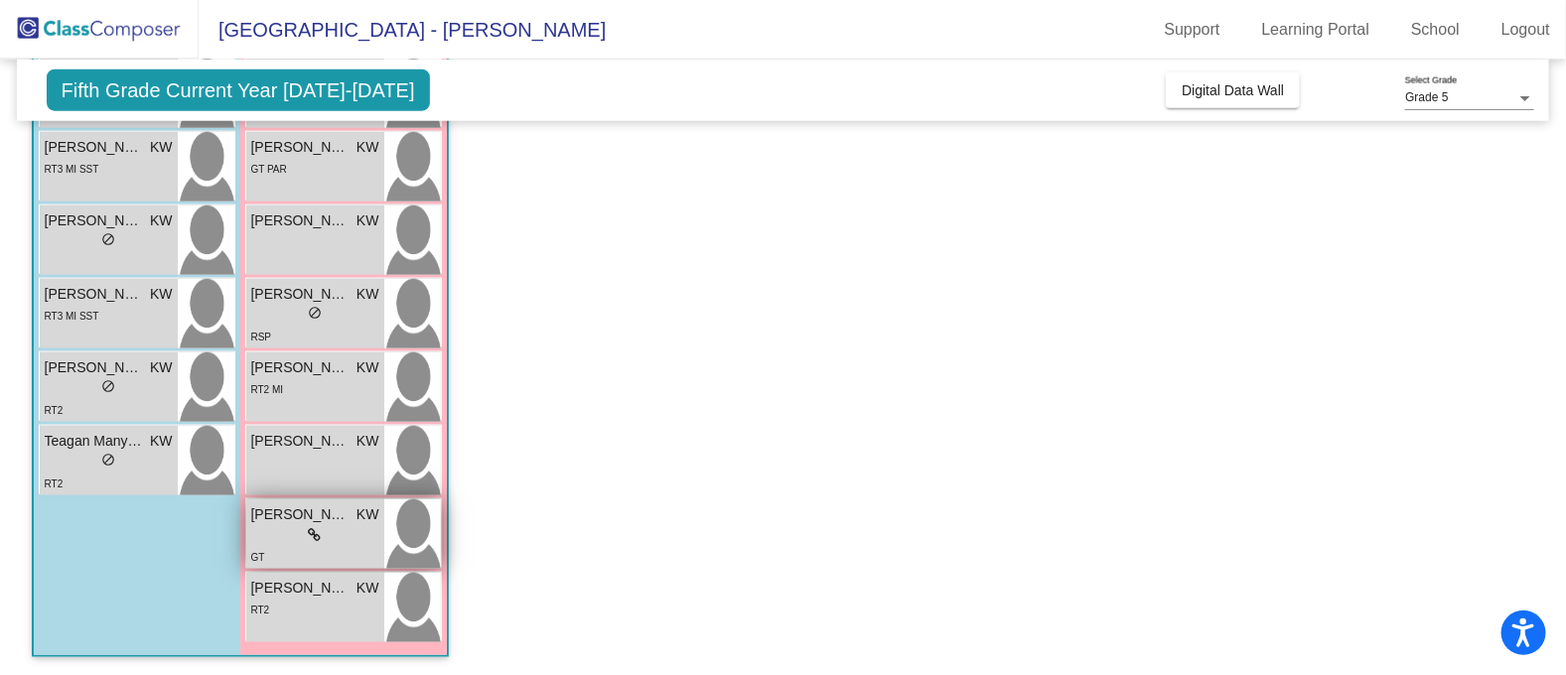
click at [336, 539] on div "lock do_not_disturb_alt" at bounding box center [315, 535] width 128 height 21
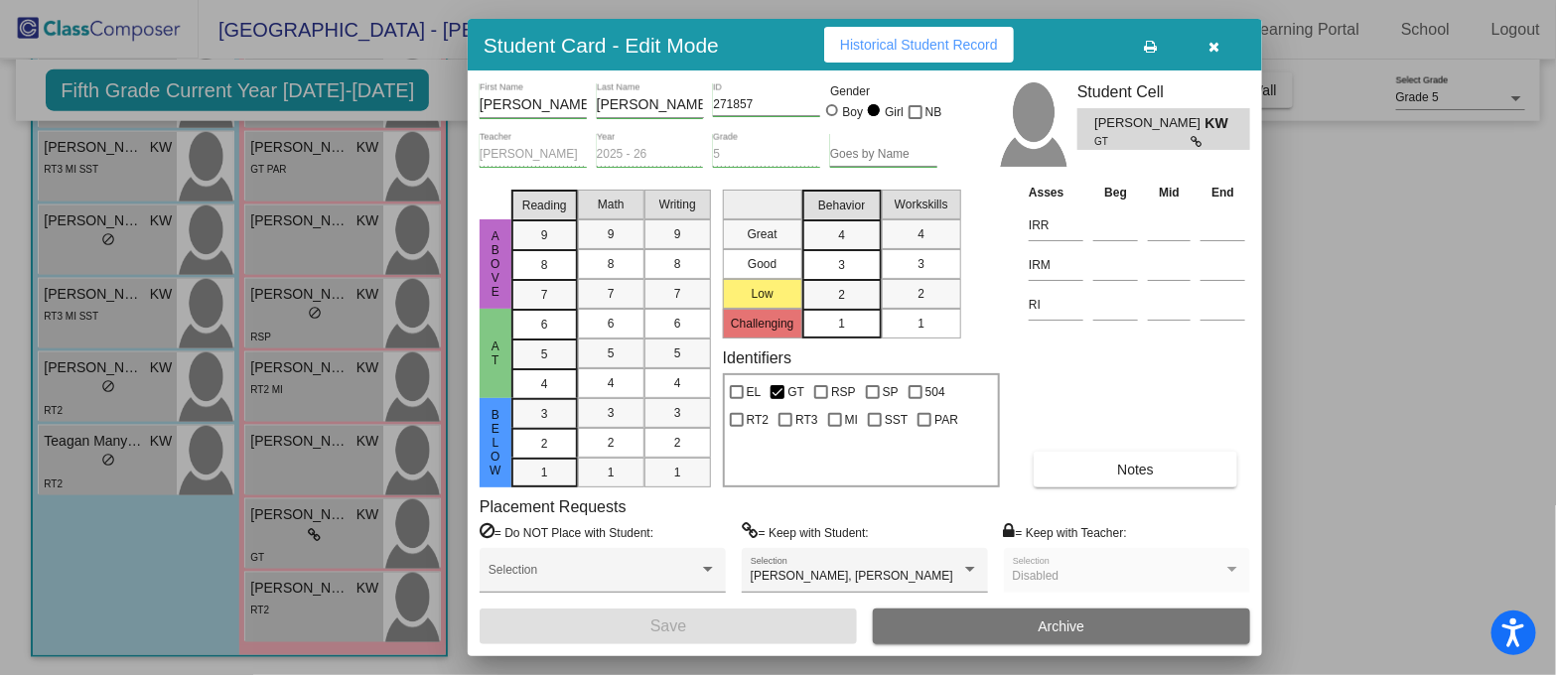
click at [1213, 45] on icon "button" at bounding box center [1214, 47] width 11 height 14
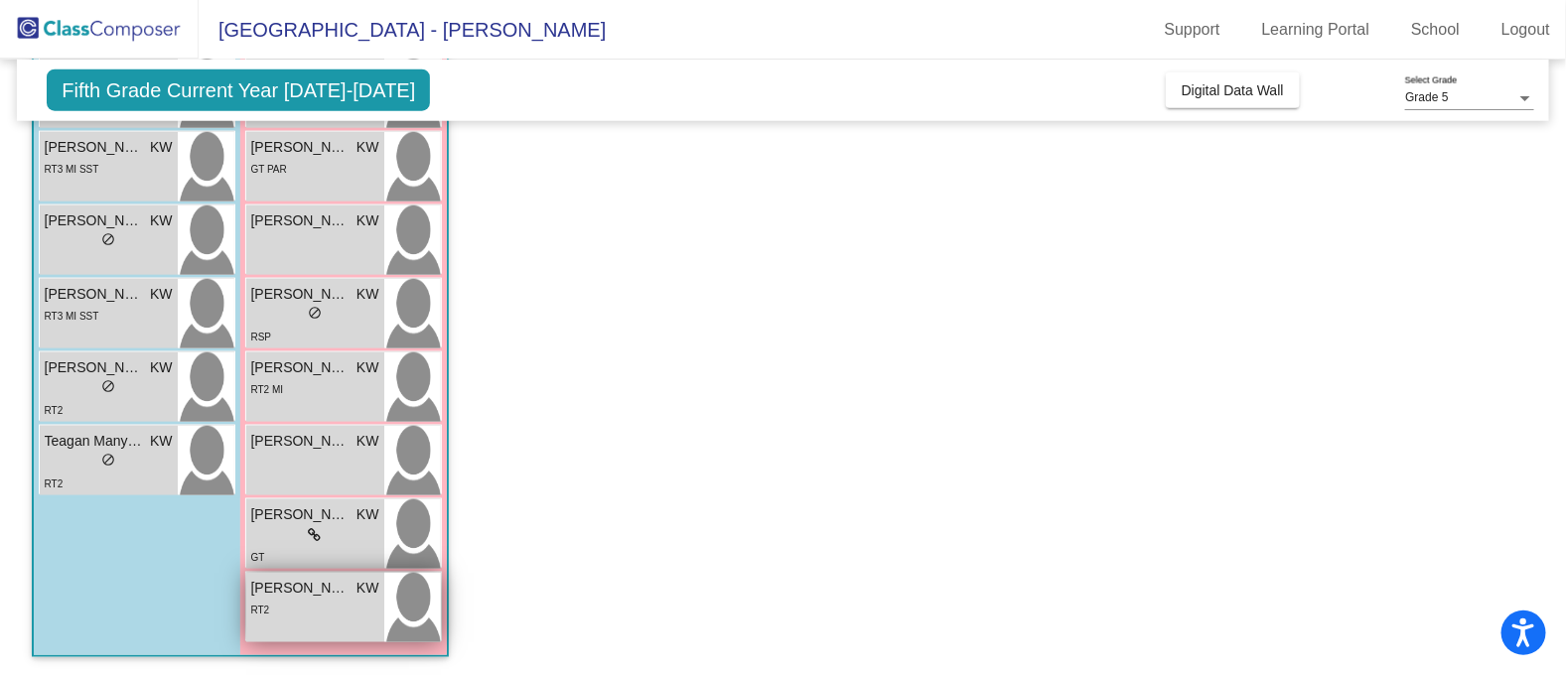
click at [296, 616] on div "RT2" at bounding box center [315, 609] width 128 height 21
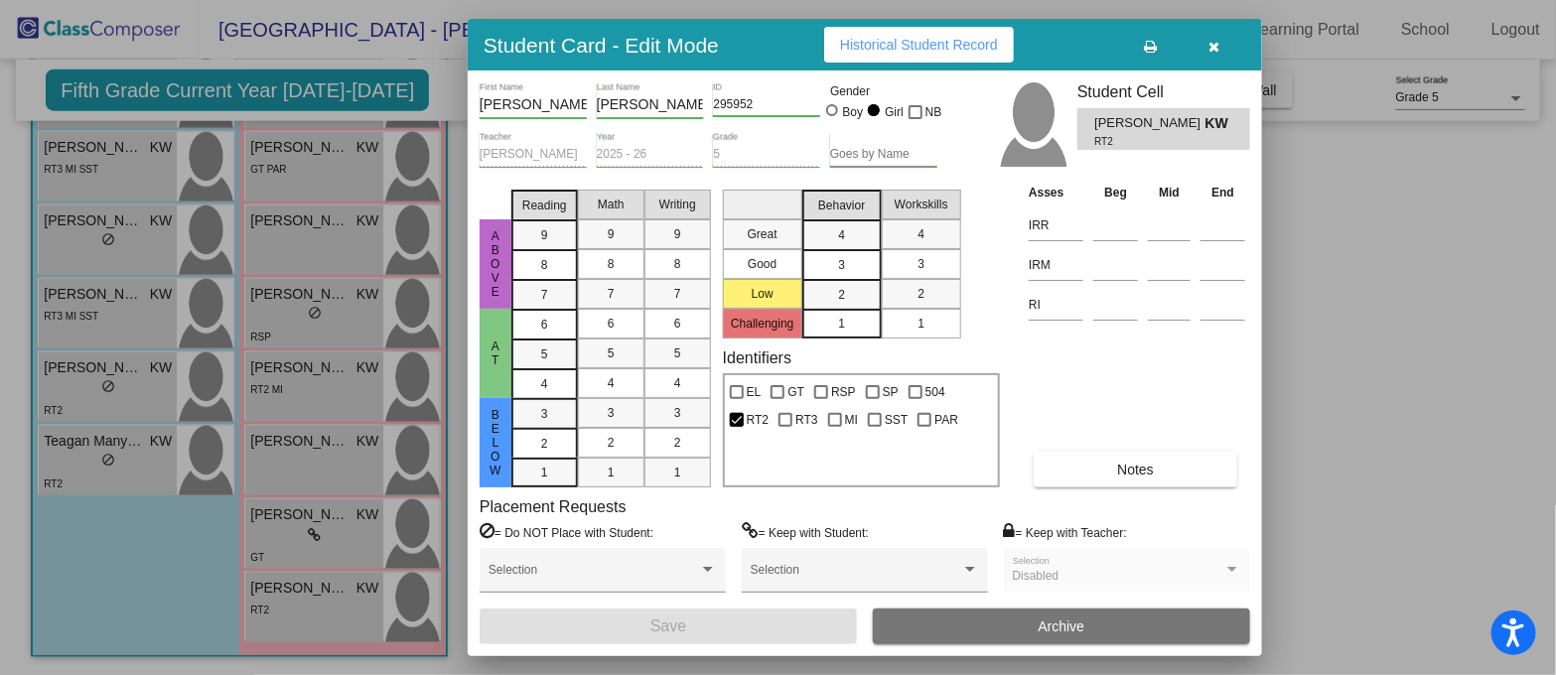
click at [1090, 475] on button "Notes" at bounding box center [1136, 470] width 204 height 36
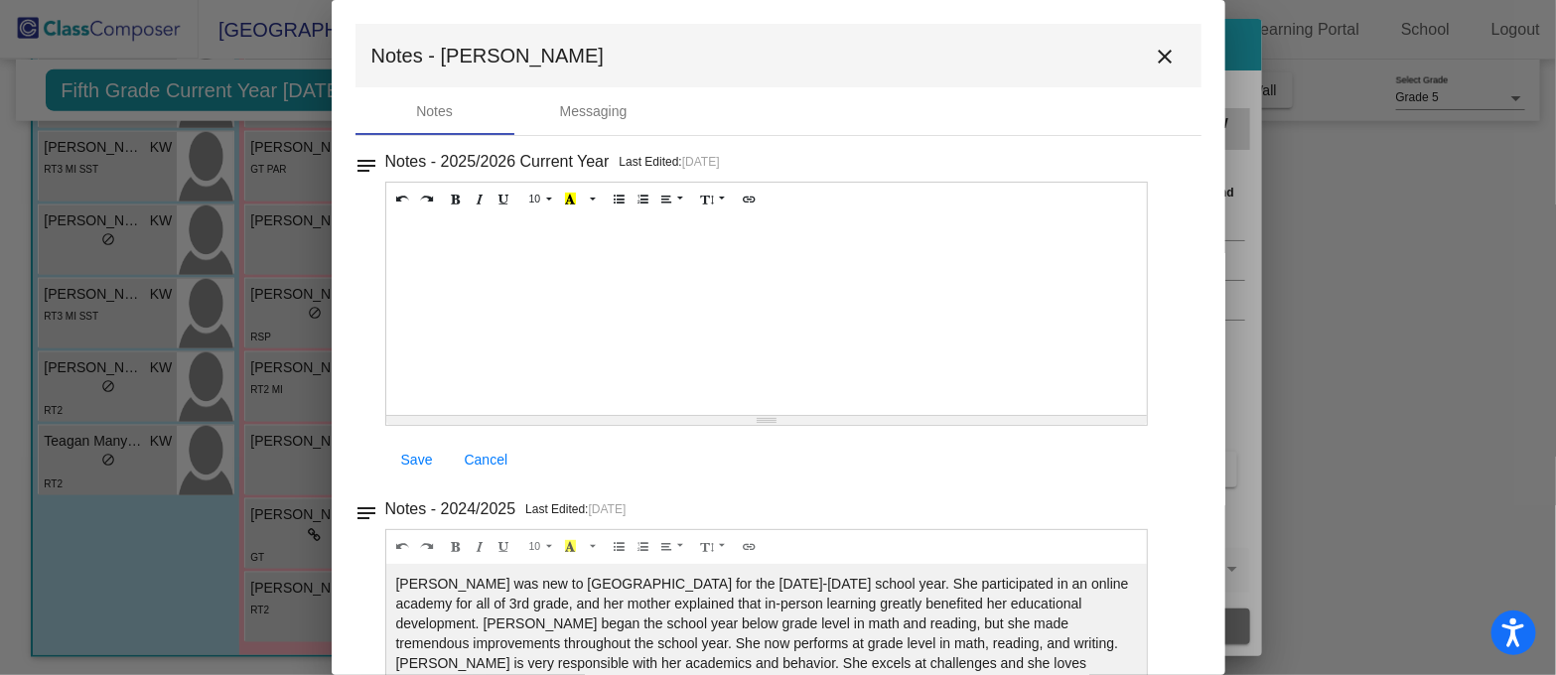
click at [1154, 57] on mat-icon "close" at bounding box center [1166, 57] width 24 height 24
